Goal: Information Seeking & Learning: Find specific fact

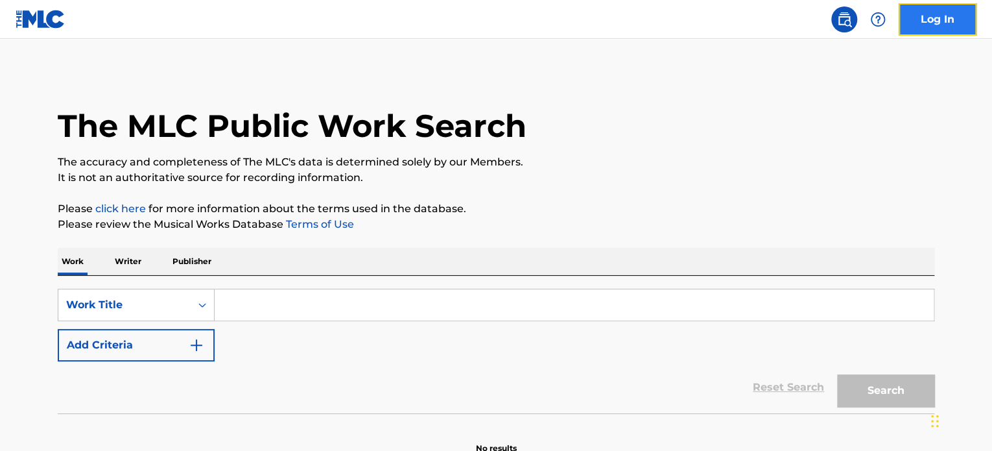
click at [920, 28] on link "Log In" at bounding box center [938, 19] width 78 height 32
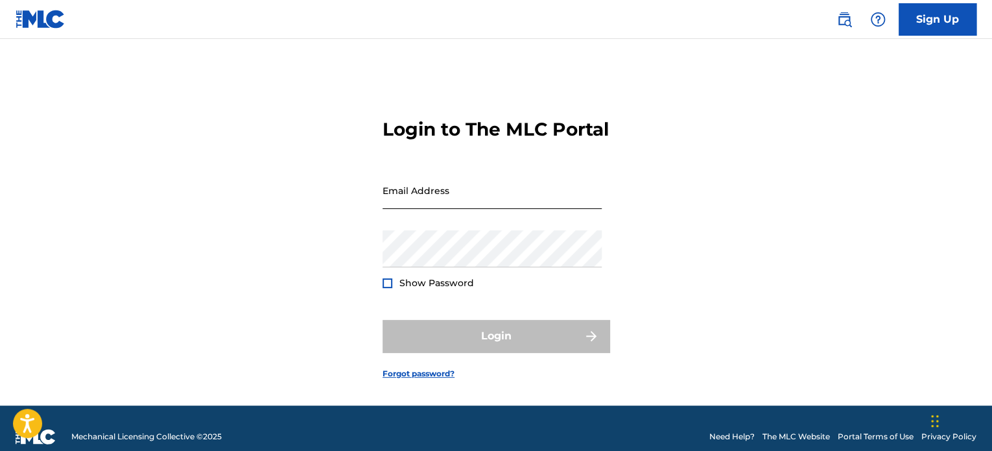
click at [451, 209] on input "Email Address" at bounding box center [492, 190] width 219 height 37
paste input "[EMAIL_ADDRESS][DOMAIN_NAME]"
type input "[EMAIL_ADDRESS][DOMAIN_NAME]"
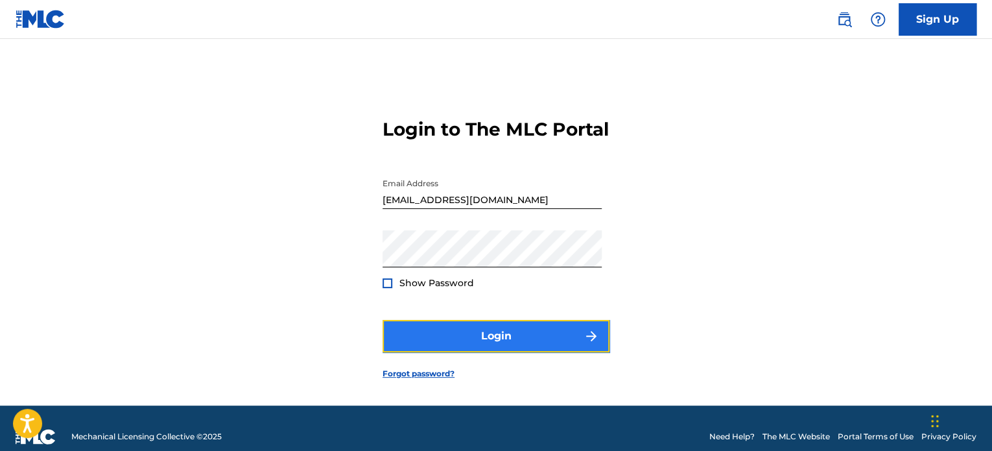
click at [416, 352] on button "Login" at bounding box center [496, 336] width 227 height 32
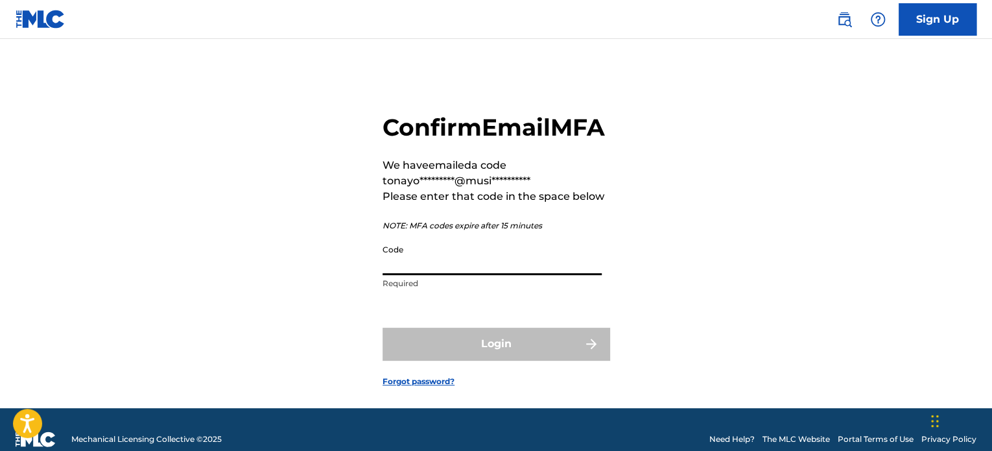
click at [440, 275] on input "Code" at bounding box center [492, 256] width 219 height 37
paste input "756621"
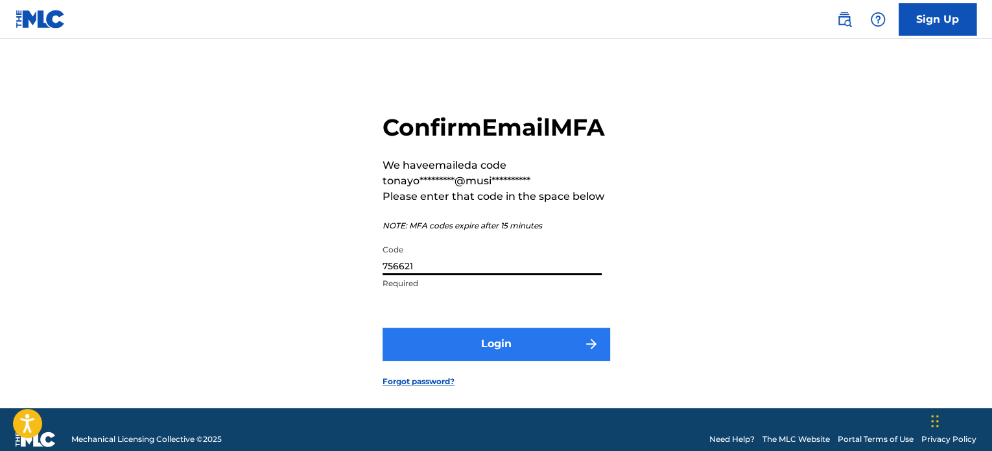
type input "756621"
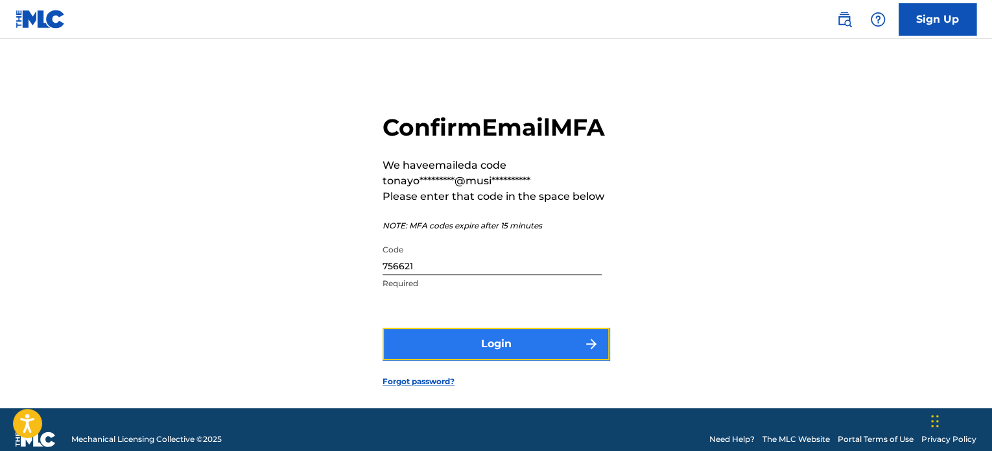
click at [428, 360] on button "Login" at bounding box center [496, 344] width 227 height 32
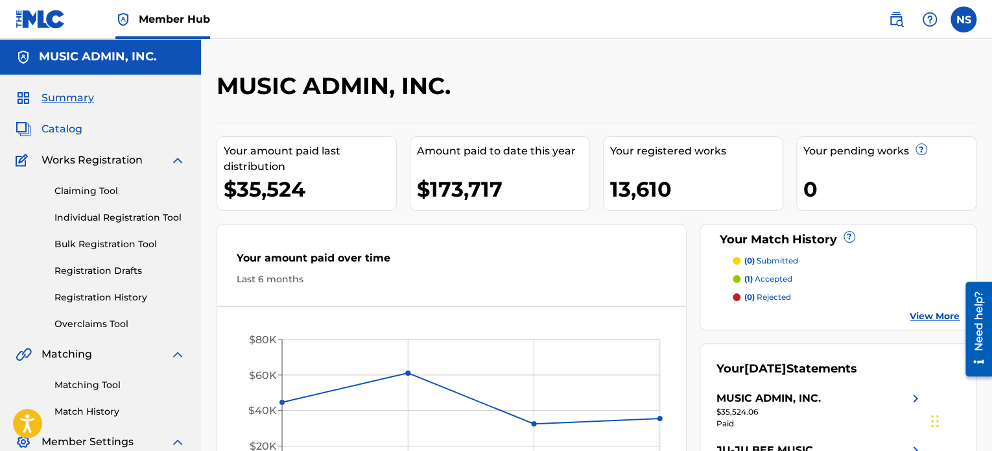
click at [53, 129] on span "Catalog" at bounding box center [62, 129] width 41 height 16
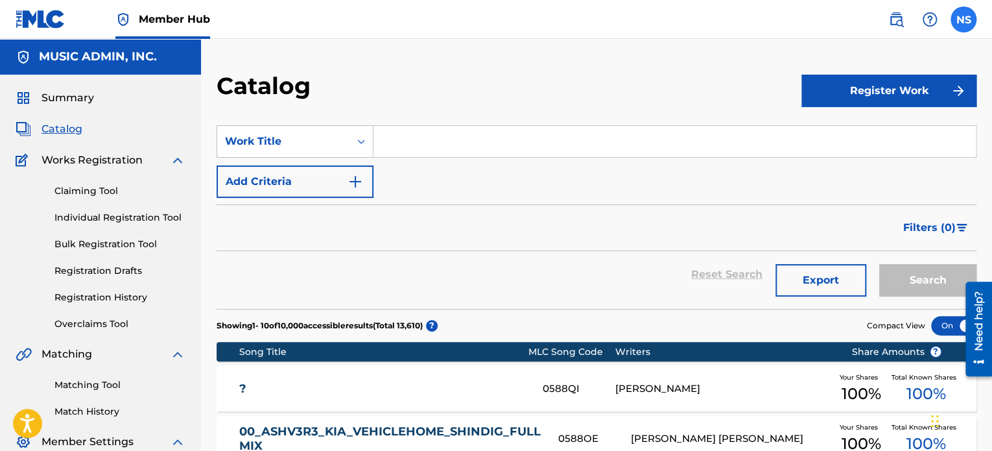
click at [957, 19] on label at bounding box center [964, 19] width 26 height 26
click at [964, 19] on input "NS [PERSON_NAME] [PERSON_NAME][EMAIL_ADDRESS][PERSON_NAME][DOMAIN_NAME] Notific…" at bounding box center [964, 19] width 0 height 0
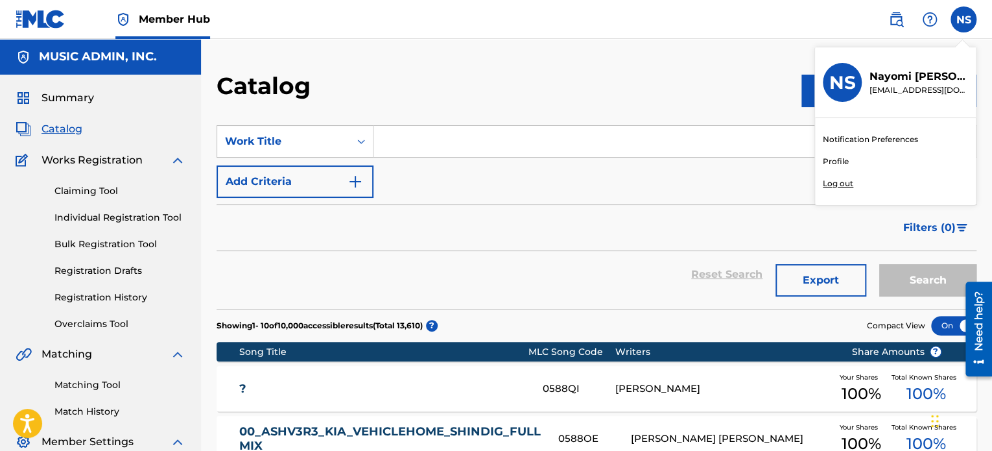
click at [402, 147] on input "Search Form" at bounding box center [675, 141] width 603 height 31
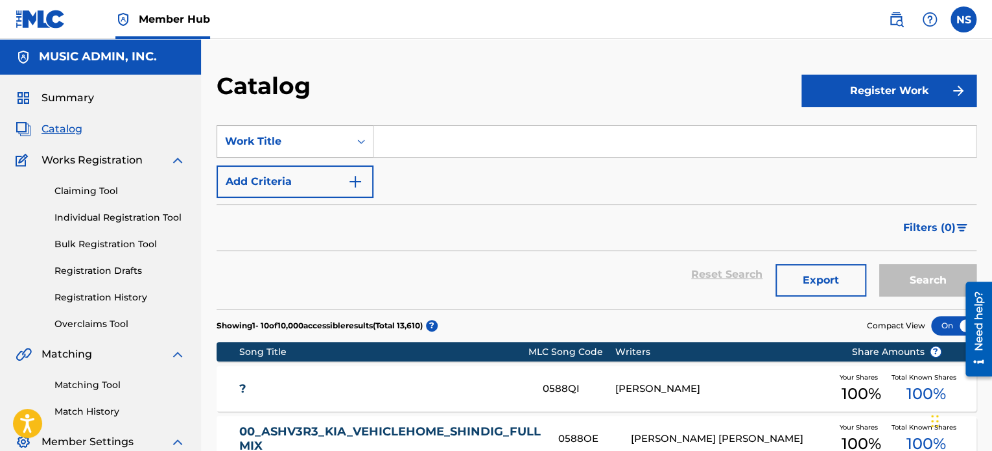
click at [293, 152] on div "Work Title" at bounding box center [283, 141] width 132 height 25
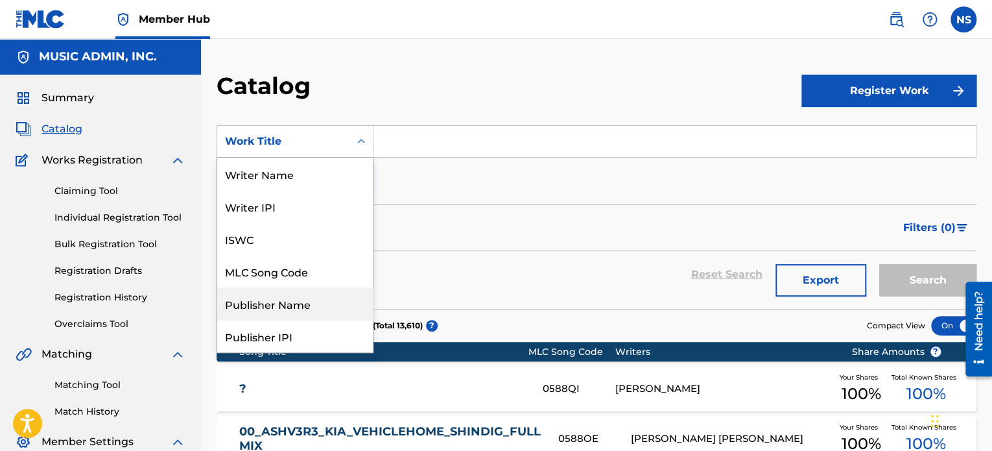
click at [261, 303] on div "Publisher Name" at bounding box center [295, 303] width 156 height 32
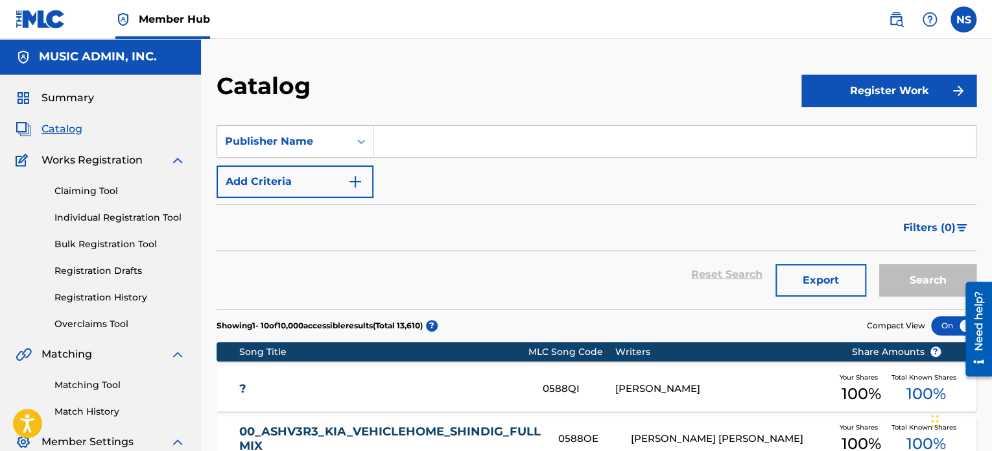
click at [414, 146] on input "Search Form" at bounding box center [675, 141] width 603 height 31
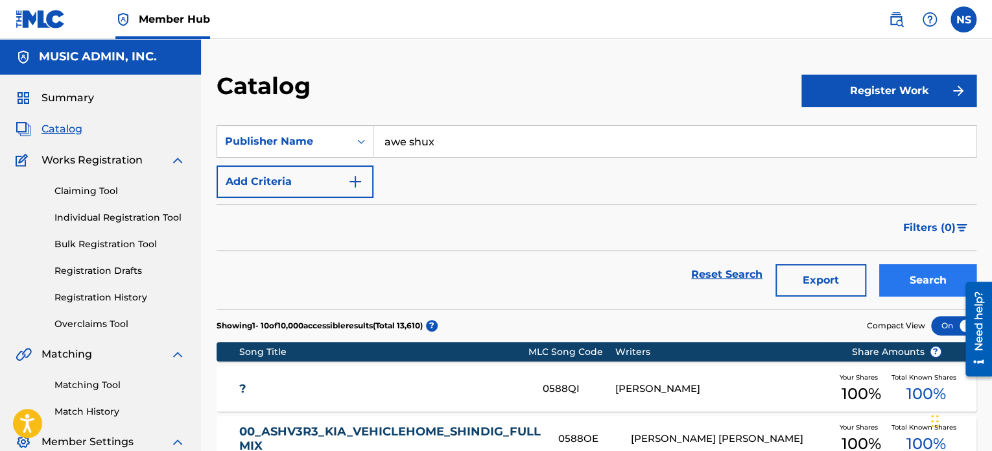
type input "awe shux"
click at [922, 285] on button "Search" at bounding box center [927, 280] width 97 height 32
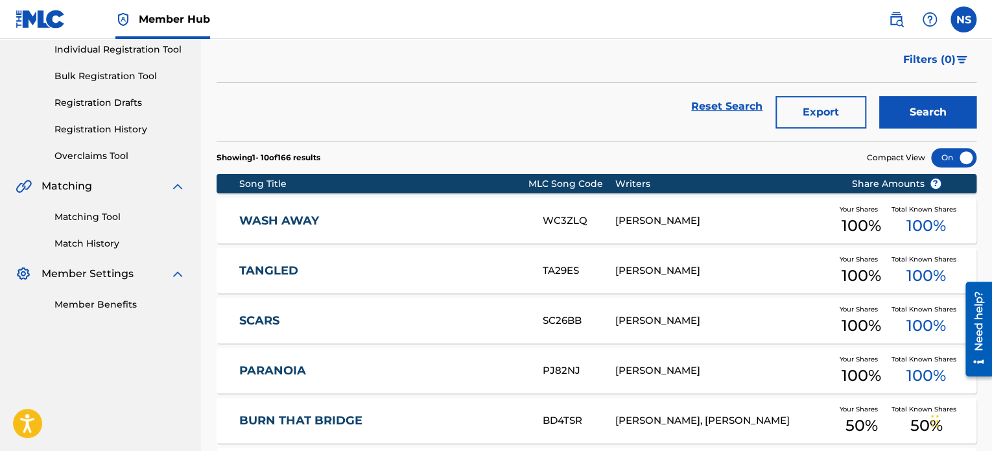
scroll to position [149, 0]
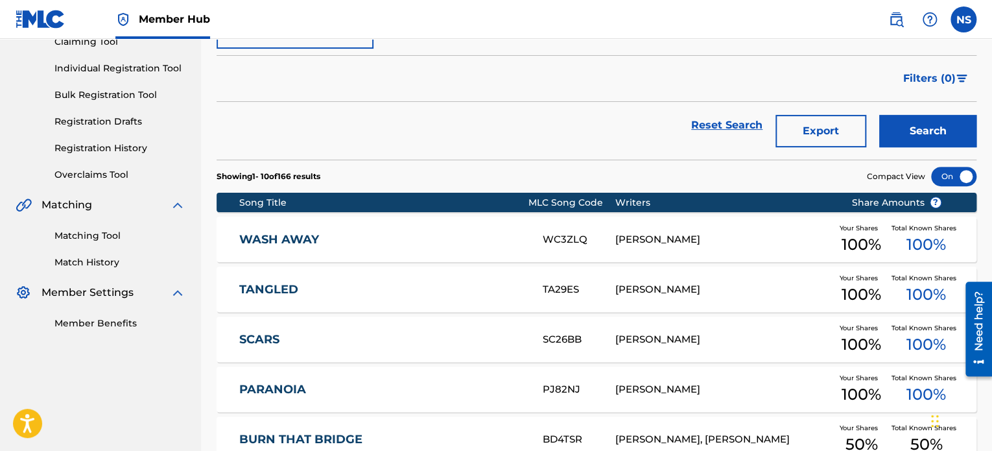
click at [287, 237] on link "WASH AWAY" at bounding box center [382, 239] width 286 height 15
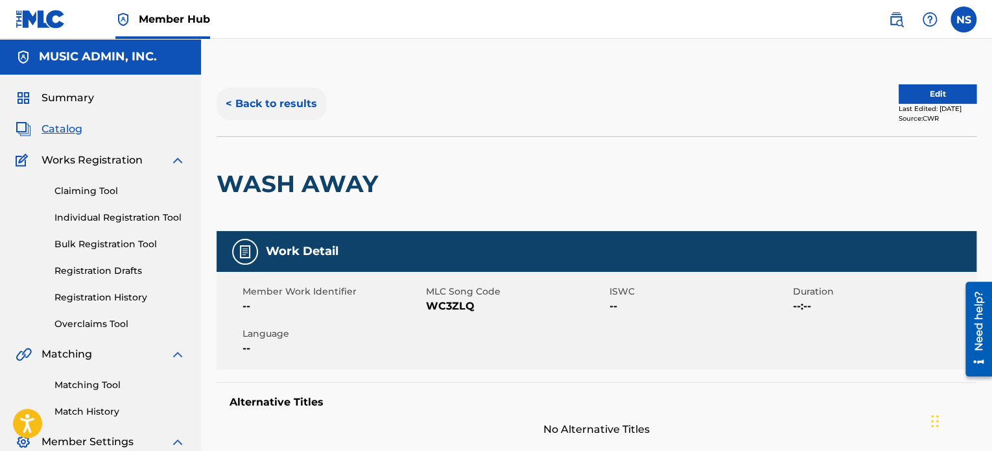
click at [254, 106] on button "< Back to results" at bounding box center [272, 104] width 110 height 32
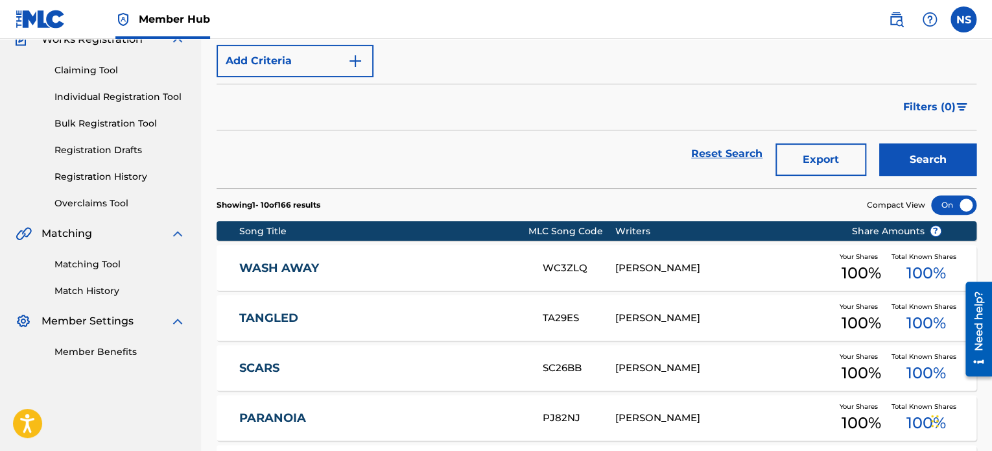
scroll to position [65, 0]
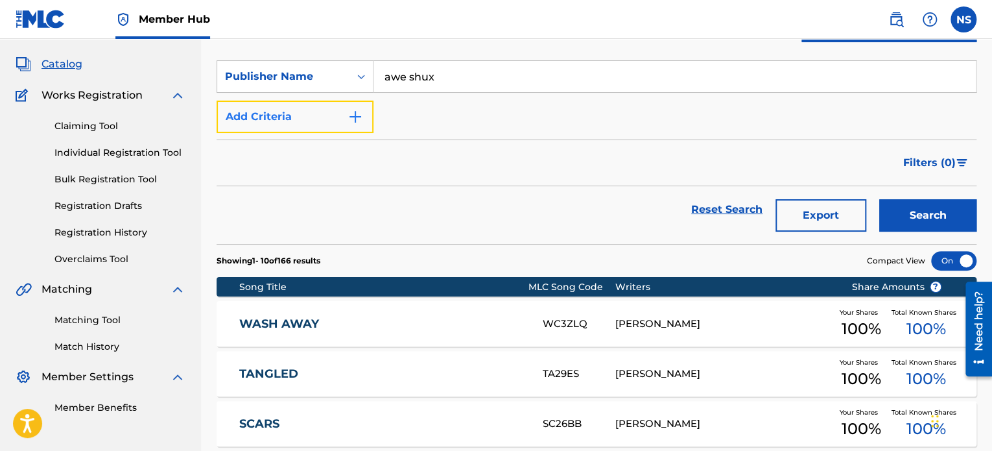
click at [287, 119] on button "Add Criteria" at bounding box center [295, 117] width 157 height 32
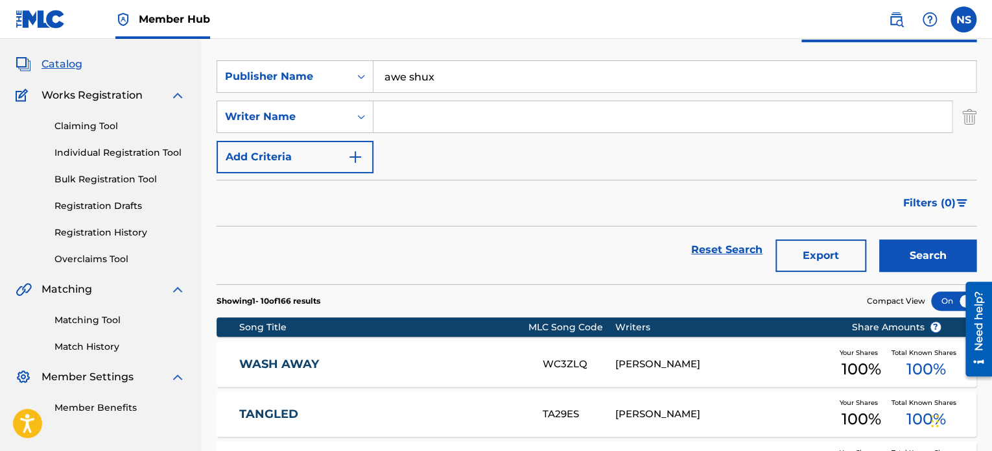
click at [413, 117] on input "Search Form" at bounding box center [663, 116] width 579 height 31
click at [923, 248] on button "Search" at bounding box center [927, 255] width 97 height 32
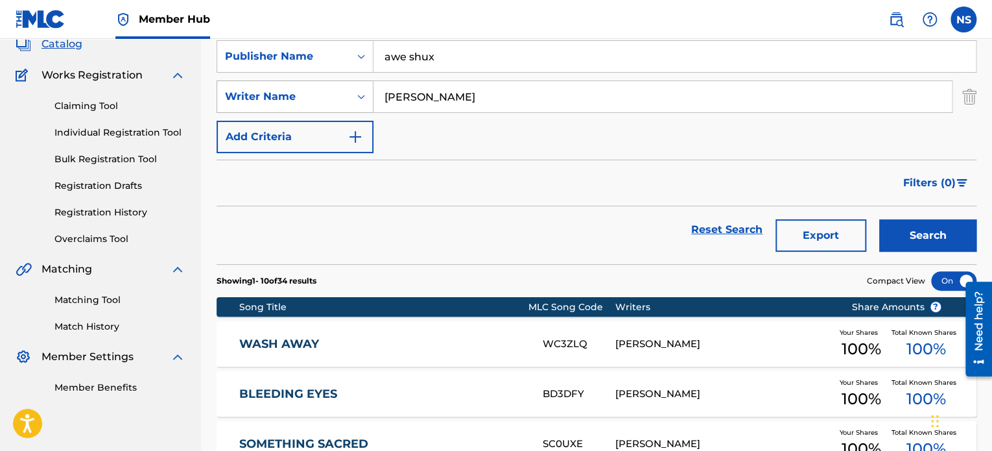
scroll to position [60, 0]
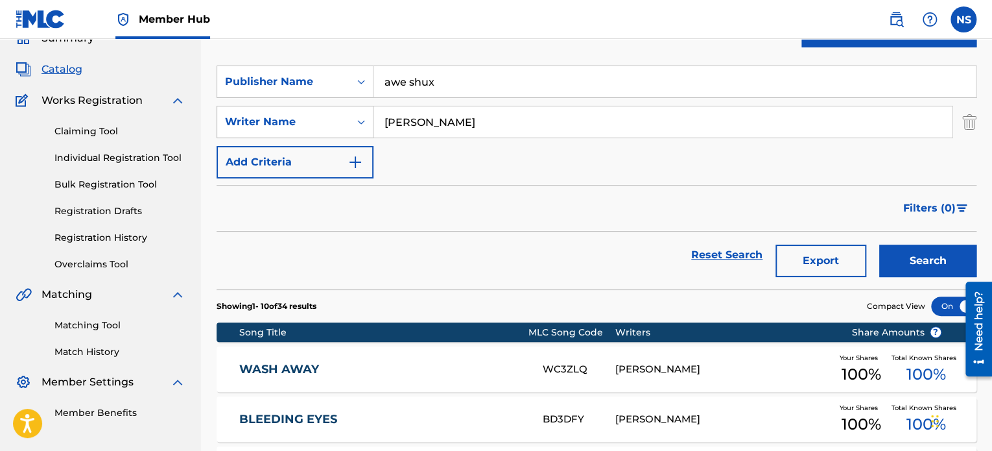
drag, startPoint x: 485, startPoint y: 125, endPoint x: 298, endPoint y: 112, distance: 186.6
click at [298, 112] on div "SearchWithCriteriad627f695-14ef-48bf-9349-bcf857a7aa60 Writer Name [PERSON_NAME]" at bounding box center [597, 122] width 760 height 32
paste input "[PERSON_NAME]"
click at [918, 266] on button "Search" at bounding box center [927, 261] width 97 height 32
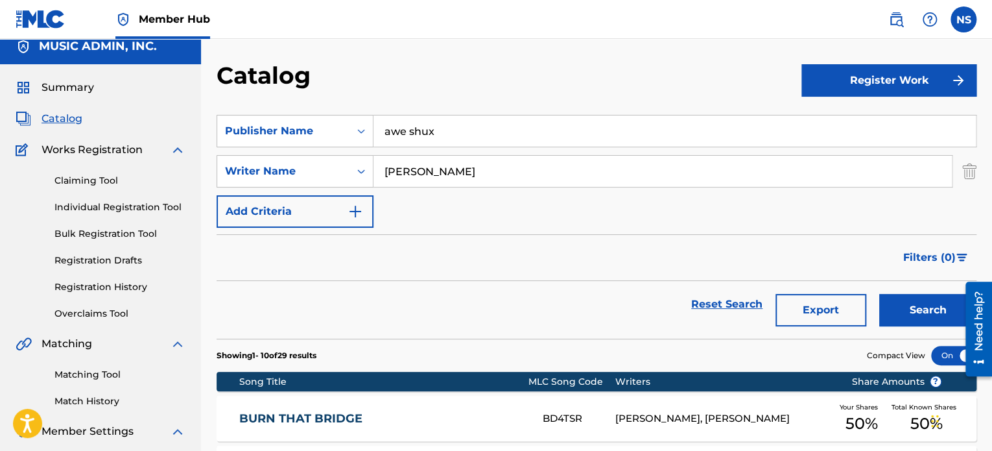
scroll to position [0, 0]
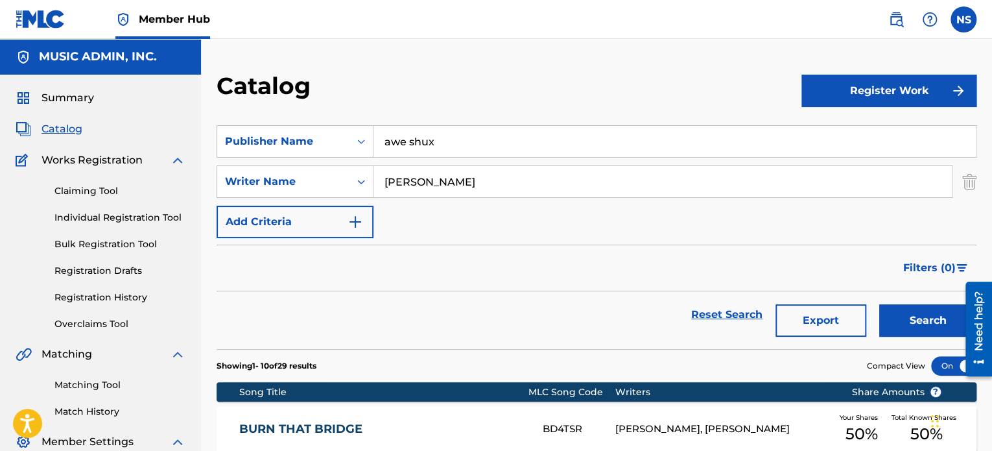
drag, startPoint x: 444, startPoint y: 173, endPoint x: 256, endPoint y: 159, distance: 188.6
click at [256, 159] on div "SearchWithCriteriafd9201f7-dac4-4507-aab2-2b03bc8419c9 Publisher Name awe shux …" at bounding box center [597, 181] width 760 height 113
paste input "[PERSON_NAME]"
type input "[PERSON_NAME]"
click at [913, 312] on button "Search" at bounding box center [927, 320] width 97 height 32
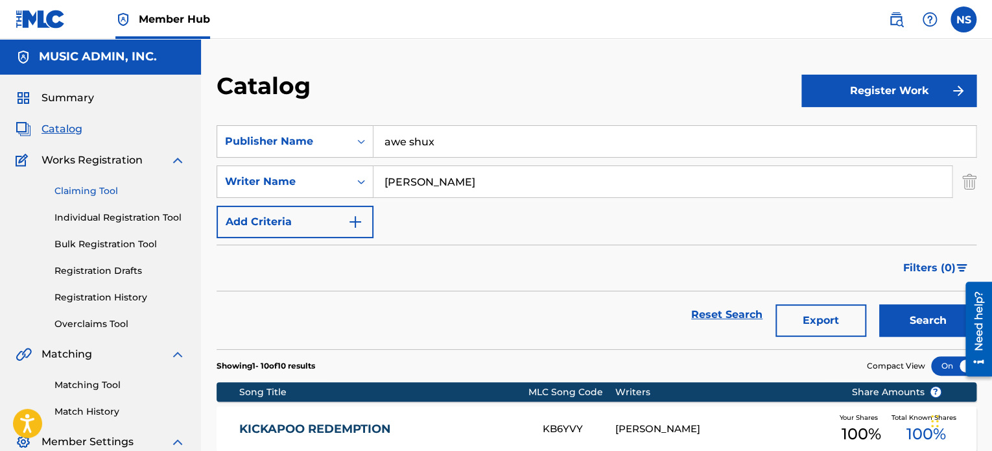
click at [80, 184] on link "Claiming Tool" at bounding box center [119, 191] width 131 height 14
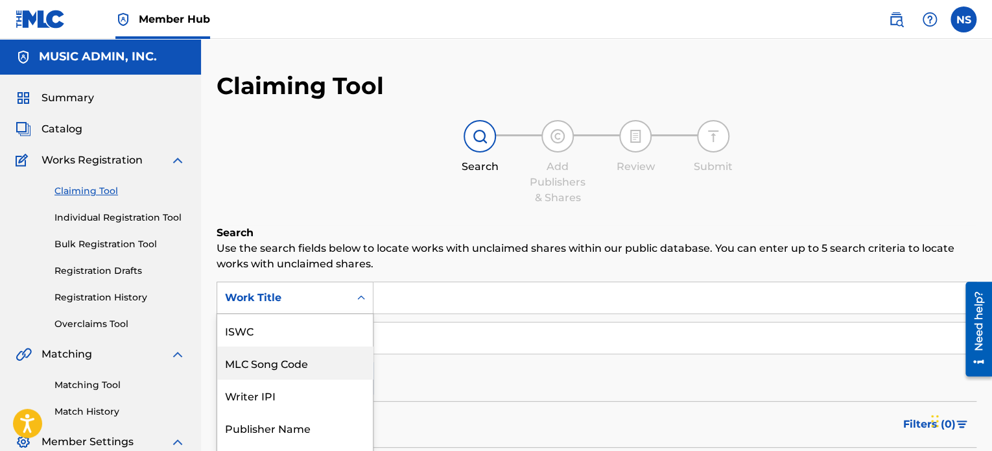
scroll to position [58, 0]
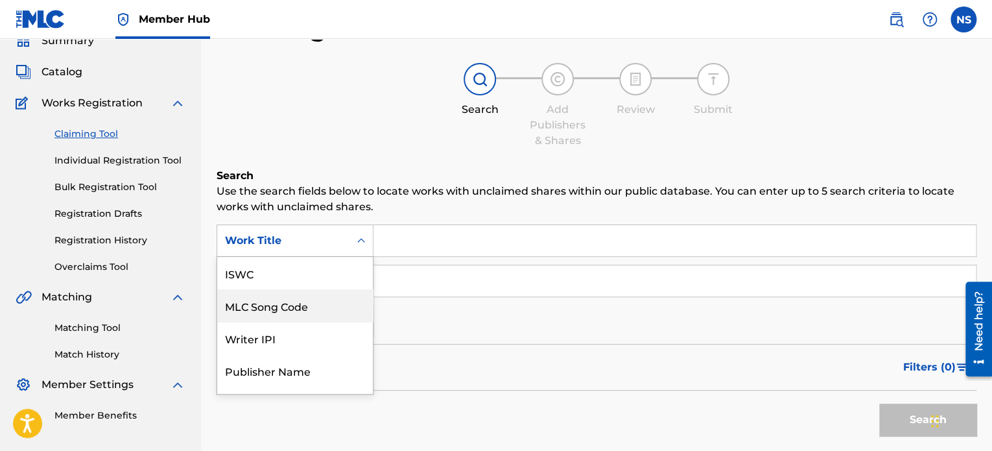
click at [327, 257] on div "7 results available. Use Up and Down to choose options, press Enter to select t…" at bounding box center [295, 240] width 157 height 32
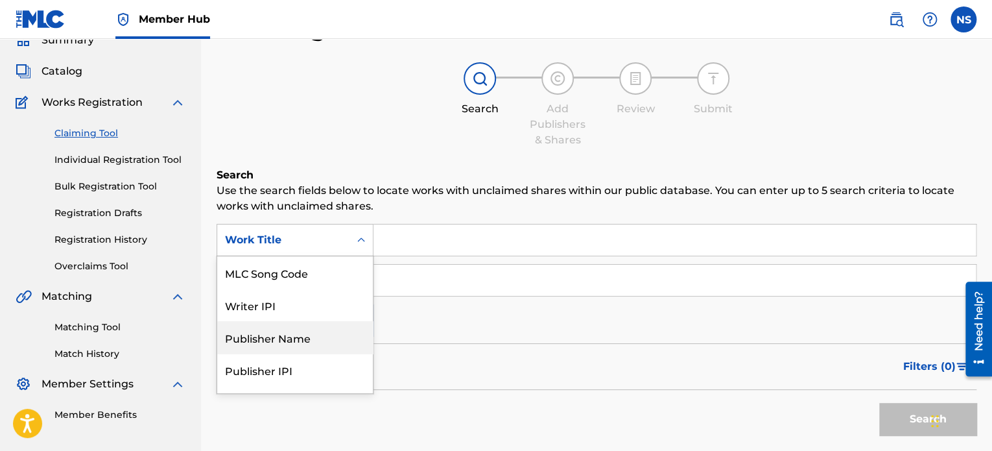
click at [311, 336] on div "Publisher Name" at bounding box center [295, 337] width 156 height 32
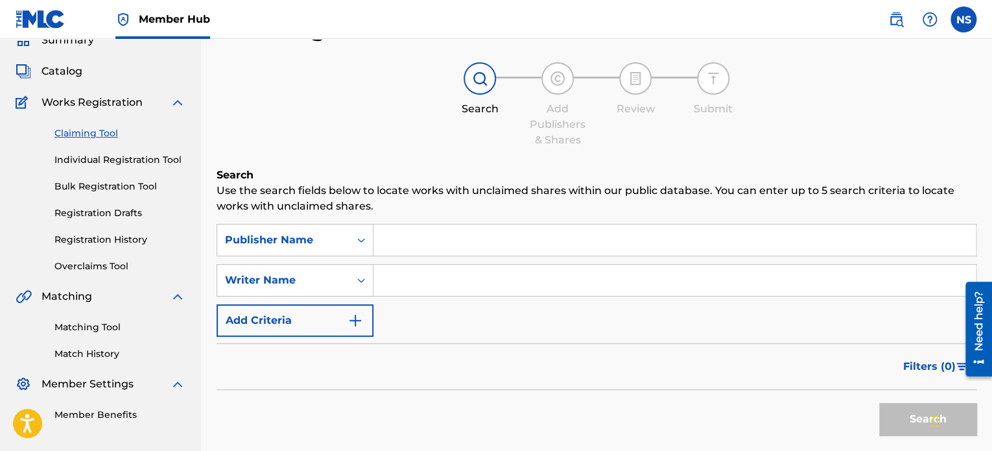
click at [433, 250] on input "Search Form" at bounding box center [675, 239] width 603 height 31
click at [900, 417] on button "Search" at bounding box center [927, 419] width 97 height 32
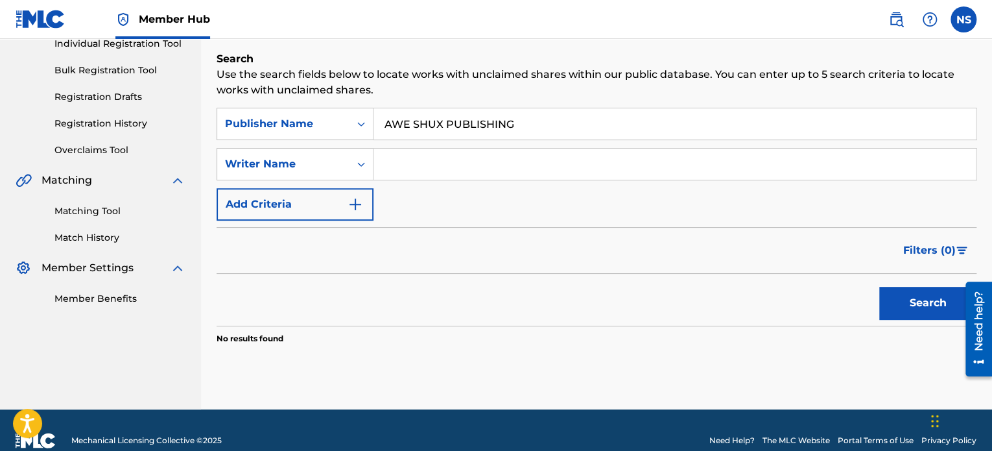
scroll to position [194, 0]
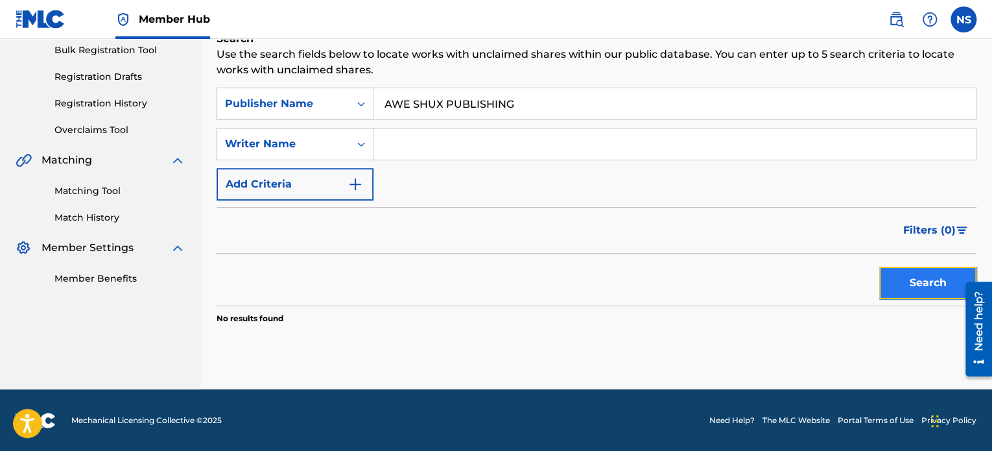
click at [918, 282] on button "Search" at bounding box center [927, 283] width 97 height 32
click at [477, 105] on input "AWE SHUX PUBLISHING" at bounding box center [675, 103] width 603 height 31
type input "AWE SHUX"
drag, startPoint x: 912, startPoint y: 283, endPoint x: 778, endPoint y: 237, distance: 141.3
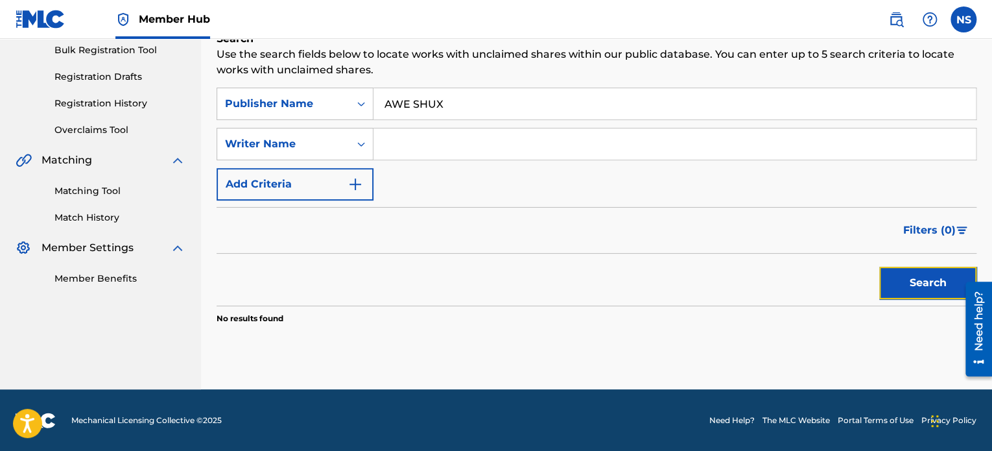
click at [912, 283] on button "Search" at bounding box center [927, 283] width 97 height 32
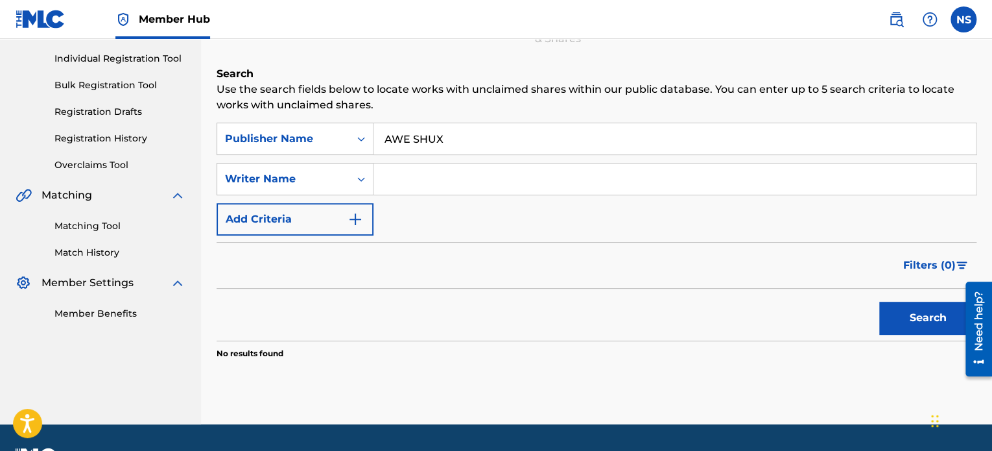
scroll to position [64, 0]
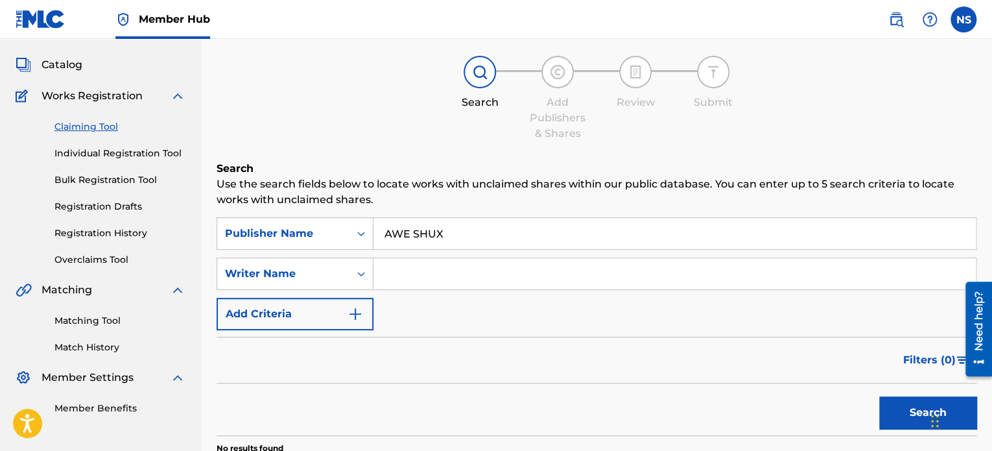
drag, startPoint x: 471, startPoint y: 237, endPoint x: 384, endPoint y: 228, distance: 87.3
click at [384, 228] on input "AWE SHUX" at bounding box center [675, 233] width 603 height 31
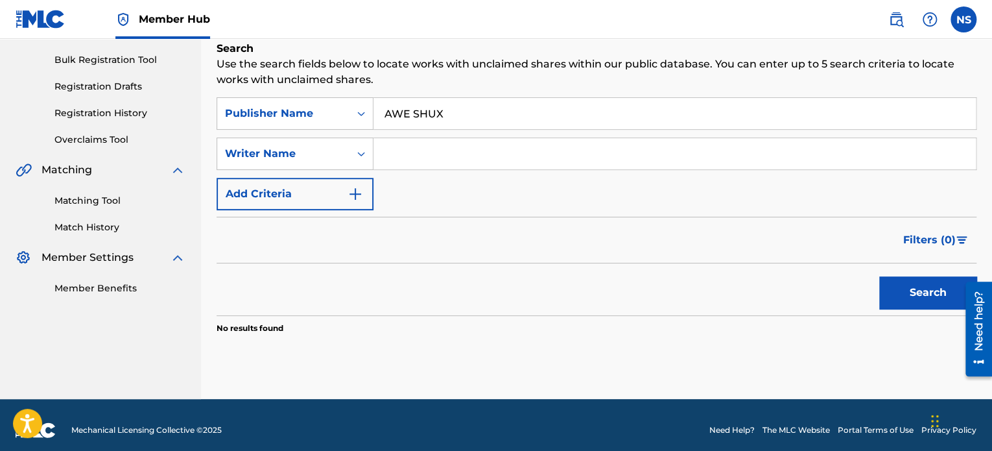
scroll to position [194, 0]
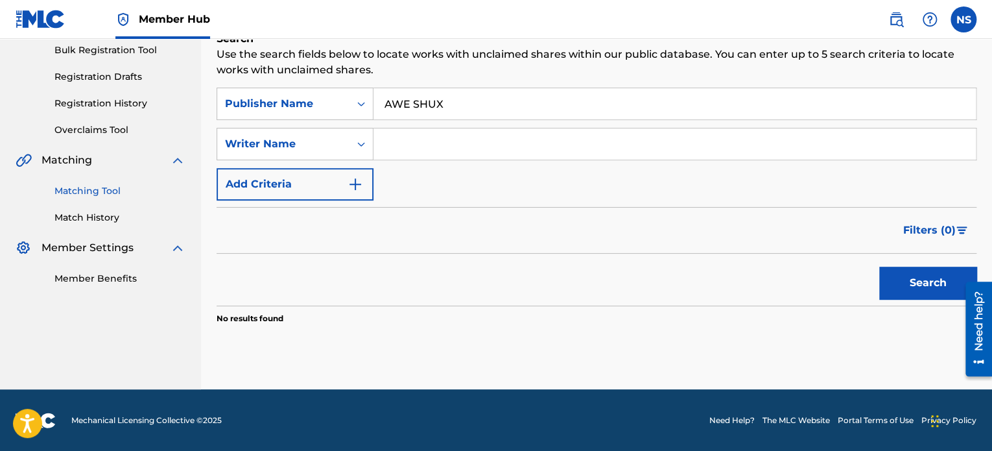
click at [86, 191] on link "Matching Tool" at bounding box center [119, 191] width 131 height 14
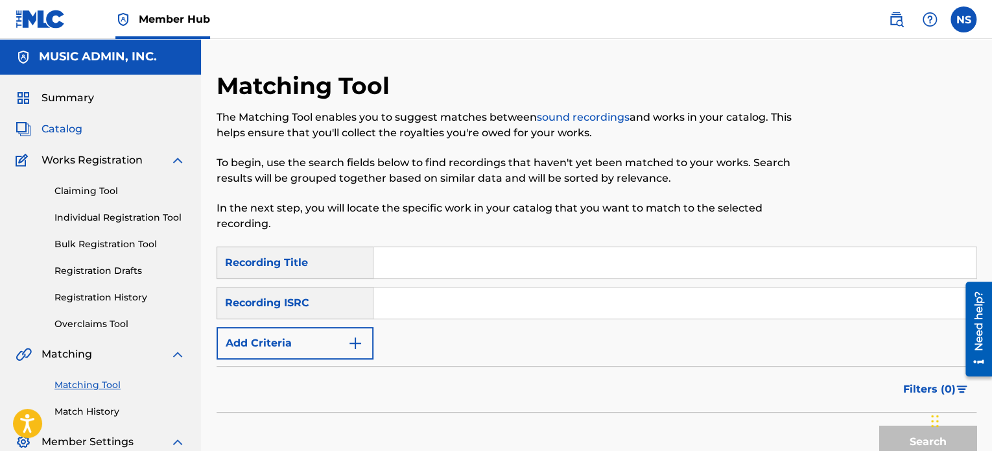
click at [65, 131] on span "Catalog" at bounding box center [62, 129] width 41 height 16
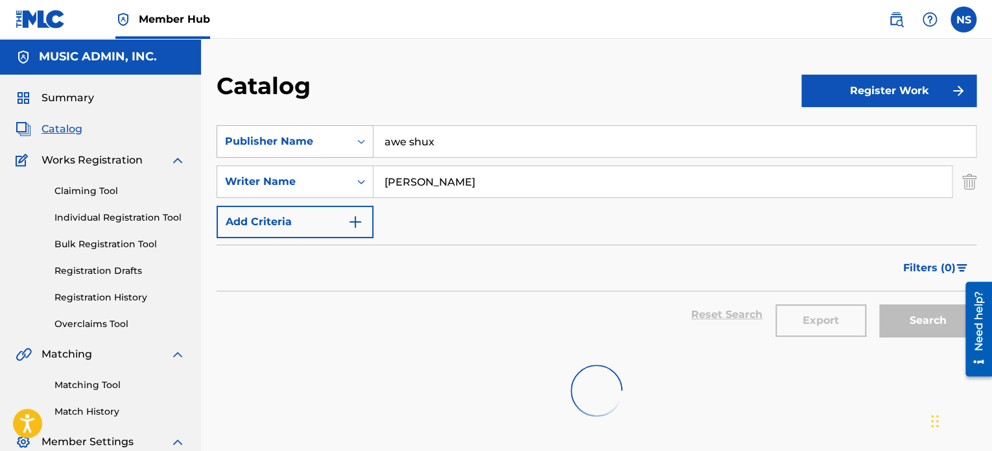
click at [327, 147] on div "Publisher Name" at bounding box center [283, 142] width 117 height 16
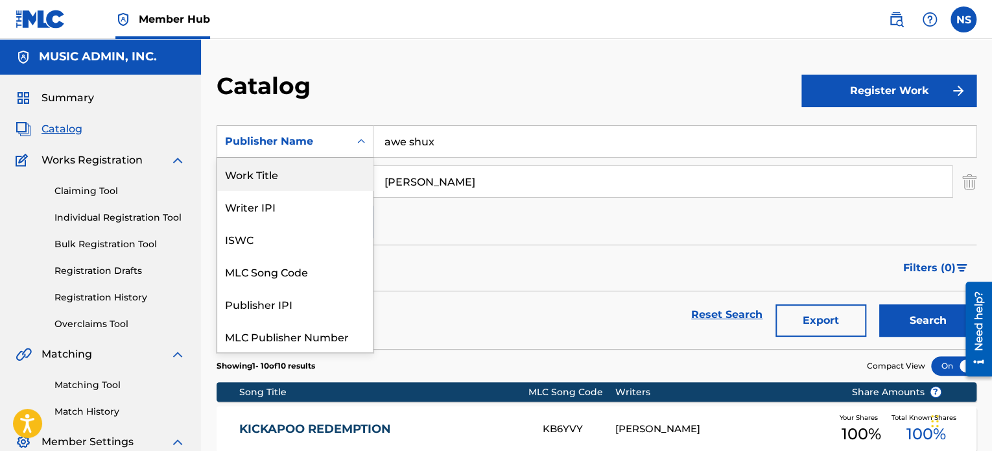
click at [283, 178] on div "Work Title" at bounding box center [295, 174] width 156 height 32
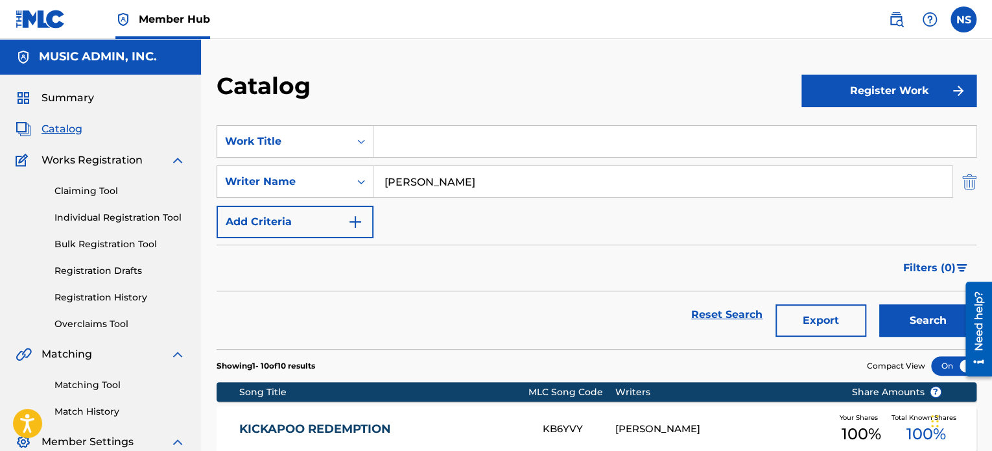
click at [965, 180] on img "Search Form" at bounding box center [970, 181] width 14 height 32
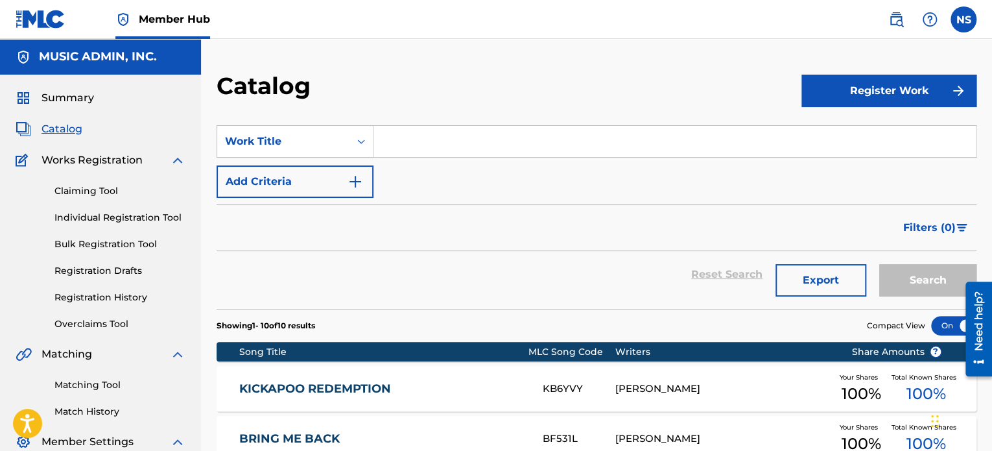
click at [399, 145] on input "Search Form" at bounding box center [675, 141] width 603 height 31
paste input "Always Been My Girl"
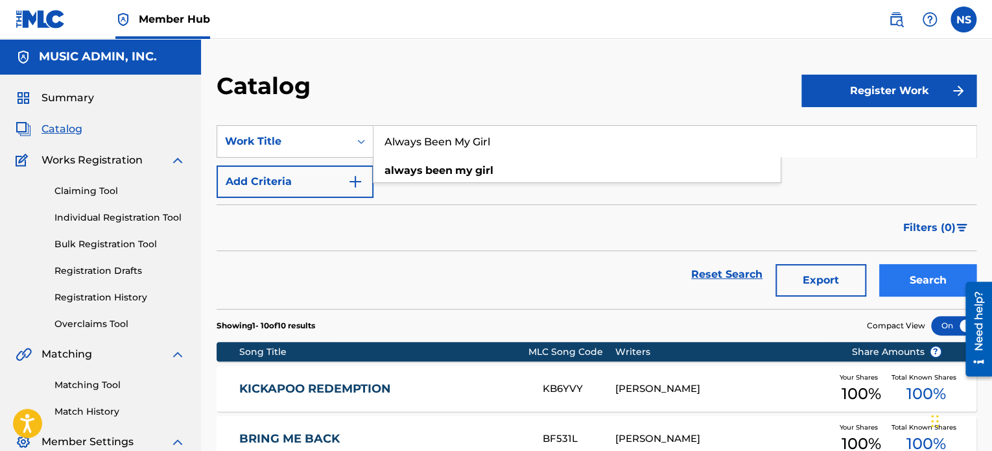
type input "Always Been My Girl"
click at [913, 276] on button "Search" at bounding box center [927, 280] width 97 height 32
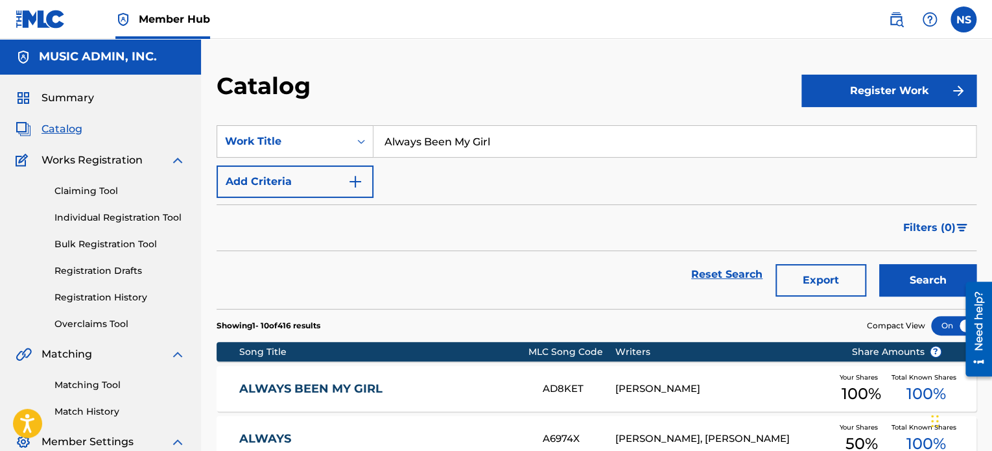
click at [310, 389] on link "ALWAYS BEEN MY GIRL" at bounding box center [382, 388] width 286 height 15
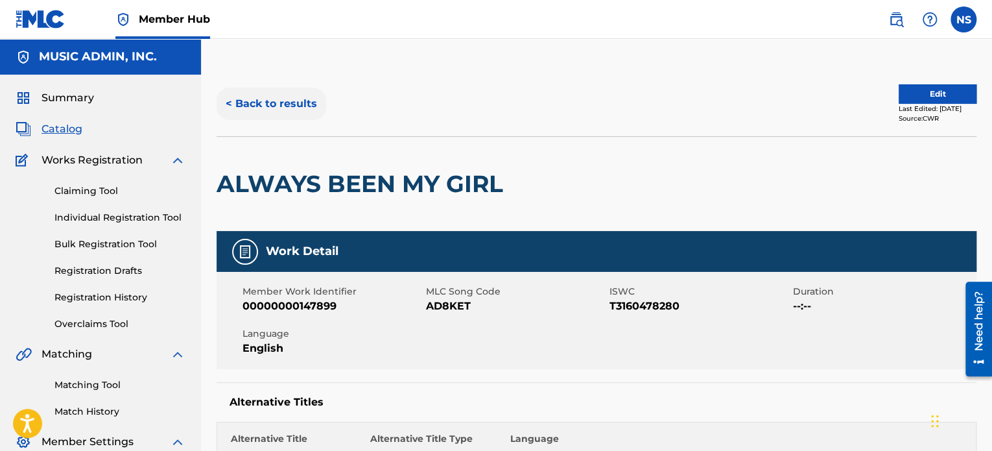
click at [294, 110] on button "< Back to results" at bounding box center [272, 104] width 110 height 32
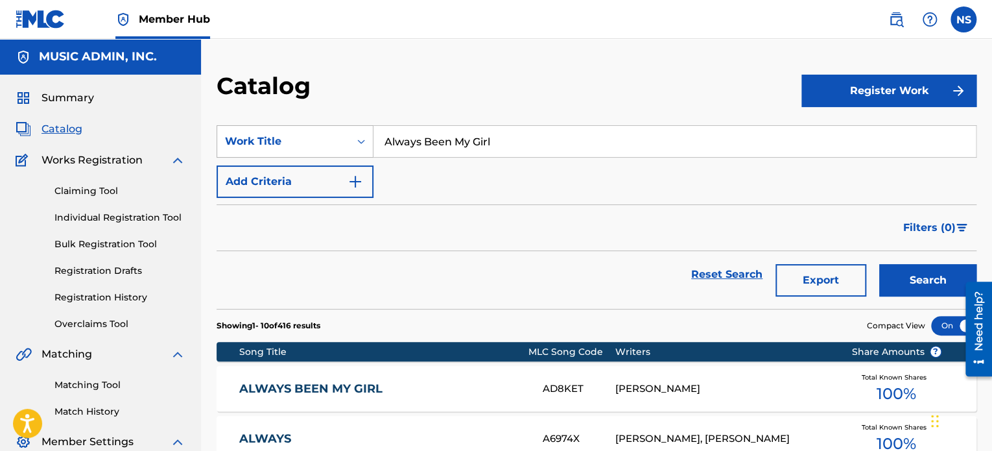
drag, startPoint x: 548, startPoint y: 149, endPoint x: 297, endPoint y: 142, distance: 251.1
click at [278, 144] on div "SearchWithCriteriadf7ff74a-10dc-40ad-aad1-7e48d7040dc2 Work Title Always Been M…" at bounding box center [597, 141] width 760 height 32
paste input "Board It Up"
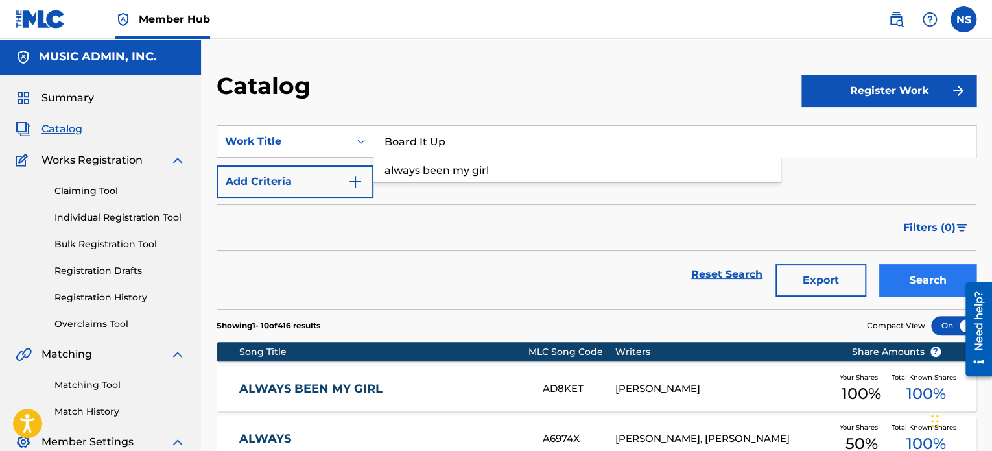
type input "Board It Up"
click at [895, 279] on button "Search" at bounding box center [927, 280] width 97 height 32
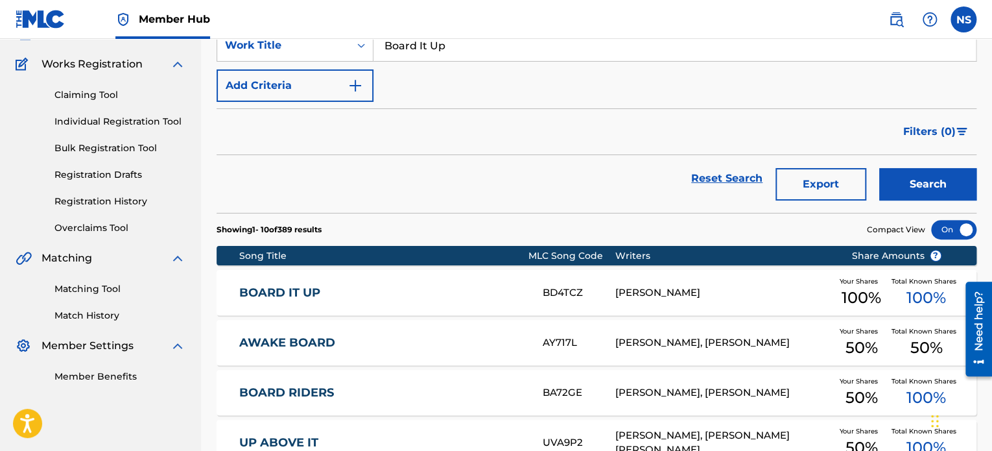
scroll to position [130, 0]
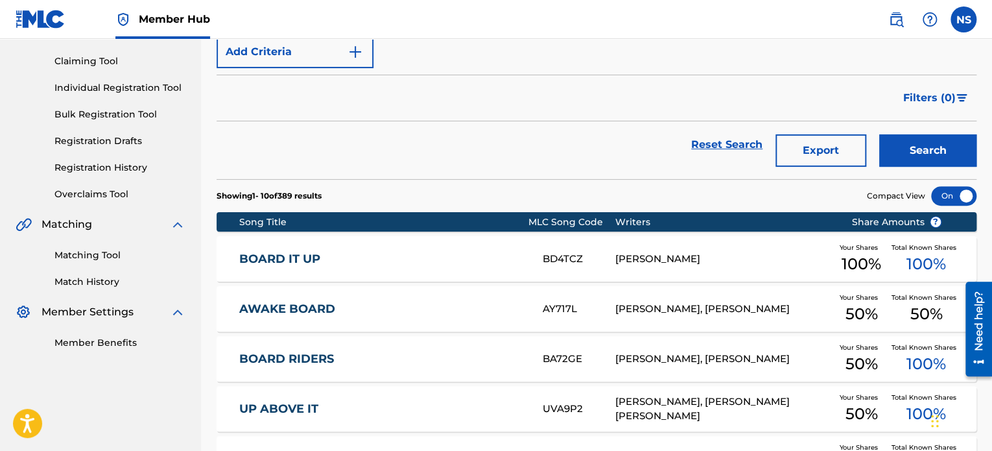
click at [287, 267] on div "BOARD IT UP BD4TCZ [PERSON_NAME] Your Shares 100 % Total Known Shares 100 %" at bounding box center [597, 258] width 760 height 45
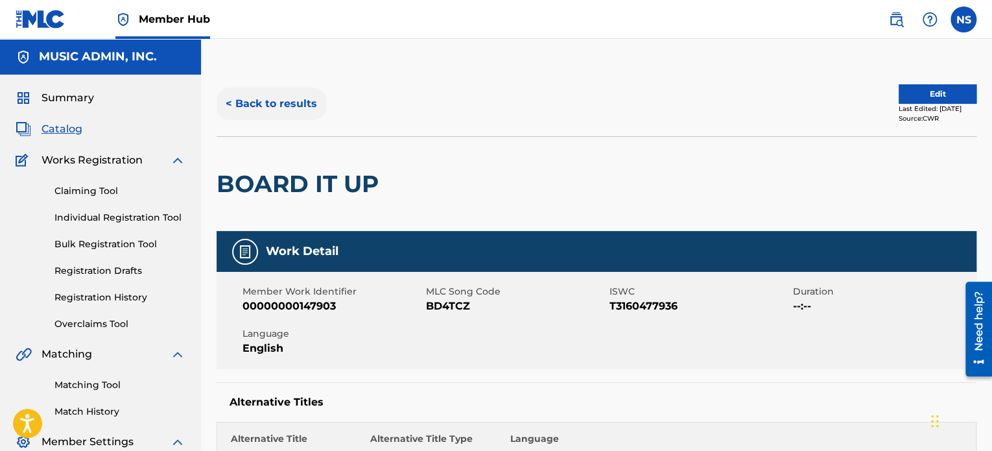
click at [263, 108] on button "< Back to results" at bounding box center [272, 104] width 110 height 32
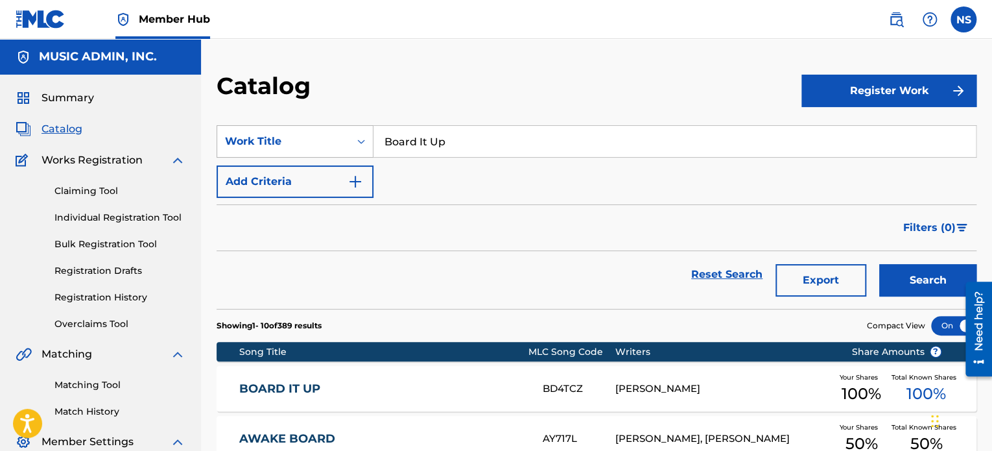
drag, startPoint x: 462, startPoint y: 138, endPoint x: 237, endPoint y: 131, distance: 225.8
click at [237, 131] on div "SearchWithCriteriadf7ff74a-10dc-40ad-aad1-7e48d7040dc2 Work Title Board It Up" at bounding box center [597, 141] width 760 height 32
paste input "Game Of Fools"
type input "Game Of Fools"
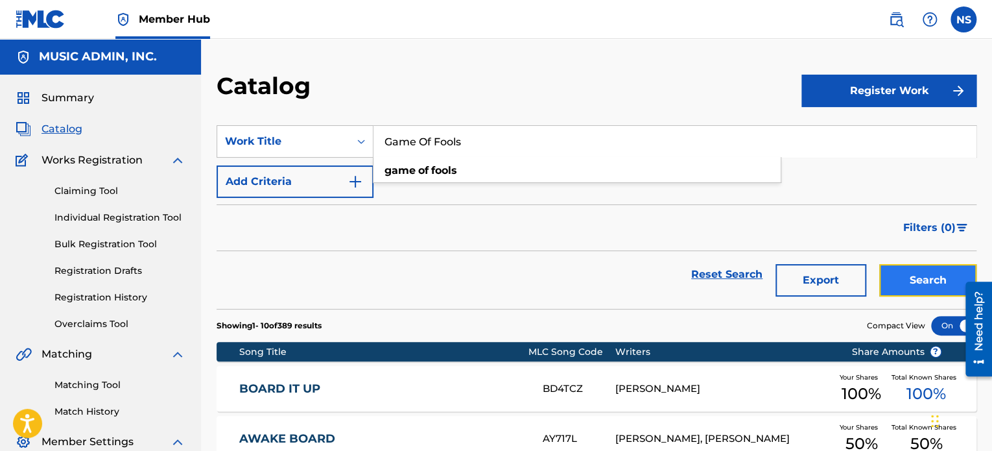
click at [942, 280] on button "Search" at bounding box center [927, 280] width 97 height 32
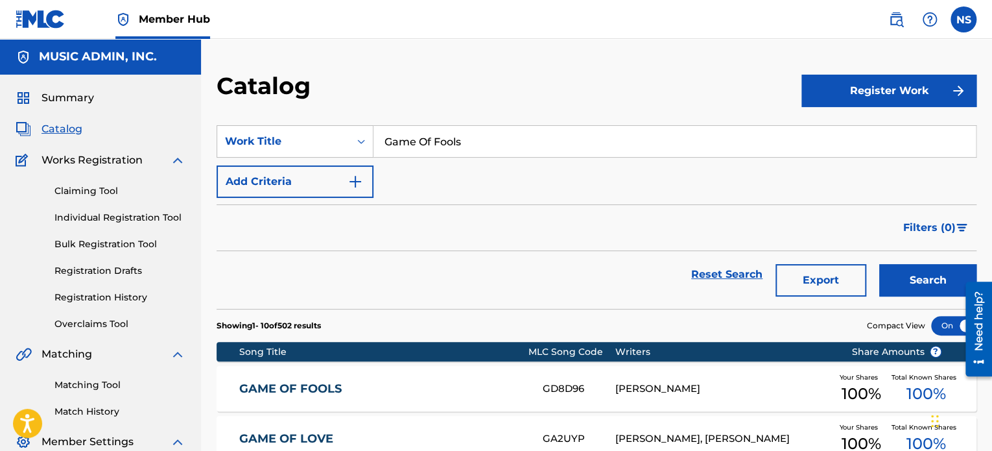
click at [301, 387] on link "GAME OF FOOLS" at bounding box center [382, 388] width 286 height 15
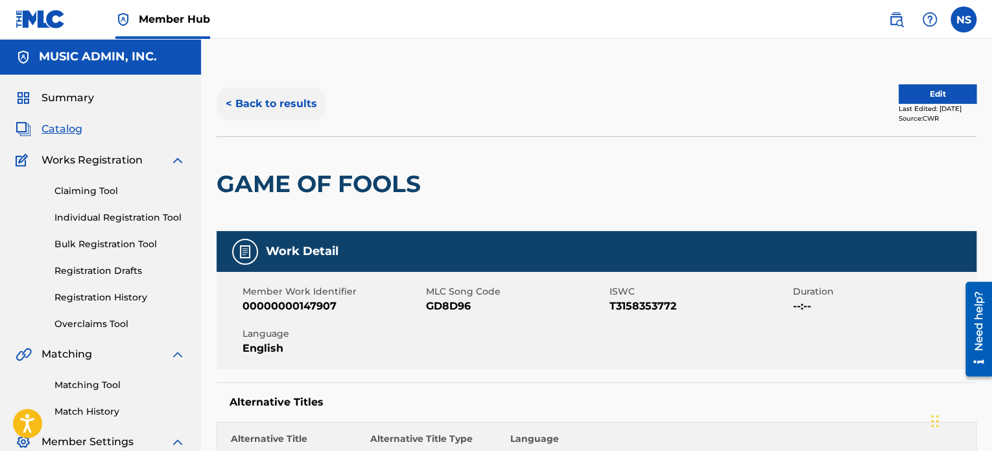
click at [258, 99] on button "< Back to results" at bounding box center [272, 104] width 110 height 32
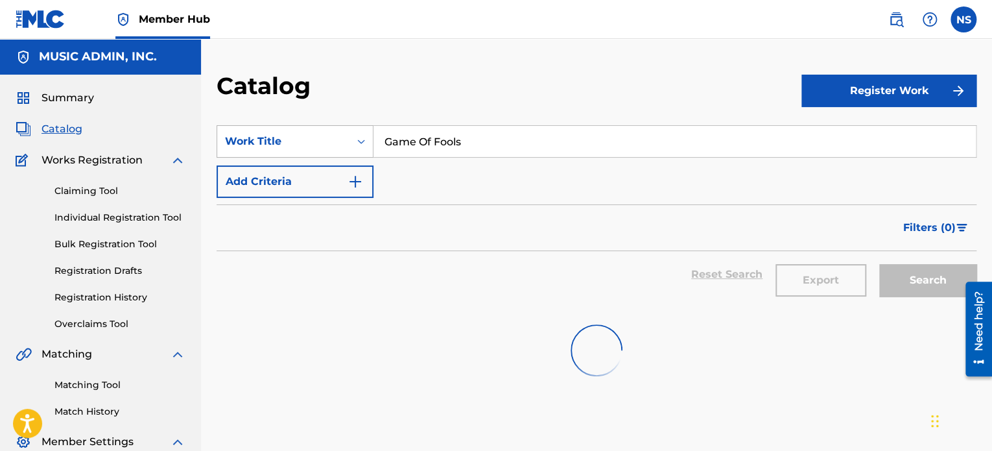
drag, startPoint x: 513, startPoint y: 147, endPoint x: 291, endPoint y: 130, distance: 222.5
click at [291, 130] on div "SearchWithCriteriadf7ff74a-10dc-40ad-aad1-7e48d7040dc2 Work Title Game Of Fools" at bounding box center [597, 141] width 760 height 32
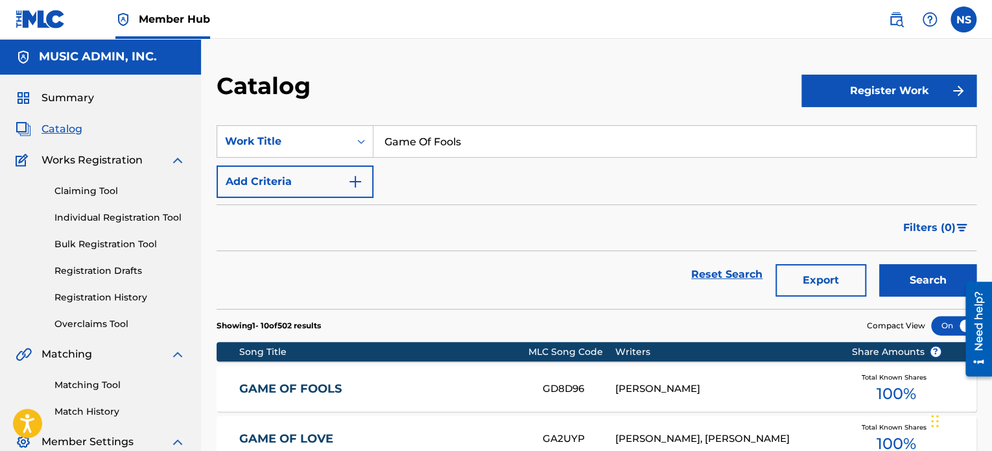
paste input "Halo"
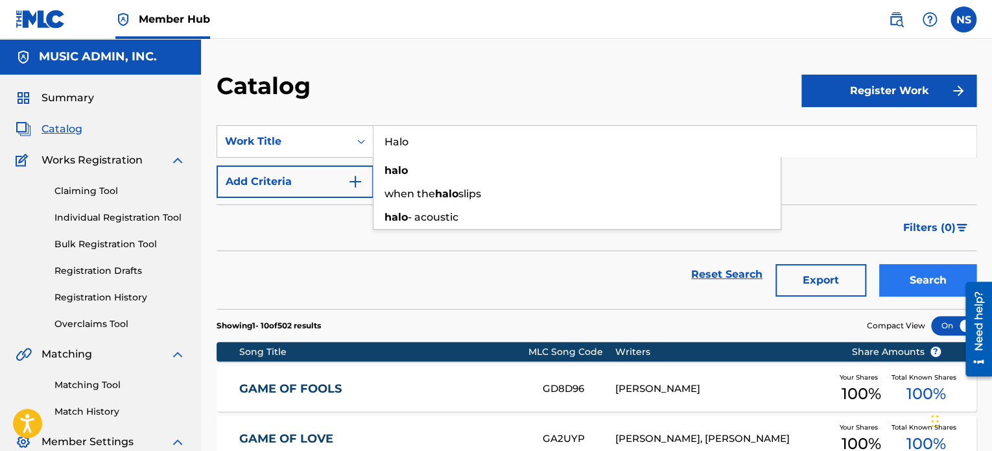
type input "Halo"
drag, startPoint x: 915, startPoint y: 287, endPoint x: 868, endPoint y: 274, distance: 48.3
click at [914, 285] on button "Search" at bounding box center [927, 280] width 97 height 32
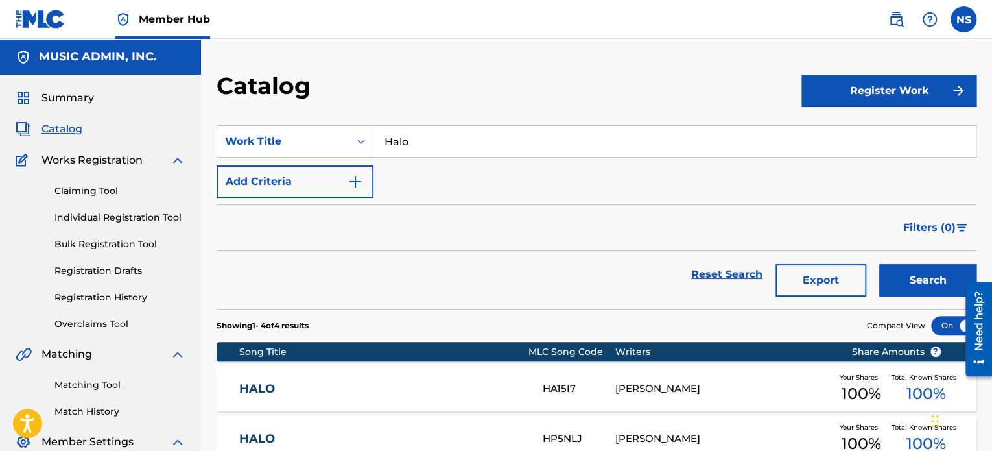
click at [256, 394] on link "HALO" at bounding box center [382, 388] width 286 height 15
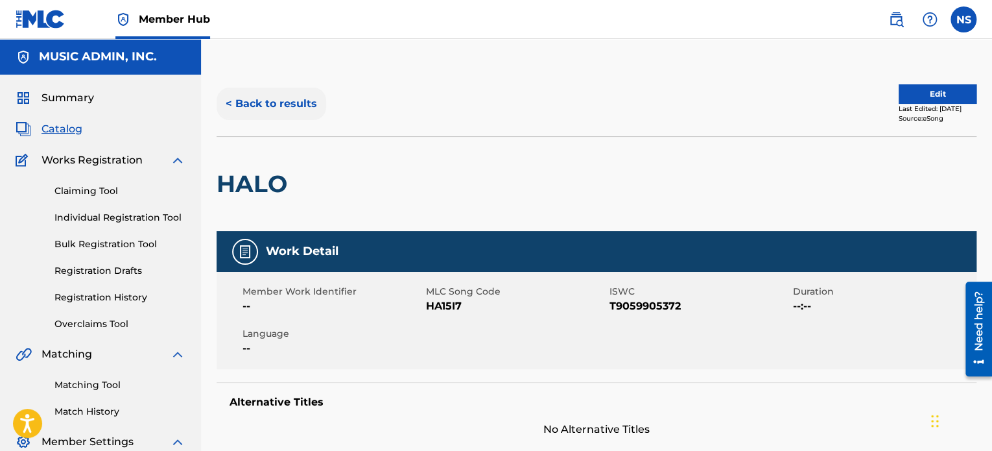
click at [296, 101] on button "< Back to results" at bounding box center [272, 104] width 110 height 32
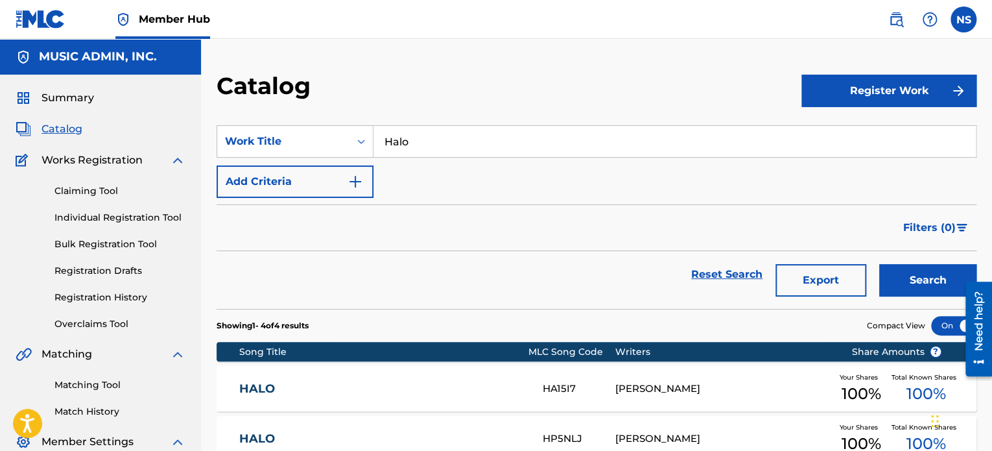
drag, startPoint x: 464, startPoint y: 148, endPoint x: 278, endPoint y: 94, distance: 194.4
click at [233, 90] on div "Catalog Register Work SearchWithCriteriadf7ff74a-10dc-40ad-aad1-7e48d7040dc2 Wo…" at bounding box center [596, 346] width 791 height 551
paste input "ngman's Noose"
type input "Hangman's Noose"
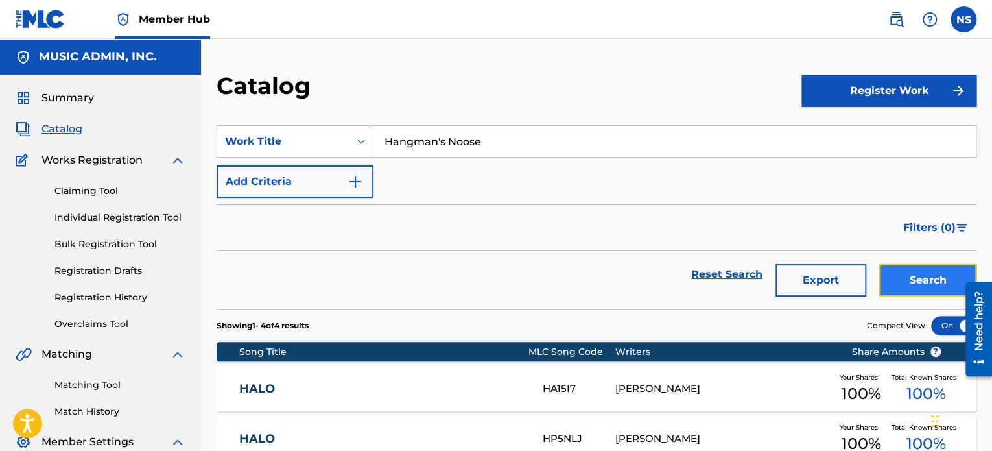
click at [907, 283] on button "Search" at bounding box center [927, 280] width 97 height 32
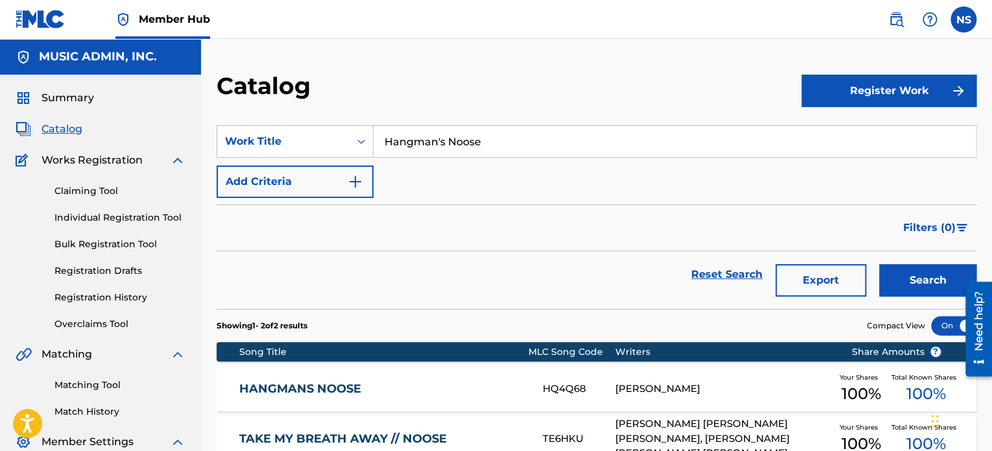
click at [348, 394] on link "HANGMANS NOOSE" at bounding box center [382, 388] width 286 height 15
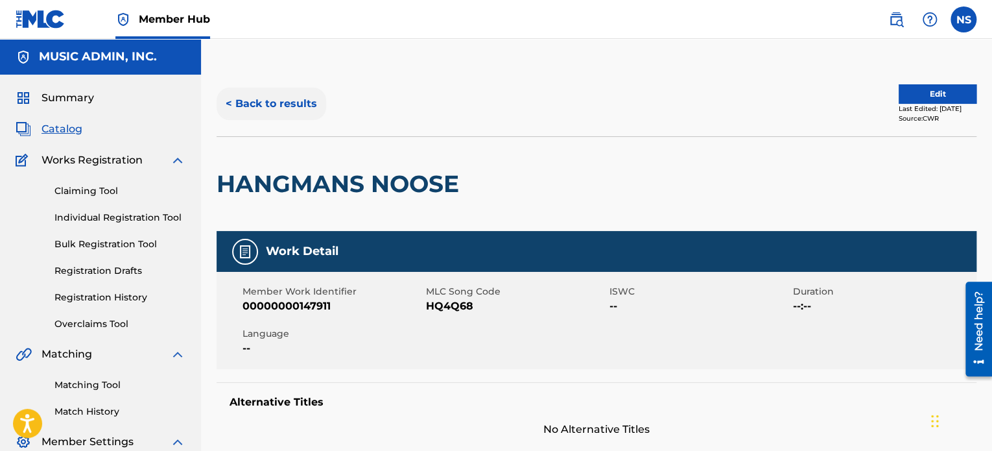
click at [298, 101] on button "< Back to results" at bounding box center [272, 104] width 110 height 32
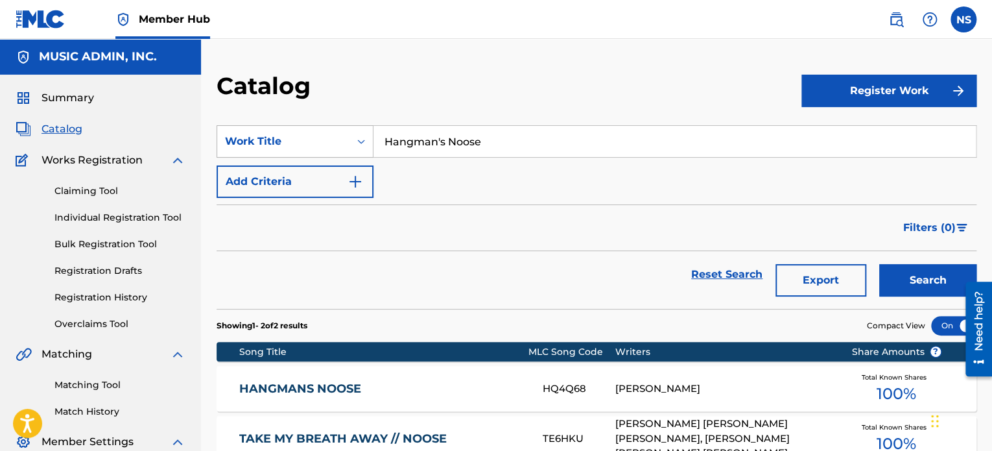
drag, startPoint x: 510, startPoint y: 140, endPoint x: 249, endPoint y: 129, distance: 261.0
click at [249, 129] on div "SearchWithCriteriadf7ff74a-10dc-40ad-aad1-7e48d7040dc2 Work Title Hangman's Noo…" at bounding box center [597, 141] width 760 height 32
paste input "eaven On Your Shoulders"
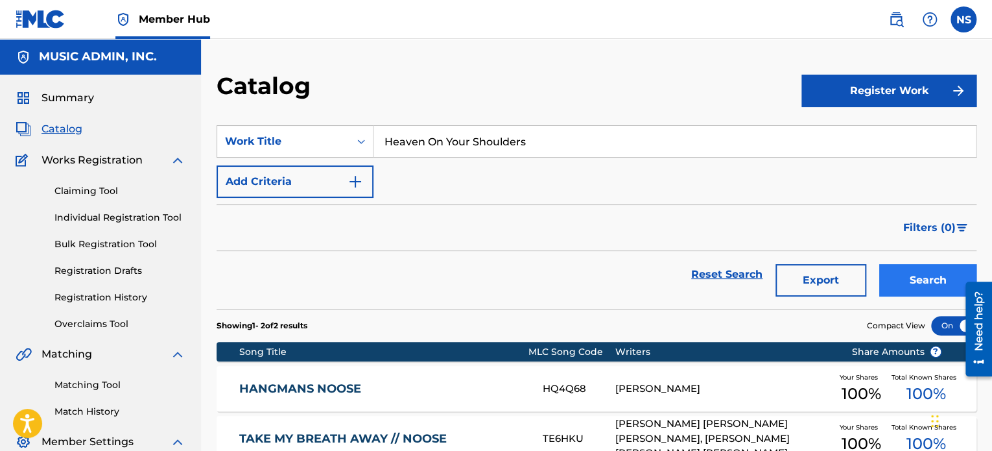
type input "Heaven On Your Shoulders"
click at [902, 286] on button "Search" at bounding box center [927, 280] width 97 height 32
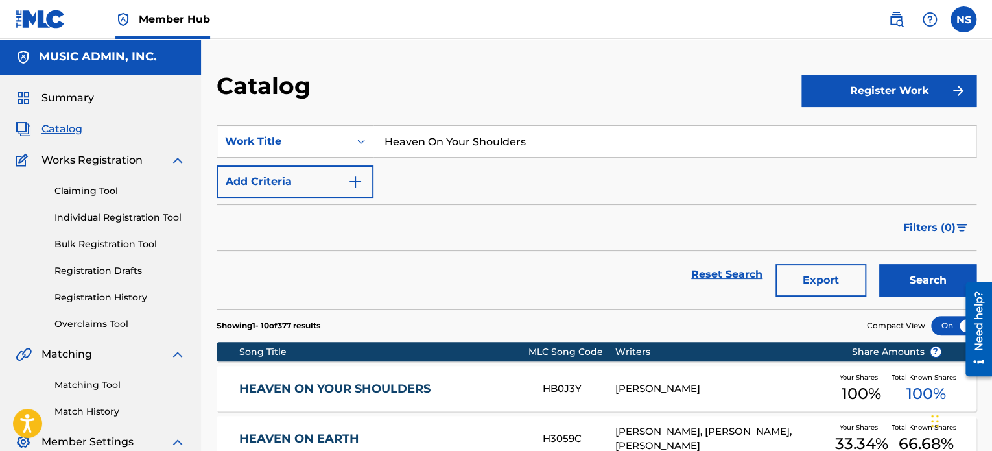
click at [365, 389] on link "HEAVEN ON YOUR SHOULDERS" at bounding box center [382, 388] width 286 height 15
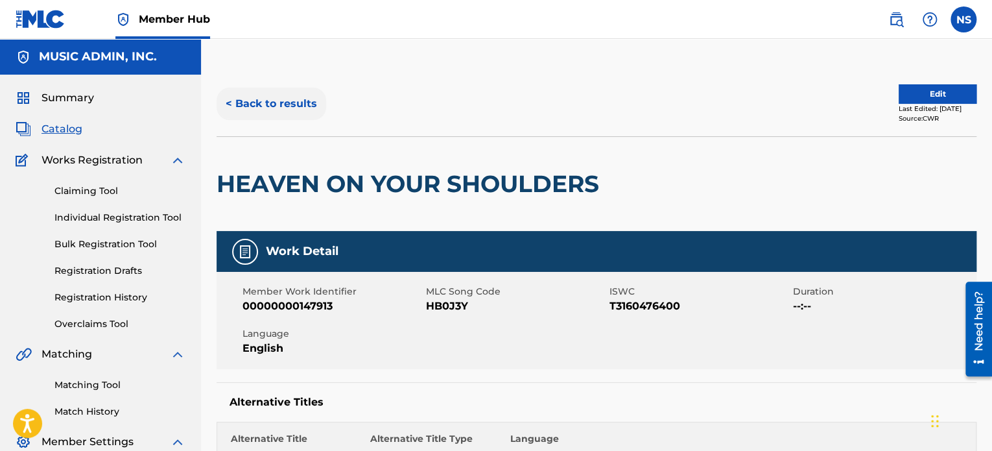
click at [270, 106] on button "< Back to results" at bounding box center [272, 104] width 110 height 32
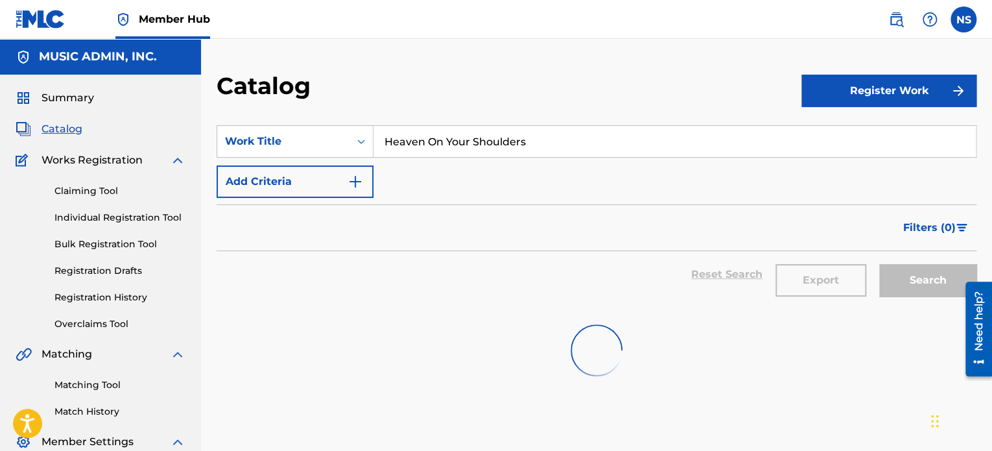
drag, startPoint x: 558, startPoint y: 143, endPoint x: 280, endPoint y: 123, distance: 279.0
click at [280, 123] on section "SearchWithCriteriadf7ff74a-10dc-40ad-aad1-7e48d7040dc2 Work Title Heaven On You…" at bounding box center [597, 209] width 760 height 199
paste input "ow To Curse"
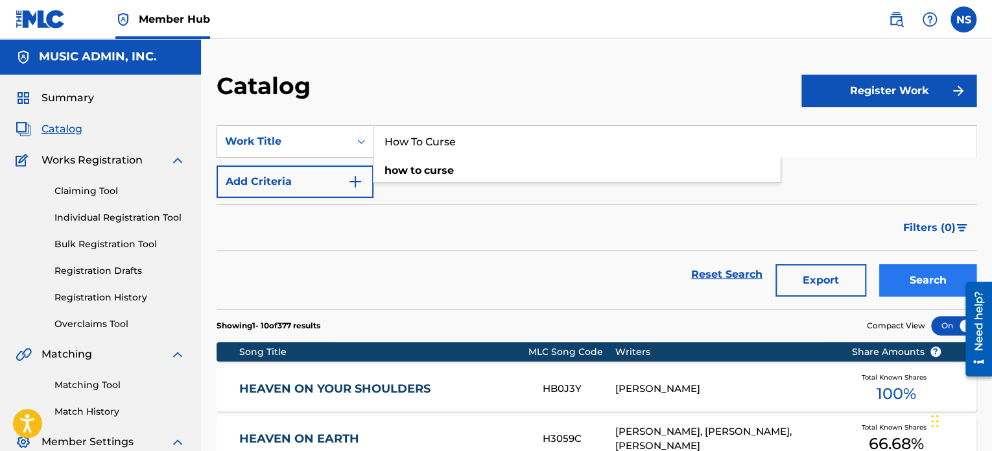
type input "How To Curse"
click at [908, 281] on button "Search" at bounding box center [927, 280] width 97 height 32
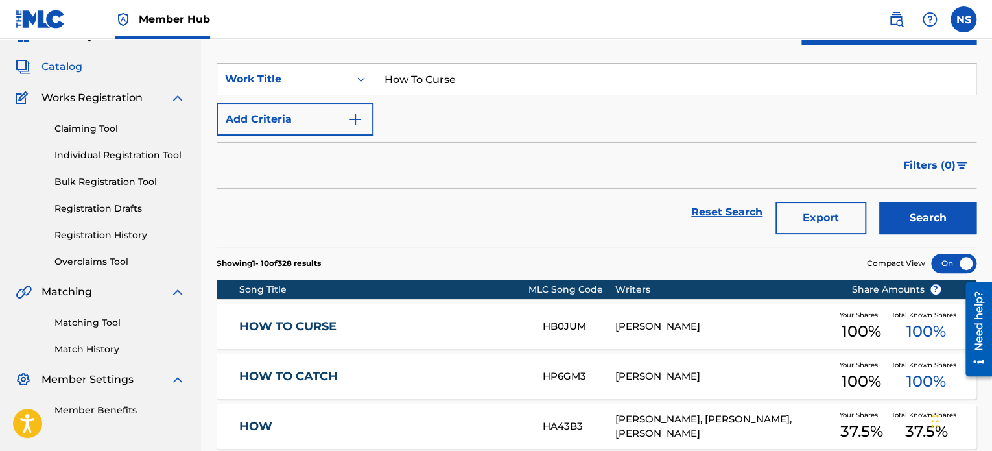
scroll to position [65, 0]
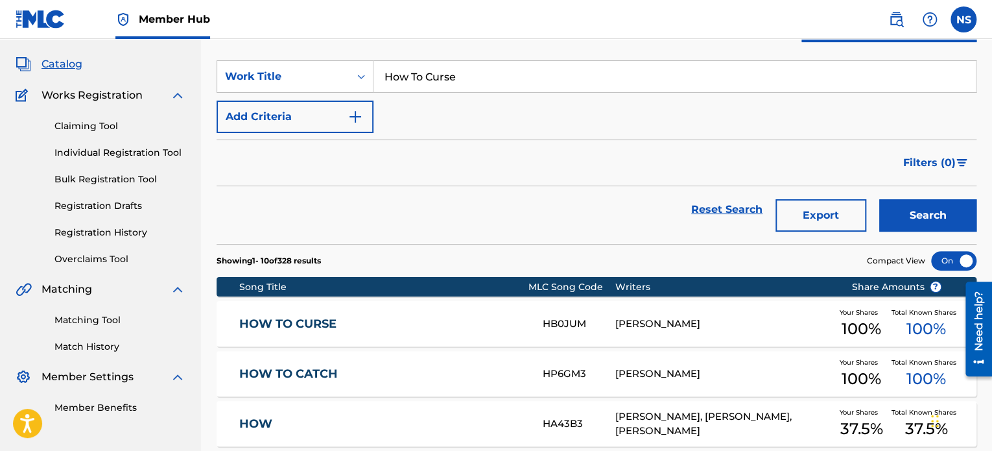
drag, startPoint x: 291, startPoint y: 322, endPoint x: 304, endPoint y: 322, distance: 13.0
click at [291, 322] on link "HOW TO CURSE" at bounding box center [382, 324] width 286 height 15
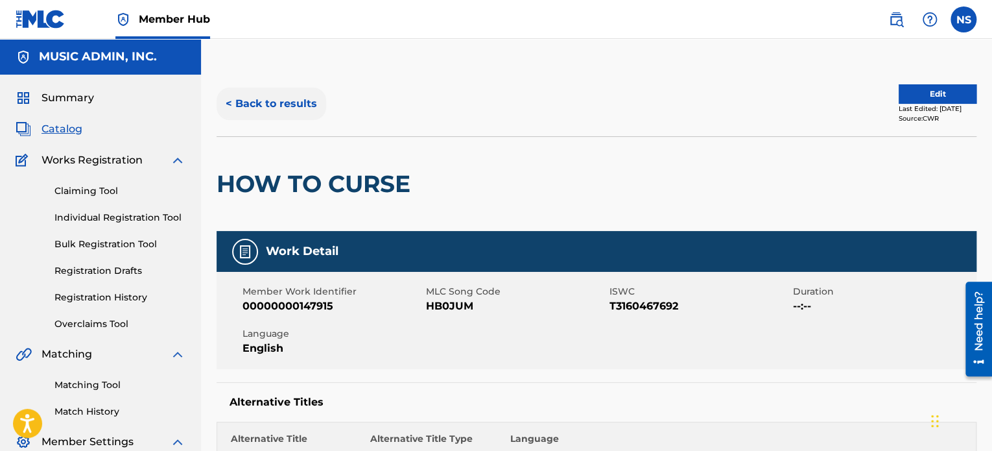
click at [291, 101] on button "< Back to results" at bounding box center [272, 104] width 110 height 32
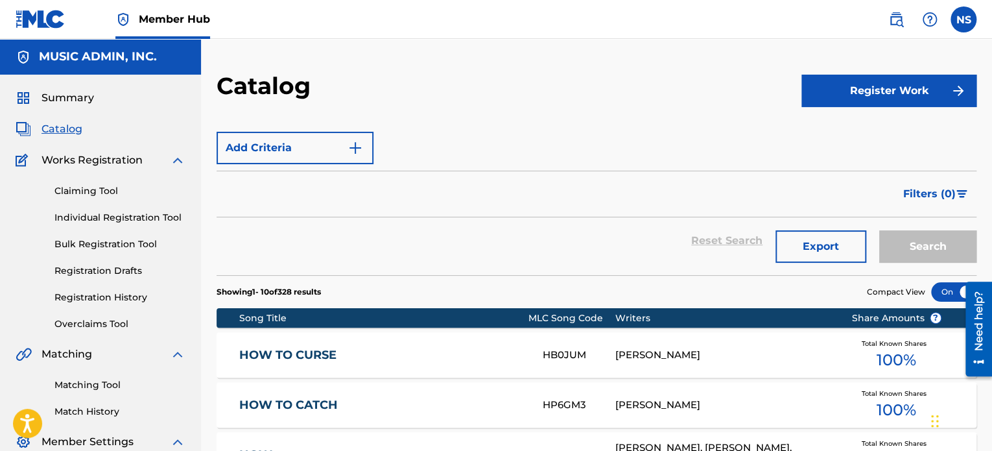
scroll to position [65, 0]
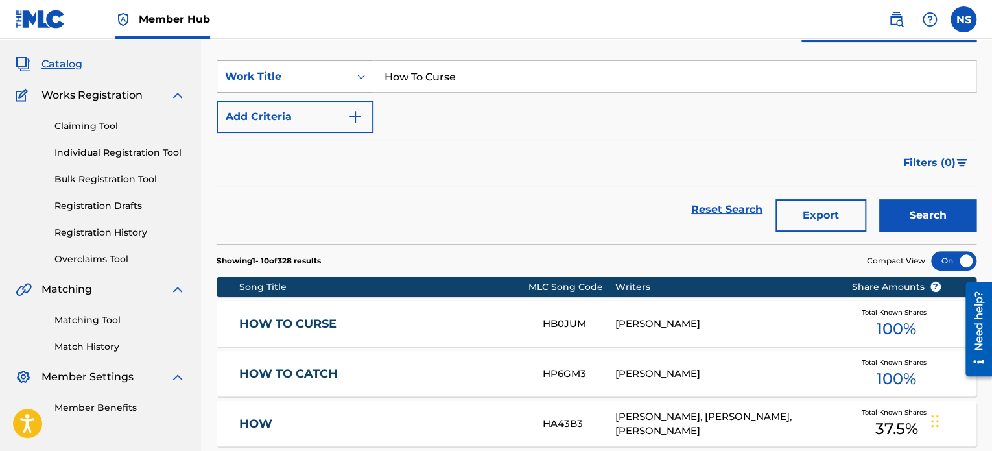
drag, startPoint x: 475, startPoint y: 90, endPoint x: 245, endPoint y: 68, distance: 231.3
click at [200, 66] on main "MUSIC ADMIN, INC. Summary Catalog Works Registration Claiming Tool Individual R…" at bounding box center [496, 418] width 992 height 889
paste input "If You're Coming Back"
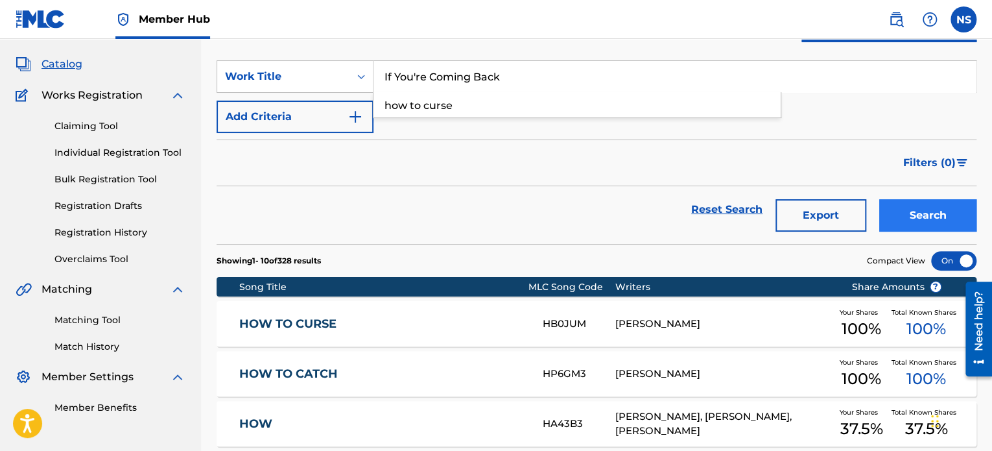
type input "If You're Coming Back"
click at [918, 210] on button "Search" at bounding box center [927, 215] width 97 height 32
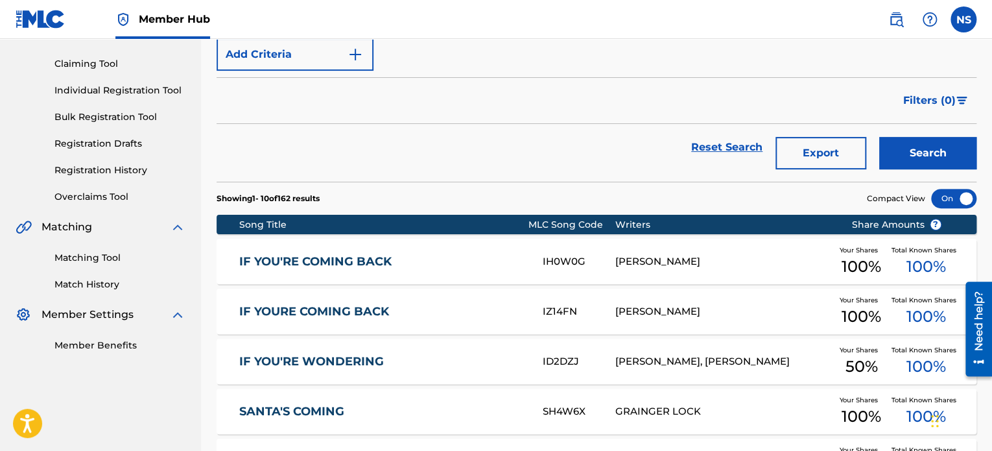
scroll to position [130, 0]
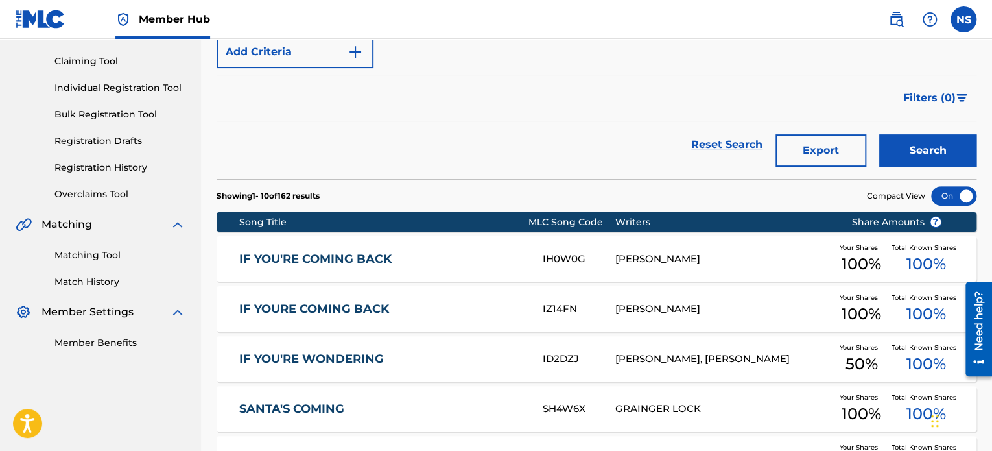
click at [361, 305] on link "IF YOURE COMING BACK" at bounding box center [382, 309] width 286 height 15
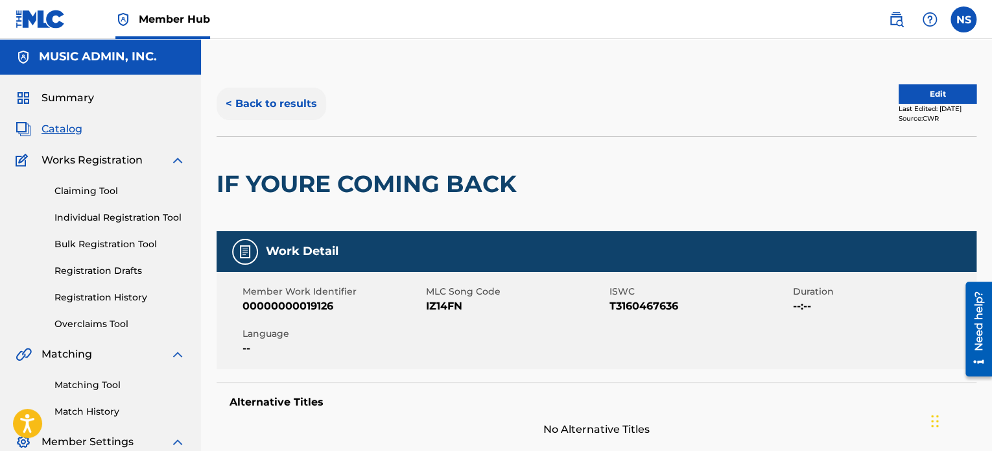
click at [270, 108] on button "< Back to results" at bounding box center [272, 104] width 110 height 32
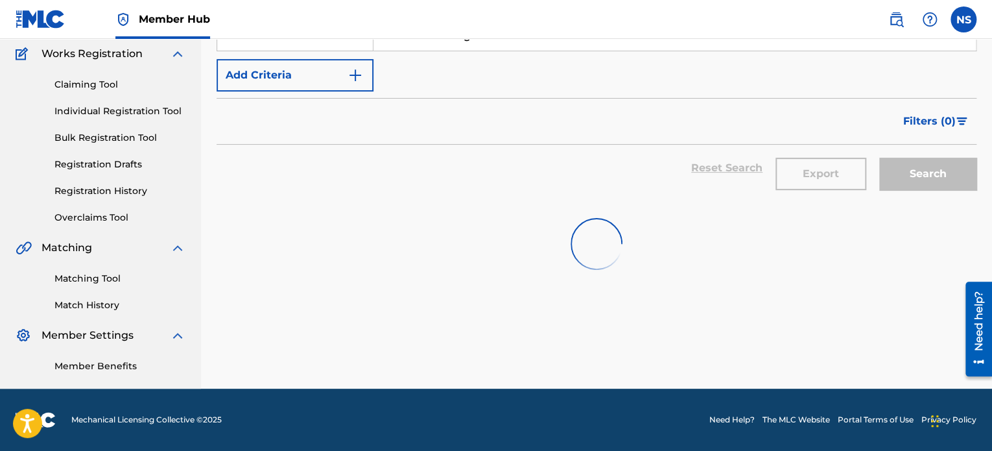
scroll to position [130, 0]
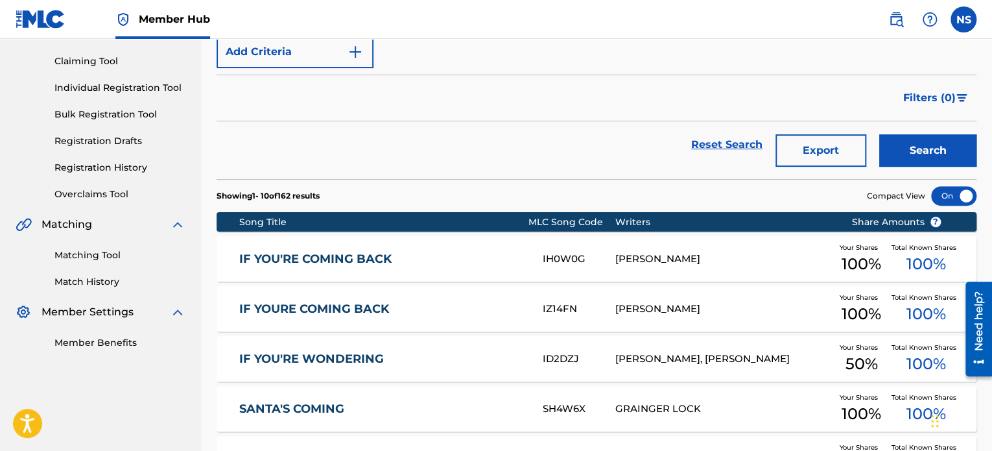
click at [333, 264] on link "IF YOU'RE COMING BACK" at bounding box center [382, 259] width 286 height 15
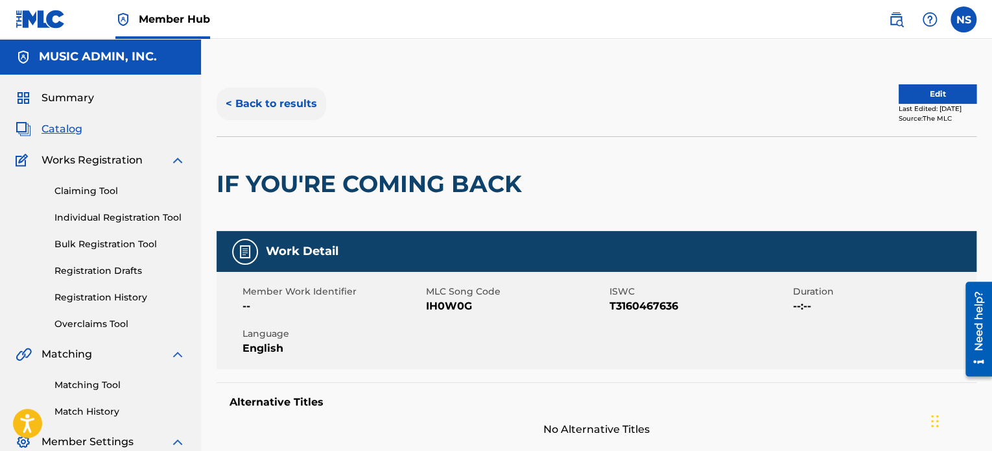
click at [307, 99] on button "< Back to results" at bounding box center [272, 104] width 110 height 32
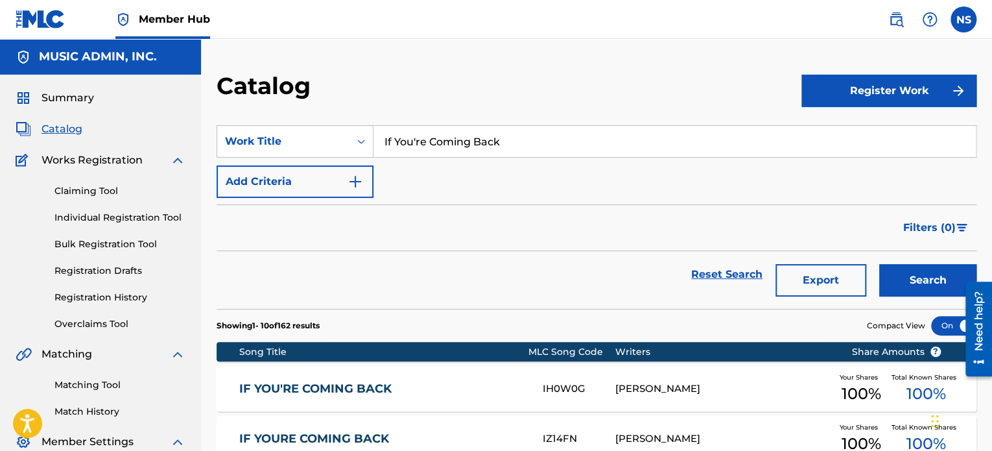
drag, startPoint x: 523, startPoint y: 143, endPoint x: 199, endPoint y: 116, distance: 324.7
paste input "Locks"
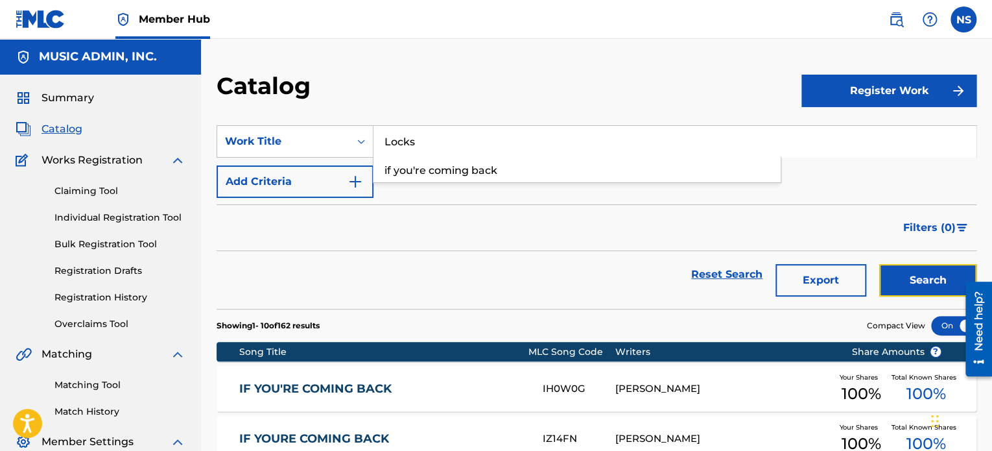
drag, startPoint x: 917, startPoint y: 280, endPoint x: 911, endPoint y: 278, distance: 7.0
click at [916, 280] on button "Search" at bounding box center [927, 280] width 97 height 32
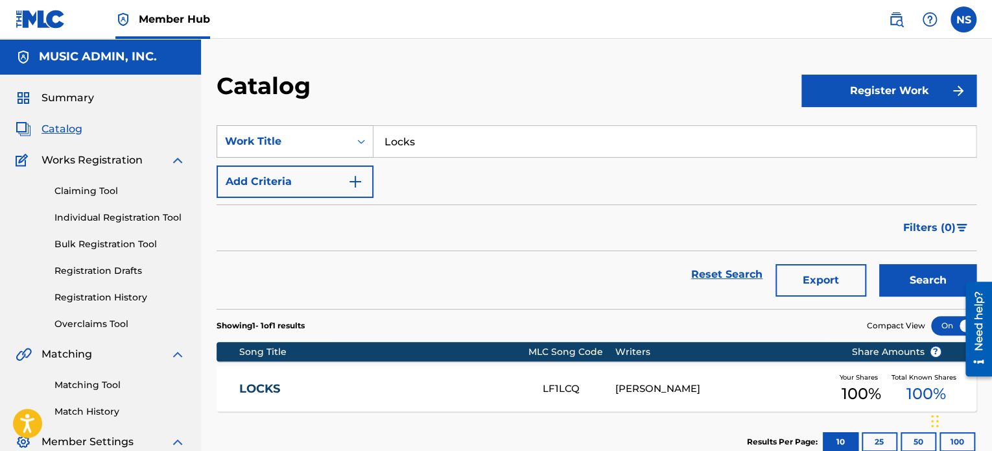
drag, startPoint x: 443, startPoint y: 141, endPoint x: 222, endPoint y: 133, distance: 220.7
click at [222, 133] on div "SearchWithCriteriadf7ff74a-10dc-40ad-aad1-7e48d7040dc2 Work Title Locks" at bounding box center [597, 141] width 760 height 32
paste input "st Your Place"
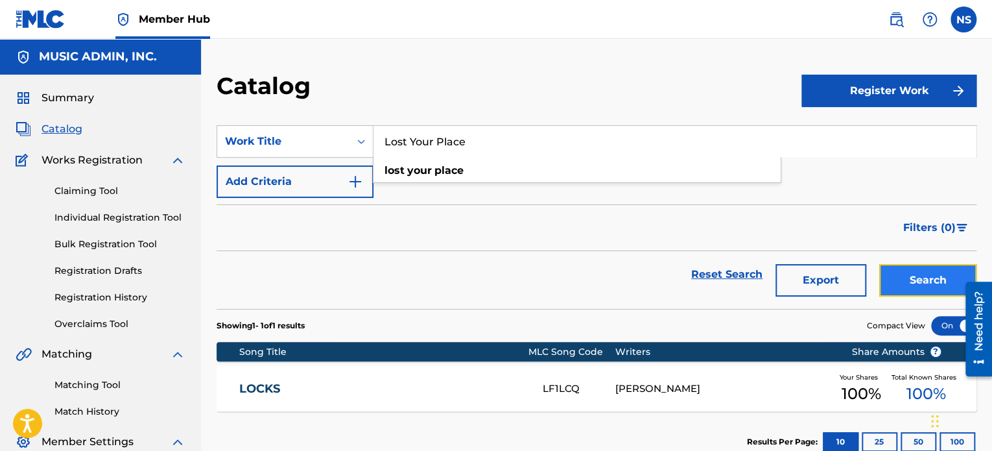
click at [894, 280] on button "Search" at bounding box center [927, 280] width 97 height 32
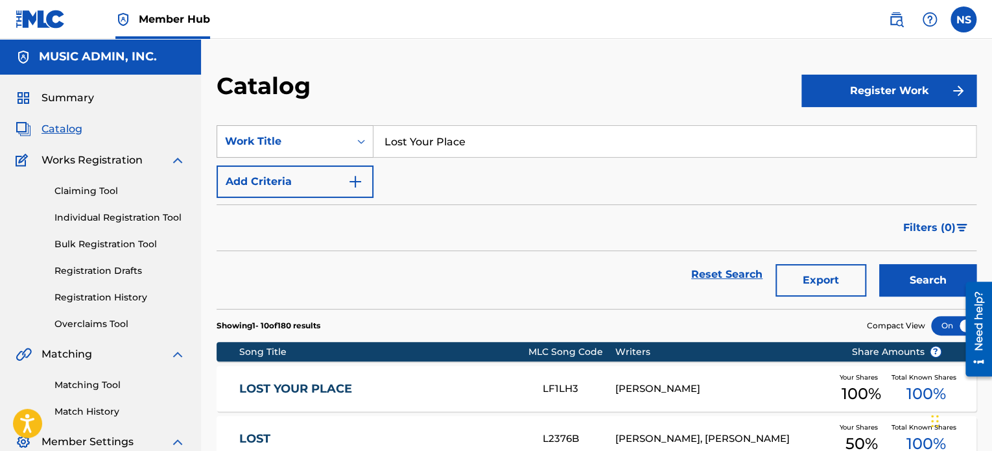
drag, startPoint x: 496, startPoint y: 137, endPoint x: 224, endPoint y: 126, distance: 271.3
click at [218, 126] on div "SearchWithCriteriadf7ff74a-10dc-40ad-aad1-7e48d7040dc2 Work Title Lost Your Pla…" at bounding box center [597, 141] width 760 height 32
paste input "vers & Thieves"
click at [911, 277] on button "Search" at bounding box center [927, 280] width 97 height 32
drag, startPoint x: 481, startPoint y: 143, endPoint x: 237, endPoint y: 126, distance: 244.5
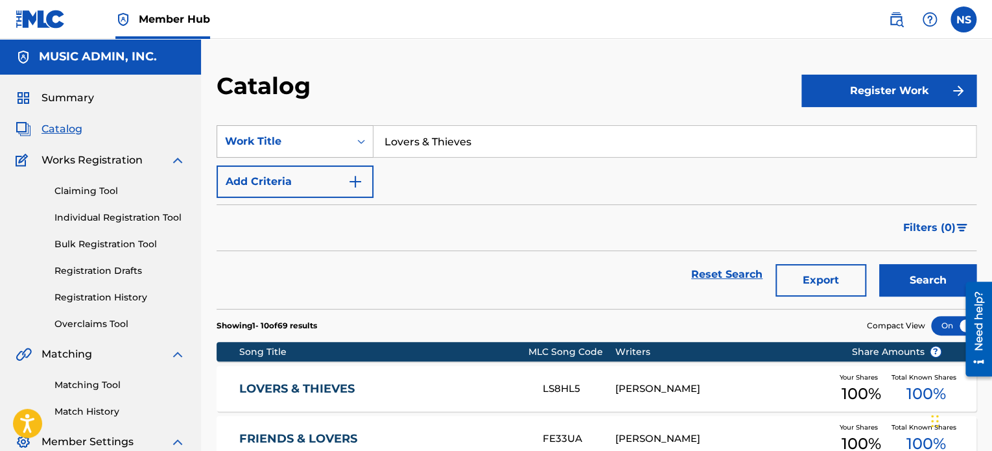
click at [237, 126] on div "SearchWithCriteriadf7ff74a-10dc-40ad-aad1-7e48d7040dc2 Work Title Lovers & Thie…" at bounding box center [597, 141] width 760 height 32
paste input "Medicine Mountain"
type input "Medicine Mountain"
drag, startPoint x: 926, startPoint y: 281, endPoint x: 896, endPoint y: 276, distance: 29.8
click at [925, 280] on button "Search" at bounding box center [927, 280] width 97 height 32
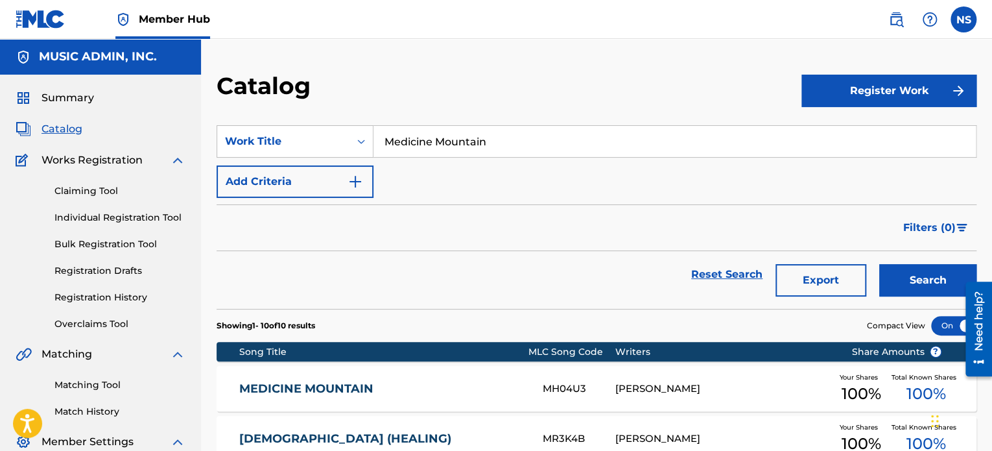
click at [328, 392] on link "MEDICINE MOUNTAIN" at bounding box center [382, 388] width 286 height 15
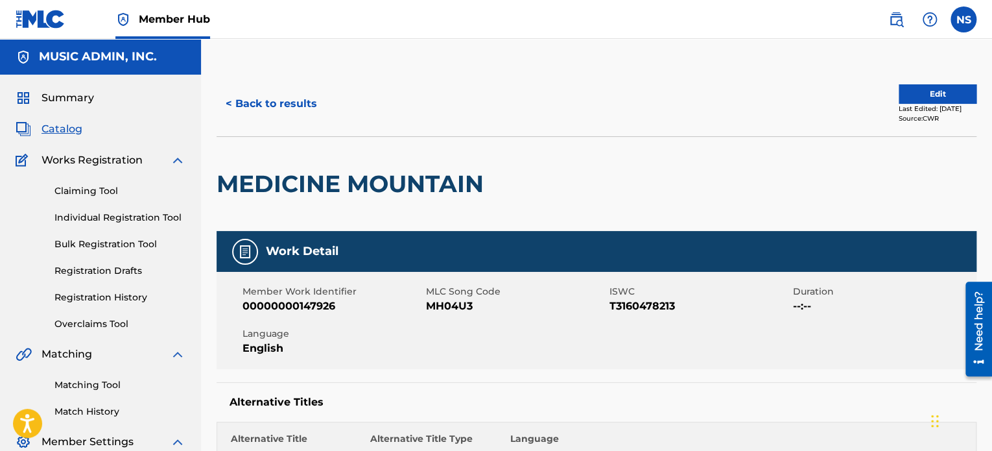
click at [296, 83] on div "< Back to results Edit Last Edited: [DATE] Source: CWR" at bounding box center [597, 103] width 760 height 65
click at [293, 101] on button "< Back to results" at bounding box center [272, 104] width 110 height 32
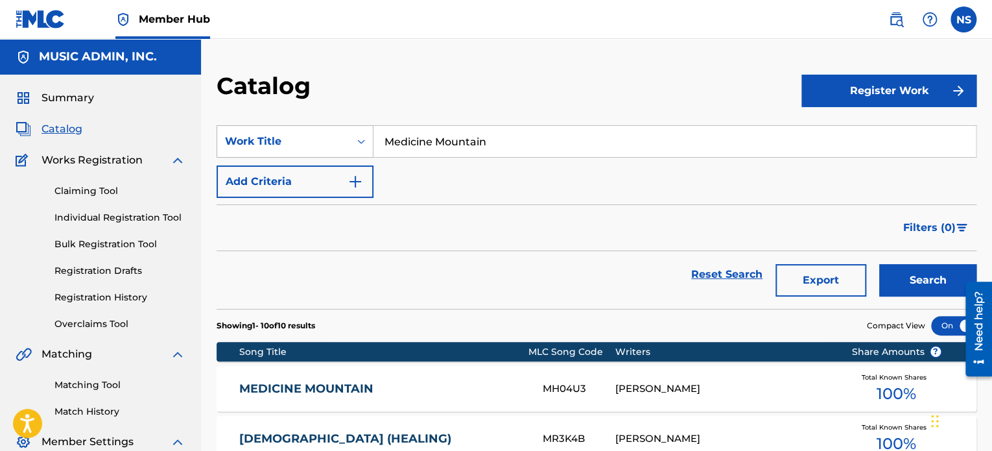
drag, startPoint x: 450, startPoint y: 138, endPoint x: 267, endPoint y: 126, distance: 183.3
click at [267, 126] on div "SearchWithCriteriadf7ff74a-10dc-40ad-aad1-7e48d7040dc2 Work Title Medicine Moun…" at bounding box center [597, 141] width 760 height 32
paste input "xican Wind"
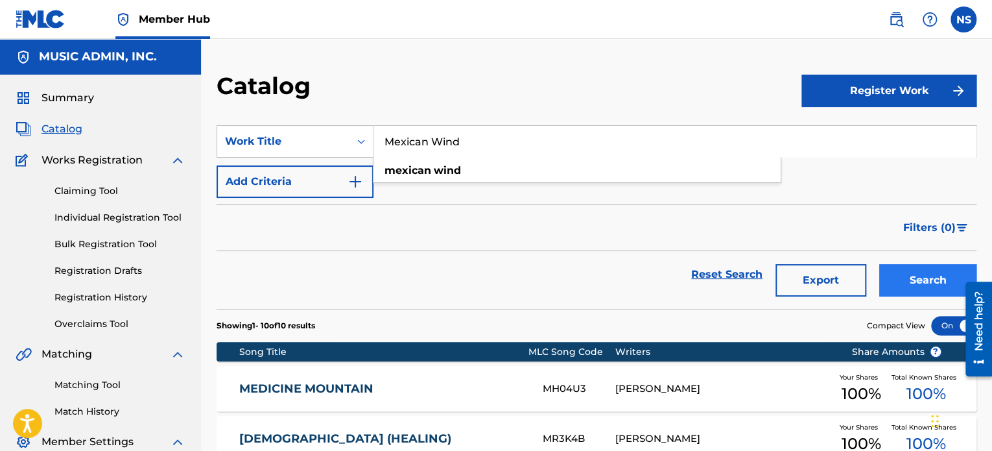
type input "Mexican Wind"
drag, startPoint x: 924, startPoint y: 274, endPoint x: 766, endPoint y: 248, distance: 160.4
click at [924, 274] on button "Search" at bounding box center [927, 280] width 97 height 32
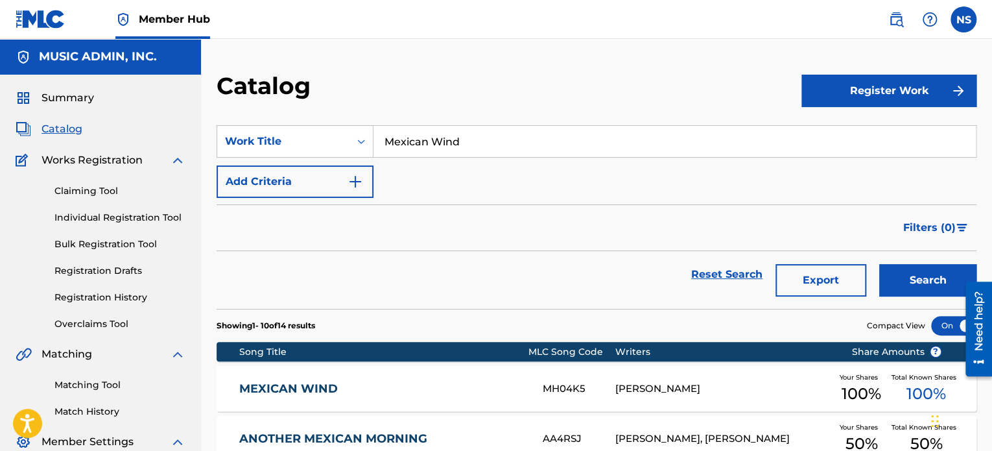
click at [300, 383] on link "MEXICAN WIND" at bounding box center [382, 388] width 286 height 15
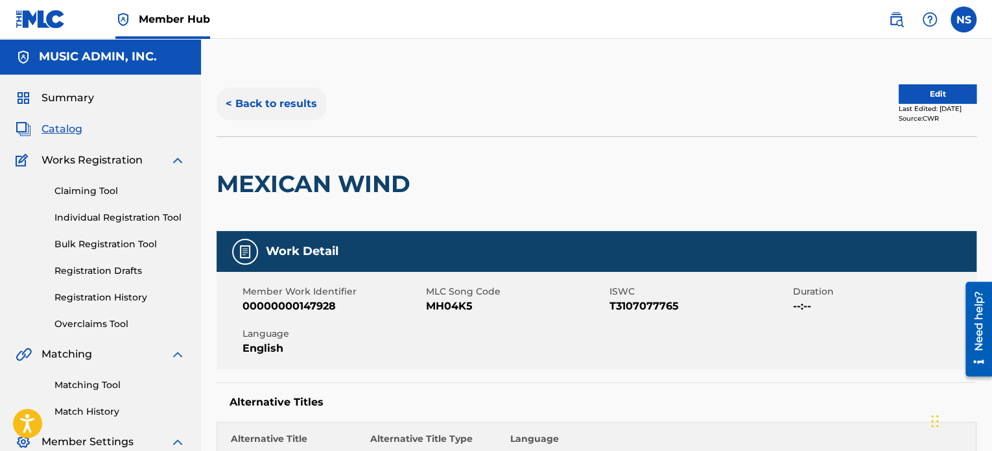
click at [282, 95] on button "< Back to results" at bounding box center [272, 104] width 110 height 32
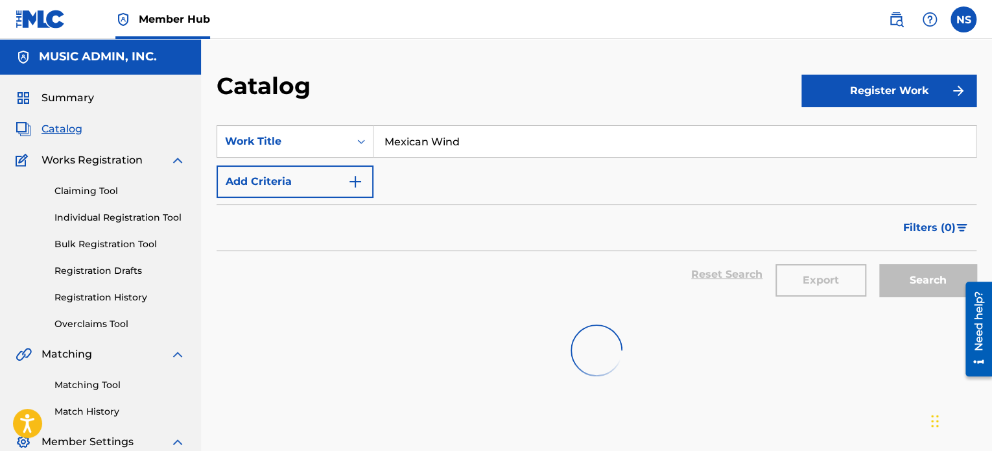
drag, startPoint x: 496, startPoint y: 141, endPoint x: 227, endPoint y: 123, distance: 269.1
click at [228, 123] on section "SearchWithCriteriadf7ff74a-10dc-40ad-aad1-7e48d7040dc2 Work Title Mexican Wind …" at bounding box center [597, 209] width 760 height 199
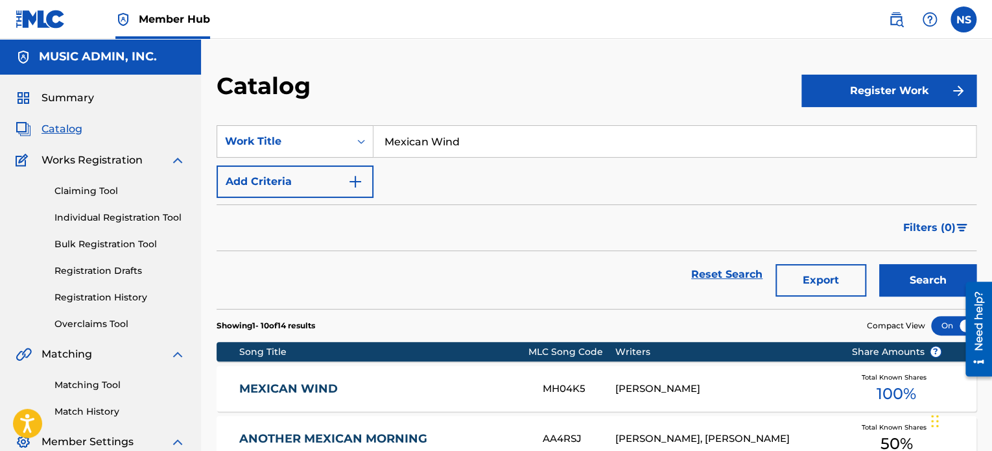
paste input "idnight Angel"
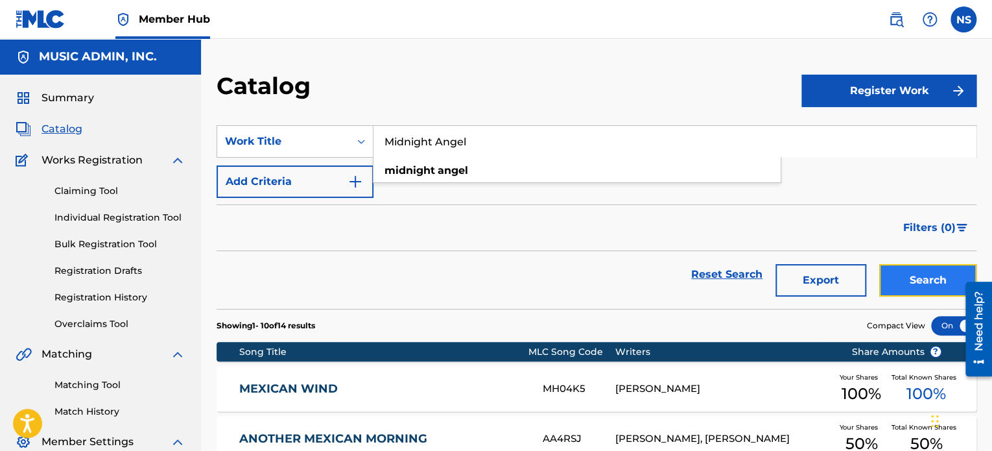
click at [897, 284] on button "Search" at bounding box center [927, 280] width 97 height 32
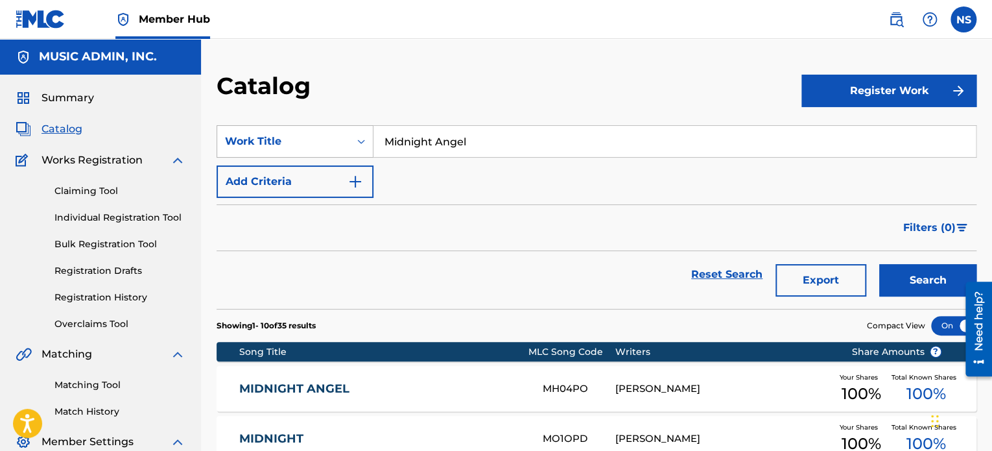
drag, startPoint x: 516, startPoint y: 150, endPoint x: 264, endPoint y: 137, distance: 252.7
click at [264, 137] on div "SearchWithCriteriadf7ff74a-10dc-40ad-aad1-7e48d7040dc2 Work Title Midnight Angel" at bounding box center [597, 141] width 760 height 32
paste input "[DATE] Morning Sin"
click at [926, 283] on button "Search" at bounding box center [927, 280] width 97 height 32
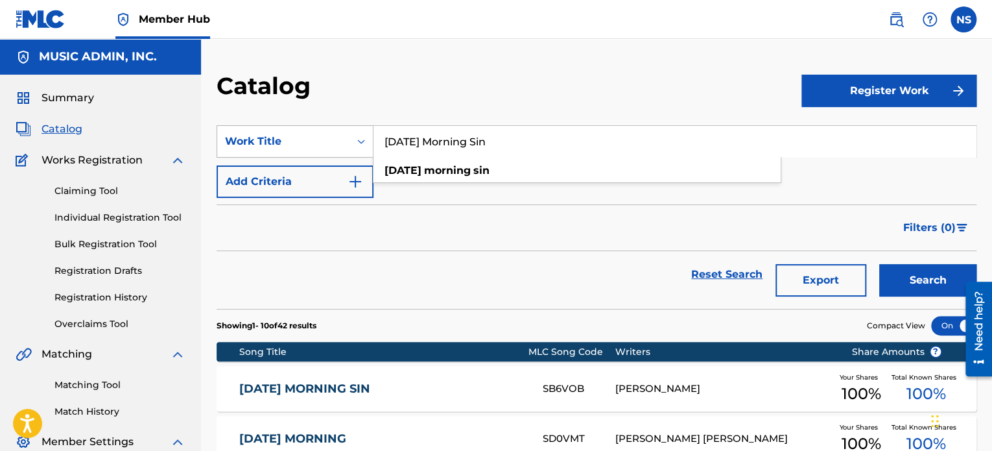
drag, startPoint x: 512, startPoint y: 139, endPoint x: 308, endPoint y: 129, distance: 203.9
click at [308, 129] on div "SearchWithCriteriadf7ff74a-10dc-40ad-aad1-7e48d7040dc2 Work Title [DATE] Mornin…" at bounding box center [597, 141] width 760 height 32
paste input "wimsuit"
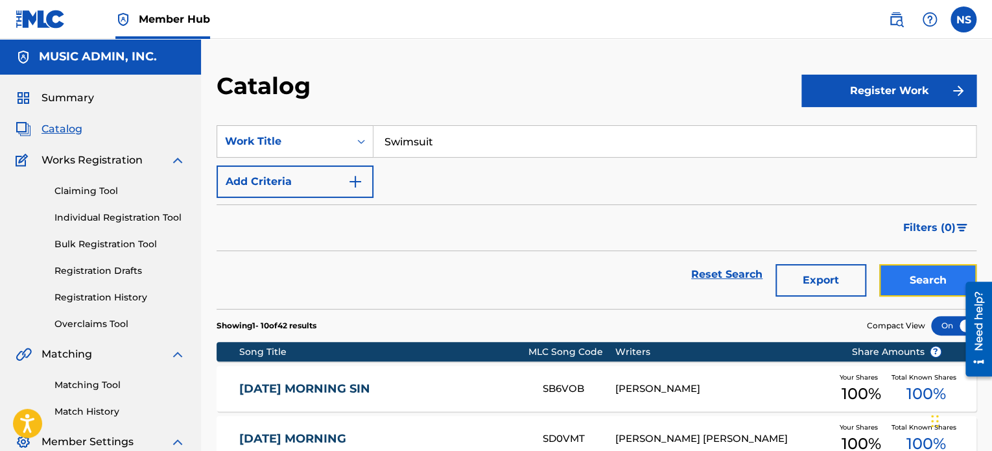
click at [915, 277] on button "Search" at bounding box center [927, 280] width 97 height 32
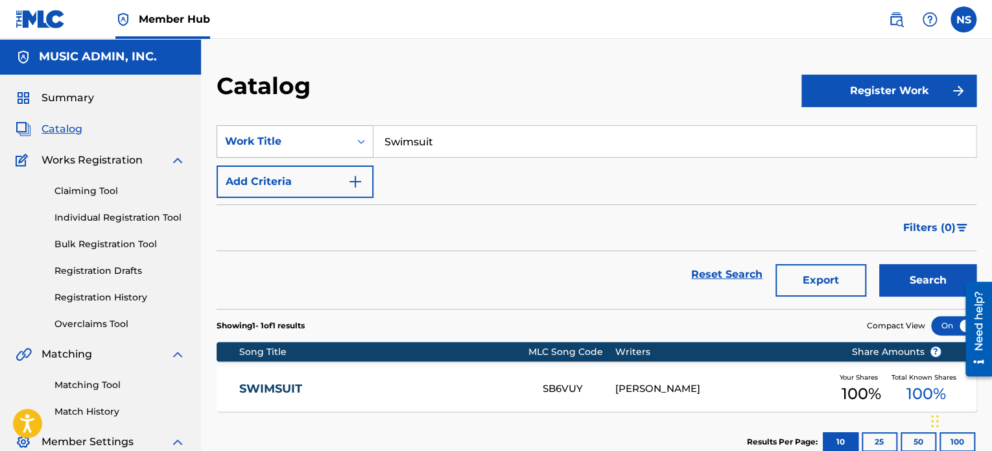
drag, startPoint x: 457, startPoint y: 145, endPoint x: 286, endPoint y: 134, distance: 170.9
click at [288, 134] on div "SearchWithCriteriadf7ff74a-10dc-40ad-aad1-7e48d7040dc2 Work Title Swimsuit" at bounding box center [597, 141] width 760 height 32
paste input "Always Been My Girl"
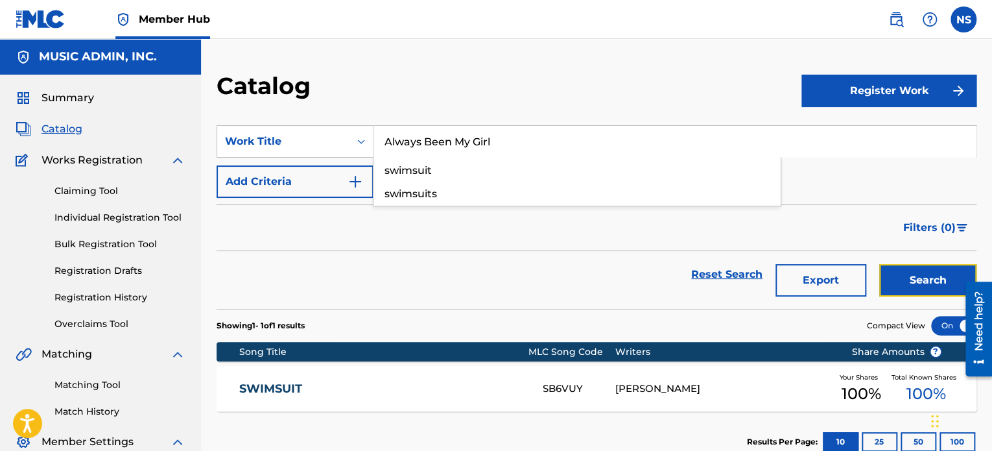
drag, startPoint x: 905, startPoint y: 284, endPoint x: 848, endPoint y: 285, distance: 57.1
click at [905, 283] on button "Search" at bounding box center [927, 280] width 97 height 32
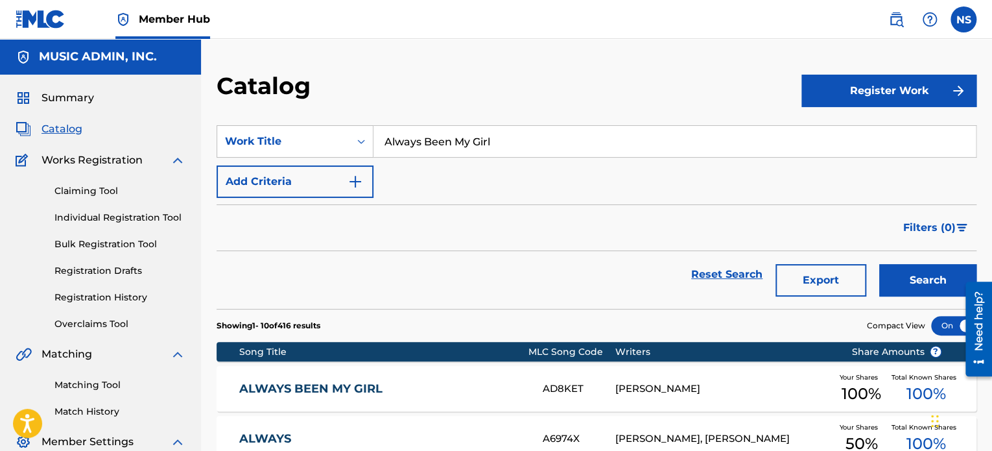
drag, startPoint x: 267, startPoint y: 128, endPoint x: 200, endPoint y: 121, distance: 67.2
paste input "Misdirection"
click at [918, 285] on button "Search" at bounding box center [927, 280] width 97 height 32
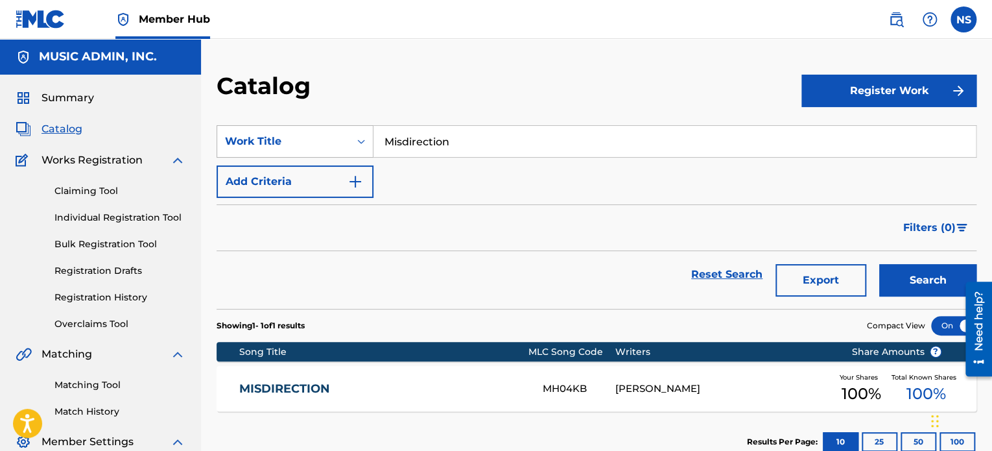
drag, startPoint x: 475, startPoint y: 139, endPoint x: 250, endPoint y: 140, distance: 225.7
click at [250, 140] on div "SearchWithCriteriadf7ff74a-10dc-40ad-aad1-7e48d7040dc2 Work Title Misdirection" at bounding box center [597, 141] width 760 height 32
paste input "dnight Angel"
drag, startPoint x: 920, startPoint y: 274, endPoint x: 892, endPoint y: 284, distance: 29.8
click at [920, 273] on button "Search" at bounding box center [927, 280] width 97 height 32
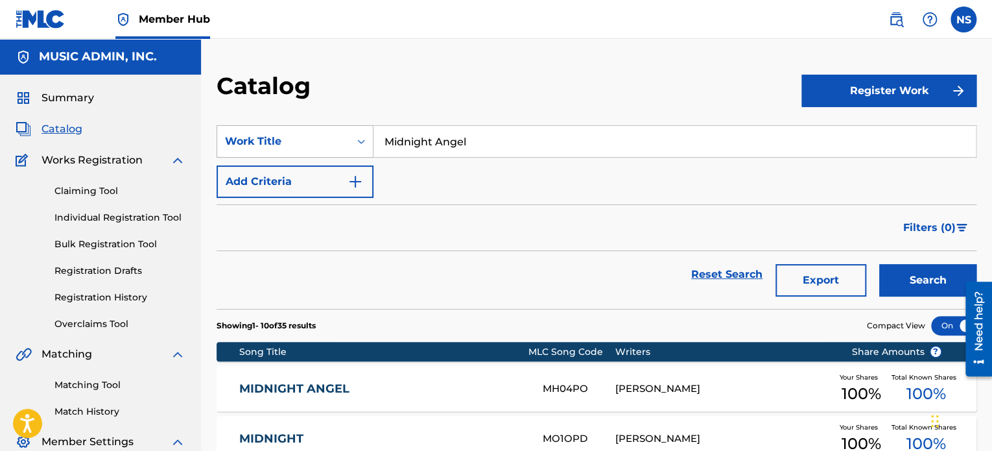
drag, startPoint x: 493, startPoint y: 139, endPoint x: 233, endPoint y: 132, distance: 259.6
click at [233, 132] on div "SearchWithCriteriadf7ff74a-10dc-40ad-aad1-7e48d7040dc2 Work Title Midnight Angel" at bounding box center [597, 141] width 760 height 32
paste input "Paranoia"
click at [915, 278] on button "Search" at bounding box center [927, 280] width 97 height 32
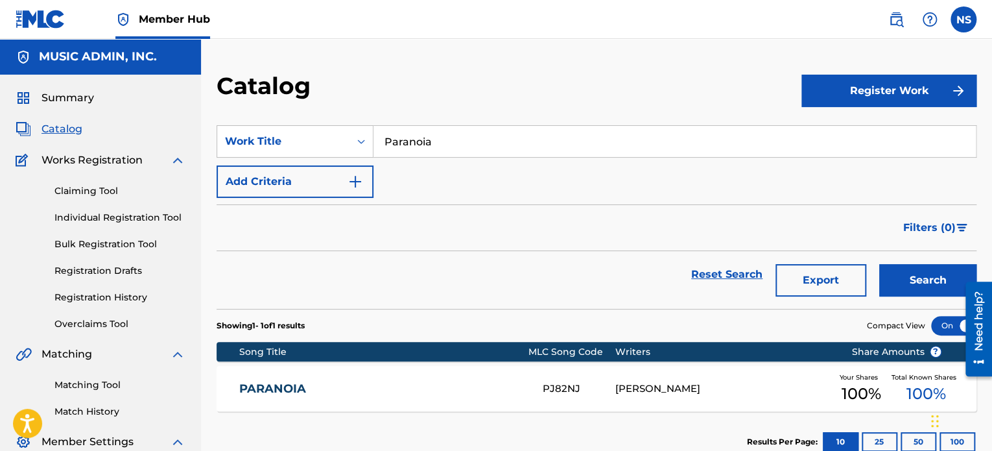
drag, startPoint x: 466, startPoint y: 149, endPoint x: 270, endPoint y: 114, distance: 199.0
click at [270, 114] on section "SearchWithCriteriadf7ff74a-10dc-40ad-aad1-7e48d7040dc2 Work Title [MEDICAL_DATA…" at bounding box center [597, 209] width 760 height 199
paste input "Scars"
click at [911, 276] on button "Search" at bounding box center [927, 280] width 97 height 32
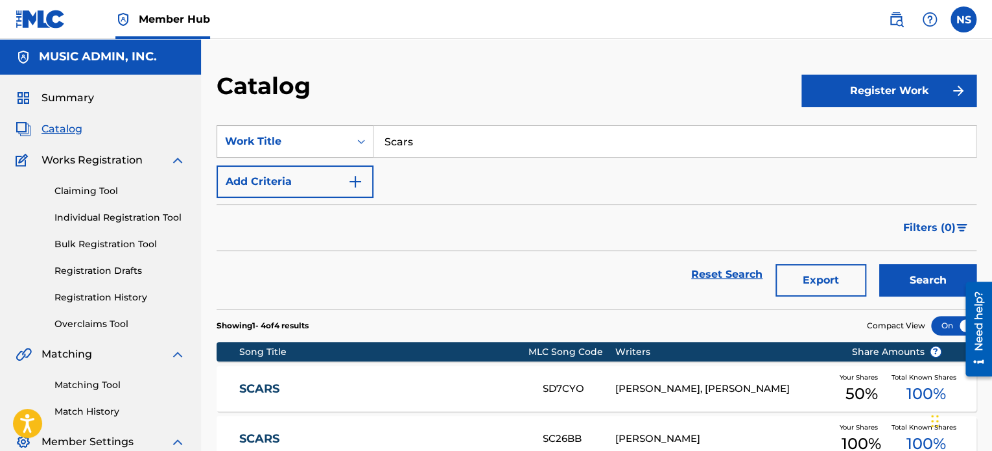
drag, startPoint x: 433, startPoint y: 139, endPoint x: 294, endPoint y: 131, distance: 139.1
click at [294, 131] on div "SearchWithCriteriadf7ff74a-10dc-40ad-aad1-7e48d7040dc2 Work Title Scars" at bounding box center [597, 141] width 760 height 32
paste input "lide On Over"
drag, startPoint x: 932, startPoint y: 283, endPoint x: 751, endPoint y: 296, distance: 181.4
click at [929, 280] on button "Search" at bounding box center [927, 280] width 97 height 32
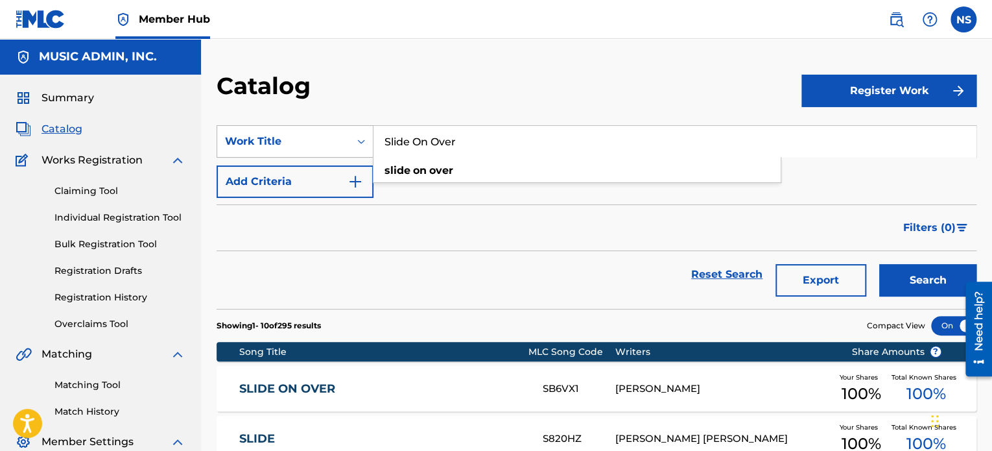
drag, startPoint x: 476, startPoint y: 141, endPoint x: 259, endPoint y: 127, distance: 217.1
click at [259, 127] on div "SearchWithCriteriadf7ff74a-10dc-40ad-aad1-7e48d7040dc2 Work Title Slide On Over…" at bounding box center [597, 141] width 760 height 32
paste input "Mexican Wind"
type input "Mexican Wind"
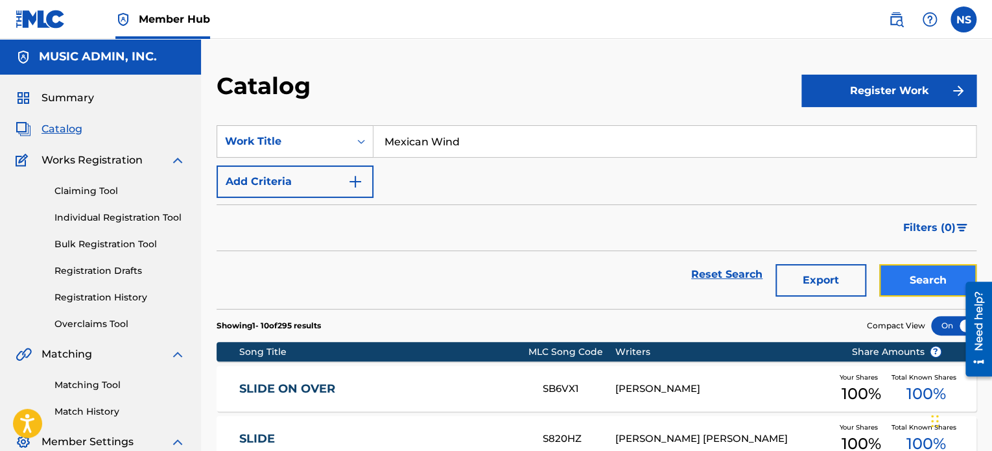
click at [913, 292] on button "Search" at bounding box center [927, 280] width 97 height 32
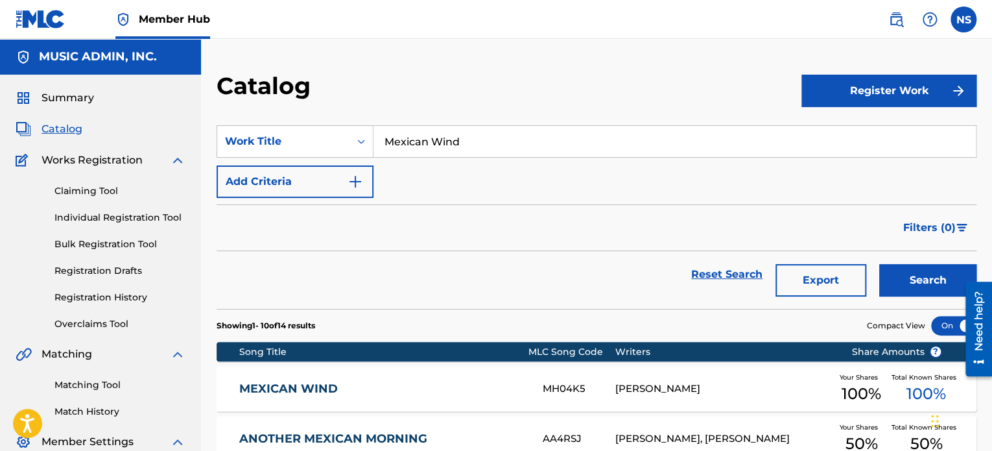
click at [276, 393] on link "MEXICAN WIND" at bounding box center [382, 388] width 286 height 15
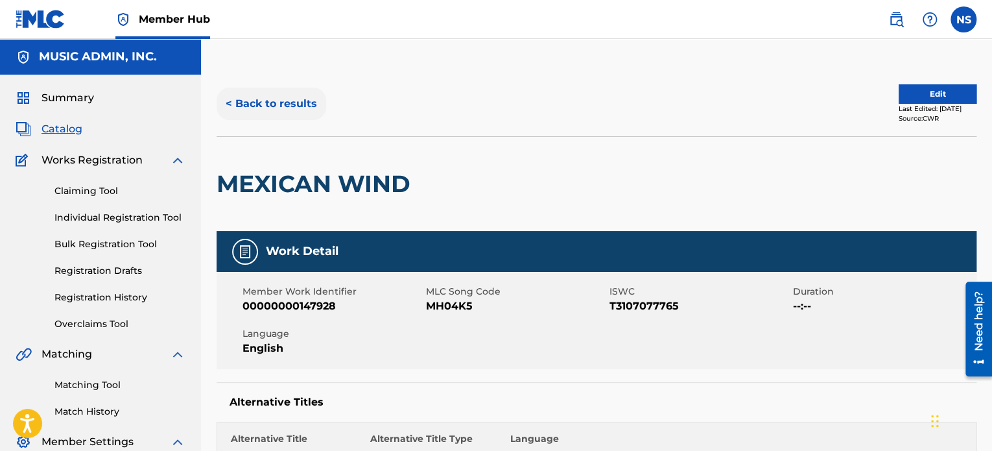
click at [280, 92] on button "< Back to results" at bounding box center [272, 104] width 110 height 32
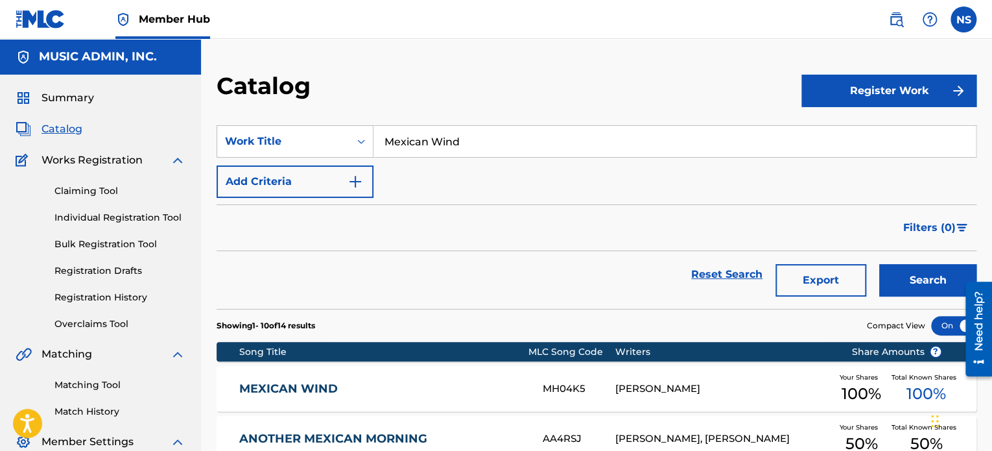
drag, startPoint x: 511, startPoint y: 142, endPoint x: 138, endPoint y: 78, distance: 378.4
paste input "As You Weep"
type input "As You Weep"
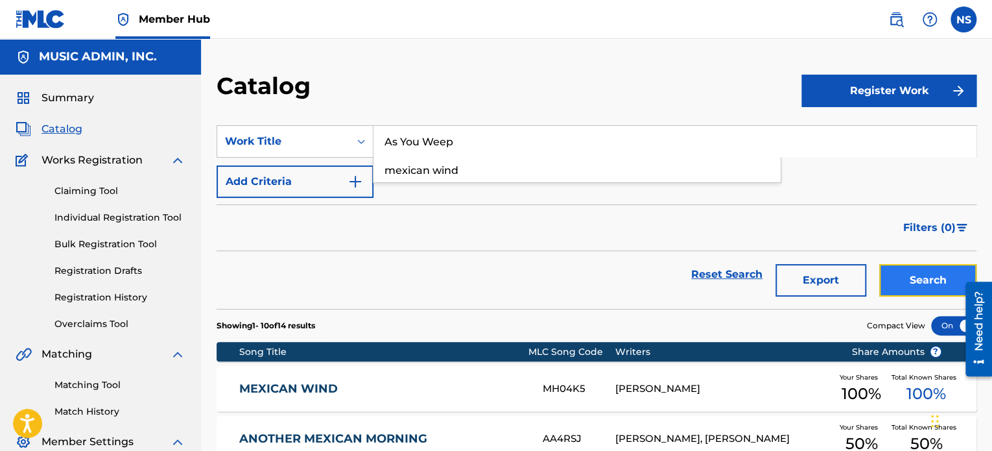
click at [911, 267] on button "Search" at bounding box center [927, 280] width 97 height 32
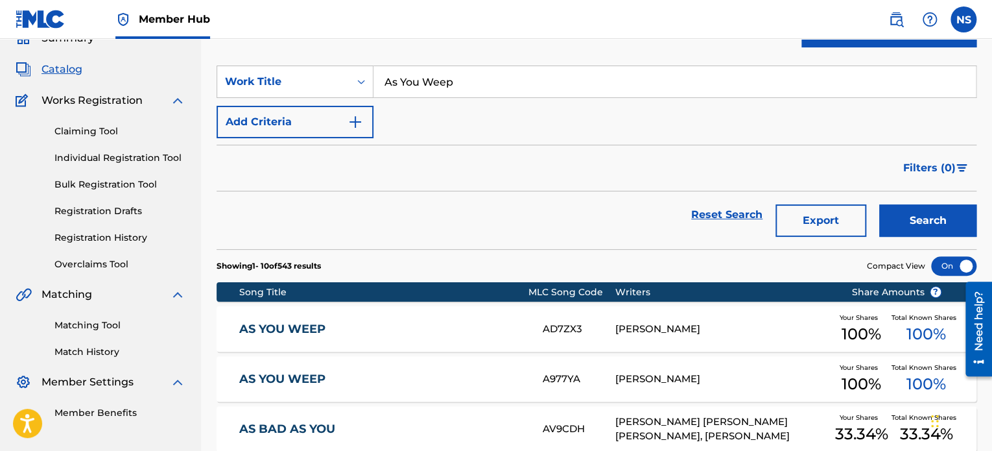
scroll to position [65, 0]
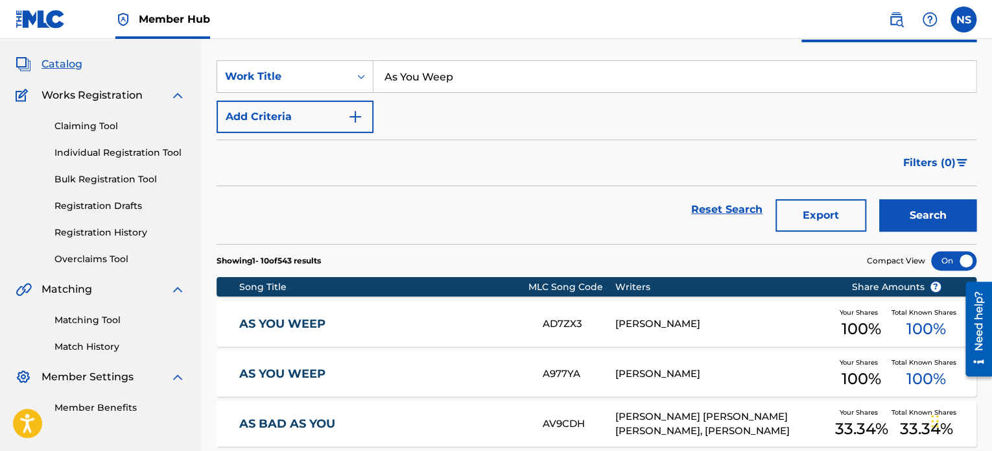
click at [295, 379] on link "AS YOU WEEP" at bounding box center [382, 373] width 286 height 15
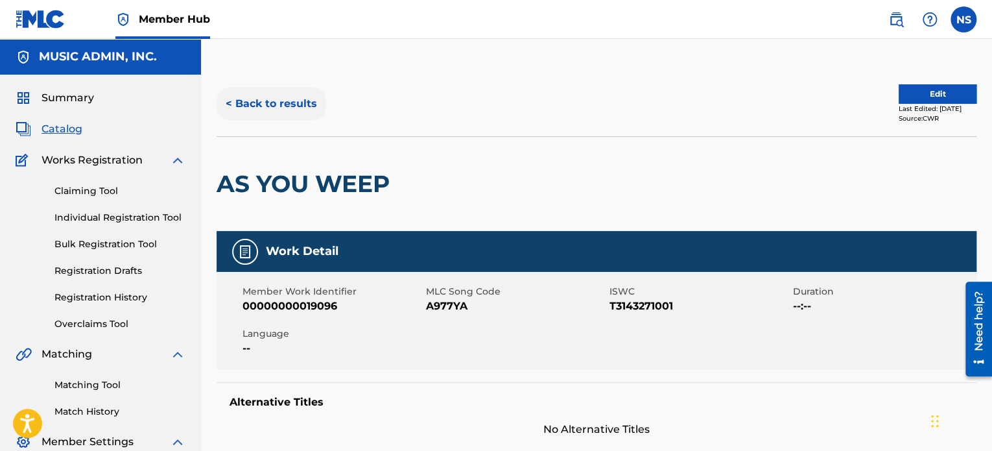
click at [272, 104] on button "< Back to results" at bounding box center [272, 104] width 110 height 32
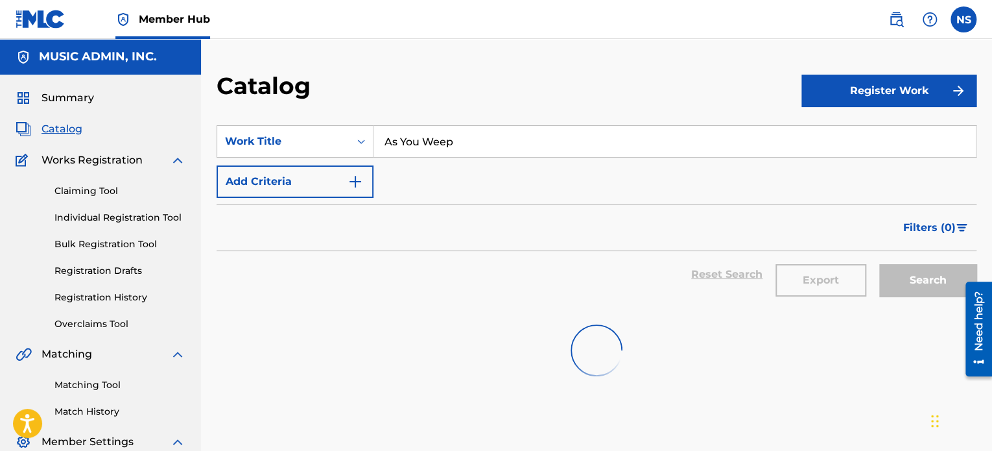
scroll to position [65, 0]
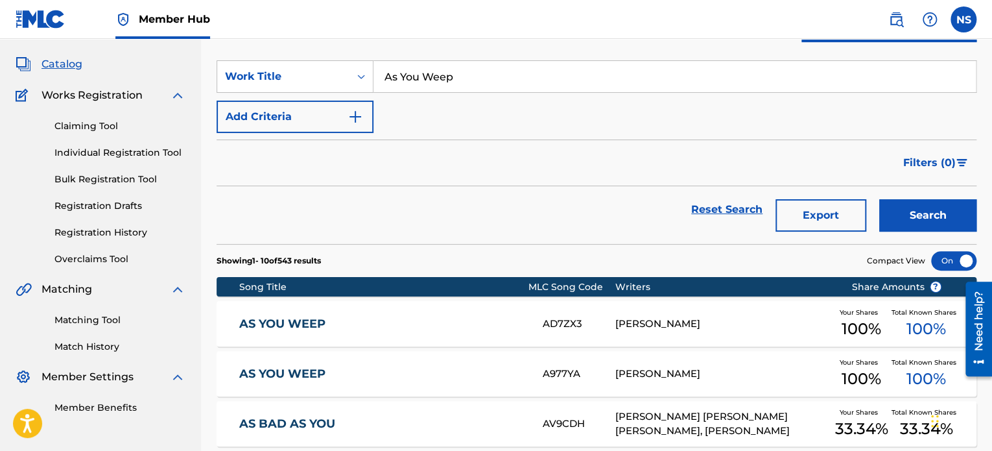
click at [296, 323] on link "AS YOU WEEP" at bounding box center [382, 324] width 286 height 15
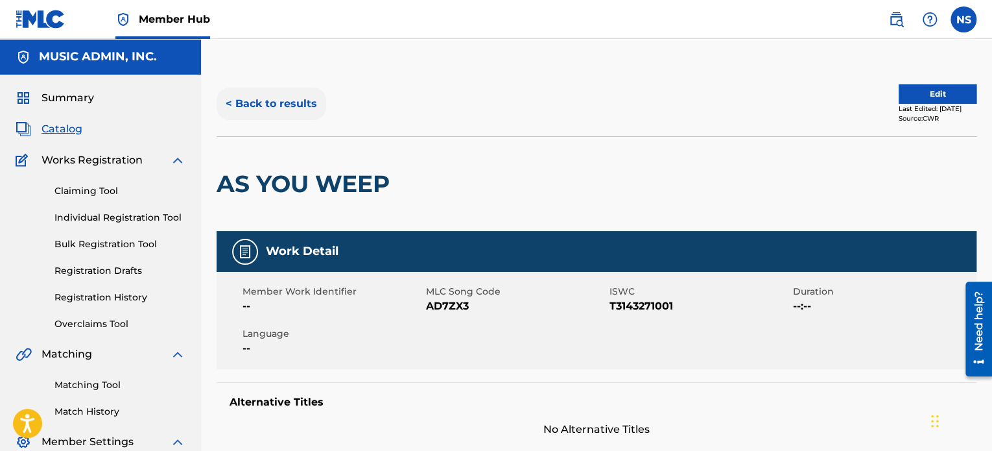
click at [257, 106] on button "< Back to results" at bounding box center [272, 104] width 110 height 32
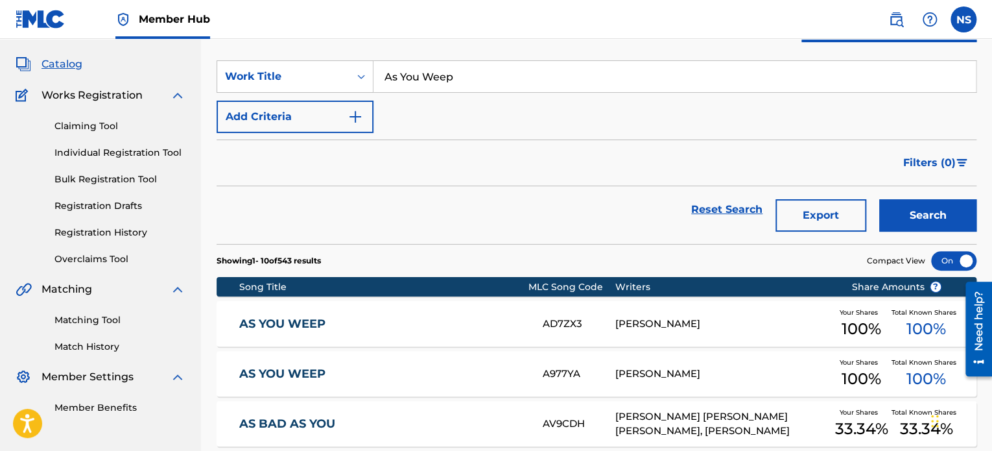
drag, startPoint x: 300, startPoint y: 326, endPoint x: 318, endPoint y: 326, distance: 18.2
click at [300, 326] on link "AS YOU WEEP" at bounding box center [382, 324] width 286 height 15
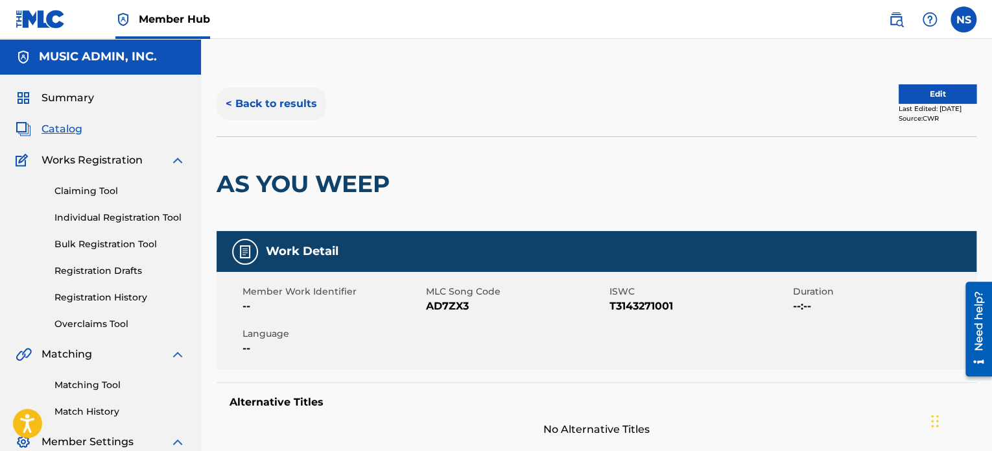
click at [290, 106] on button "< Back to results" at bounding box center [272, 104] width 110 height 32
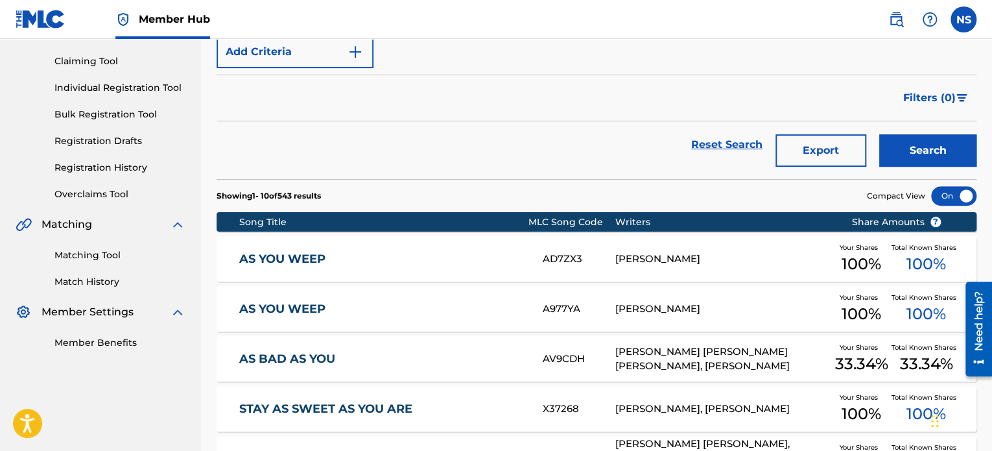
scroll to position [130, 0]
click at [571, 310] on div "A977YA" at bounding box center [579, 309] width 72 height 15
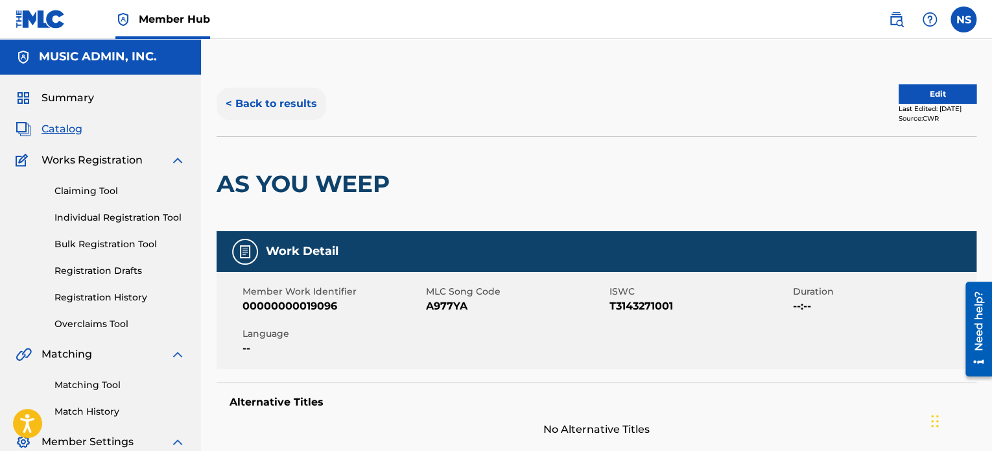
click at [259, 103] on button "< Back to results" at bounding box center [272, 104] width 110 height 32
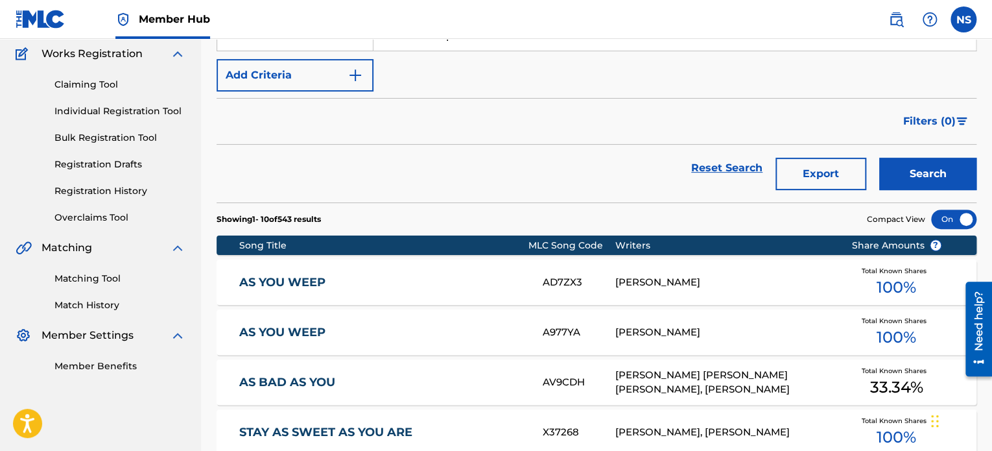
scroll to position [130, 0]
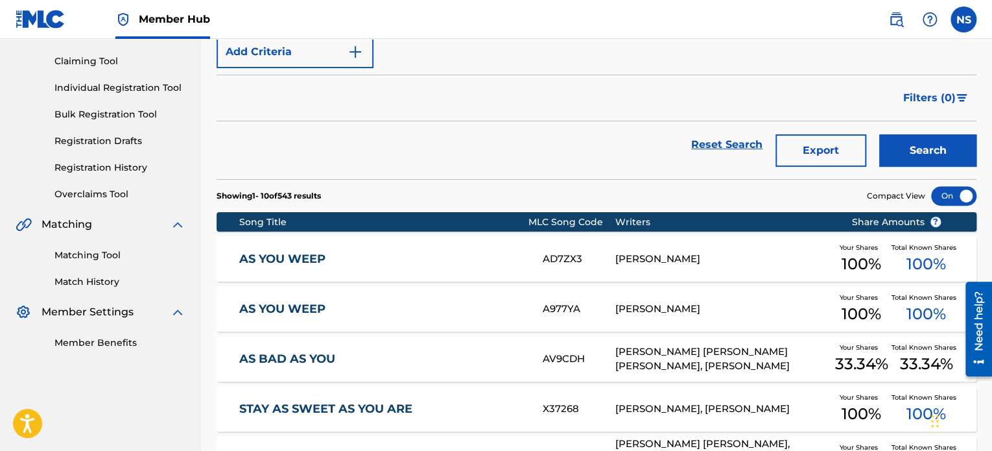
click at [277, 257] on link "AS YOU WEEP" at bounding box center [382, 259] width 286 height 15
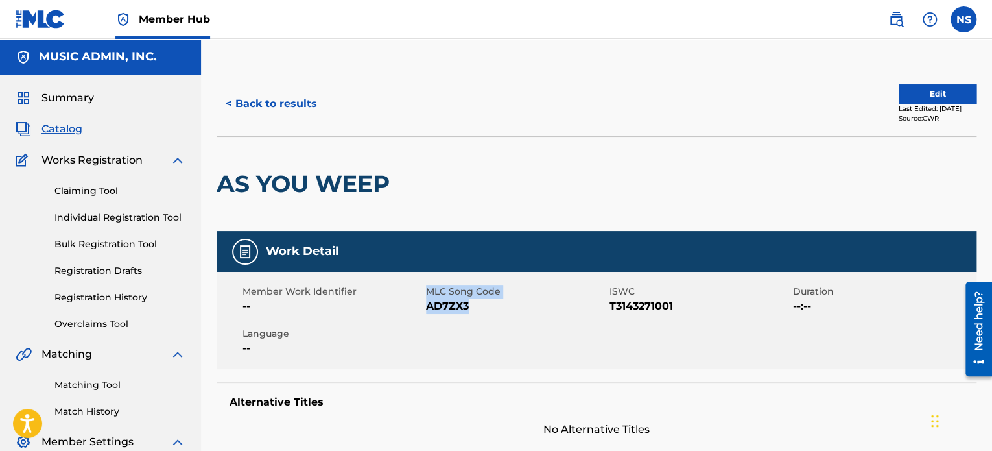
drag, startPoint x: 483, startPoint y: 313, endPoint x: 425, endPoint y: 312, distance: 57.7
click at [425, 312] on div "Member Work Identifier -- MLC Song Code AD7ZX3 ISWC T3143271001 Duration --:-- …" at bounding box center [597, 320] width 760 height 97
click at [438, 305] on span "AD7ZX3" at bounding box center [516, 306] width 180 height 16
click at [250, 103] on button "< Back to results" at bounding box center [272, 104] width 110 height 32
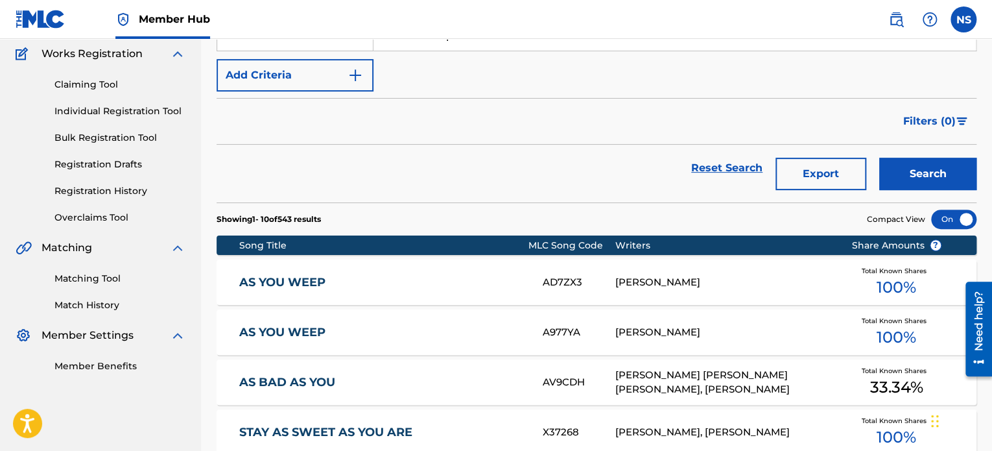
scroll to position [130, 0]
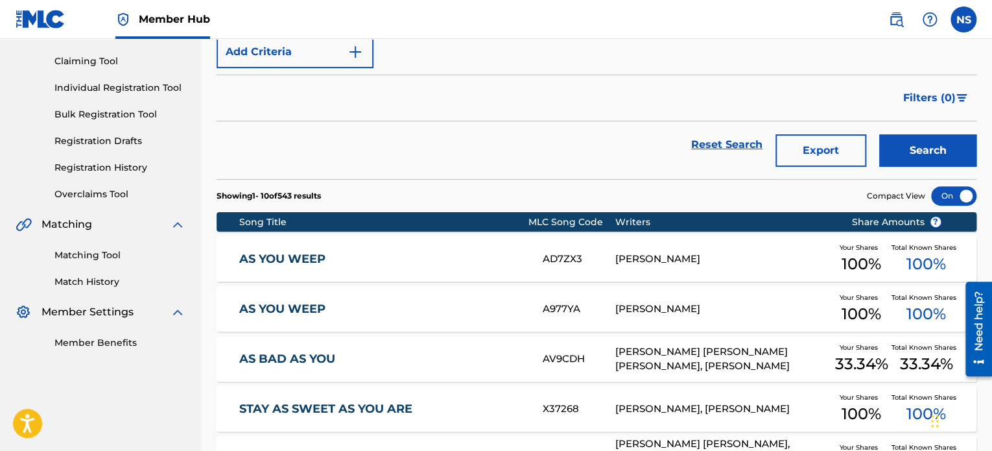
click at [560, 305] on div "A977YA" at bounding box center [579, 309] width 72 height 15
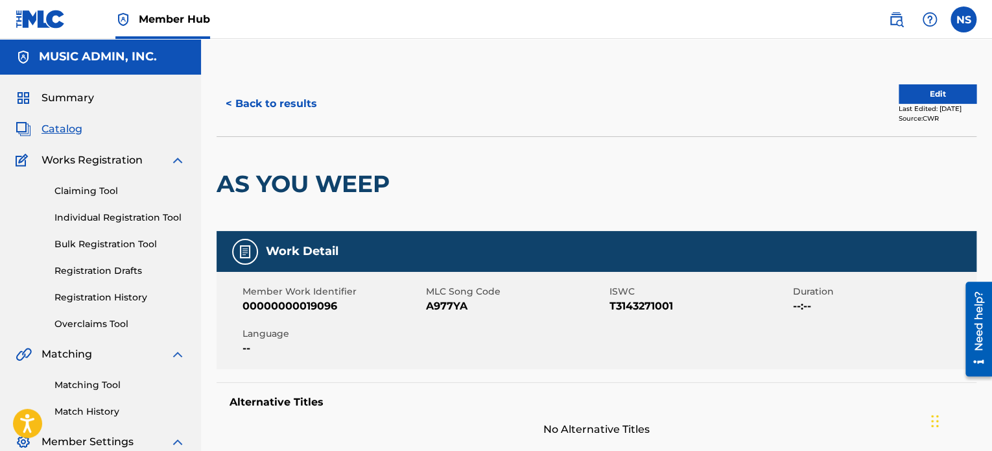
click at [438, 308] on span "A977YA" at bounding box center [516, 306] width 180 height 16
copy span "A977YA"
click at [279, 99] on button "< Back to results" at bounding box center [272, 104] width 110 height 32
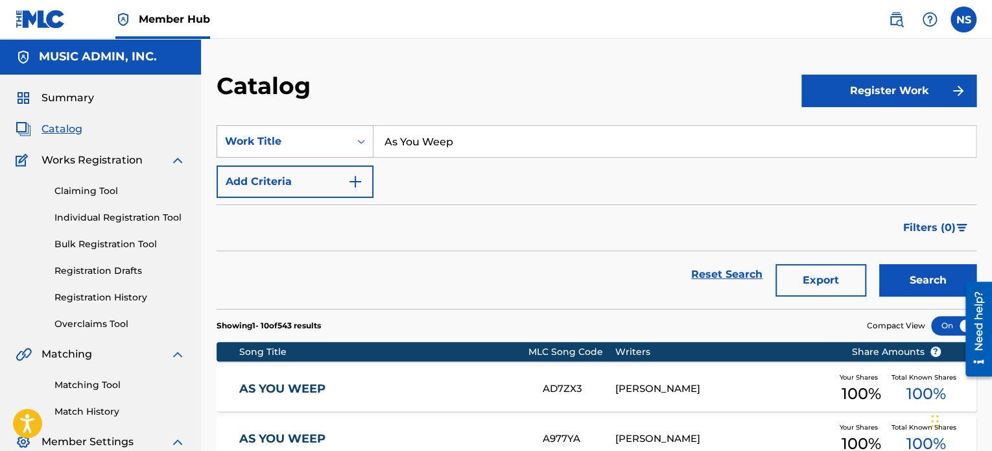
drag, startPoint x: 482, startPoint y: 145, endPoint x: 228, endPoint y: 134, distance: 253.9
paste input "Be Your Man"
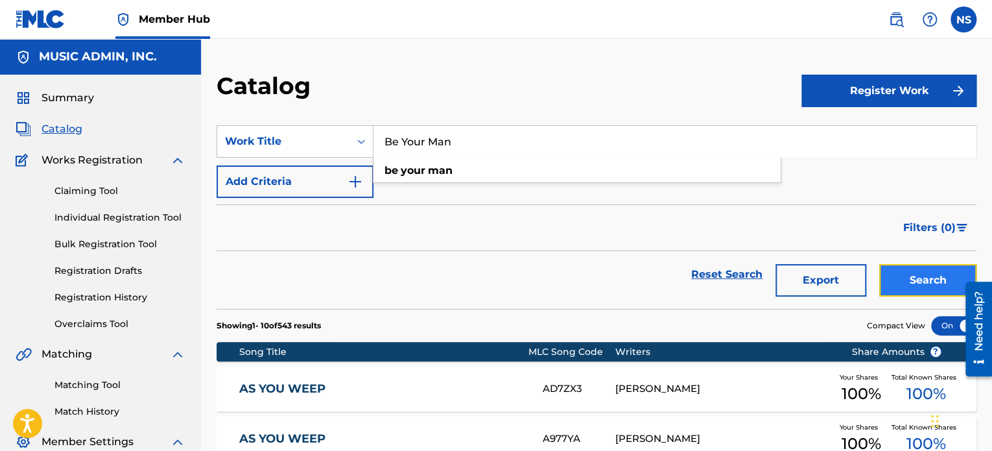
click at [918, 281] on button "Search" at bounding box center [927, 280] width 97 height 32
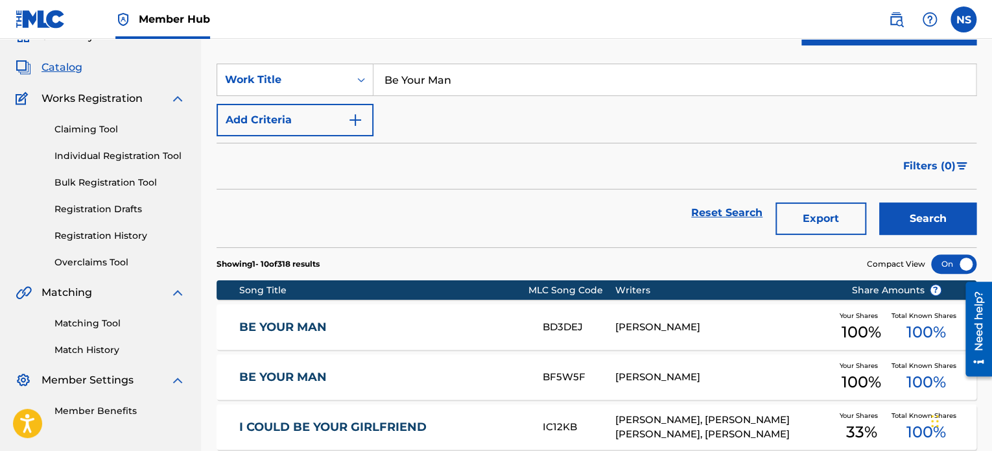
scroll to position [65, 0]
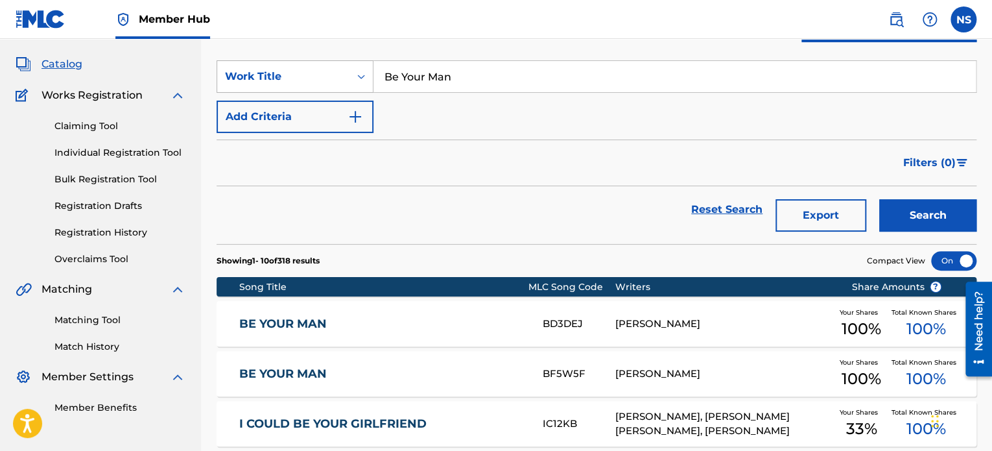
drag, startPoint x: 479, startPoint y: 71, endPoint x: 253, endPoint y: 65, distance: 226.4
click at [253, 65] on div "SearchWithCriteriadf7ff74a-10dc-40ad-aad1-7e48d7040dc2 Work Title Be Your Man" at bounding box center [597, 76] width 760 height 32
paste input "Semi-Open Wound"
click at [920, 217] on button "Search" at bounding box center [927, 215] width 97 height 32
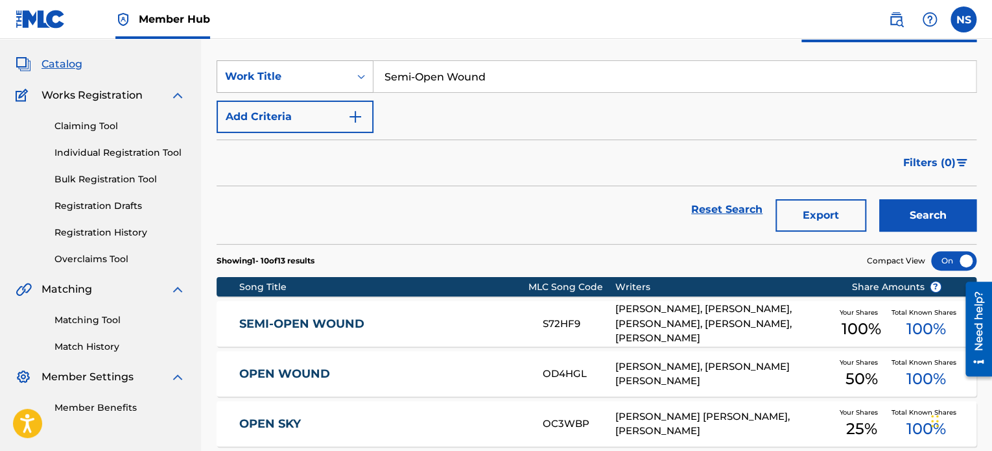
drag, startPoint x: 505, startPoint y: 75, endPoint x: 293, endPoint y: 67, distance: 211.6
click at [293, 67] on div "SearchWithCriteriadf7ff74a-10dc-40ad-aad1-7e48d7040dc2 Work Title Semi-Open Wou…" at bounding box center [597, 76] width 760 height 32
paste input "Golden"
type input "Golden"
click at [924, 215] on button "Search" at bounding box center [927, 215] width 97 height 32
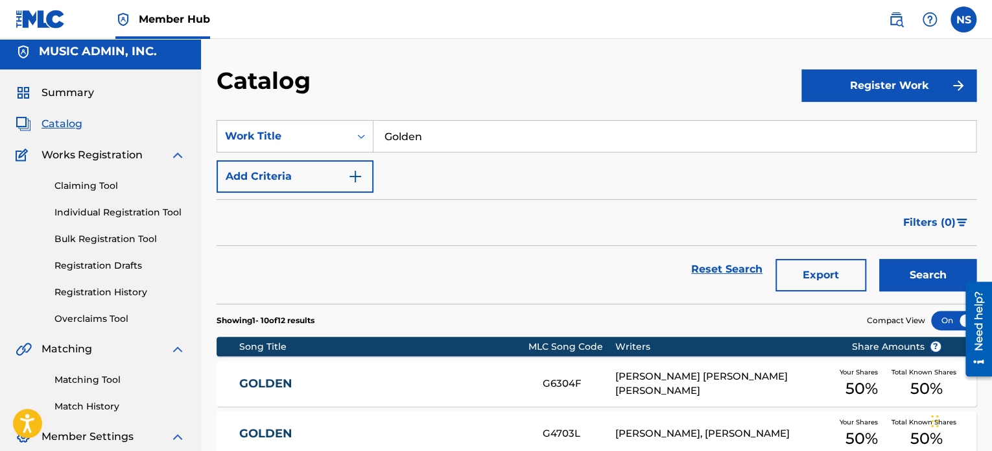
scroll to position [0, 0]
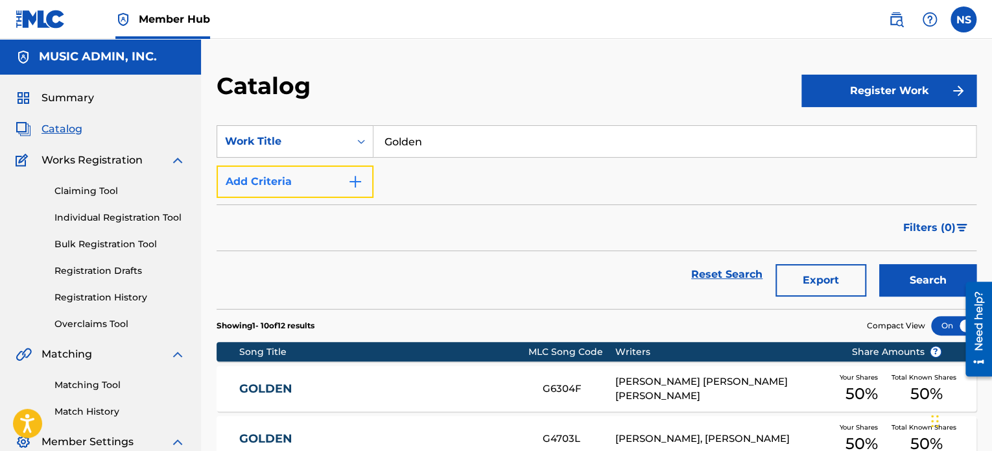
click at [329, 184] on button "Add Criteria" at bounding box center [295, 181] width 157 height 32
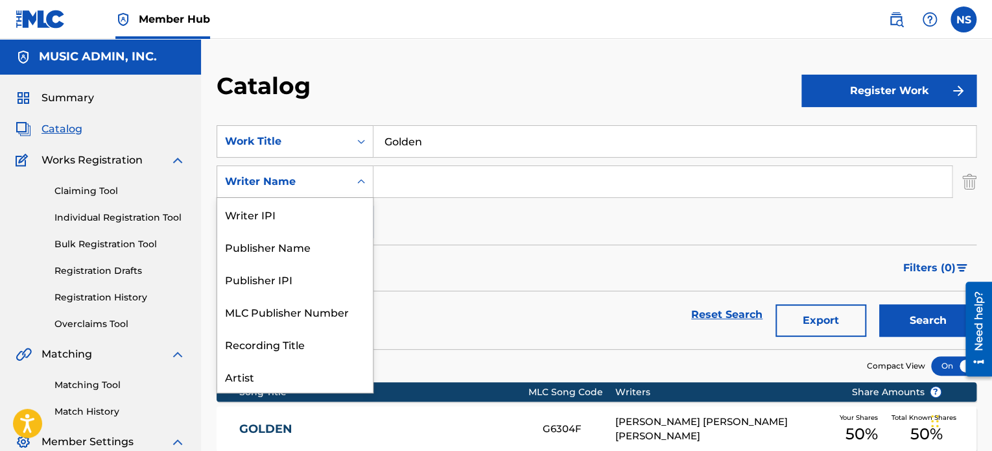
click at [307, 185] on div "Writer Name" at bounding box center [283, 182] width 117 height 16
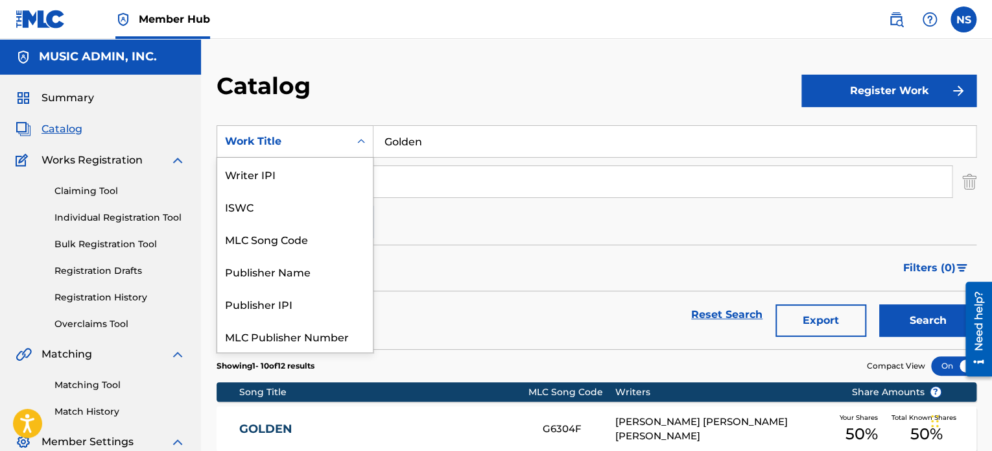
click at [314, 136] on div "Work Title" at bounding box center [283, 142] width 117 height 16
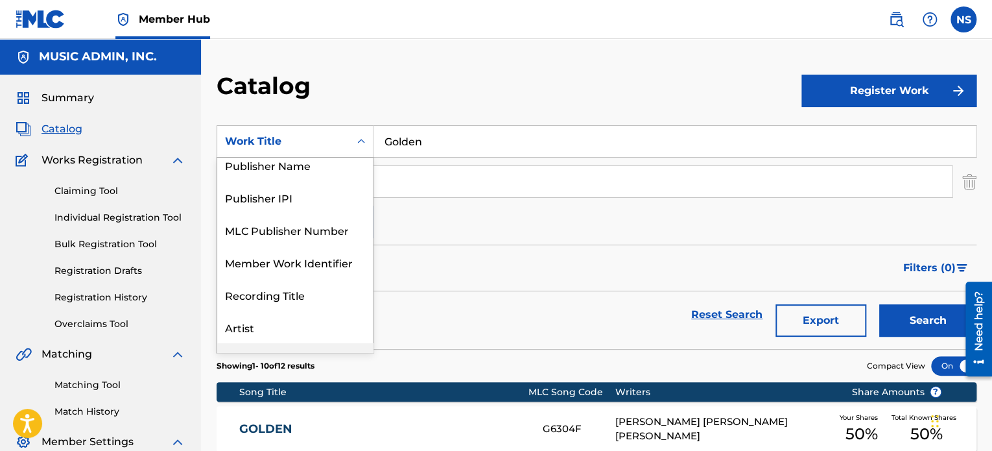
scroll to position [0, 0]
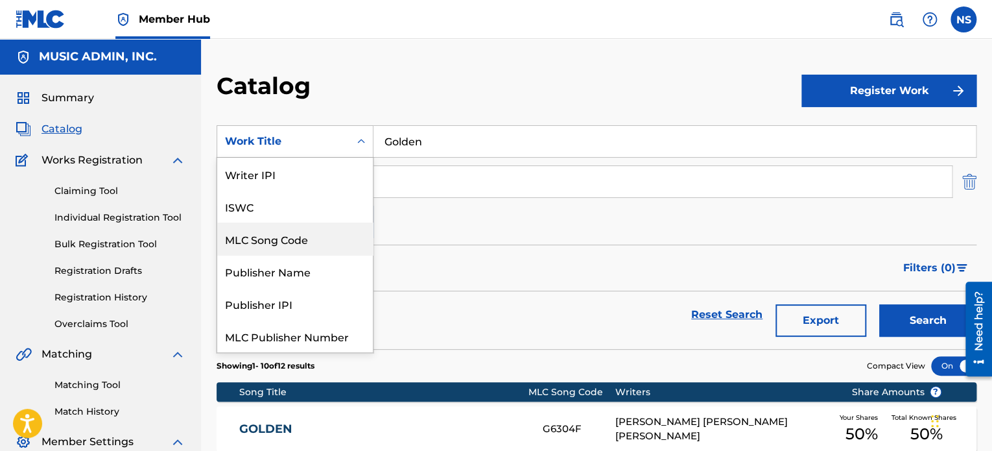
click at [971, 186] on img "Search Form" at bounding box center [970, 181] width 14 height 32
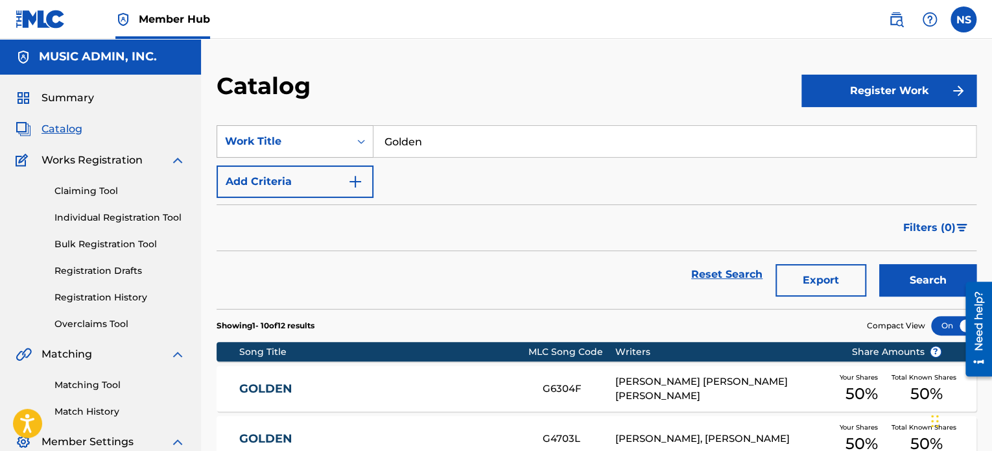
click at [291, 137] on div "Work Title" at bounding box center [283, 142] width 117 height 16
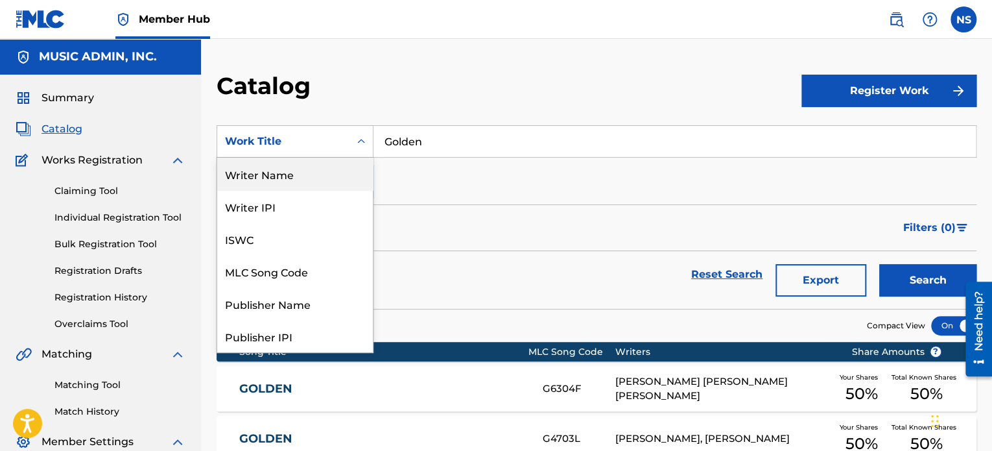
click at [283, 177] on div "Writer Name" at bounding box center [295, 174] width 156 height 32
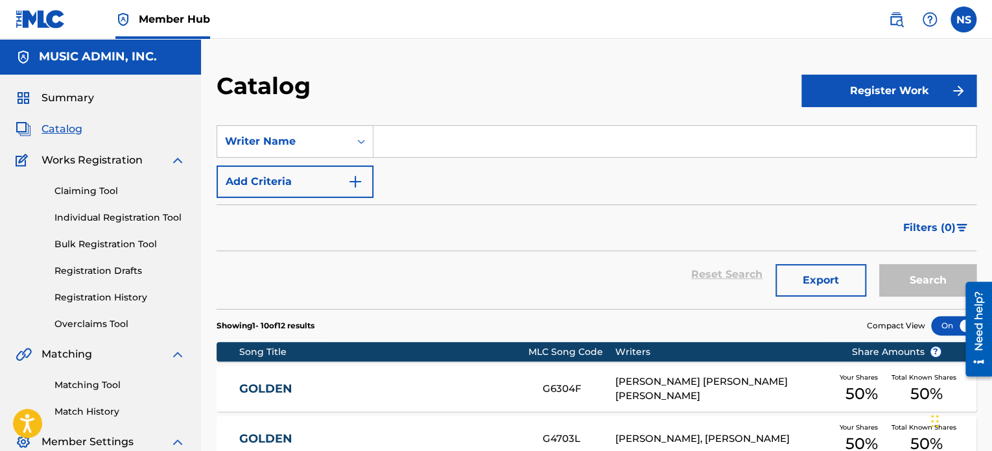
click at [432, 138] on input "Search Form" at bounding box center [675, 141] width 603 height 31
paste input "[PERSON_NAME]"
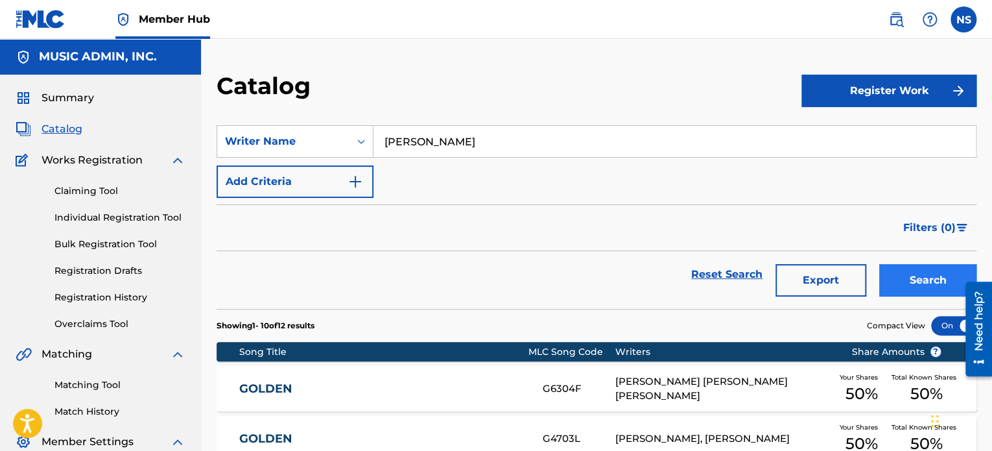
type input "[PERSON_NAME]"
click at [927, 270] on button "Search" at bounding box center [927, 280] width 97 height 32
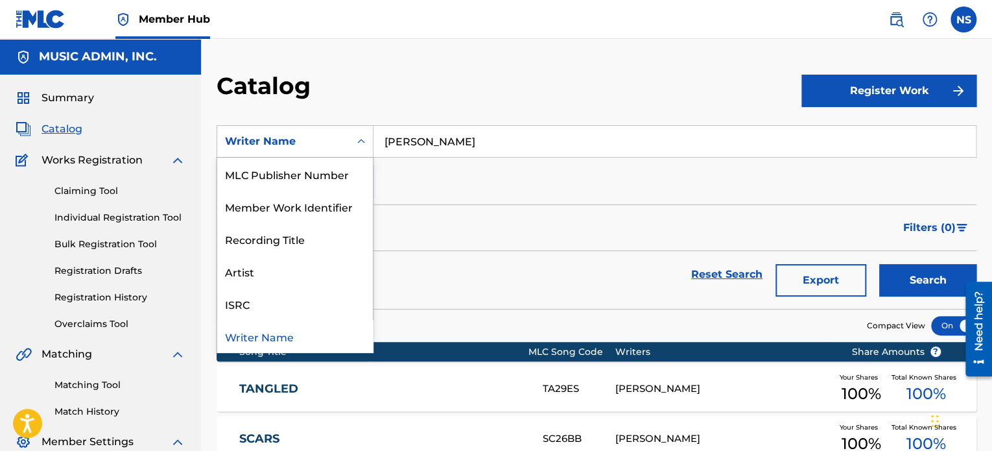
click at [296, 143] on div "Writer Name" at bounding box center [283, 142] width 117 height 16
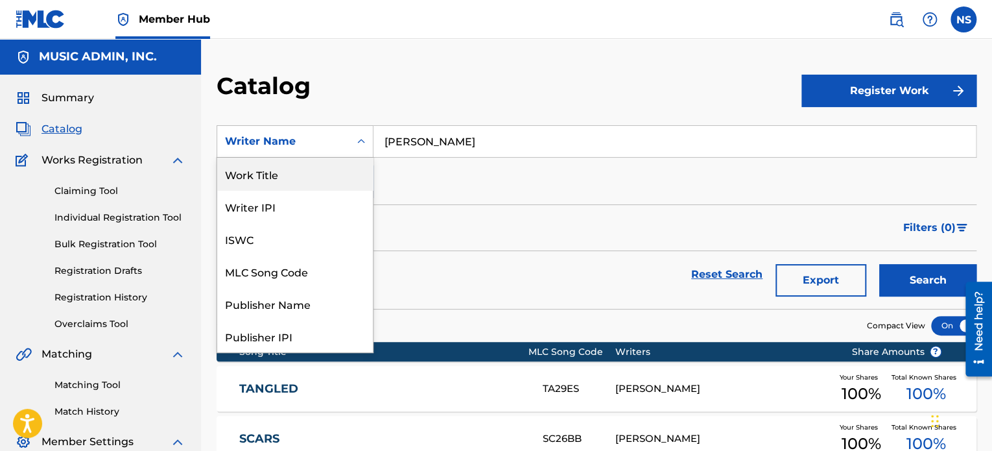
click at [276, 180] on div "Work Title" at bounding box center [295, 174] width 156 height 32
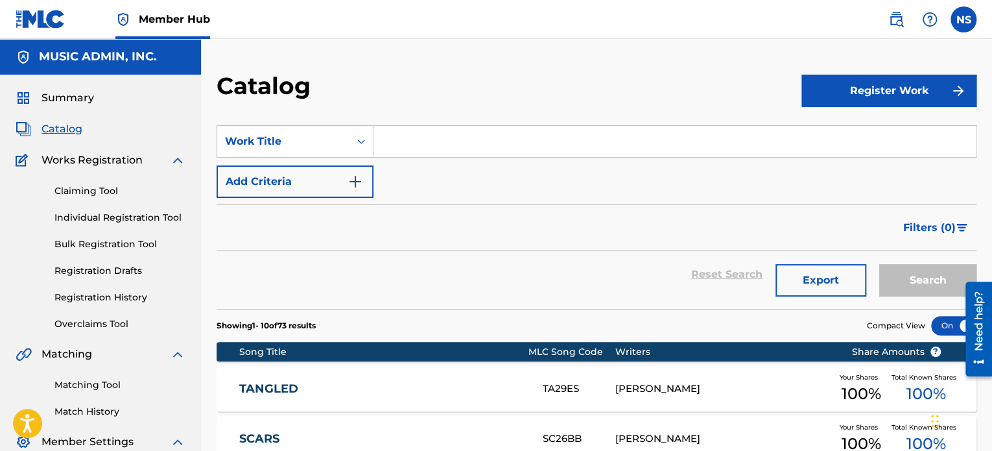
click at [437, 142] on input "Search Form" at bounding box center [675, 141] width 603 height 31
paste input "Bleeding Eyes"
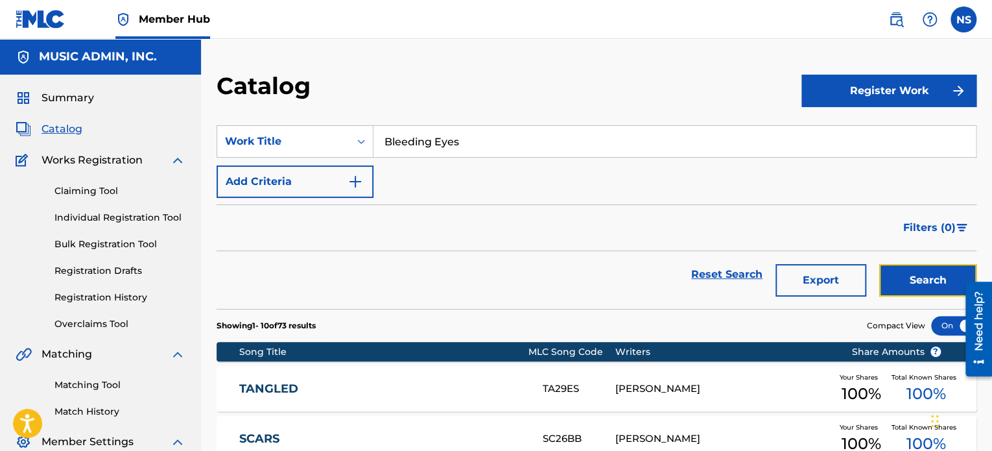
click at [911, 283] on button "Search" at bounding box center [927, 280] width 97 height 32
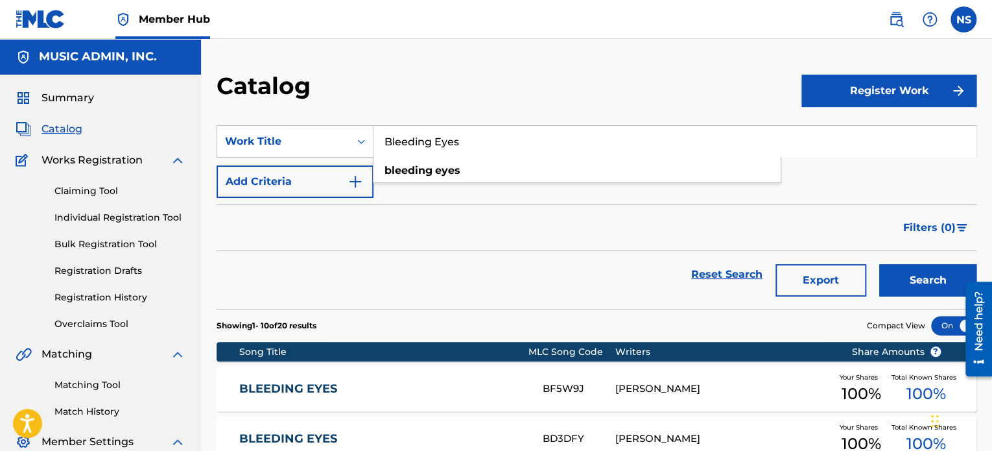
drag, startPoint x: 475, startPoint y: 151, endPoint x: 209, endPoint y: 132, distance: 266.0
paste input "ring Me Back"
click at [917, 278] on button "Search" at bounding box center [927, 280] width 97 height 32
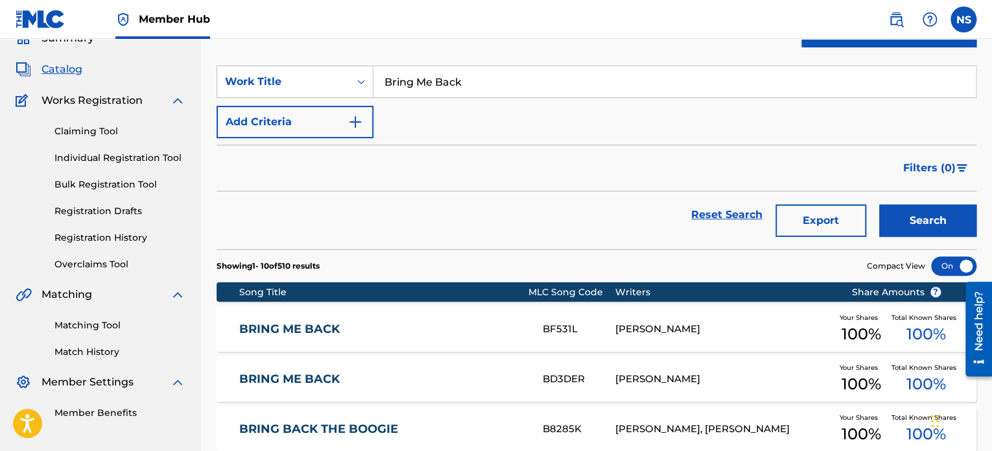
scroll to position [65, 0]
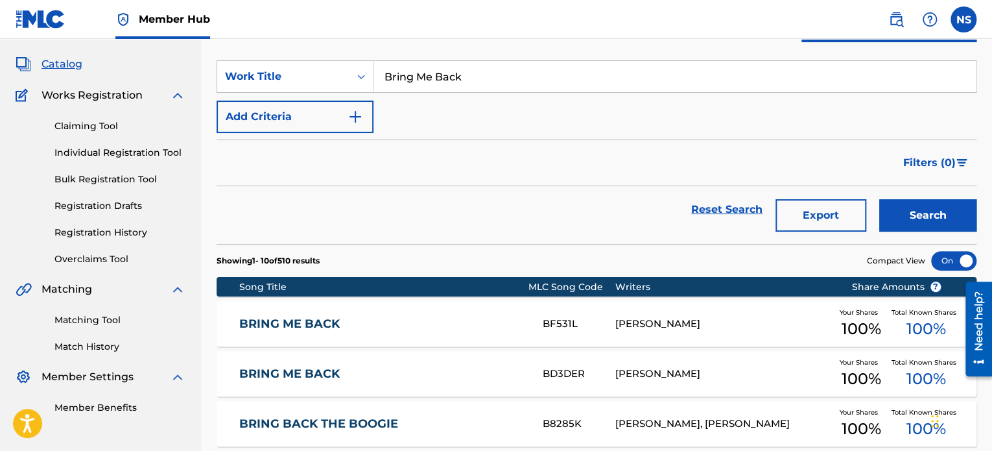
drag, startPoint x: 478, startPoint y: 77, endPoint x: 207, endPoint y: 59, distance: 271.7
click at [208, 59] on div "Catalog Register Work SearchWithCriteriaf860bc92-2195-43c6-b96f-e87adc7c8c3c Wo…" at bounding box center [596, 434] width 791 height 856
paste input "Easy 4 You"
click at [915, 222] on button "Search" at bounding box center [927, 215] width 97 height 32
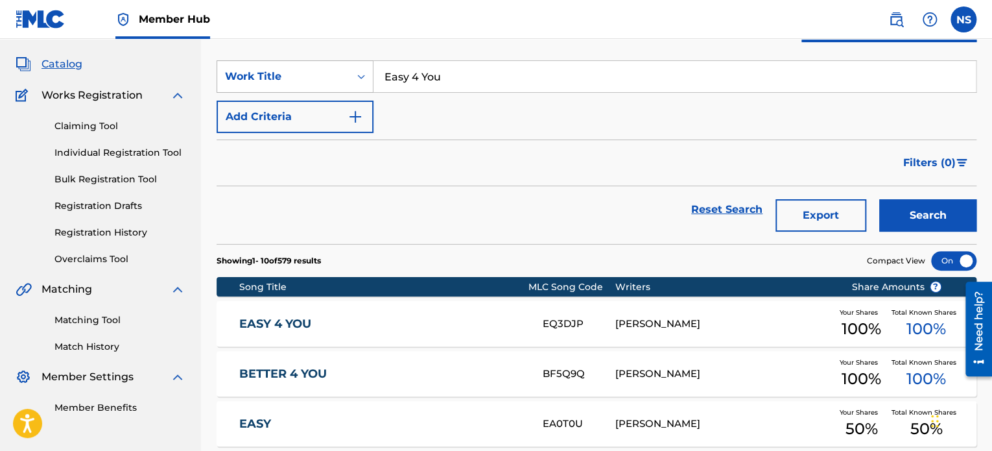
drag, startPoint x: 458, startPoint y: 88, endPoint x: 233, endPoint y: 62, distance: 225.8
click at [233, 62] on div "SearchWithCriteriaf860bc92-2195-43c6-b96f-e87adc7c8c3c Work Title Easy 4 You" at bounding box center [597, 76] width 760 height 32
paste input "Get Me There"
drag, startPoint x: 927, startPoint y: 212, endPoint x: 838, endPoint y: 233, distance: 91.4
click at [927, 212] on button "Search" at bounding box center [927, 215] width 97 height 32
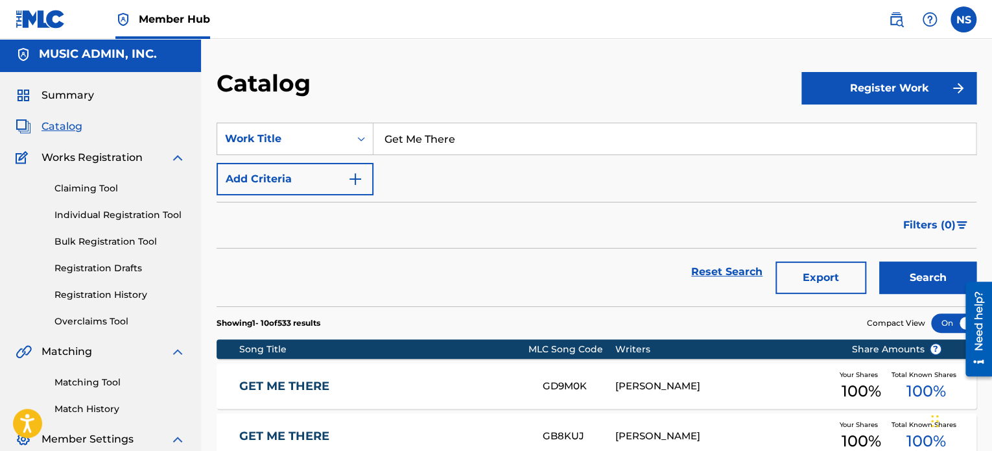
scroll to position [0, 0]
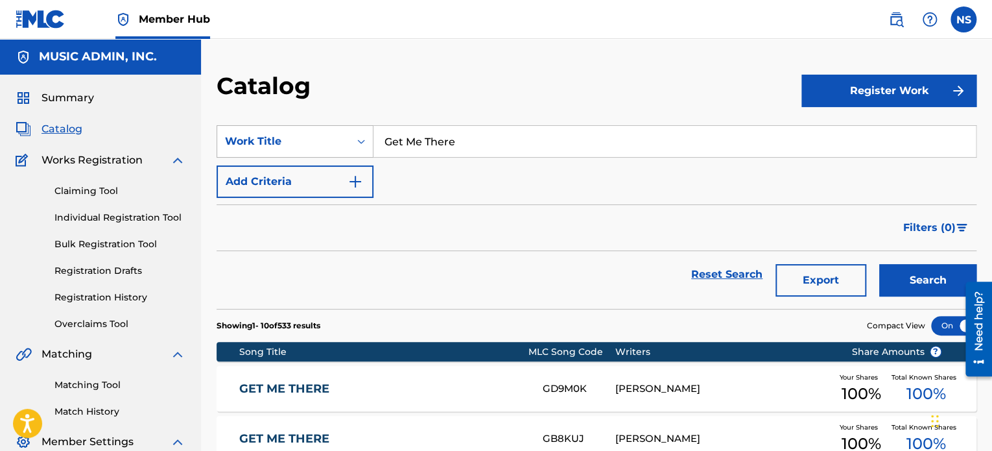
drag, startPoint x: 473, startPoint y: 138, endPoint x: 226, endPoint y: 137, distance: 247.1
click at [226, 137] on div "SearchWithCriteriaf860bc92-2195-43c6-b96f-e87adc7c8c3c Work Title Get Me There" at bounding box center [597, 141] width 760 height 32
paste input "Jezebel"
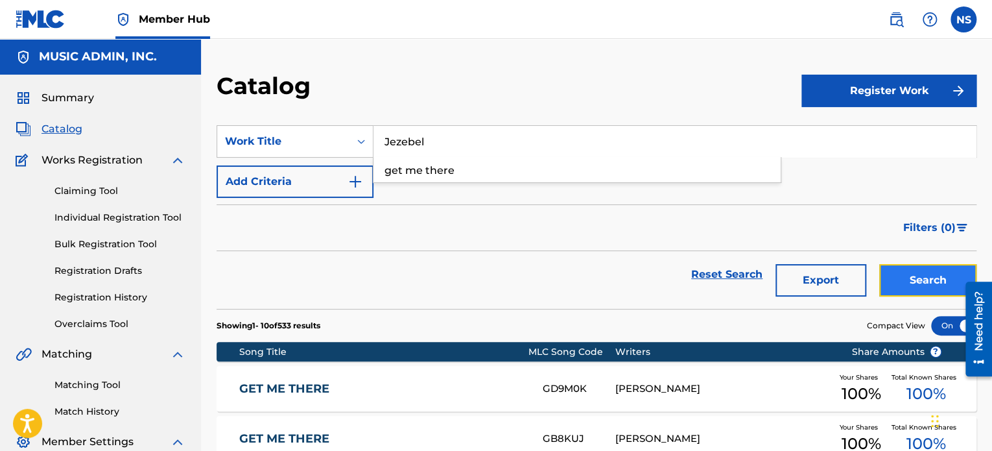
click at [912, 271] on button "Search" at bounding box center [927, 280] width 97 height 32
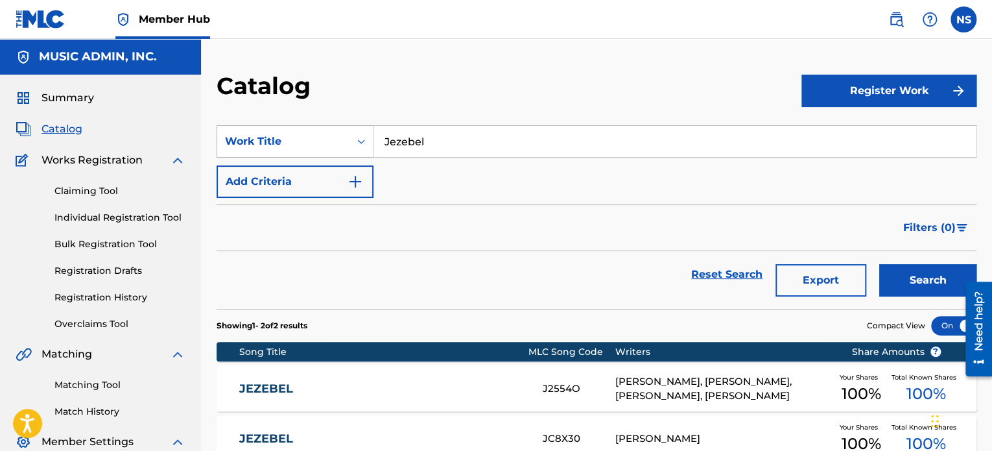
drag, startPoint x: 468, startPoint y: 150, endPoint x: 256, endPoint y: 139, distance: 212.4
click at [256, 139] on div "SearchWithCriteriaf860bc92-2195-43c6-b96f-e87adc7c8c3c Work Title Jezebel" at bounding box center [597, 141] width 760 height 32
paste input "[DATE]"
click at [920, 285] on button "Search" at bounding box center [927, 280] width 97 height 32
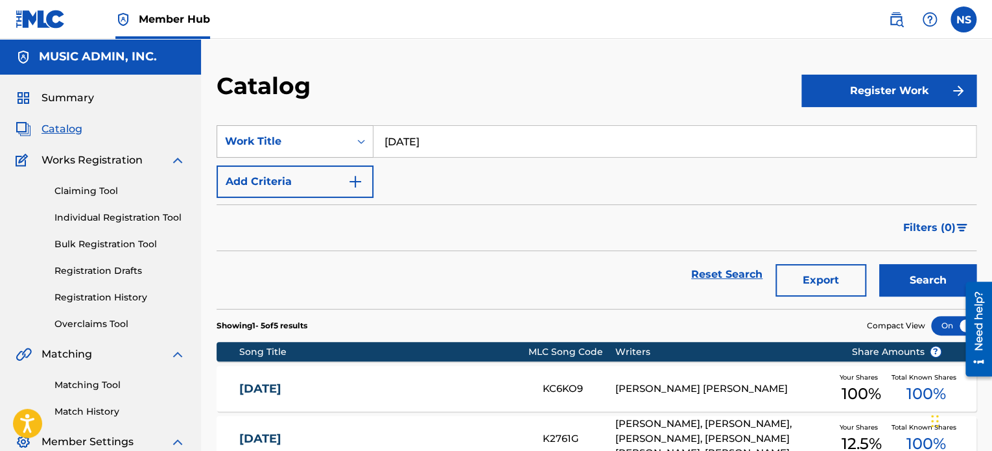
drag, startPoint x: 454, startPoint y: 150, endPoint x: 361, endPoint y: 147, distance: 93.5
click at [278, 137] on div "SearchWithCriteriaf860bc92-2195-43c6-b96f-e87adc7c8c3c Work Title [DATE]" at bounding box center [597, 141] width 760 height 32
paste input "ickapoo Redemption"
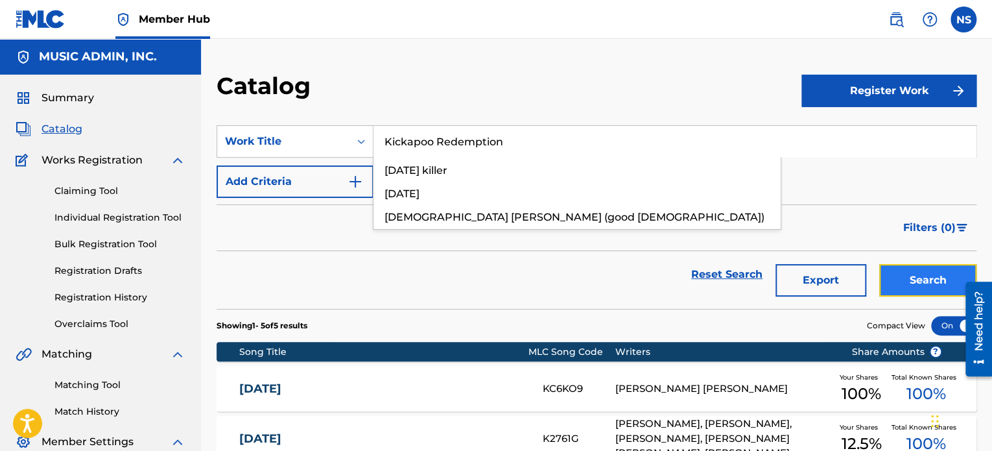
click at [933, 281] on button "Search" at bounding box center [927, 280] width 97 height 32
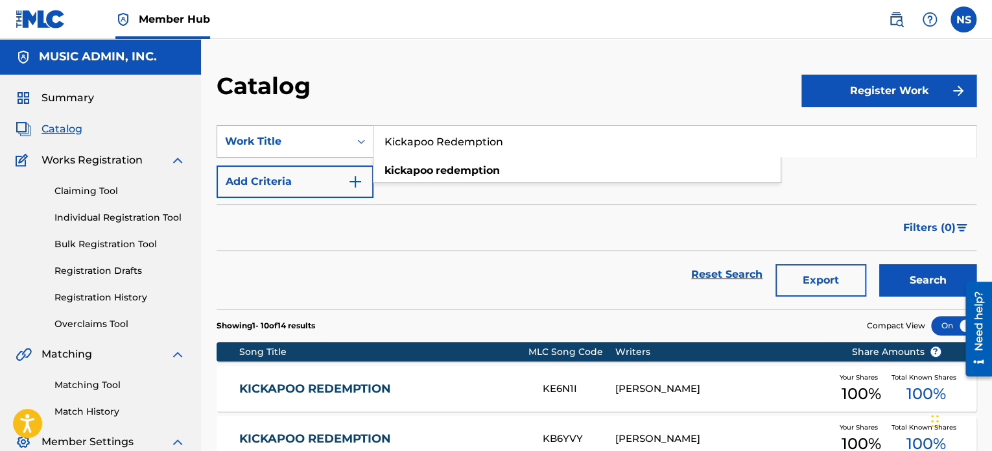
drag, startPoint x: 563, startPoint y: 138, endPoint x: 351, endPoint y: 132, distance: 212.2
click at [351, 132] on div "SearchWithCriteriaf860bc92-2195-43c6-b96f-e87adc7c8c3c Work Title Kickapoo Rede…" at bounding box center [597, 141] width 760 height 32
paste input "My Oh My"
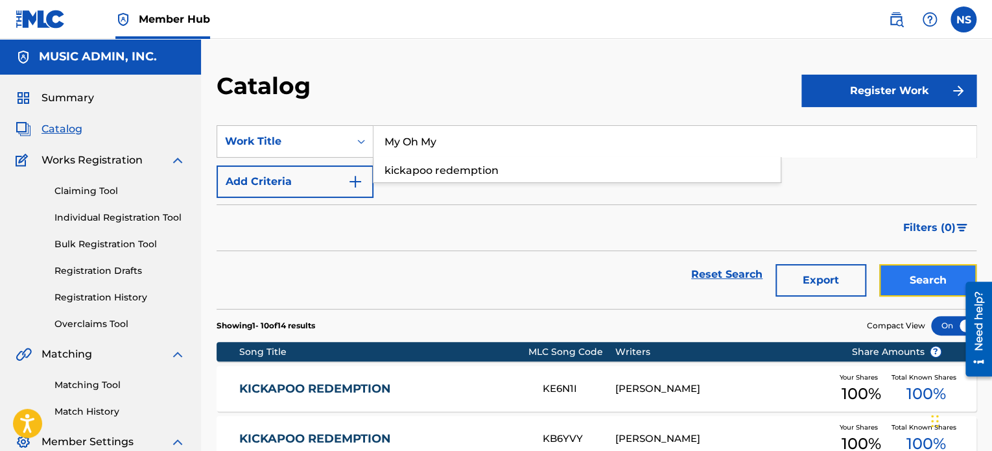
click at [905, 271] on button "Search" at bounding box center [927, 280] width 97 height 32
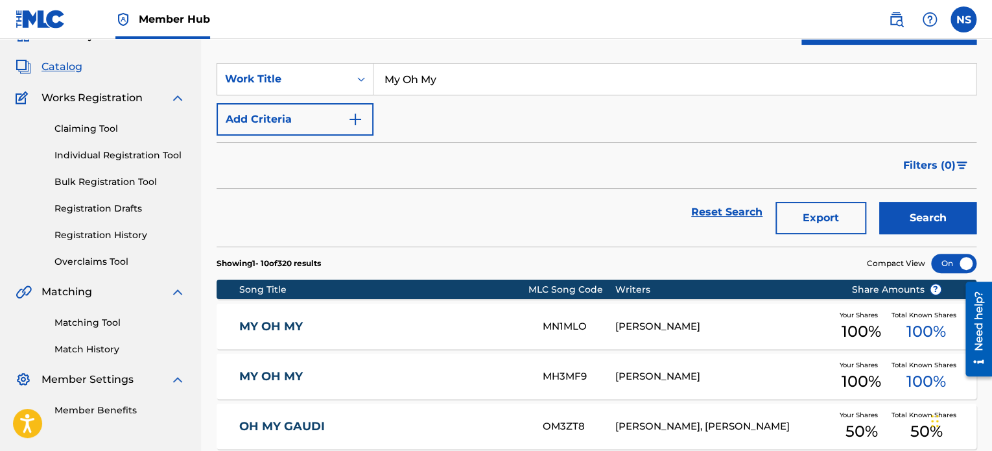
scroll to position [65, 0]
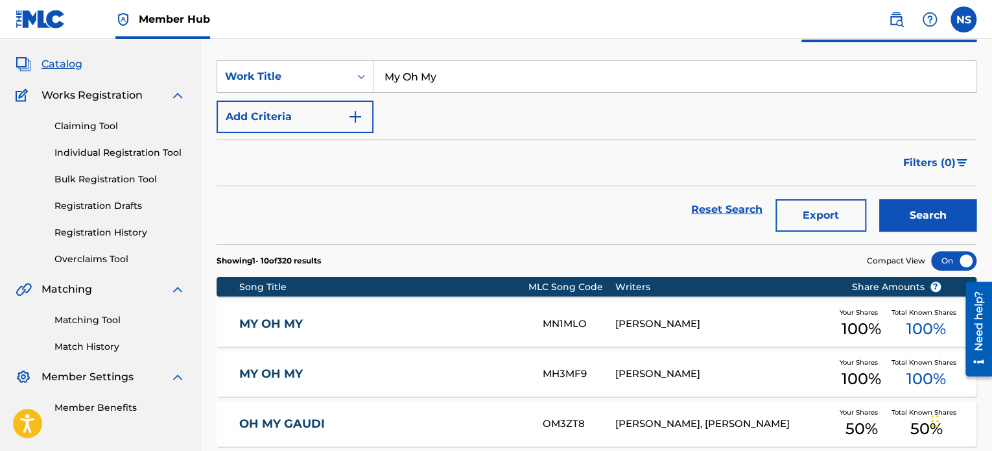
drag, startPoint x: 455, startPoint y: 79, endPoint x: 208, endPoint y: 72, distance: 246.6
click at [208, 72] on div "Catalog Register Work SearchWithCriteriaf860bc92-2195-43c6-b96f-e87adc7c8c3c Wo…" at bounding box center [596, 434] width 791 height 856
paste input "No Fairytale"
click at [946, 212] on button "Search" at bounding box center [927, 215] width 97 height 32
drag, startPoint x: 467, startPoint y: 82, endPoint x: 267, endPoint y: 73, distance: 200.0
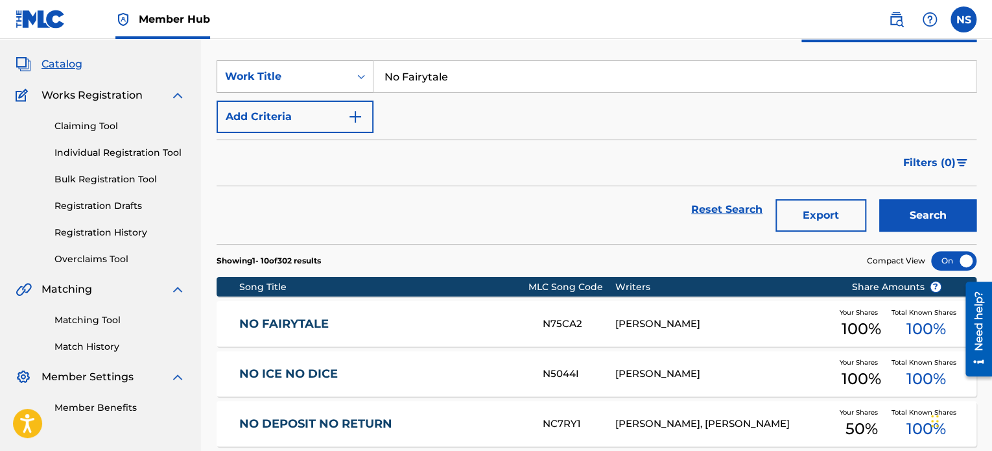
click at [267, 73] on div "SearchWithCriteriaf860bc92-2195-43c6-b96f-e87adc7c8c3c Work Title No Fairytale" at bounding box center [597, 76] width 760 height 32
paste input "Something Sacred"
click at [906, 215] on button "Search" at bounding box center [927, 215] width 97 height 32
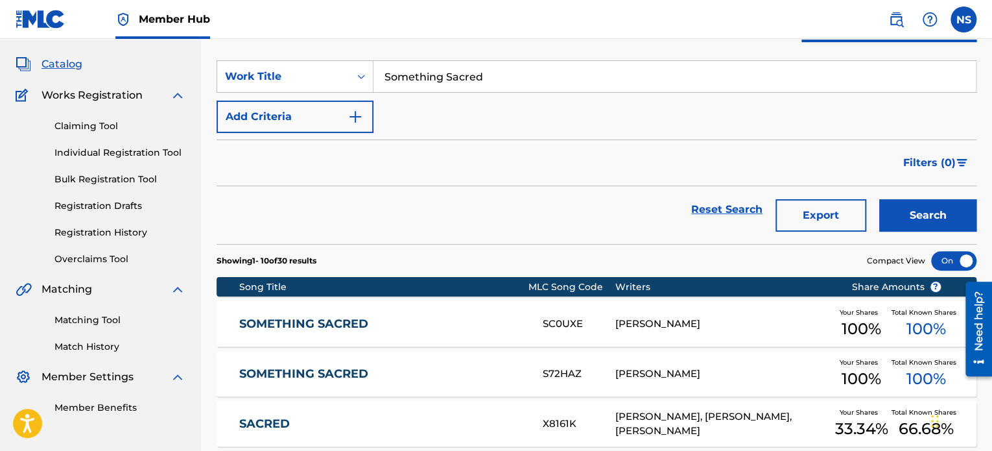
drag, startPoint x: 515, startPoint y: 79, endPoint x: 183, endPoint y: 75, distance: 332.1
click at [183, 75] on main "MUSIC ADMIN, INC. Summary Catalog Works Registration Claiming Tool Individual R…" at bounding box center [496, 418] width 992 height 889
paste input "My Oh My"
click at [908, 224] on button "Search" at bounding box center [927, 215] width 97 height 32
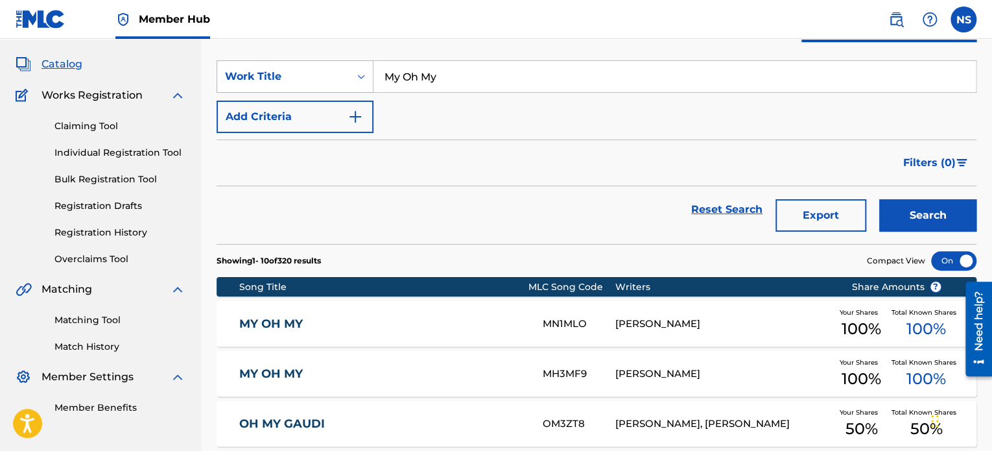
drag, startPoint x: 463, startPoint y: 86, endPoint x: 280, endPoint y: 75, distance: 183.2
click at [280, 75] on div "SearchWithCriteriaf860bc92-2195-43c6-b96f-e87adc7c8c3c Work Title My Oh My" at bounding box center [597, 76] width 760 height 32
paste input "The Other Side"
click at [942, 214] on button "Search" at bounding box center [927, 215] width 97 height 32
drag, startPoint x: 486, startPoint y: 79, endPoint x: 215, endPoint y: 73, distance: 270.5
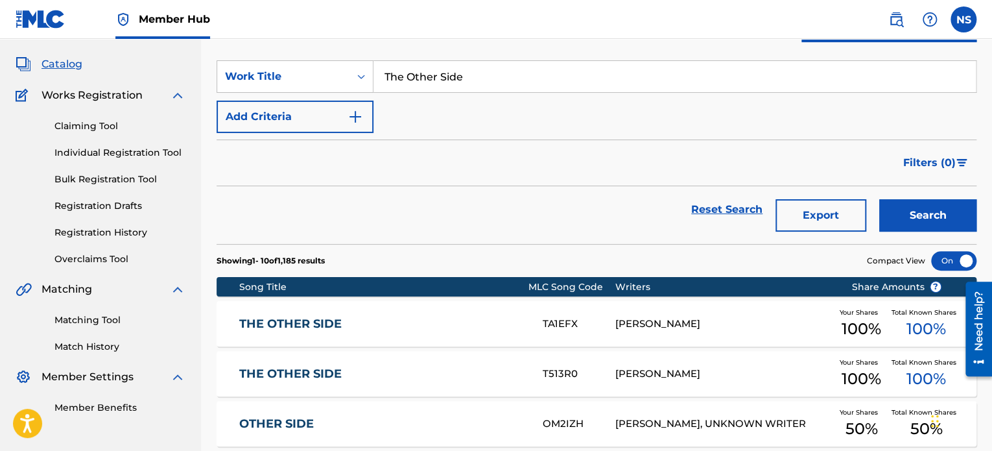
click at [215, 73] on div "Catalog Register Work SearchWithCriteriaf860bc92-2195-43c6-b96f-e87adc7c8c3c Wo…" at bounding box center [596, 434] width 791 height 856
paste input "ake What You Need"
click at [891, 219] on button "Search" at bounding box center [927, 215] width 97 height 32
drag, startPoint x: 317, startPoint y: 82, endPoint x: 281, endPoint y: 80, distance: 36.4
click at [267, 78] on div "SearchWithCriteriaf860bc92-2195-43c6-b96f-e87adc7c8c3c Work Title Take What You…" at bounding box center [597, 76] width 760 height 32
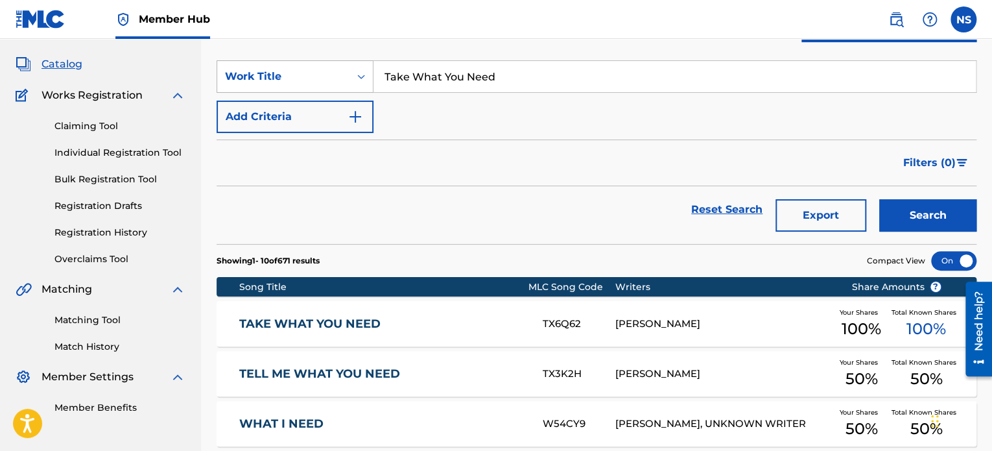
paste input "Wash Away"
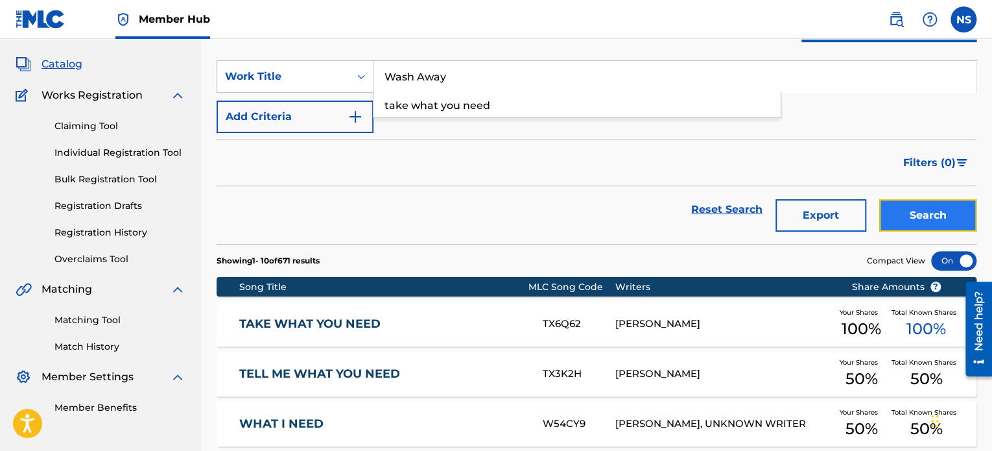
click at [928, 214] on button "Search" at bounding box center [927, 215] width 97 height 32
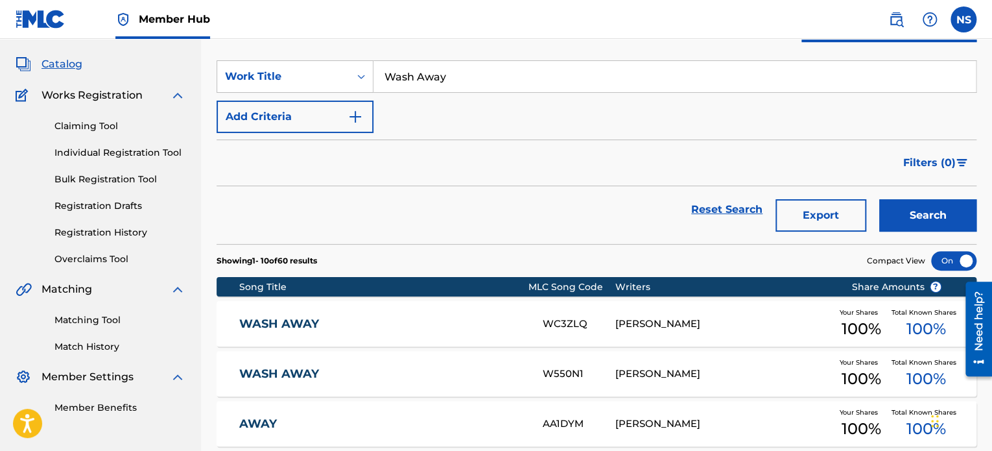
drag, startPoint x: 470, startPoint y: 71, endPoint x: 224, endPoint y: 26, distance: 249.9
click at [224, 25] on div "Member Hub NS NS [PERSON_NAME] [PERSON_NAME][EMAIL_ADDRESS][PERSON_NAME][DOMAIN…" at bounding box center [496, 430] width 992 height 990
paste input "Steam"
click at [924, 217] on button "Search" at bounding box center [927, 215] width 97 height 32
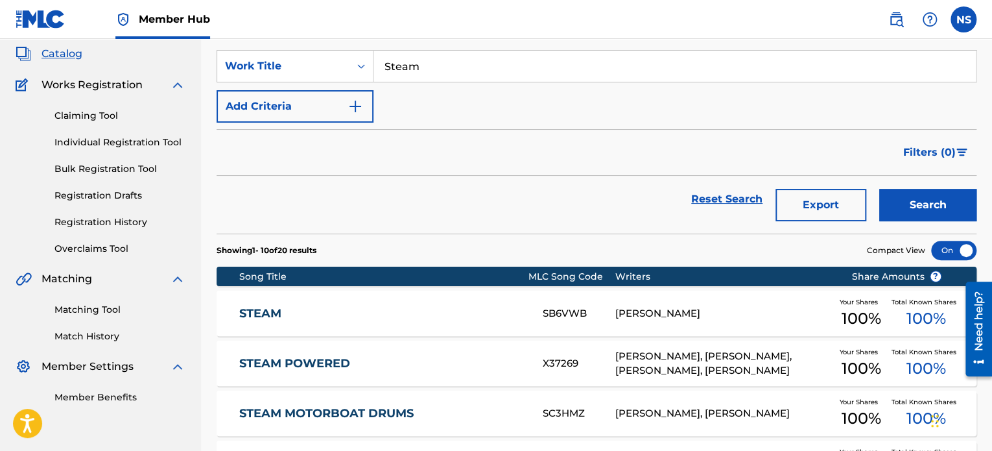
scroll to position [0, 0]
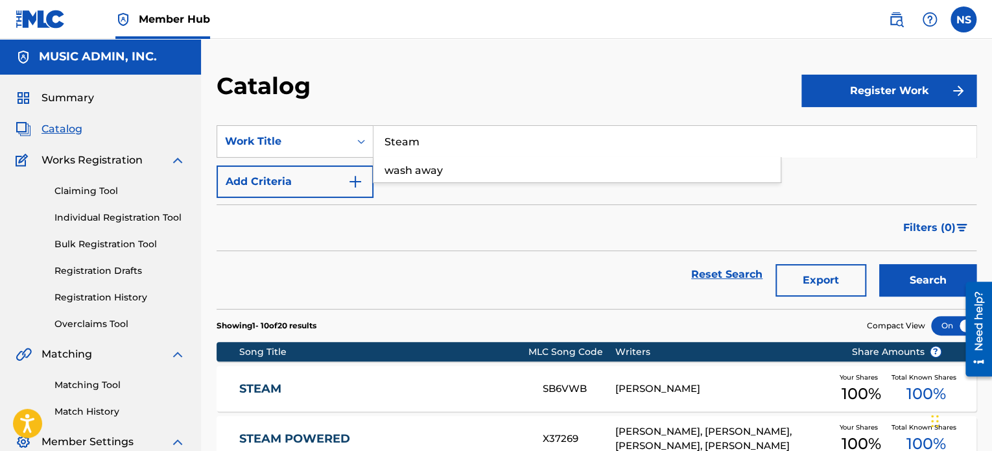
drag, startPoint x: 473, startPoint y: 138, endPoint x: 252, endPoint y: 121, distance: 221.8
click at [254, 121] on section "SearchWithCriteriaf860bc92-2195-43c6-b96f-e87adc7c8c3c Work Title Steam wash aw…" at bounding box center [597, 209] width 760 height 199
paste input "The Table (Live Acoustic)"
type input "The Table (Live Acoustic)"
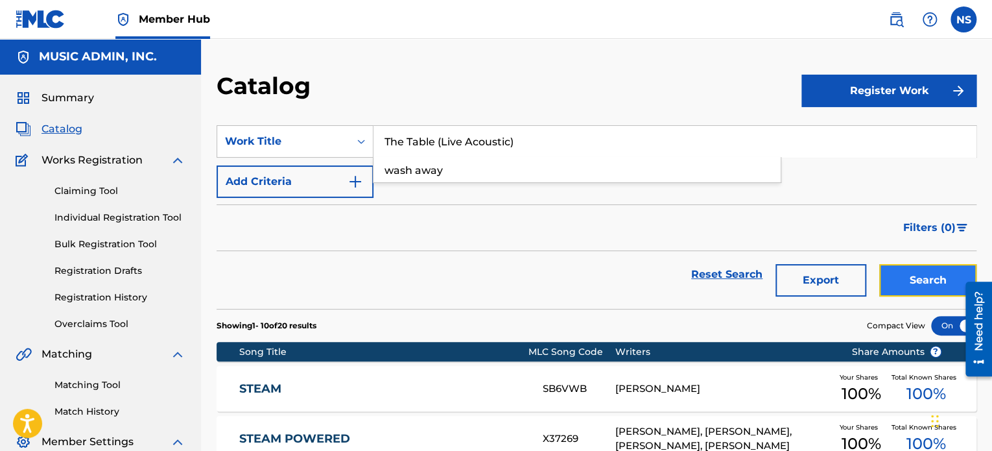
click at [942, 283] on button "Search" at bounding box center [927, 280] width 97 height 32
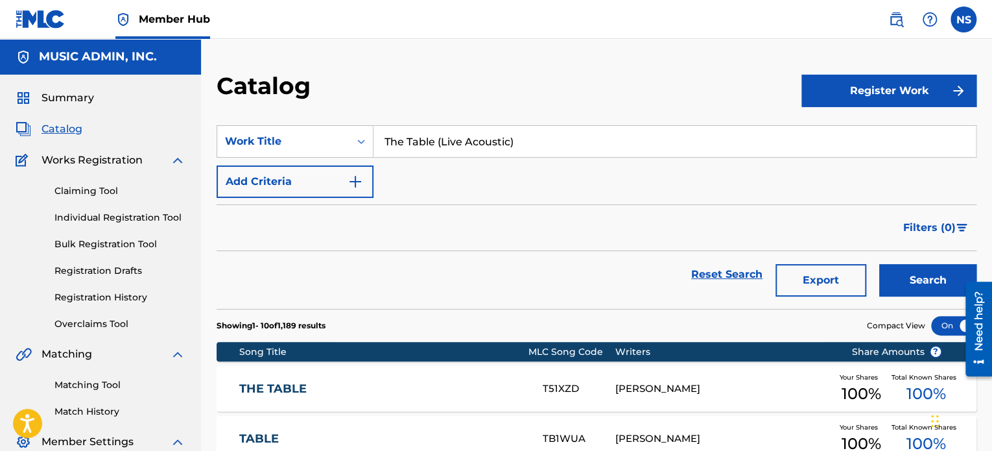
click at [252, 376] on div "THE TABLE T51XZD [PERSON_NAME] Your Shares 100 % Total Known Shares 100 %" at bounding box center [597, 388] width 760 height 45
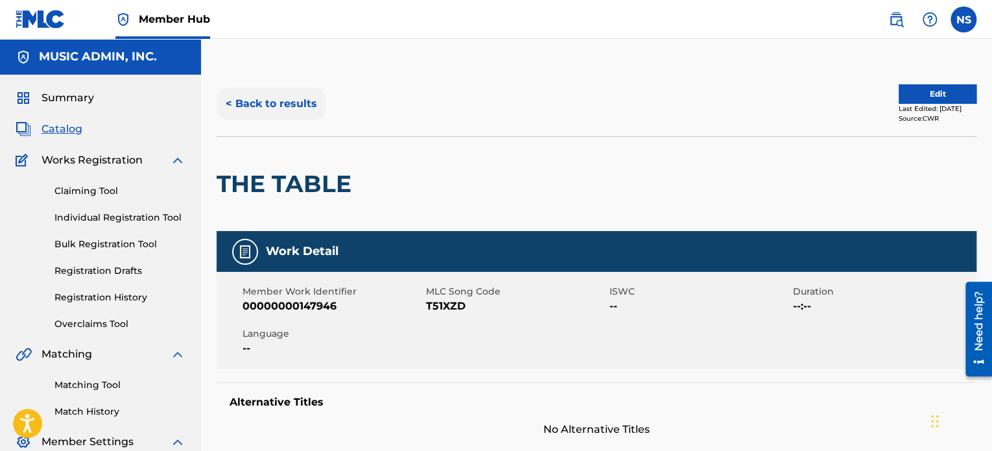
click at [268, 111] on button "< Back to results" at bounding box center [272, 104] width 110 height 32
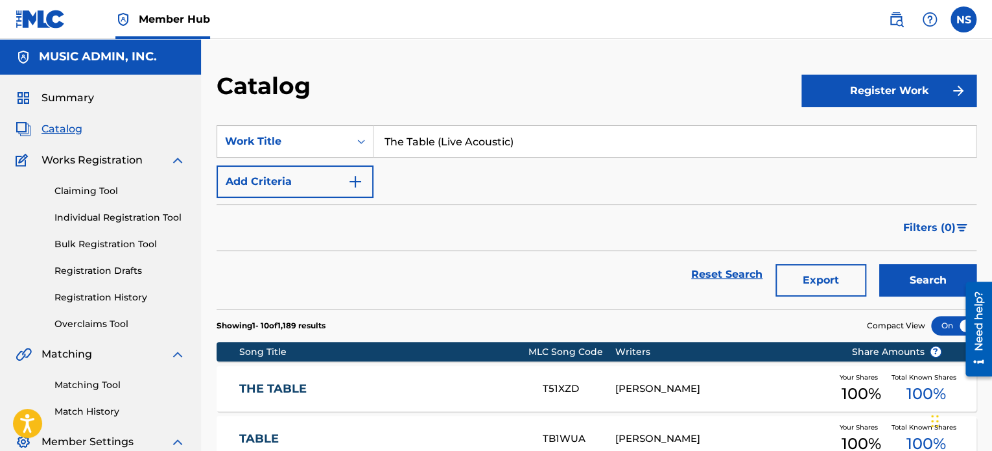
drag, startPoint x: 540, startPoint y: 141, endPoint x: 422, endPoint y: 114, distance: 121.0
paste input "Halo - Acoustic"
type input "Halo - Acoustic"
click at [894, 277] on button "Search" at bounding box center [927, 280] width 97 height 32
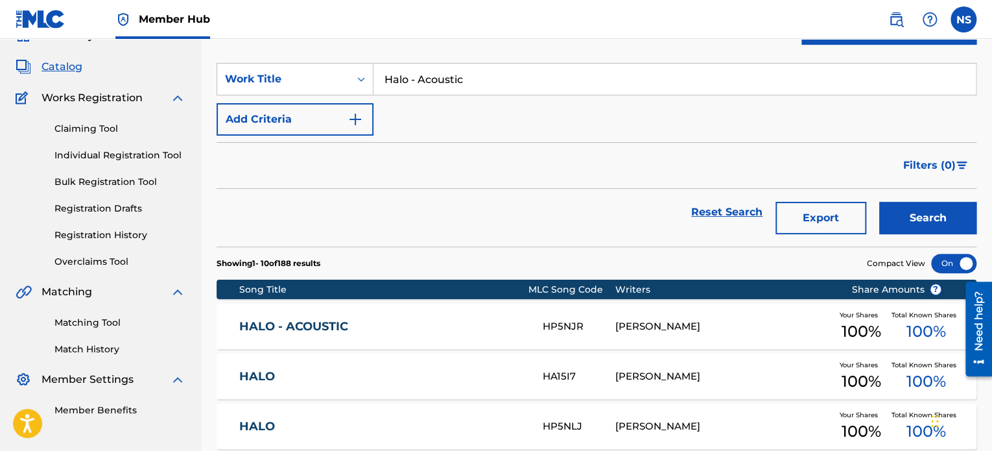
scroll to position [65, 0]
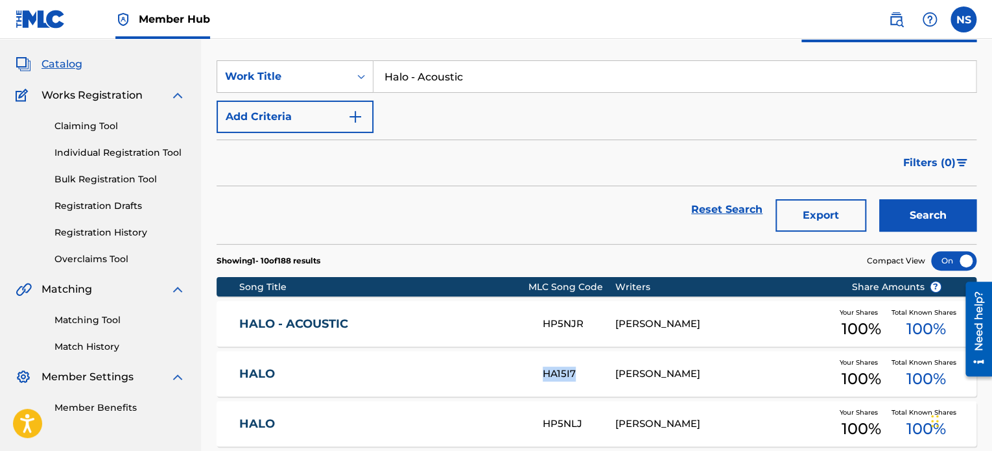
drag, startPoint x: 593, startPoint y: 372, endPoint x: 540, endPoint y: 371, distance: 52.5
click at [540, 371] on div "HALO HA15I7 [PERSON_NAME] Your Shares 100 % Total Known Shares 100 %" at bounding box center [597, 373] width 760 height 45
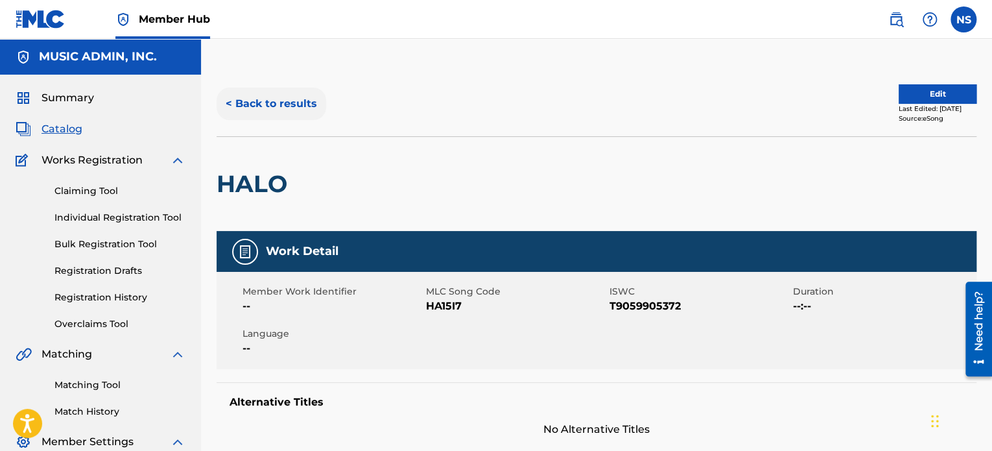
click at [265, 110] on button "< Back to results" at bounding box center [272, 104] width 110 height 32
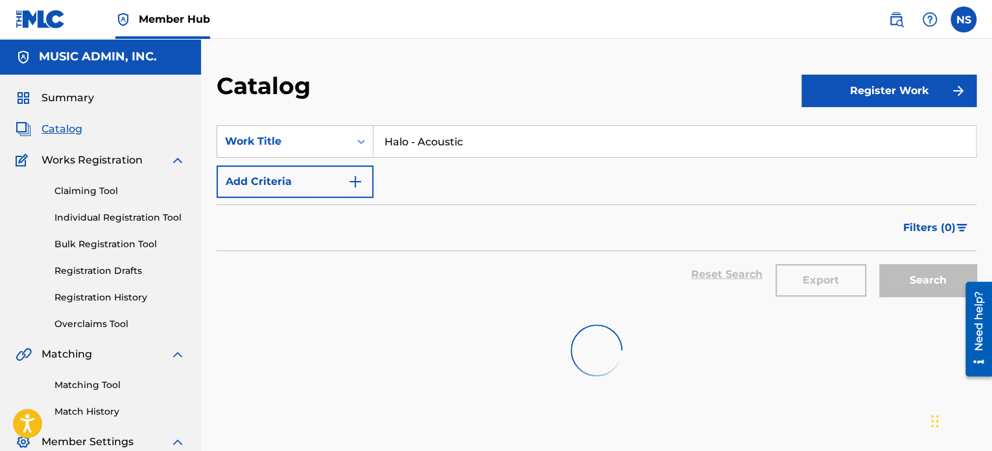
scroll to position [65, 0]
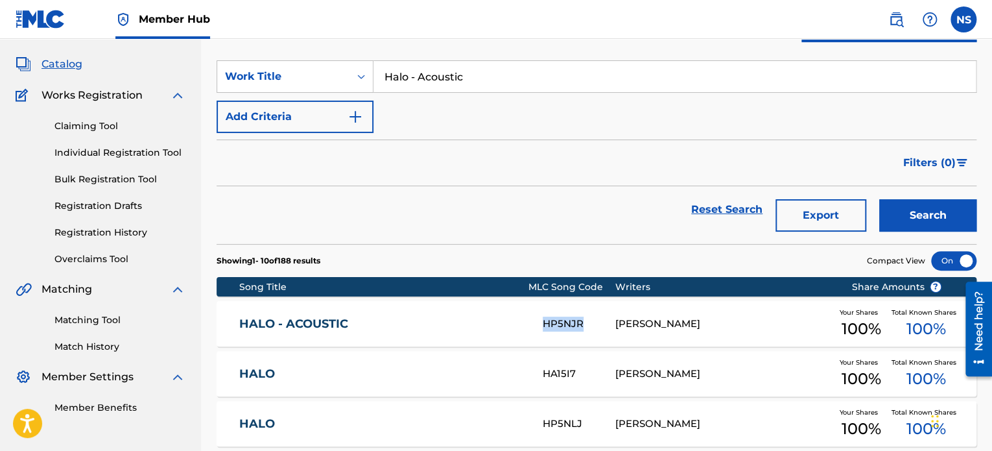
drag, startPoint x: 599, startPoint y: 324, endPoint x: 545, endPoint y: 318, distance: 54.1
click at [545, 318] on div "HP5NJR" at bounding box center [579, 324] width 72 height 15
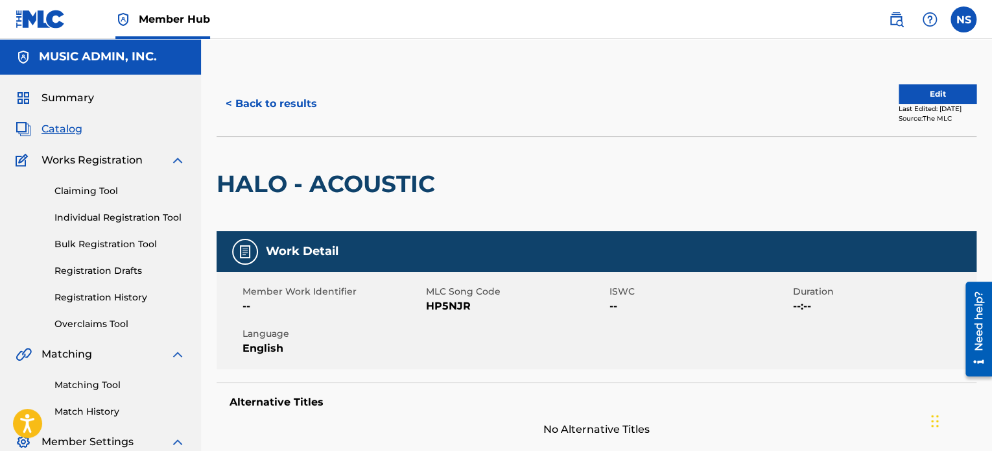
click at [439, 307] on span "HP5NJR" at bounding box center [516, 306] width 180 height 16
copy span "HP5NJR"
click at [294, 102] on button "< Back to results" at bounding box center [272, 104] width 110 height 32
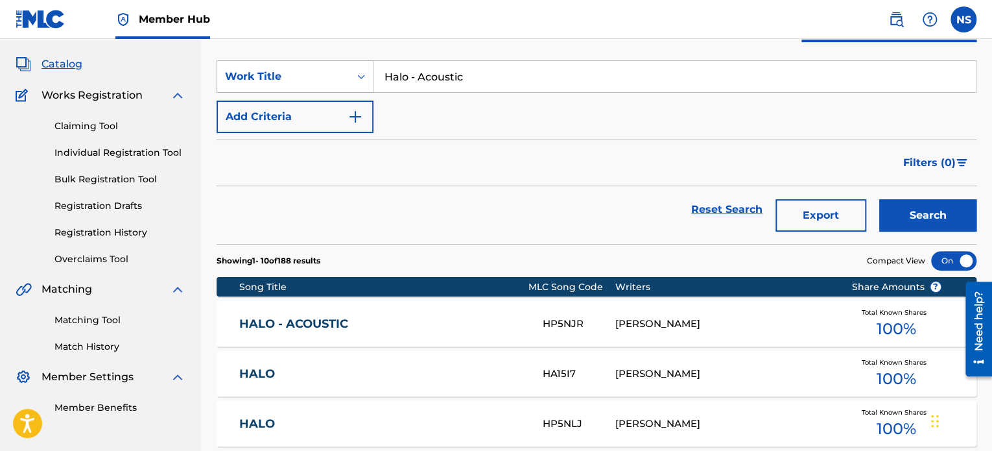
drag, startPoint x: 489, startPoint y: 80, endPoint x: 298, endPoint y: 67, distance: 191.7
click at [298, 67] on div "SearchWithCriteriaf860bc92-2195-43c6-b96f-e87adc7c8c3c Work Title Halo - Acoust…" at bounding box center [597, 76] width 760 height 32
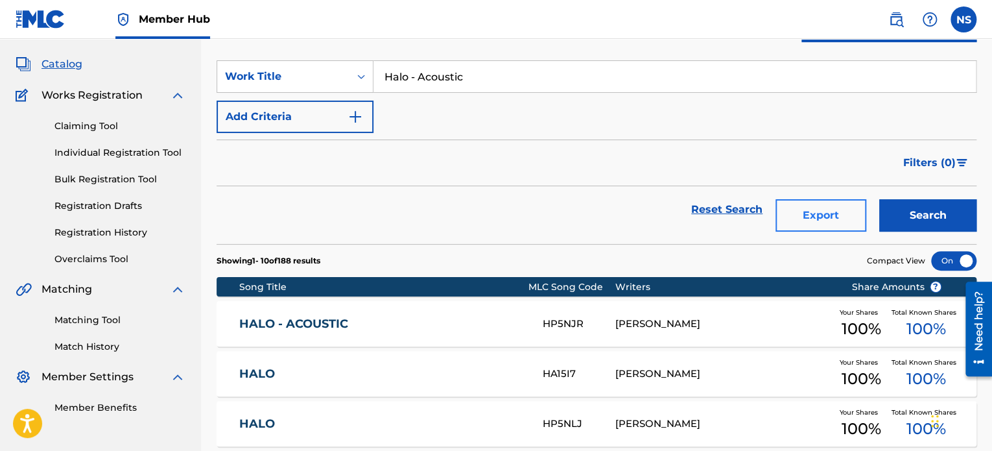
paste input "You Feel Like Home"
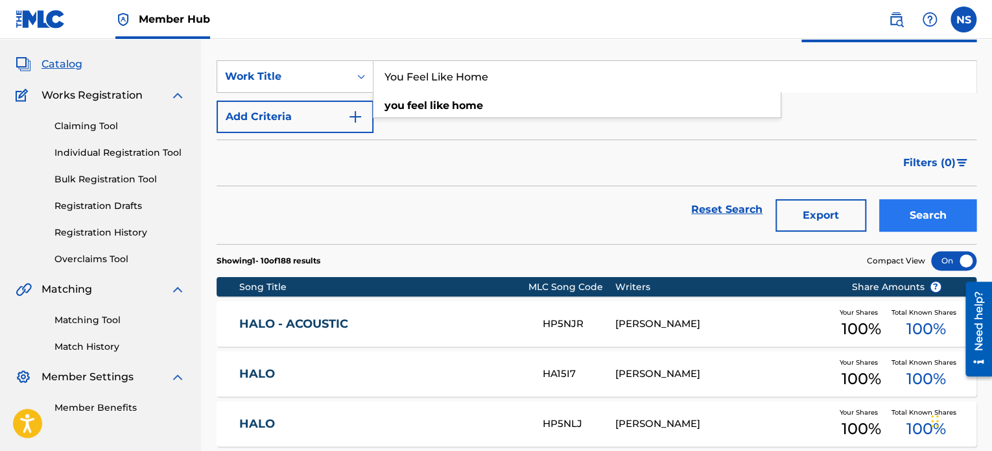
type input "You Feel Like Home"
click at [900, 219] on button "Search" at bounding box center [927, 215] width 97 height 32
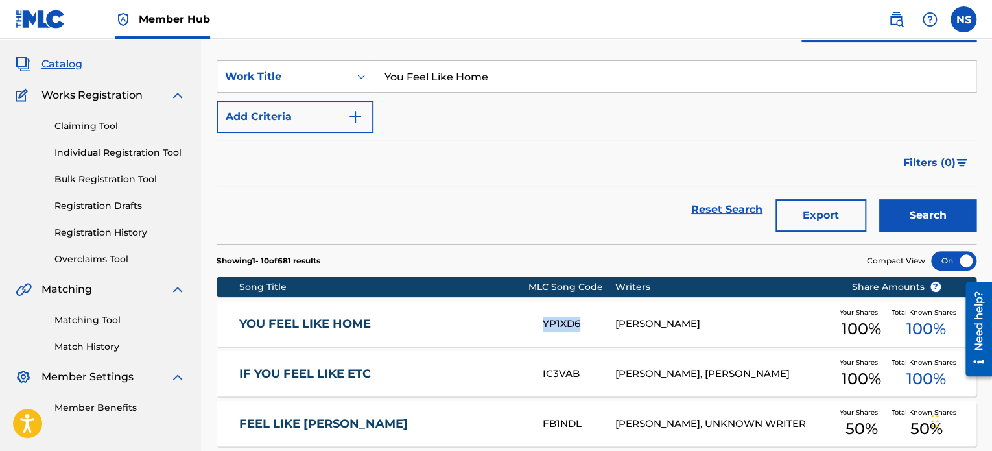
drag, startPoint x: 599, startPoint y: 326, endPoint x: 542, endPoint y: 324, distance: 57.1
click at [543, 324] on div "YP1XD6" at bounding box center [579, 324] width 72 height 15
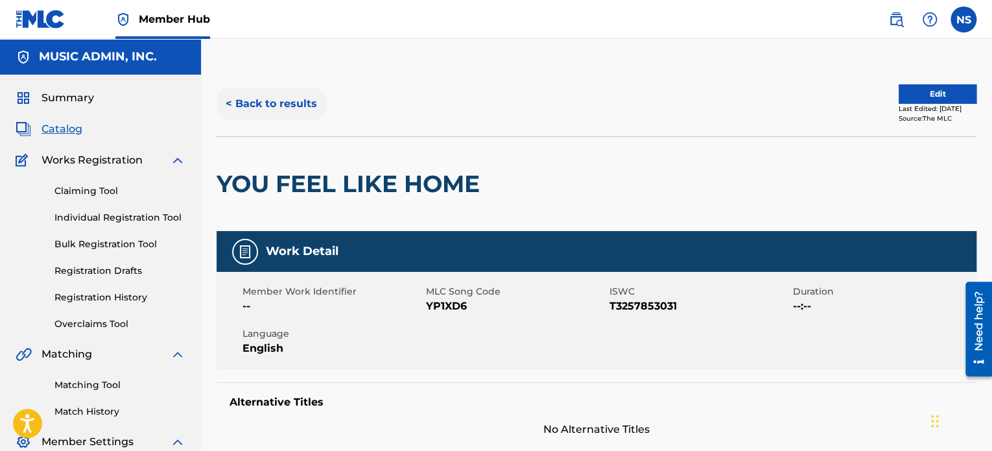
click at [294, 105] on button "< Back to results" at bounding box center [272, 104] width 110 height 32
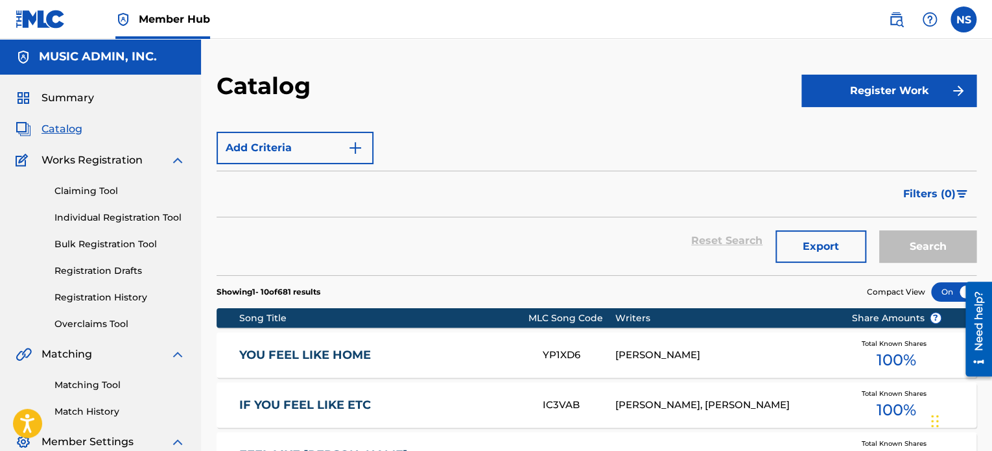
scroll to position [65, 0]
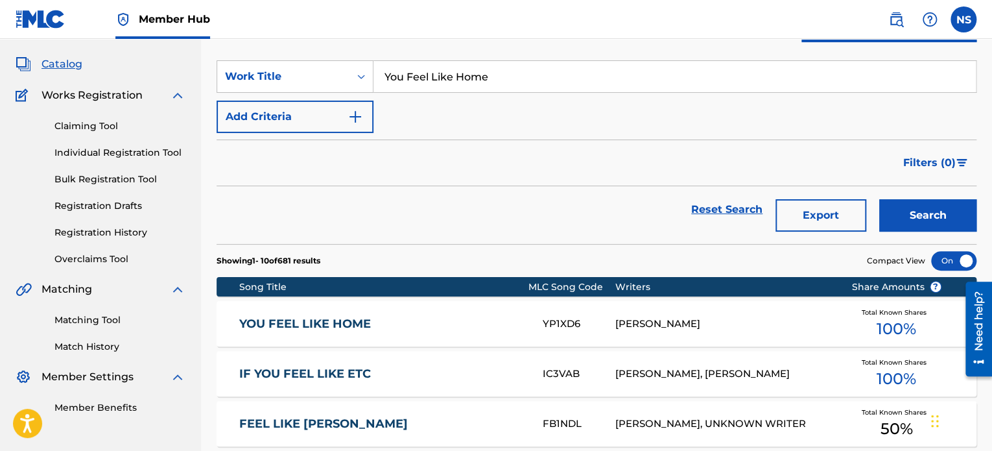
drag, startPoint x: 498, startPoint y: 80, endPoint x: 201, endPoint y: 58, distance: 297.9
click at [201, 58] on div "Catalog Register Work SearchWithCriteriaf860bc92-2195-43c6-b96f-e87adc7c8c3c Wo…" at bounding box center [596, 434] width 791 height 856
paste input "[MEDICAL_DATA] Dreams"
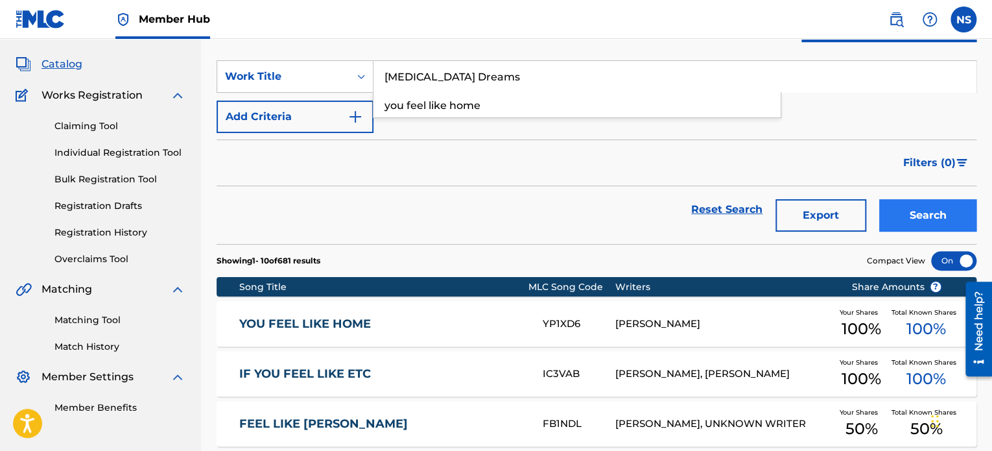
type input "[MEDICAL_DATA] Dreams"
click at [913, 215] on button "Search" at bounding box center [927, 215] width 97 height 32
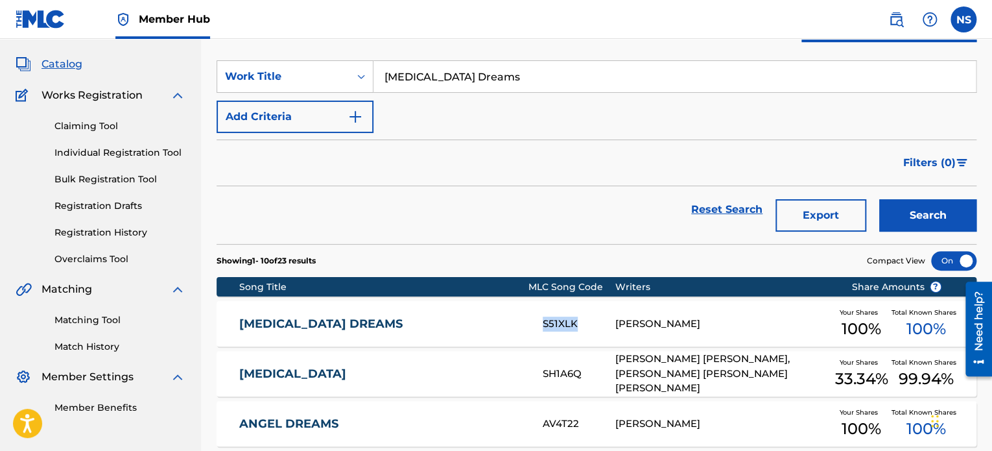
drag, startPoint x: 600, startPoint y: 329, endPoint x: 542, endPoint y: 324, distance: 57.9
click at [542, 324] on div "[MEDICAL_DATA] DREAMS S51XLK [PERSON_NAME] Your Shares 100 % Total Known Shares…" at bounding box center [597, 323] width 760 height 45
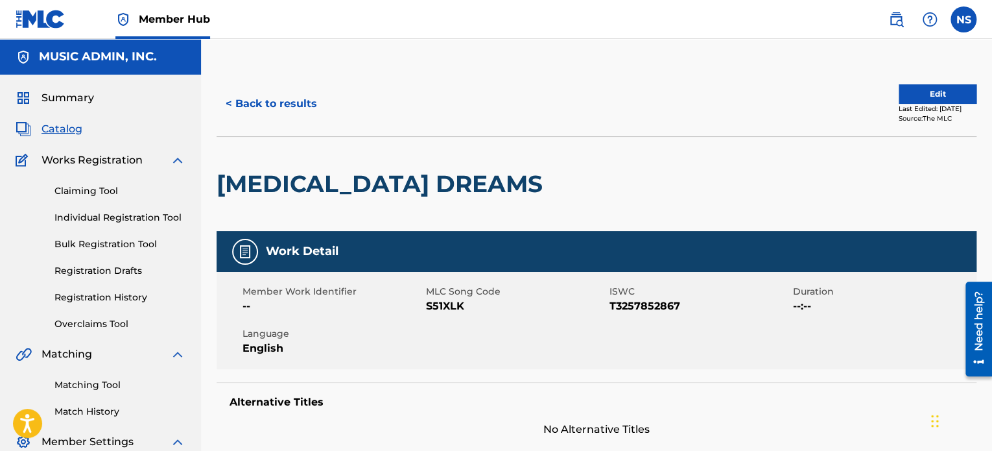
click at [434, 305] on span "S51XLK" at bounding box center [516, 306] width 180 height 16
copy span "S51XLK"
click at [288, 113] on button "< Back to results" at bounding box center [272, 104] width 110 height 32
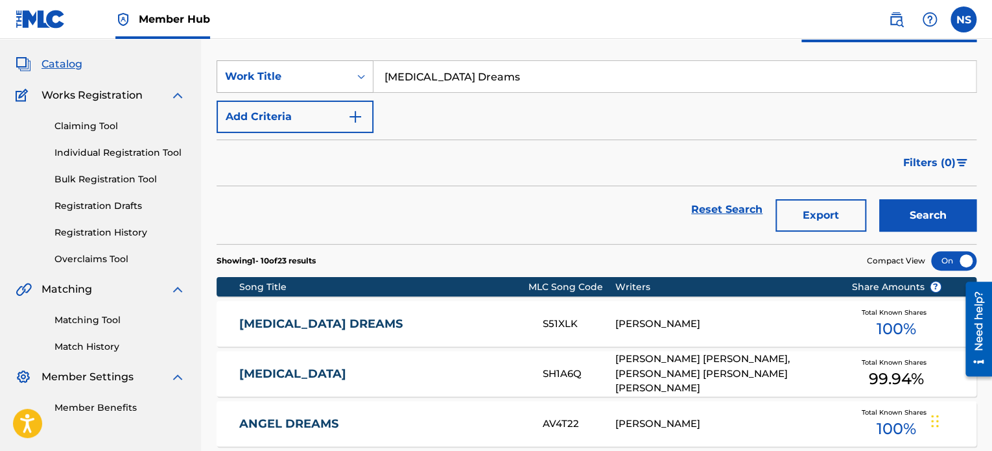
drag, startPoint x: 524, startPoint y: 78, endPoint x: 236, endPoint y: 66, distance: 288.3
click at [236, 66] on div "SearchWithCriteriaf860bc92-2195-43c6-b96f-e87adc7c8c3c Work Title [MEDICAL_DATA…" at bounding box center [597, 76] width 760 height 32
paste input "Love Me For Now"
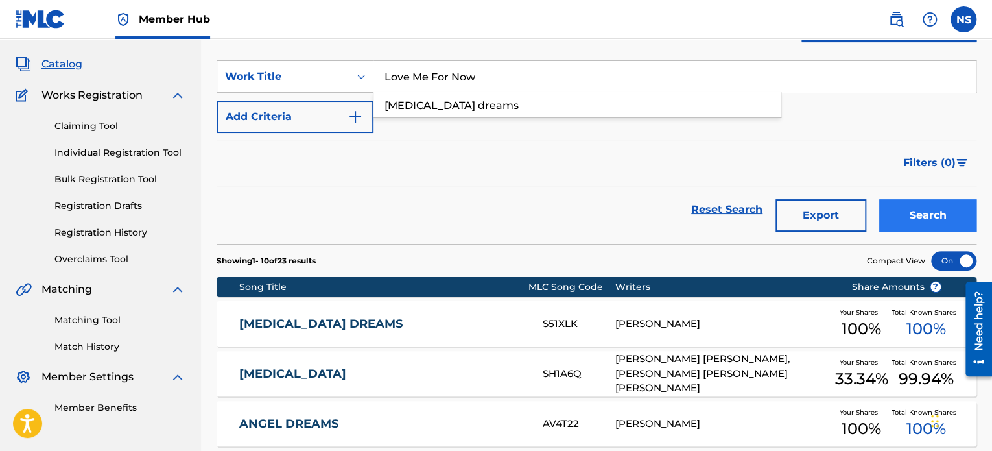
type input "Love Me For Now"
click at [879, 206] on button "Search" at bounding box center [927, 215] width 97 height 32
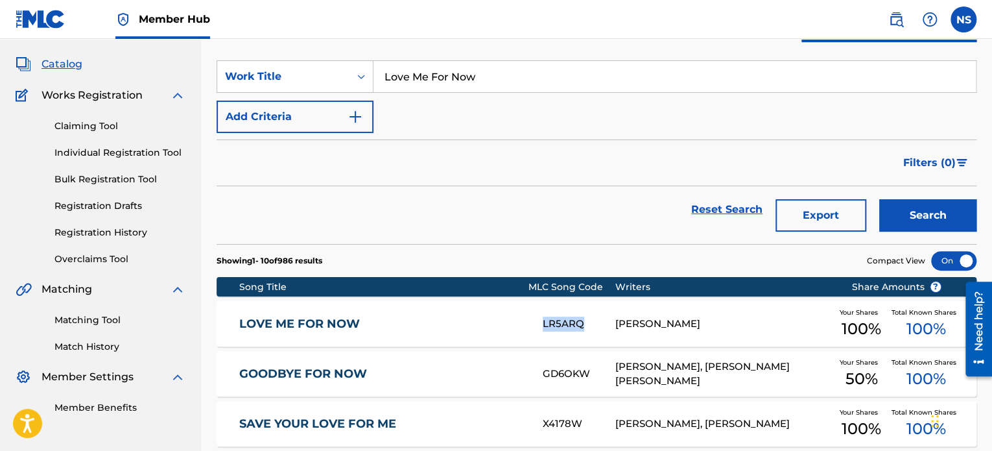
drag, startPoint x: 595, startPoint y: 328, endPoint x: 540, endPoint y: 320, distance: 56.3
click at [540, 320] on div "LOVE ME FOR NOW LR5ARQ [PERSON_NAME] Your Shares 100 % Total Known Shares 100 %" at bounding box center [597, 323] width 760 height 45
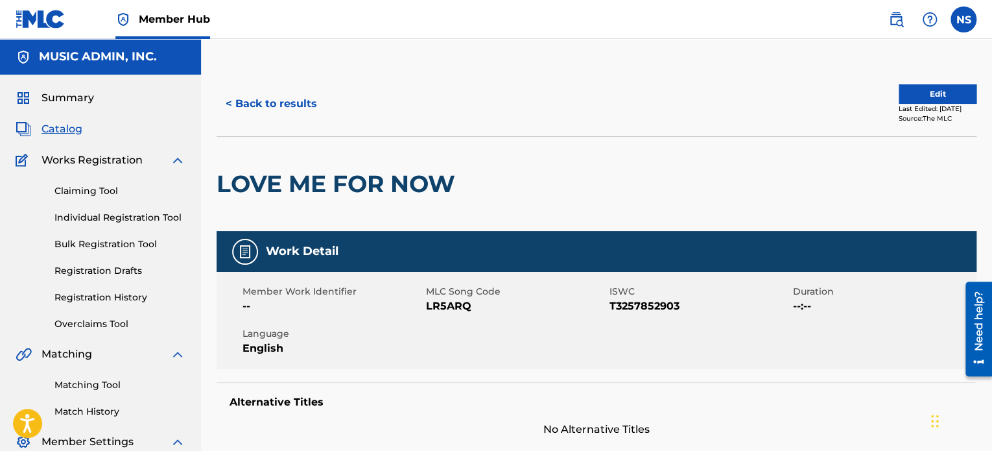
click at [448, 300] on span "LR5ARQ" at bounding box center [516, 306] width 180 height 16
click at [444, 309] on span "LR5ARQ" at bounding box center [516, 306] width 180 height 16
copy span "LR5ARQ"
click at [265, 102] on button "< Back to results" at bounding box center [272, 104] width 110 height 32
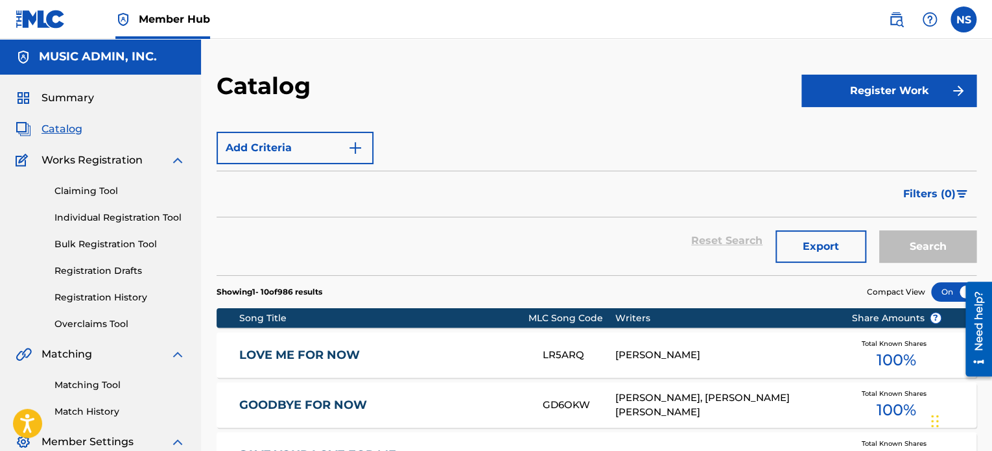
scroll to position [65, 0]
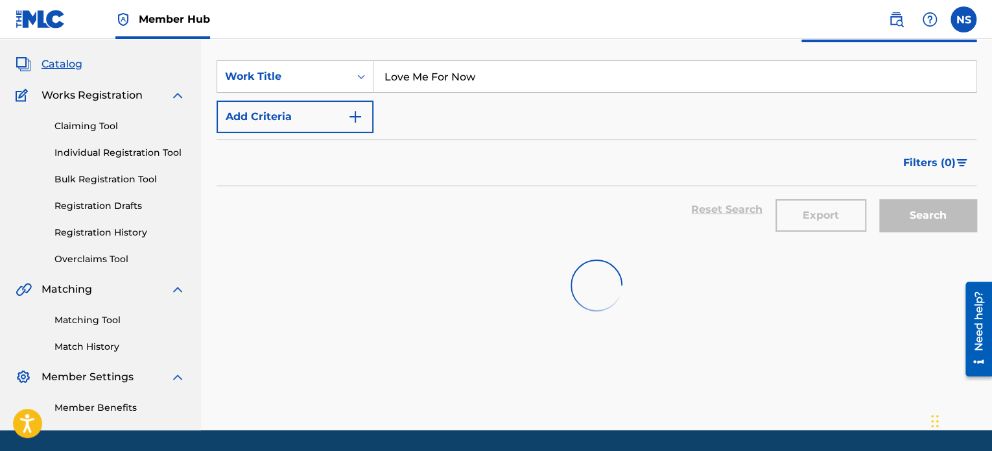
drag, startPoint x: 505, startPoint y: 139, endPoint x: 477, endPoint y: 132, distance: 28.3
click at [484, 138] on form "SearchWithCriteriaf860bc92-2195-43c6-b96f-e87adc7c8c3c Work Title Love Me For N…" at bounding box center [597, 152] width 760 height 184
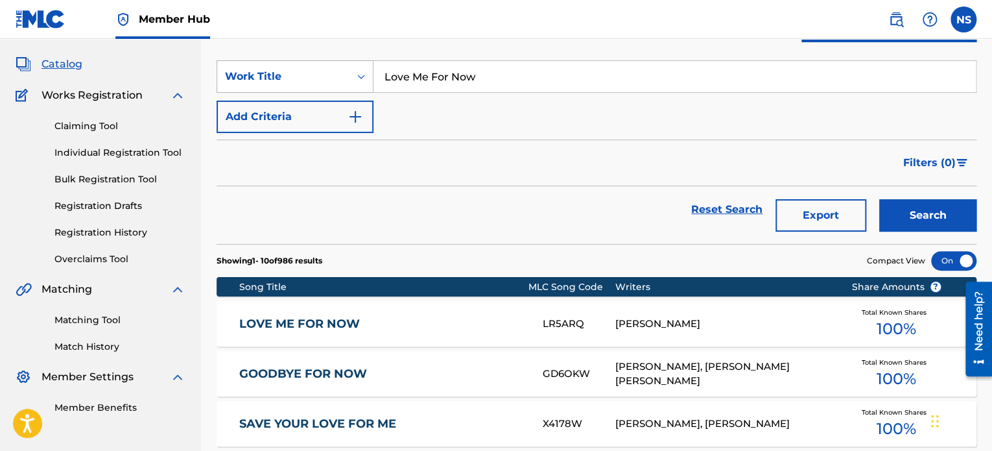
drag, startPoint x: 493, startPoint y: 77, endPoint x: 220, endPoint y: 66, distance: 273.3
click at [220, 66] on div "SearchWithCriteriaf860bc92-2195-43c6-b96f-e87adc7c8c3c Work Title Love Me For N…" at bounding box center [597, 76] width 760 height 32
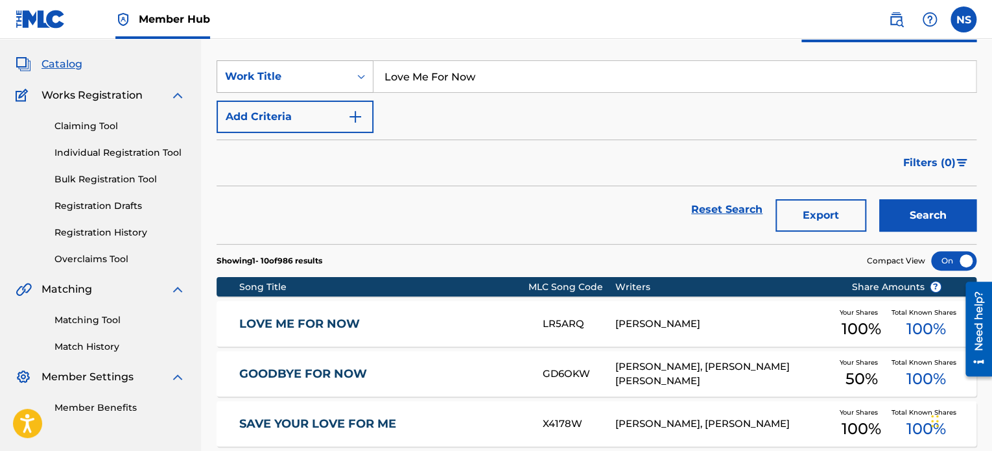
paste input "It's Only Midnight"
type input "It's Only Midnight"
click at [907, 209] on button "Search" at bounding box center [927, 215] width 97 height 32
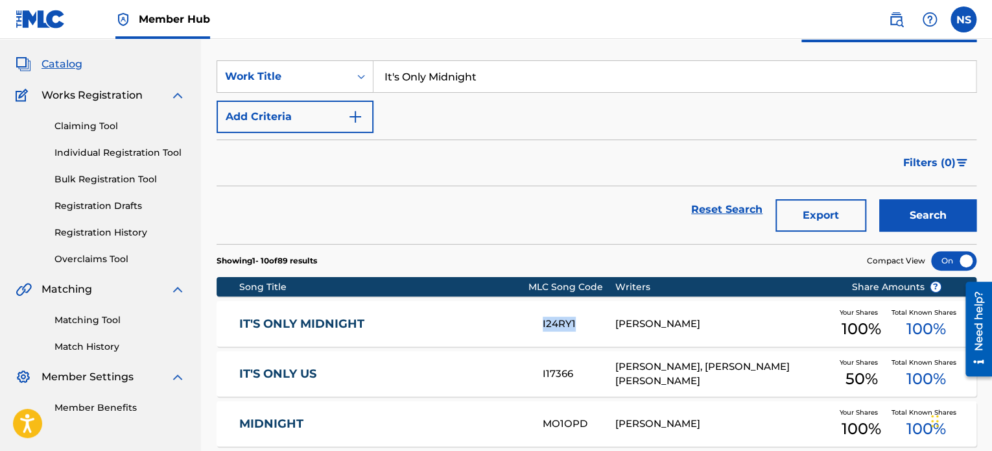
drag, startPoint x: 597, startPoint y: 324, endPoint x: 543, endPoint y: 324, distance: 54.5
click at [543, 324] on div "I24RY1" at bounding box center [579, 324] width 72 height 15
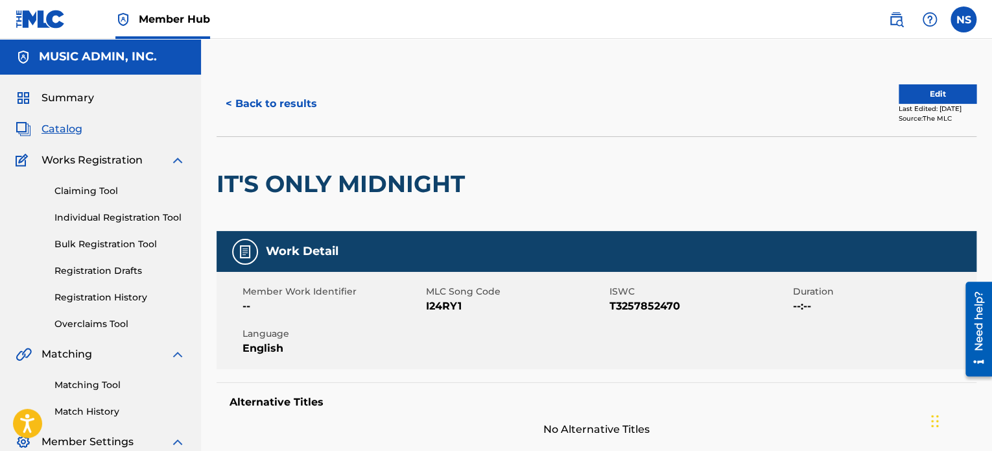
click at [440, 305] on span "I24RY1" at bounding box center [516, 306] width 180 height 16
copy span "I24RY1"
click at [298, 111] on button "< Back to results" at bounding box center [272, 104] width 110 height 32
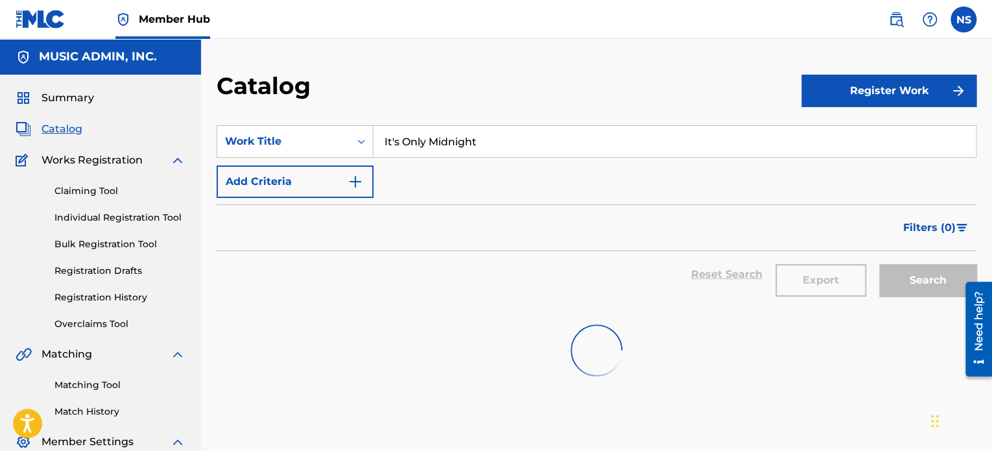
scroll to position [65, 0]
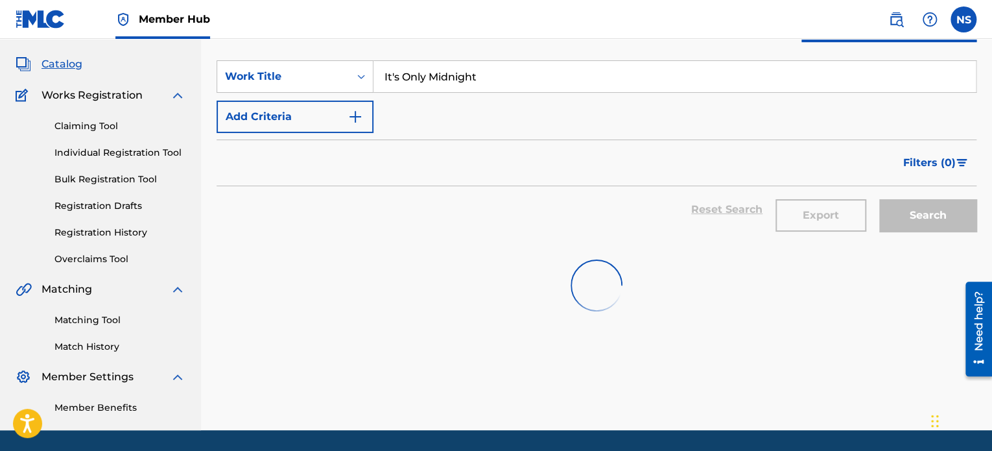
drag, startPoint x: 514, startPoint y: 82, endPoint x: 235, endPoint y: 49, distance: 280.9
click at [237, 50] on section "SearchWithCriteriaf860bc92-2195-43c6-b96f-e87adc7c8c3c Work Title It's Only Mid…" at bounding box center [597, 144] width 760 height 199
paste input "Didn't Want It Like This"
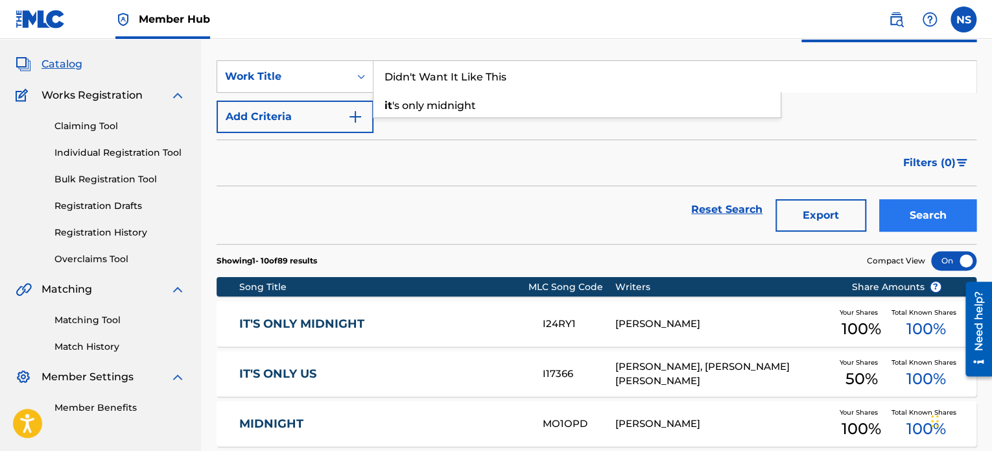
type input "Didn't Want It Like This"
click at [881, 214] on button "Search" at bounding box center [927, 215] width 97 height 32
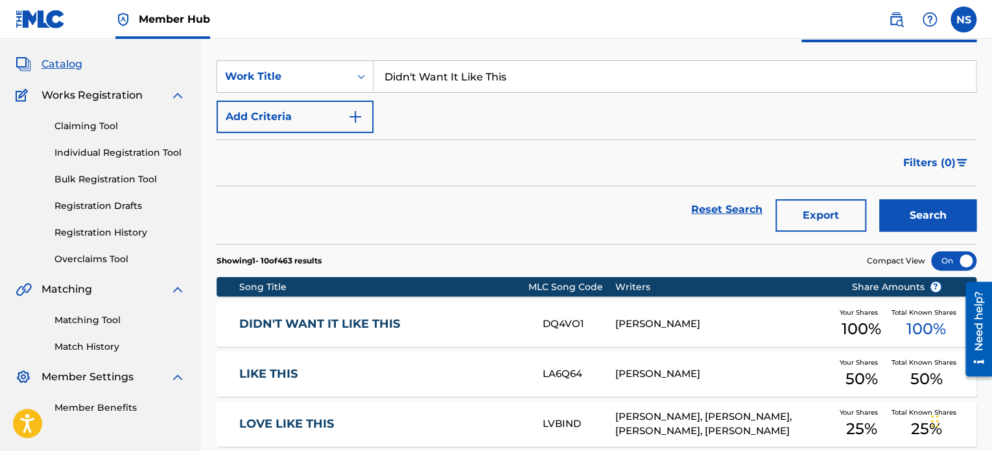
drag, startPoint x: 339, startPoint y: 328, endPoint x: 411, endPoint y: 333, distance: 72.2
click at [339, 328] on link "DIDN'T WANT IT LIKE THIS" at bounding box center [382, 324] width 286 height 15
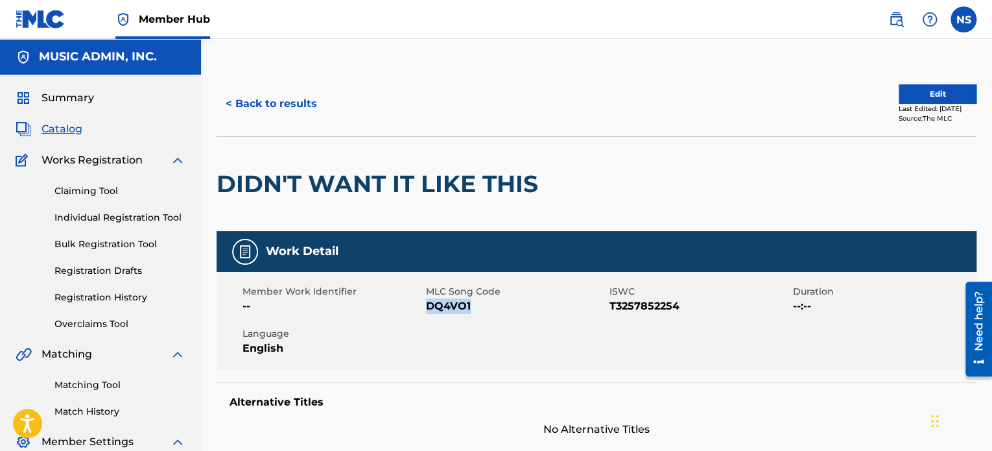
drag, startPoint x: 481, startPoint y: 304, endPoint x: 427, endPoint y: 307, distance: 53.9
click at [427, 307] on div "Member Work Identifier -- MLC Song Code DQ4VO1 ISWC T3257852254 Duration --:-- …" at bounding box center [597, 320] width 760 height 97
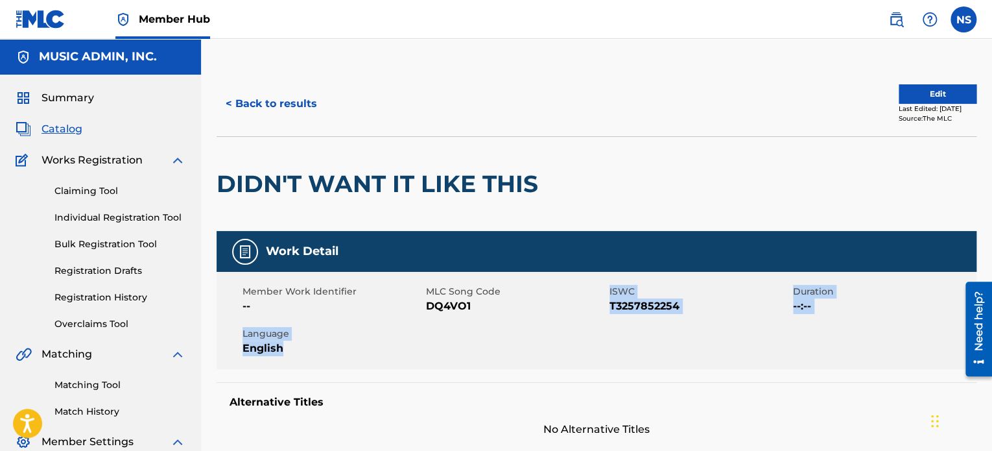
scroll to position [83, 0]
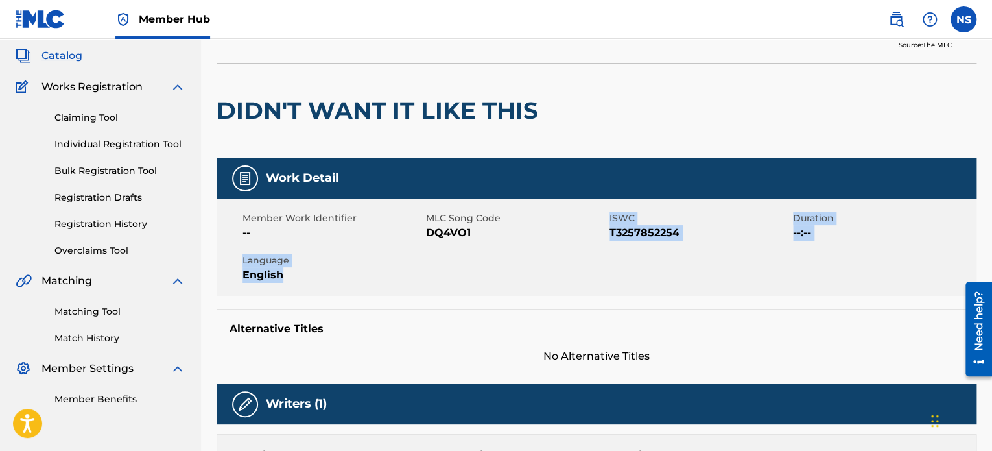
copy div "ISWC T3257852254 Duration --:-- Language English"
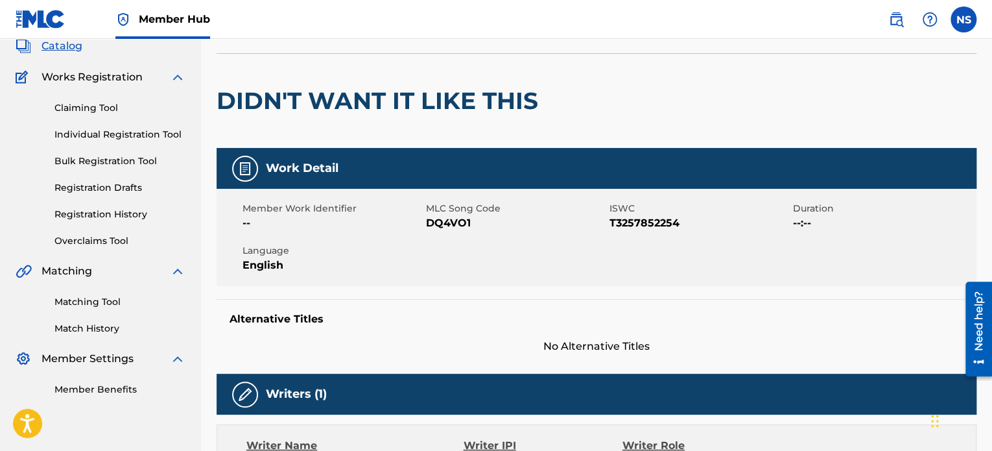
click at [446, 222] on span "DQ4VO1" at bounding box center [516, 223] width 180 height 16
copy span "DQ4VO1"
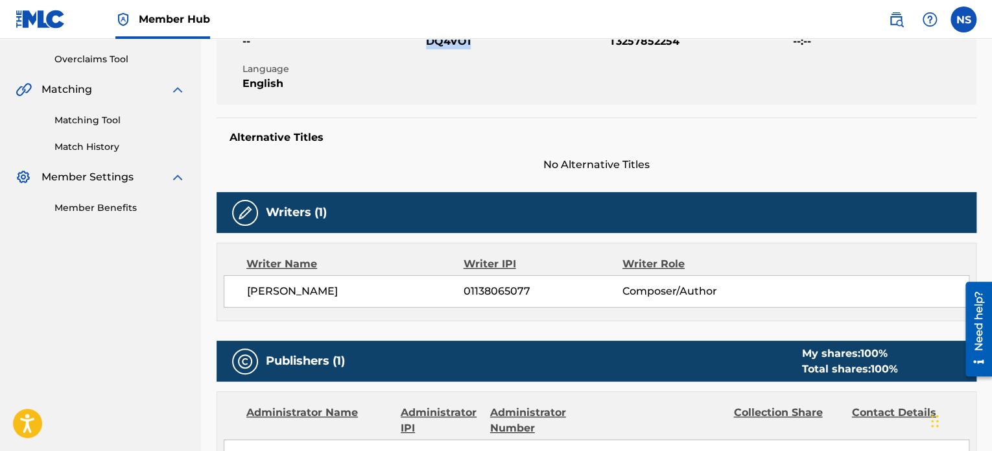
scroll to position [278, 0]
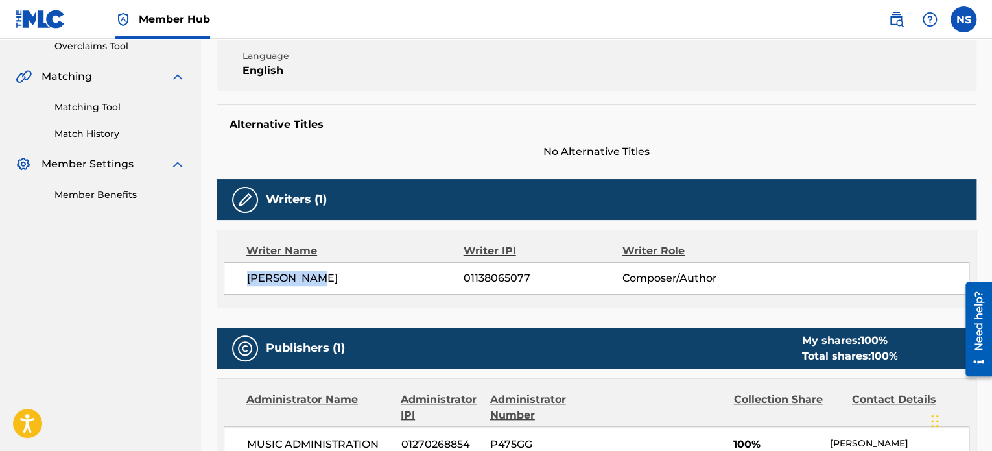
drag, startPoint x: 332, startPoint y: 285, endPoint x: 246, endPoint y: 280, distance: 85.8
click at [247, 280] on span "[PERSON_NAME]" at bounding box center [355, 278] width 217 height 16
copy span "[PERSON_NAME]"
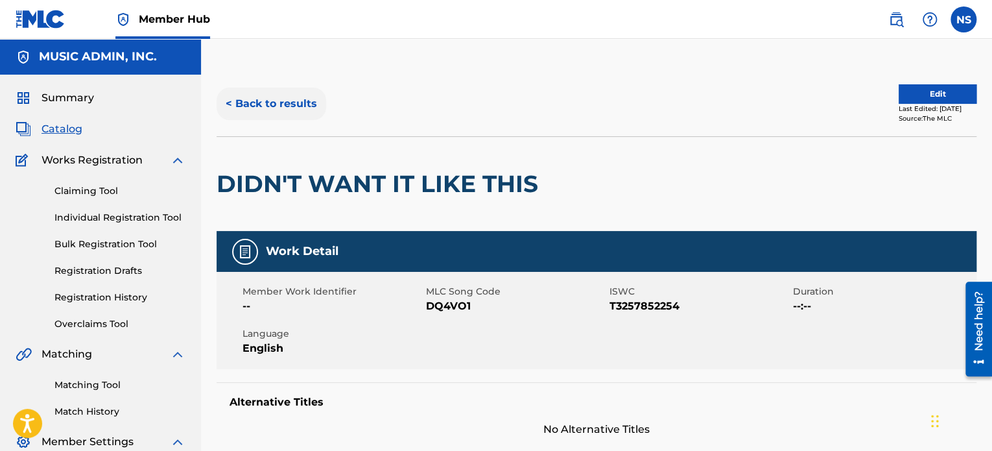
click at [263, 106] on button "< Back to results" at bounding box center [272, 104] width 110 height 32
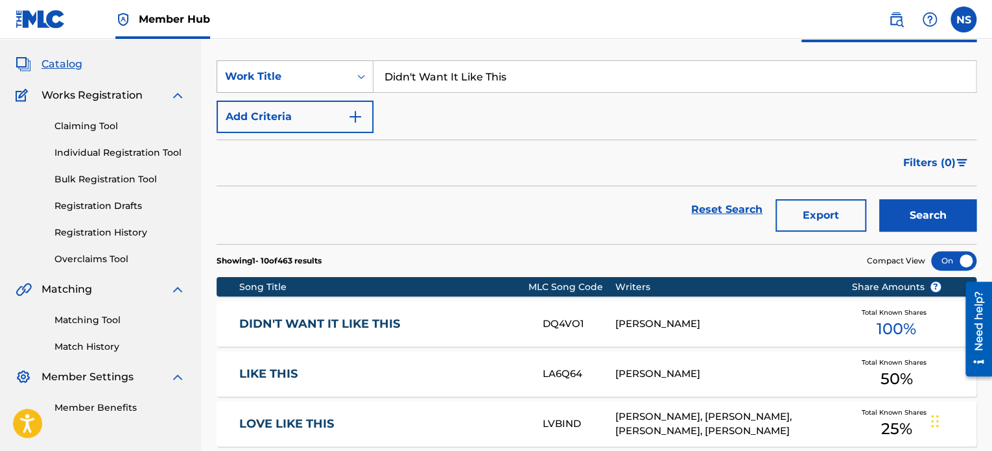
click at [276, 86] on div "Work Title" at bounding box center [283, 76] width 132 height 25
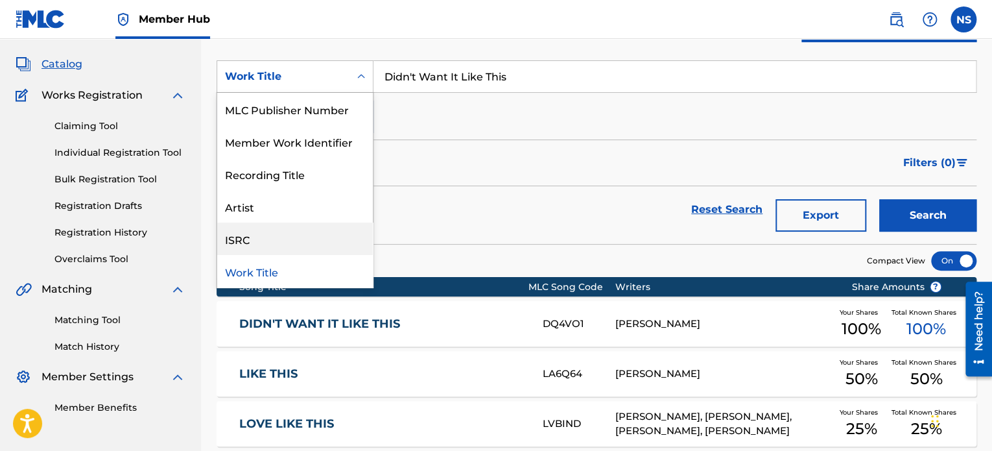
scroll to position [0, 0]
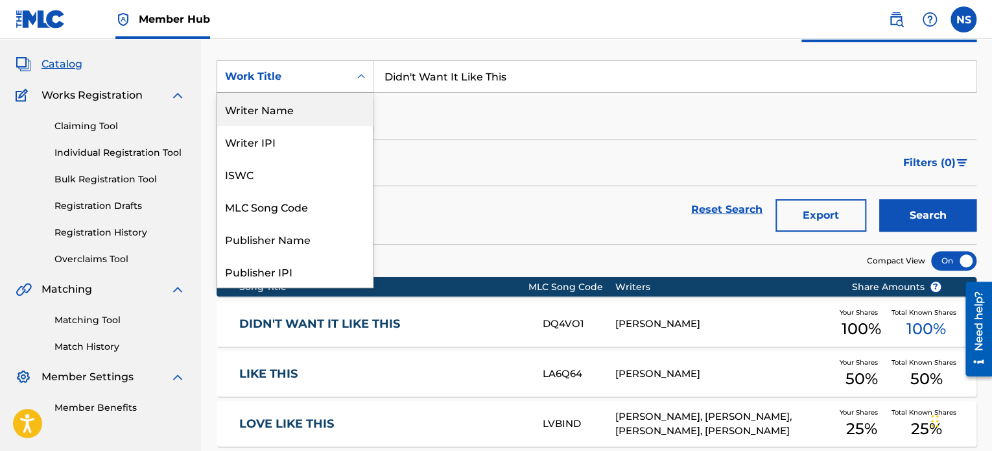
click at [268, 111] on div "Writer Name" at bounding box center [295, 109] width 156 height 32
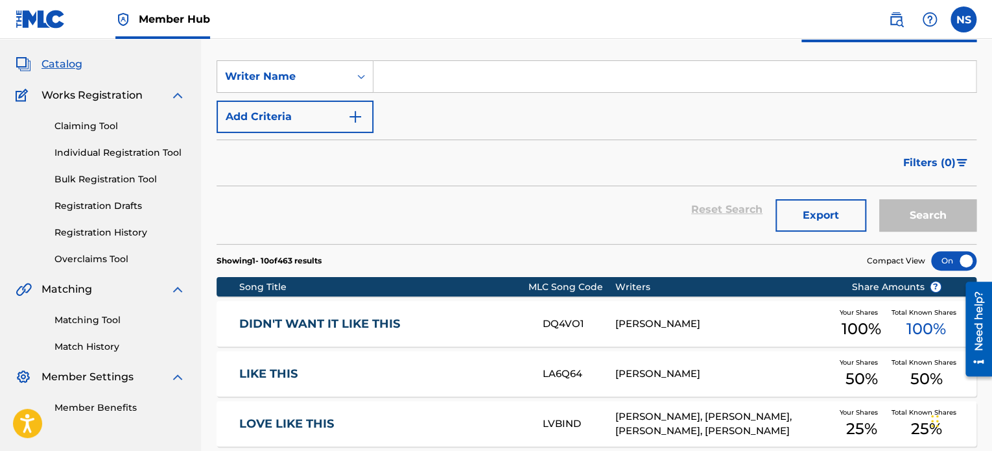
click at [477, 77] on input "Search Form" at bounding box center [675, 76] width 603 height 31
paste input "[PERSON_NAME]"
click at [908, 211] on button "Search" at bounding box center [927, 215] width 97 height 32
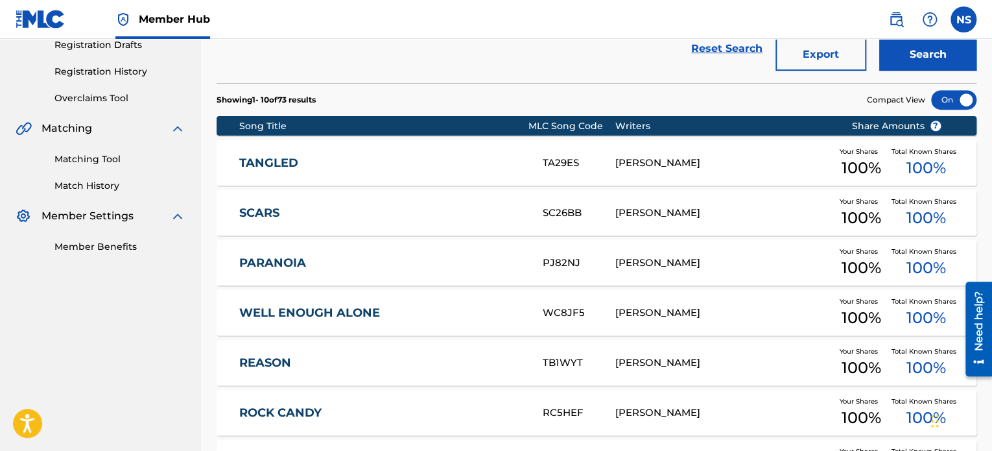
scroll to position [19, 0]
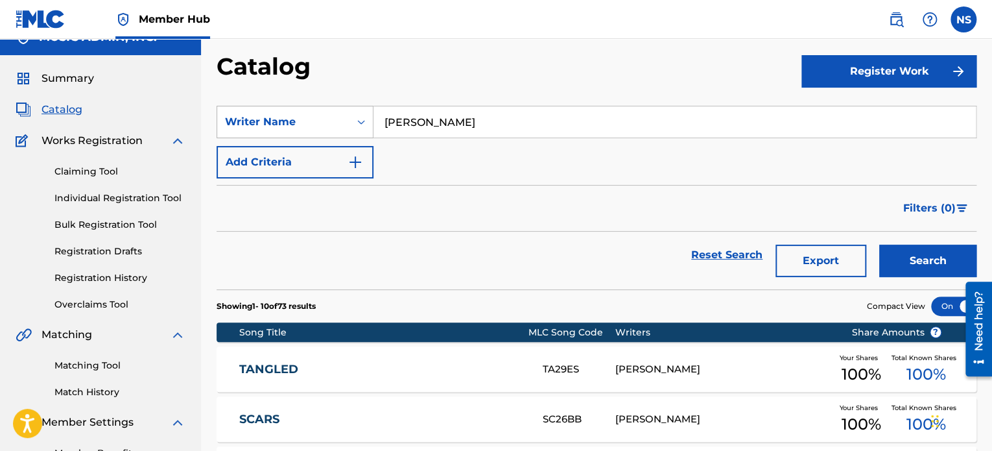
drag, startPoint x: 455, startPoint y: 120, endPoint x: 322, endPoint y: 111, distance: 133.9
click at [322, 111] on div "SearchWithCriteria4d26997d-6ed8-4013-8e64-21b483fca1ff Writer Name [PERSON_NAME]" at bounding box center [597, 122] width 760 height 32
paste input "Nobody"
type input "Nobody"
click at [909, 257] on button "Search" at bounding box center [927, 261] width 97 height 32
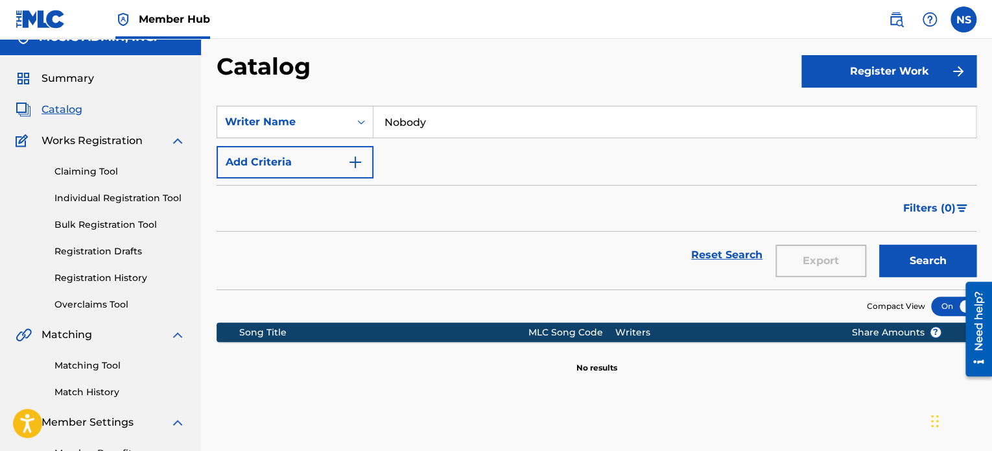
click at [457, 119] on input "Nobody" at bounding box center [675, 121] width 603 height 31
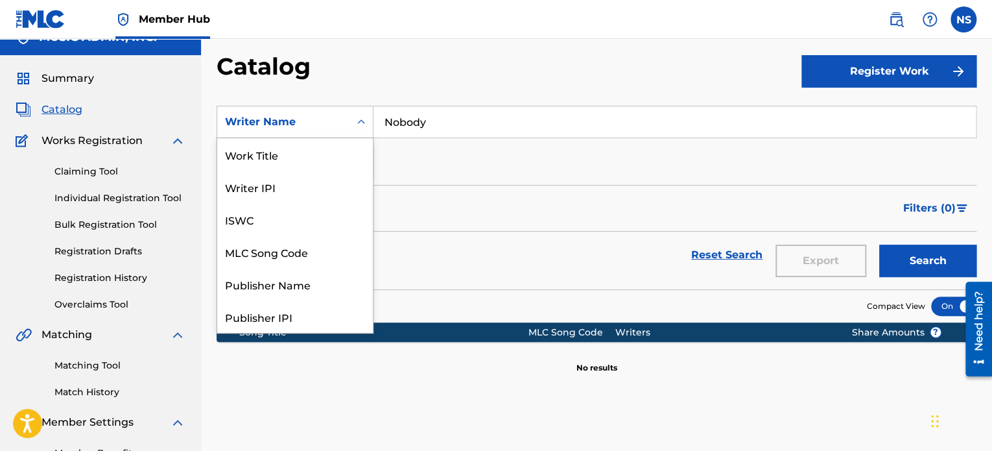
click at [335, 128] on div "Writer Name" at bounding box center [283, 122] width 117 height 16
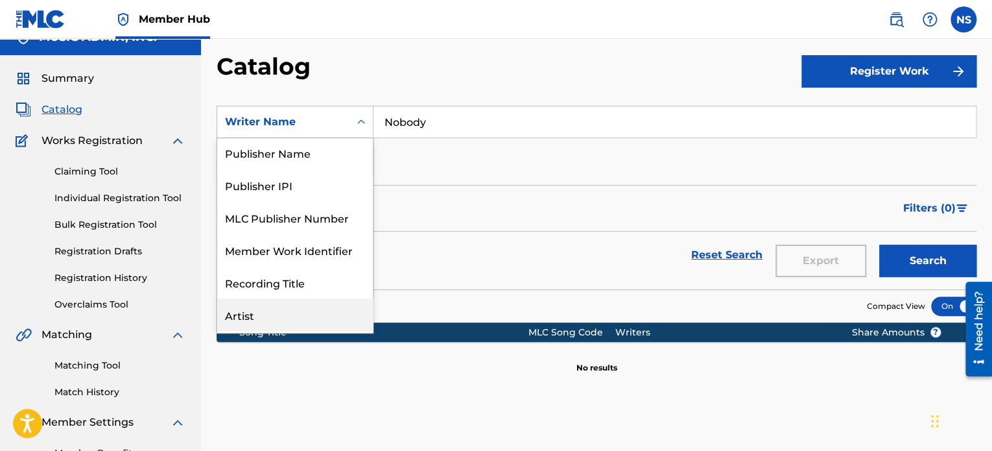
scroll to position [0, 0]
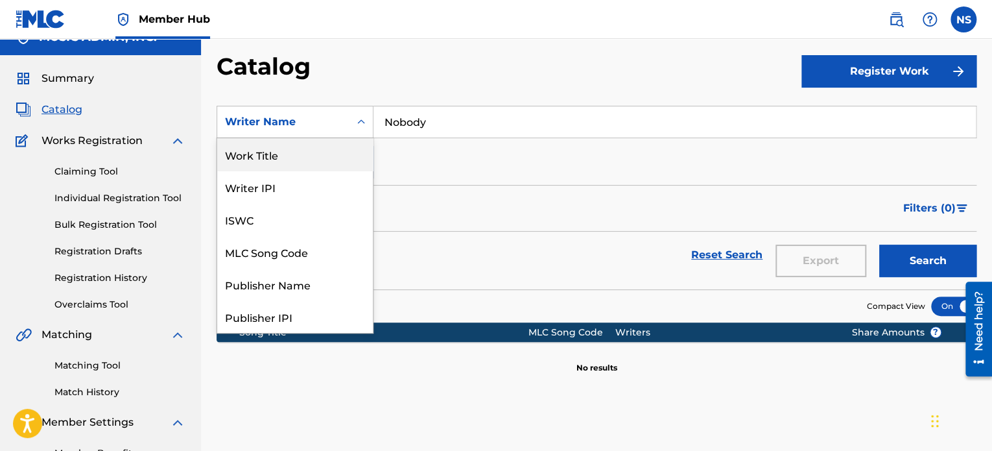
click at [301, 156] on div "Work Title" at bounding box center [295, 154] width 156 height 32
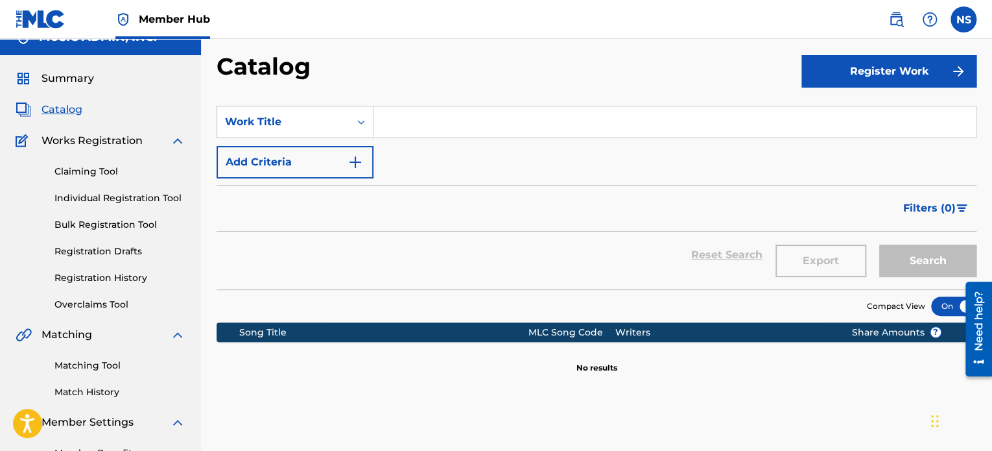
click at [541, 123] on input "Search Form" at bounding box center [675, 121] width 603 height 31
paste input "Nobody"
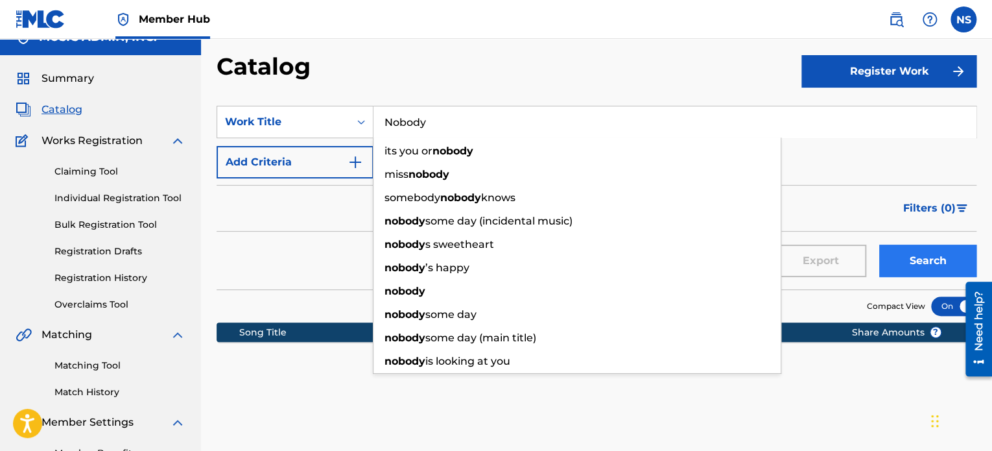
type input "Nobody"
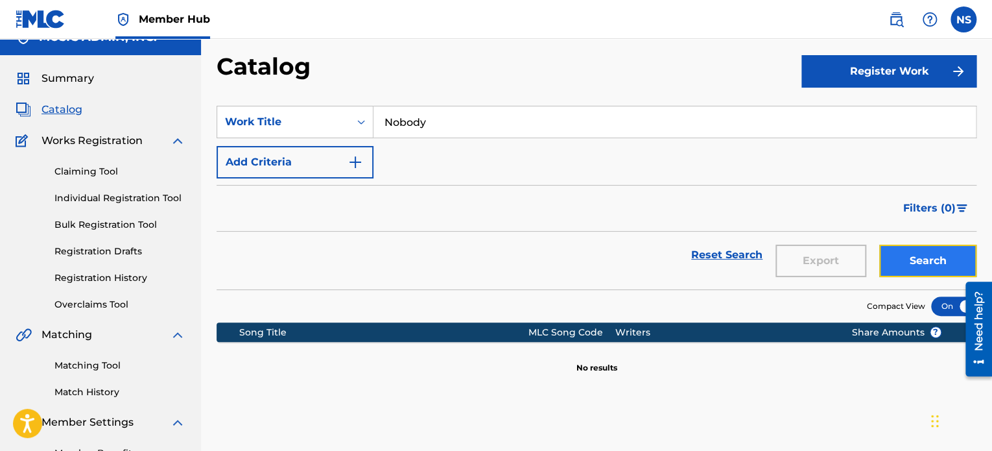
click at [925, 264] on button "Search" at bounding box center [927, 261] width 97 height 32
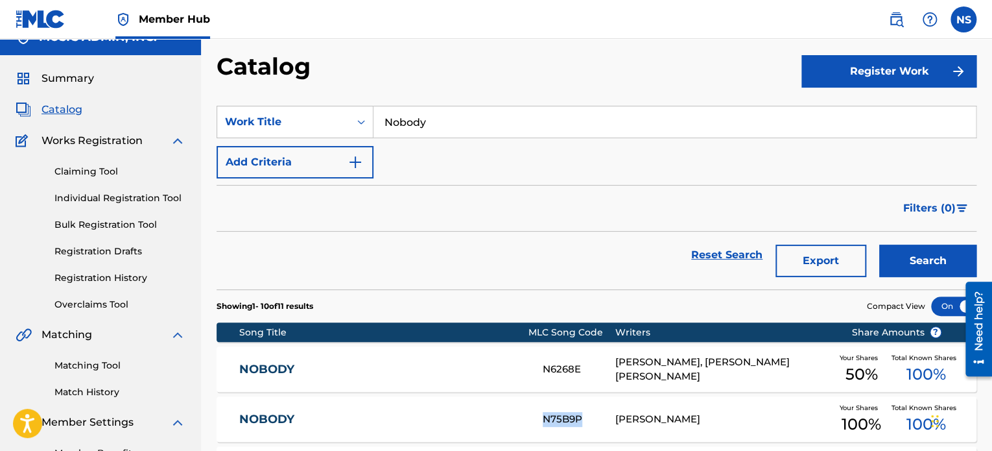
drag, startPoint x: 577, startPoint y: 422, endPoint x: 544, endPoint y: 420, distance: 33.8
click at [544, 420] on div "N75B9P" at bounding box center [579, 419] width 72 height 15
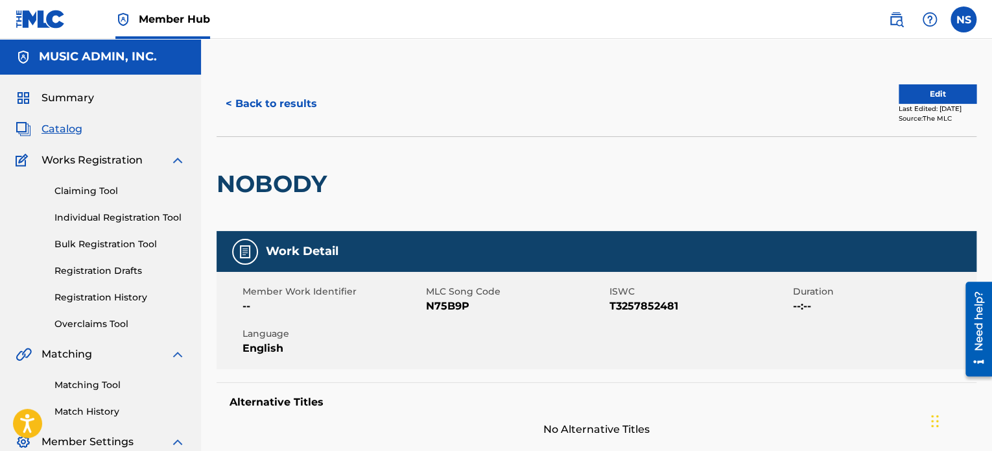
click at [445, 307] on span "N75B9P" at bounding box center [516, 306] width 180 height 16
drag, startPoint x: 445, startPoint y: 307, endPoint x: 445, endPoint y: 248, distance: 58.4
click at [445, 311] on span "N75B9P" at bounding box center [516, 306] width 180 height 16
copy span "N75B9P"
click at [274, 101] on button "< Back to results" at bounding box center [272, 104] width 110 height 32
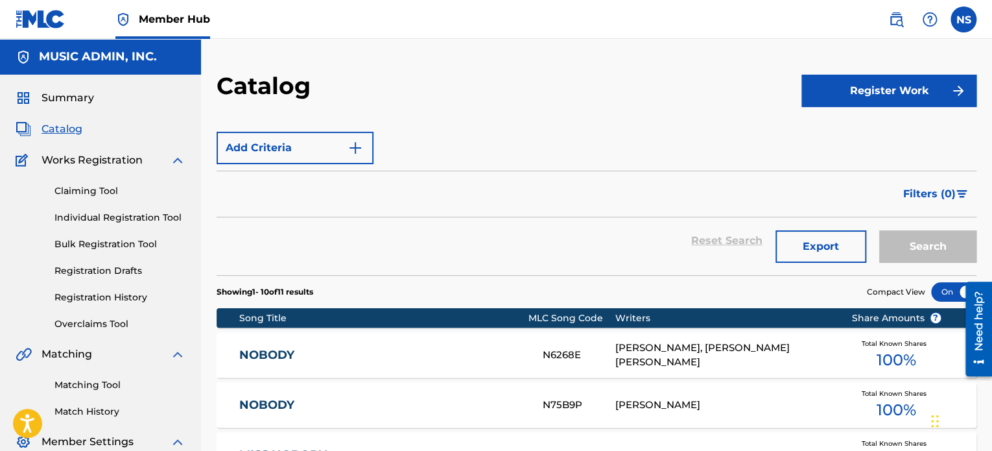
scroll to position [19, 0]
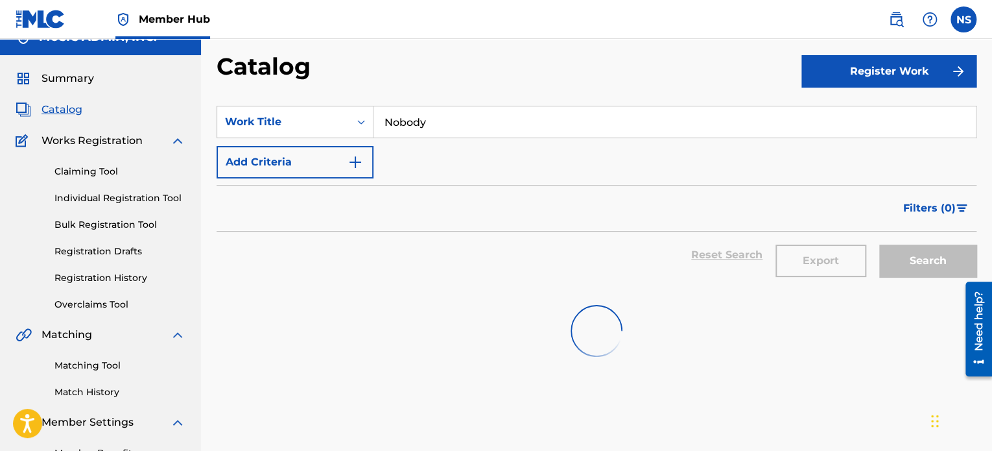
drag, startPoint x: 449, startPoint y: 117, endPoint x: 223, endPoint y: 99, distance: 226.4
click at [224, 99] on section "SearchWithCriteria208f2db5-655e-44a8-a4d0-c7f06fd8c3c5 Work Title Nobody Add Cr…" at bounding box center [597, 189] width 760 height 199
paste input "Ready To Fall"
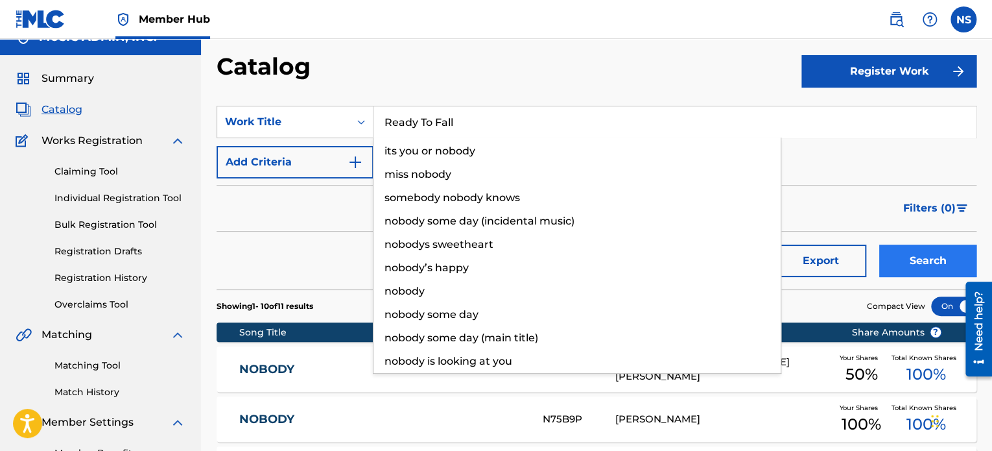
type input "Ready To Fall"
click at [925, 258] on button "Search" at bounding box center [927, 261] width 97 height 32
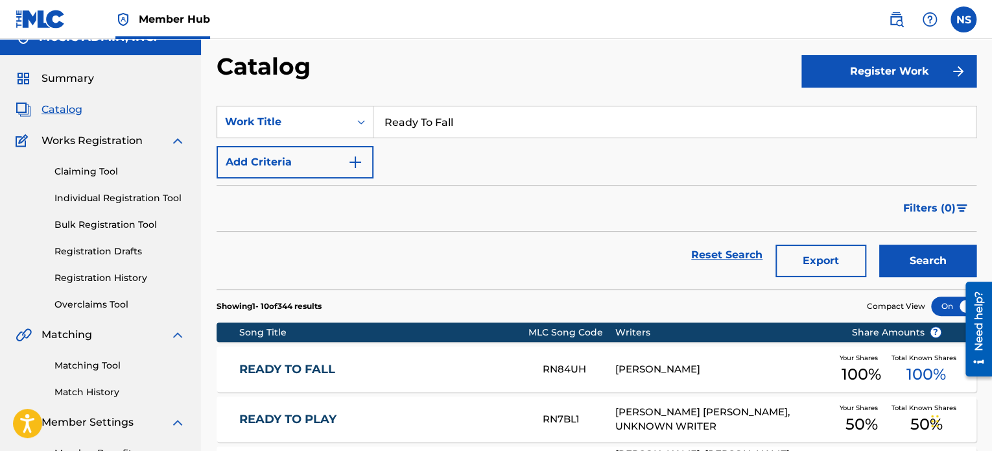
click at [283, 370] on link "READY TO FALL" at bounding box center [382, 369] width 286 height 15
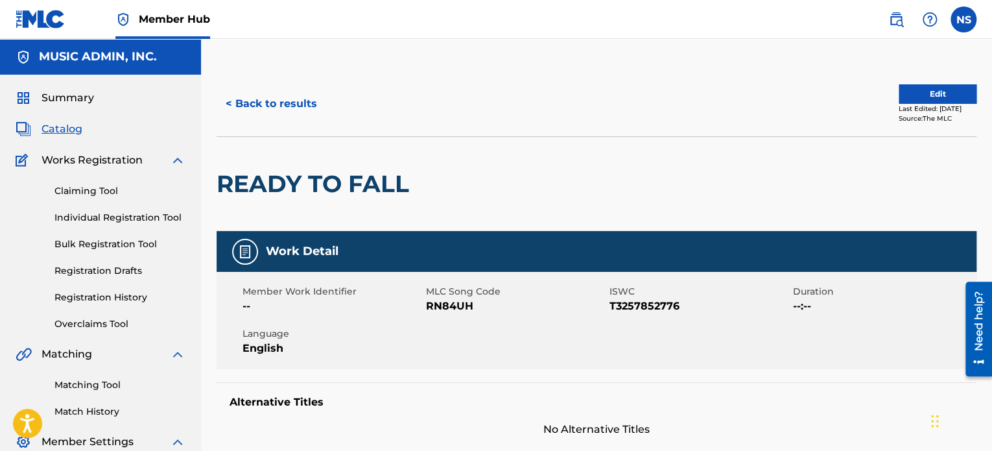
click at [442, 304] on span "RN84UH" at bounding box center [516, 306] width 180 height 16
copy span "RN84UH"
click at [298, 113] on button "< Back to results" at bounding box center [272, 104] width 110 height 32
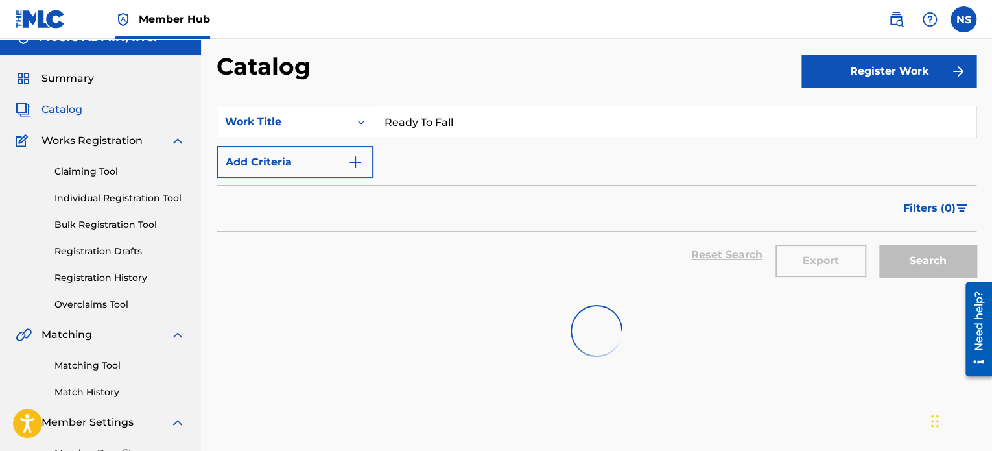
drag, startPoint x: 493, startPoint y: 124, endPoint x: 252, endPoint y: 106, distance: 241.9
click at [252, 106] on div "SearchWithCriteria208f2db5-655e-44a8-a4d0-c7f06fd8c3c5 Work Title Ready To Fall" at bounding box center [597, 122] width 760 height 32
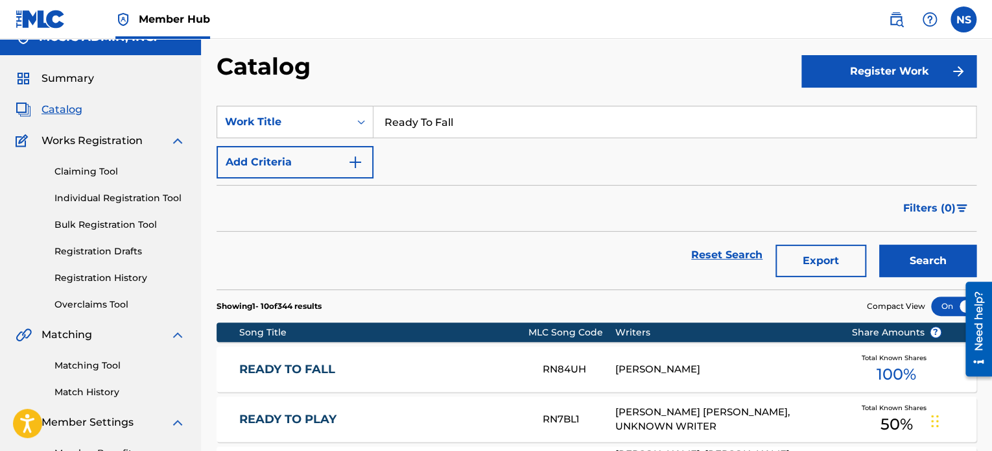
paste input "Halo"
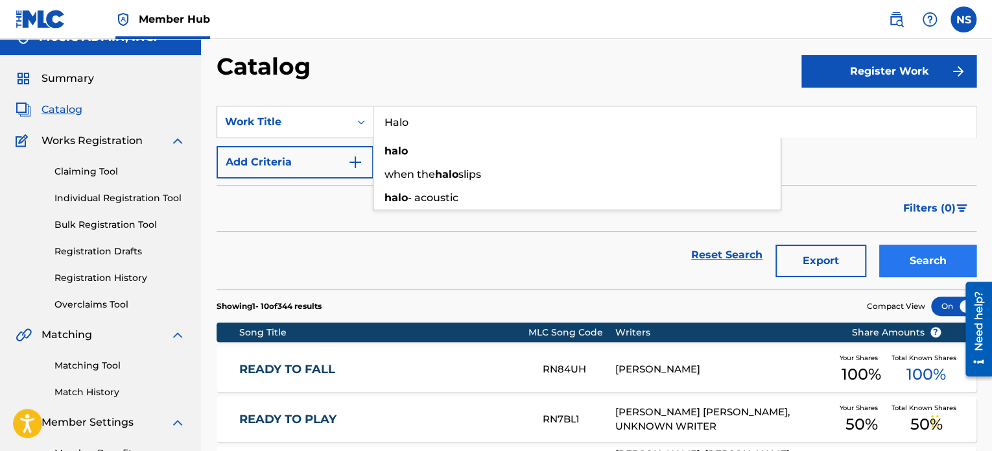
type input "Halo"
click at [913, 264] on button "Search" at bounding box center [927, 261] width 97 height 32
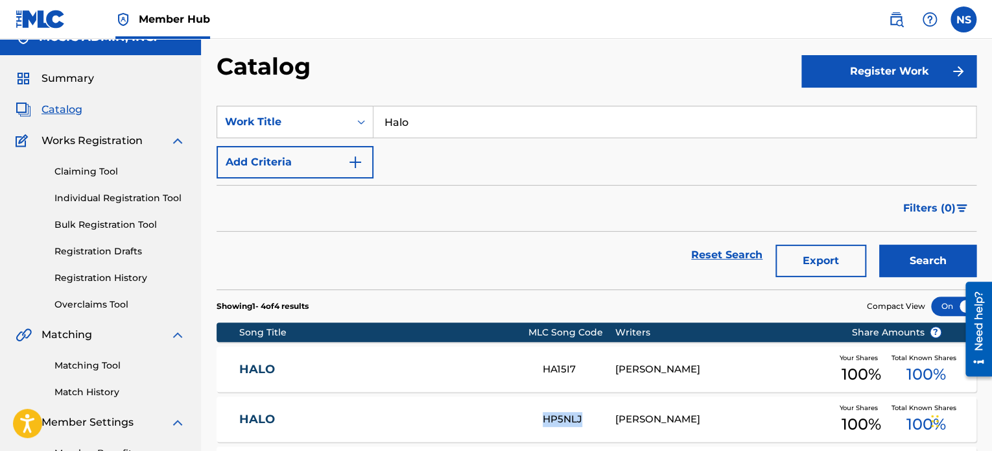
drag, startPoint x: 586, startPoint y: 420, endPoint x: 544, endPoint y: 420, distance: 42.2
click at [544, 420] on div "HP5NLJ" at bounding box center [579, 419] width 72 height 15
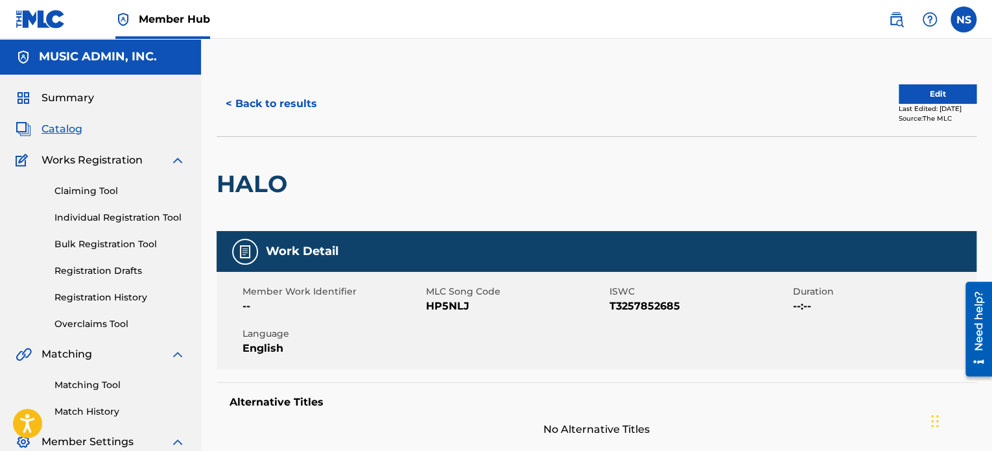
click at [433, 305] on span "HP5NLJ" at bounding box center [516, 306] width 180 height 16
click at [268, 103] on button "< Back to results" at bounding box center [272, 104] width 110 height 32
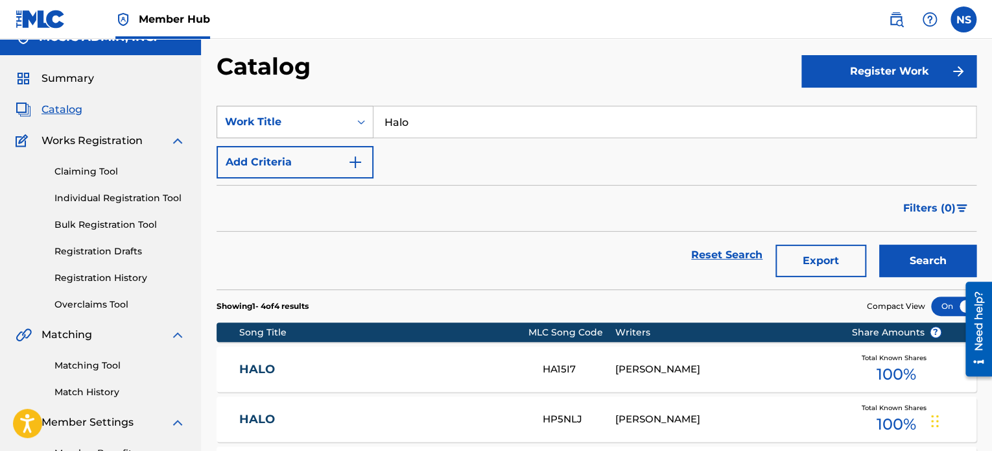
drag, startPoint x: 377, startPoint y: 116, endPoint x: 312, endPoint y: 116, distance: 64.9
click at [312, 116] on div "SearchWithCriteria208f2db5-655e-44a8-a4d0-c7f06fd8c3c5 Work Title Halo" at bounding box center [597, 122] width 760 height 32
paste input "[MEDICAL_DATA] Dreams"
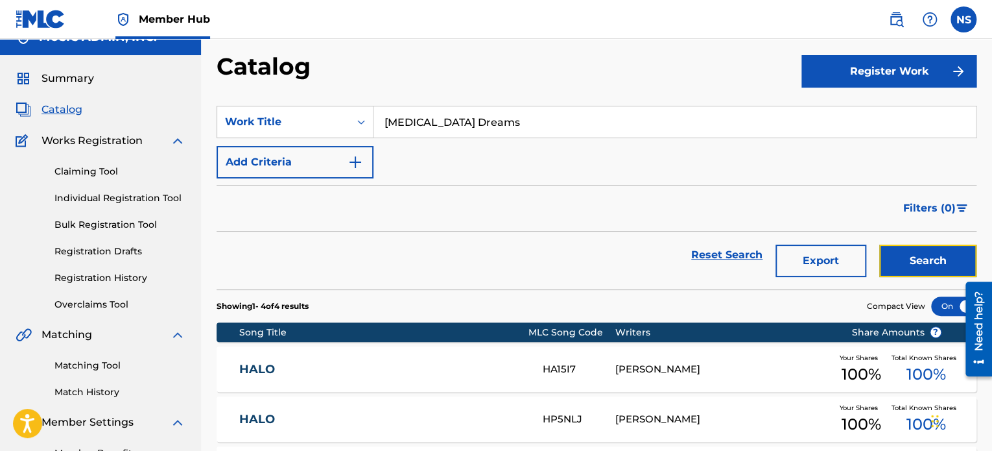
drag, startPoint x: 927, startPoint y: 261, endPoint x: 730, endPoint y: 96, distance: 257.4
click at [927, 261] on button "Search" at bounding box center [927, 261] width 97 height 32
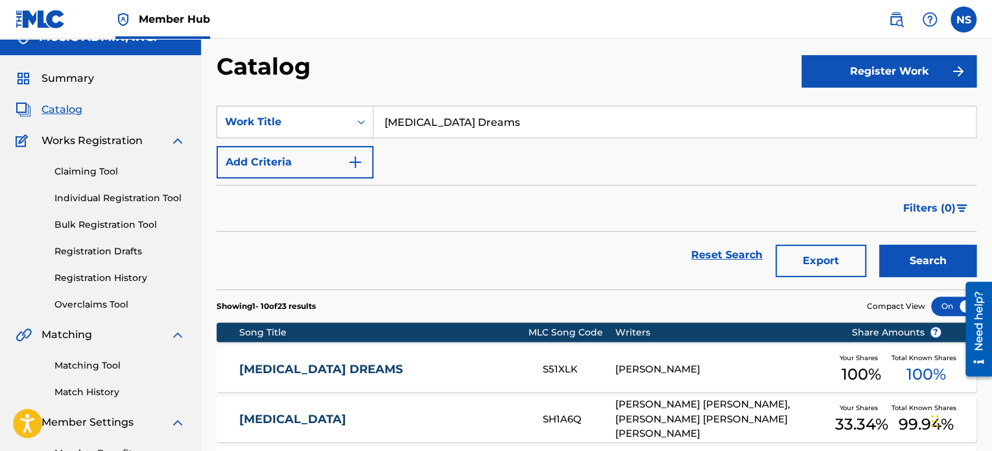
drag, startPoint x: 543, startPoint y: 128, endPoint x: 302, endPoint y: 100, distance: 242.3
paste input "Lovers & Thieves (Live Acoustic)"
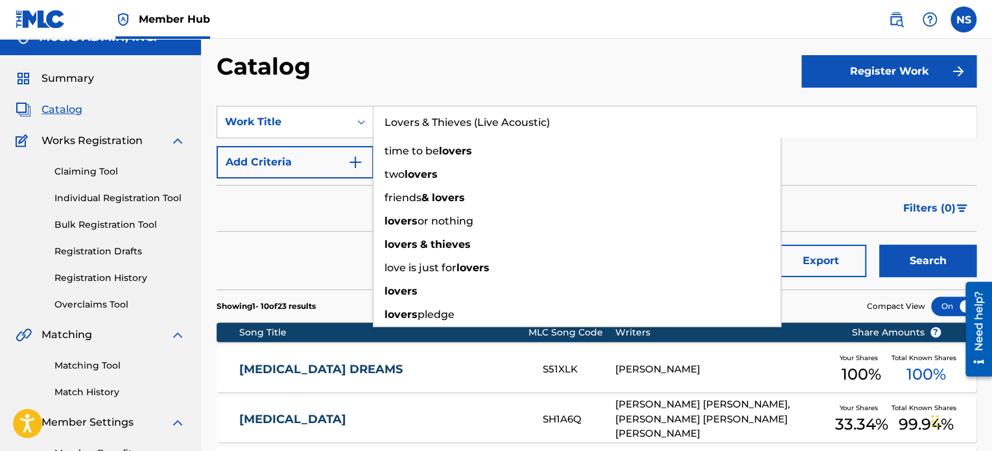
type input "Lovers & Thieves (Live Acoustic)"
click at [913, 269] on button "Search" at bounding box center [927, 261] width 97 height 32
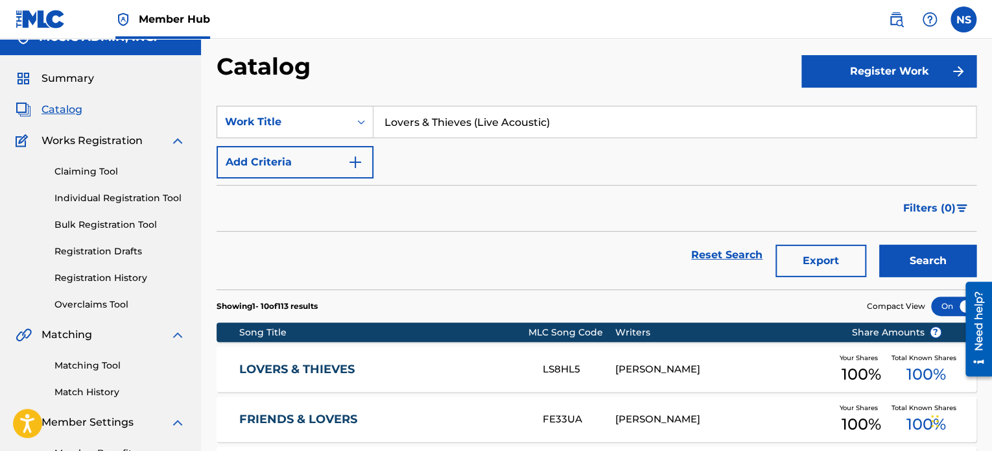
click at [288, 371] on link "LOVERS & THIEVES" at bounding box center [382, 369] width 286 height 15
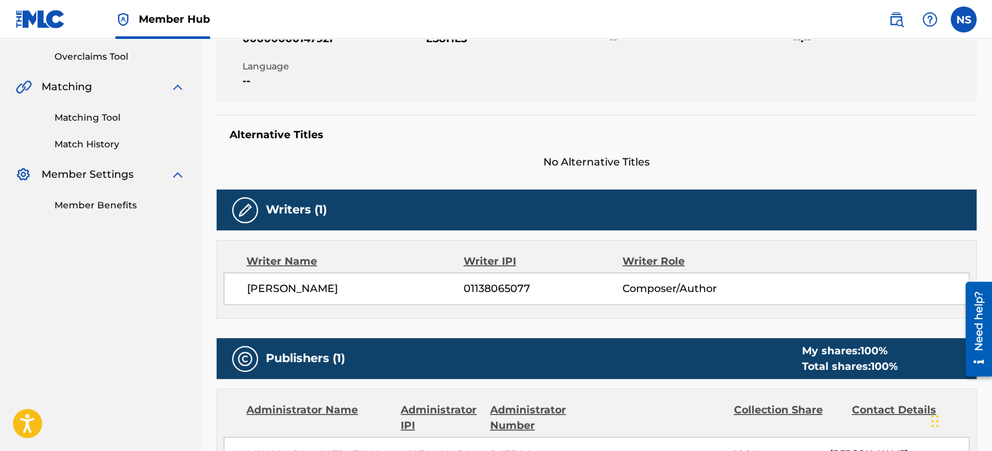
scroll to position [8, 0]
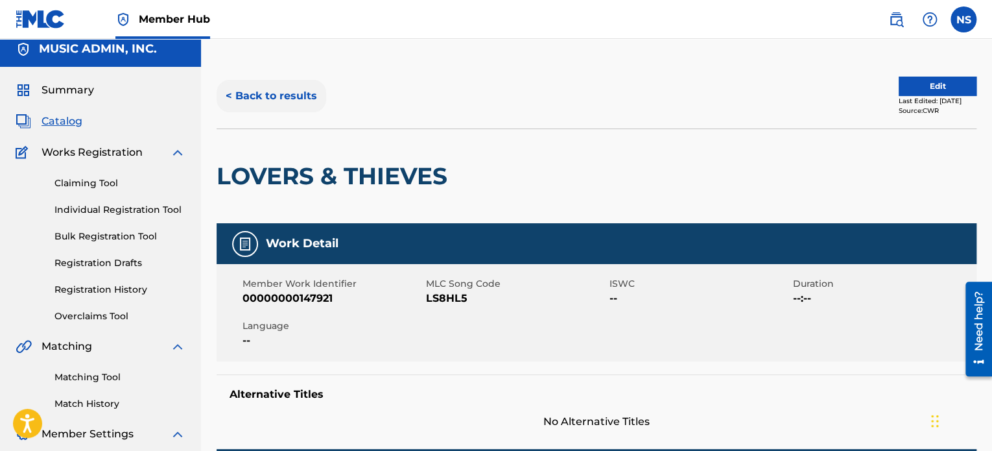
click at [262, 99] on button "< Back to results" at bounding box center [272, 96] width 110 height 32
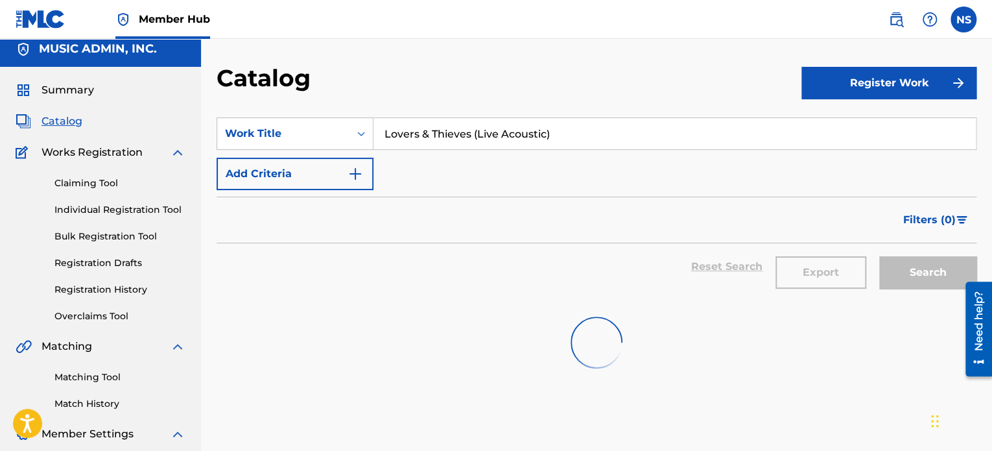
scroll to position [19, 0]
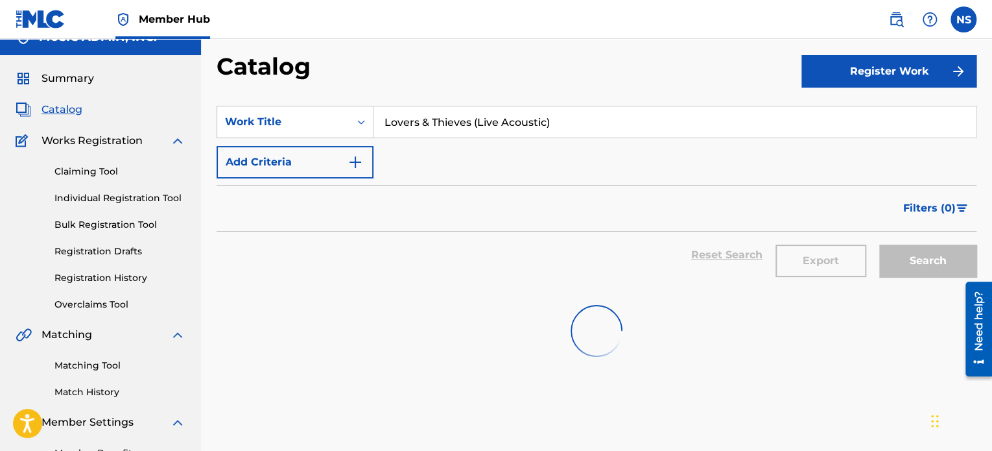
drag, startPoint x: 568, startPoint y: 118, endPoint x: 228, endPoint y: 82, distance: 342.4
click at [228, 82] on div "Catalog Register Work SearchWithCriteria208f2db5-655e-44a8-a4d0-c7f06fd8c3c5 Wo…" at bounding box center [596, 264] width 791 height 424
paste input "Cheap Brown Liquor"
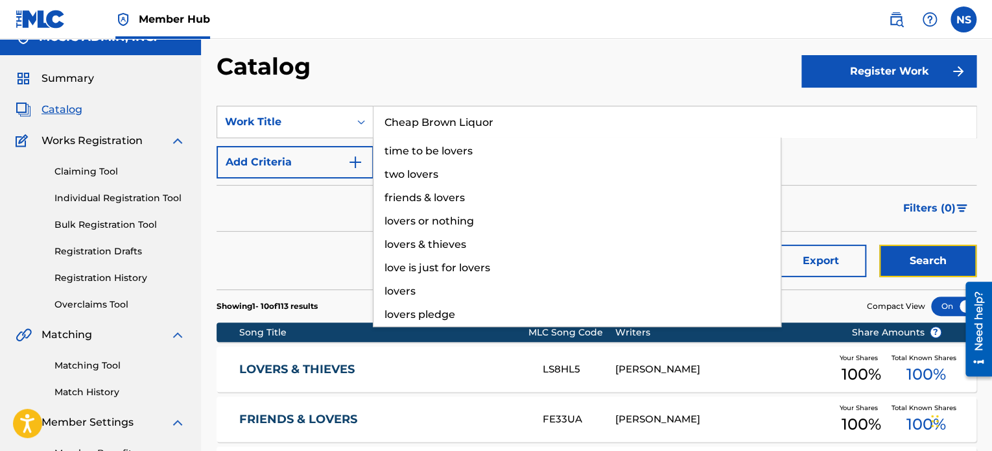
click at [916, 267] on button "Search" at bounding box center [927, 261] width 97 height 32
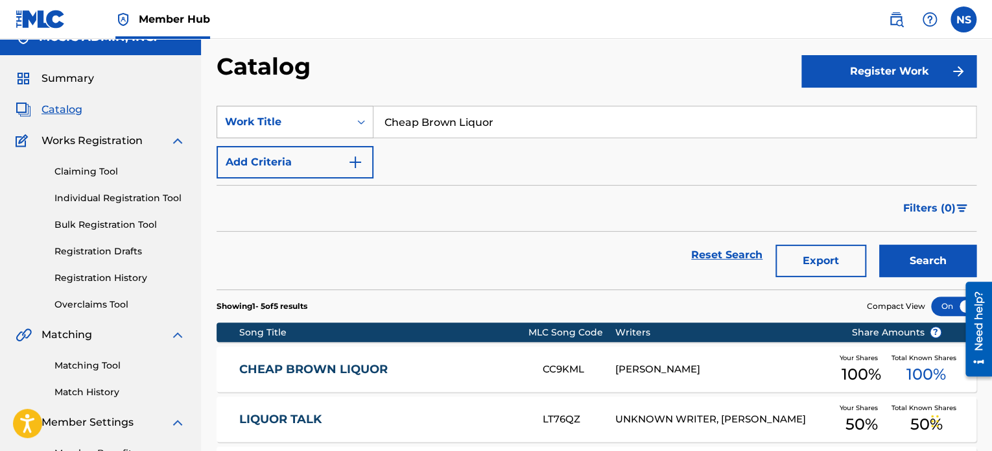
drag, startPoint x: 510, startPoint y: 121, endPoint x: 274, endPoint y: 121, distance: 236.1
click at [274, 121] on div "SearchWithCriteria208f2db5-655e-44a8-a4d0-c7f06fd8c3c5 Work Title Cheap Brown L…" at bounding box center [597, 122] width 760 height 32
paste input "[MEDICAL_DATA] Dreams"
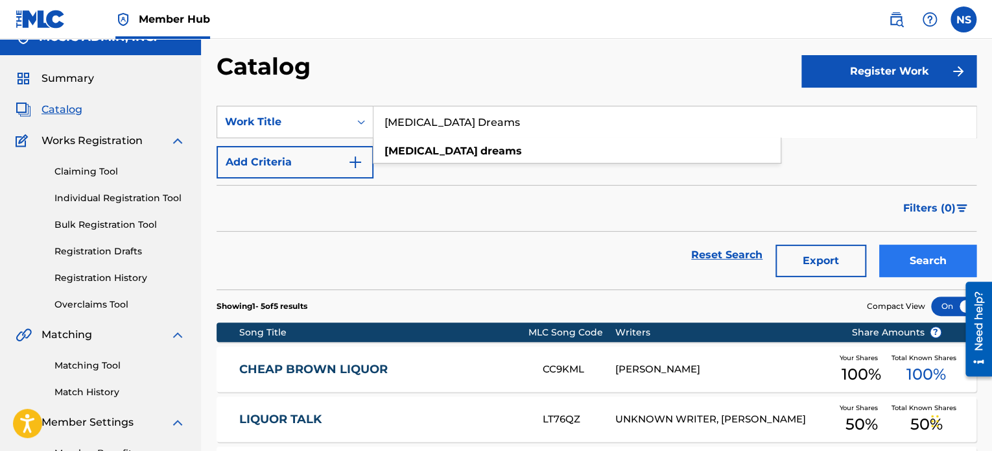
type input "[MEDICAL_DATA] Dreams"
click at [923, 269] on button "Search" at bounding box center [927, 261] width 97 height 32
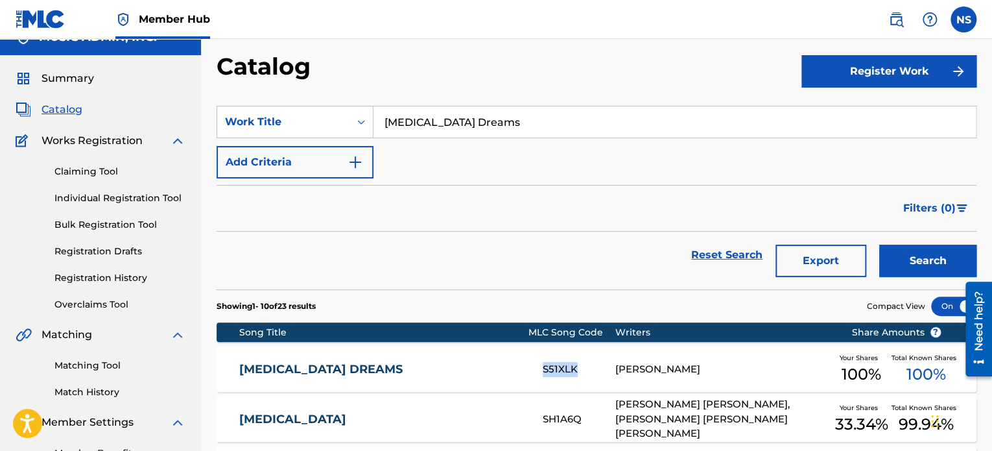
drag, startPoint x: 576, startPoint y: 372, endPoint x: 538, endPoint y: 370, distance: 38.3
click at [538, 370] on div "[MEDICAL_DATA] DREAMS S51XLK [PERSON_NAME] Your Shares 100 % Total Known Shares…" at bounding box center [597, 368] width 760 height 45
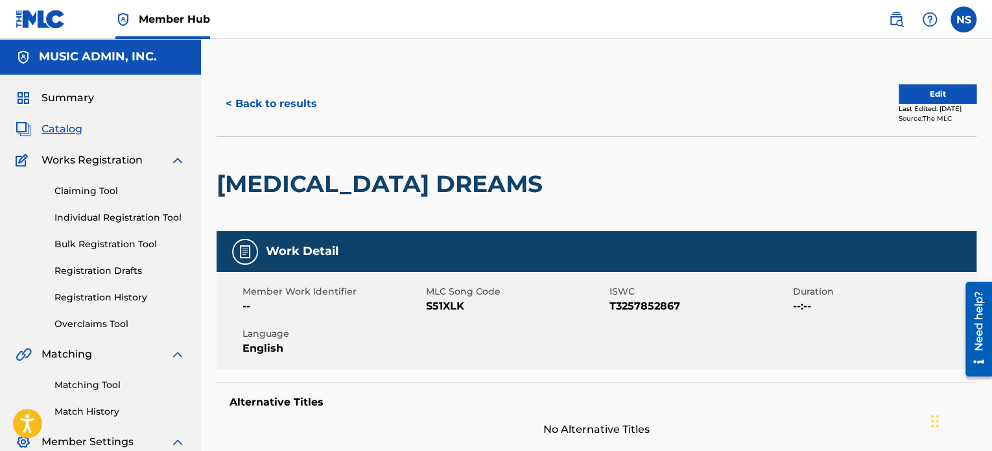
click at [436, 308] on span "S51XLK" at bounding box center [516, 306] width 180 height 16
click at [435, 308] on span "S51XLK" at bounding box center [516, 306] width 180 height 16
click at [270, 110] on button "< Back to results" at bounding box center [272, 104] width 110 height 32
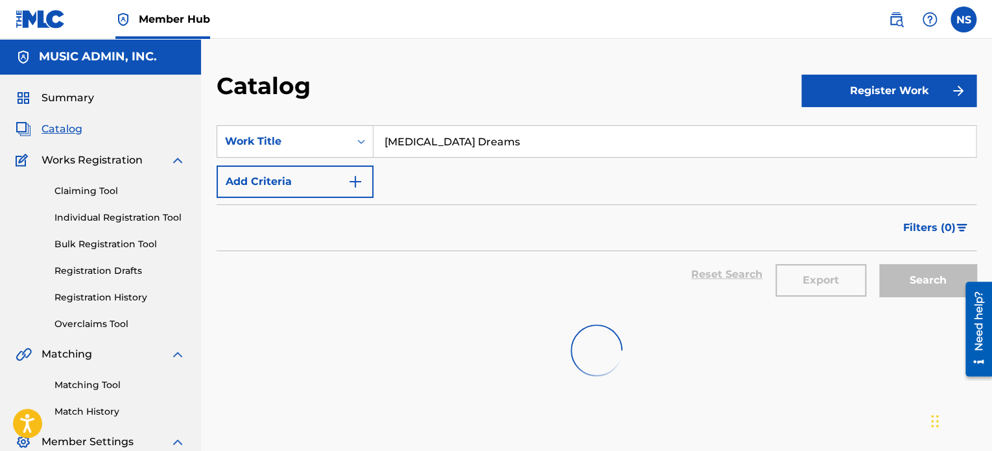
scroll to position [19, 0]
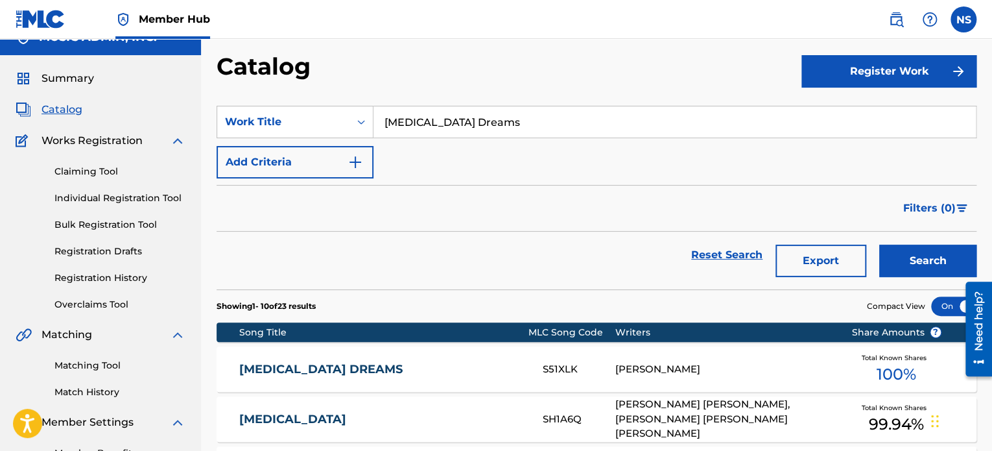
drag, startPoint x: 533, startPoint y: 129, endPoint x: 259, endPoint y: 104, distance: 275.5
click at [259, 104] on section "SearchWithCriteria208f2db5-655e-44a8-a4d0-c7f06fd8c3c5 Work Title [MEDICAL_DATA…" at bounding box center [597, 189] width 760 height 199
paste input "You Feel Like Home"
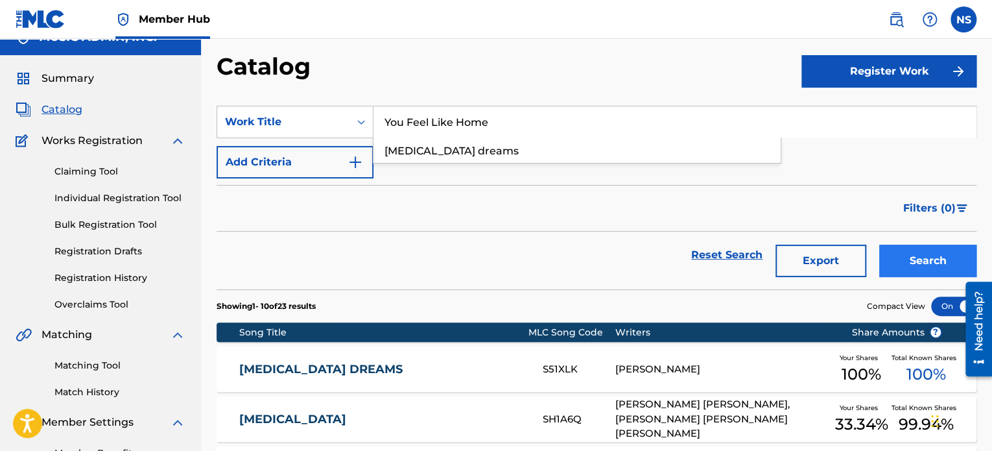
type input "You Feel Like Home"
click at [916, 272] on button "Search" at bounding box center [927, 261] width 97 height 32
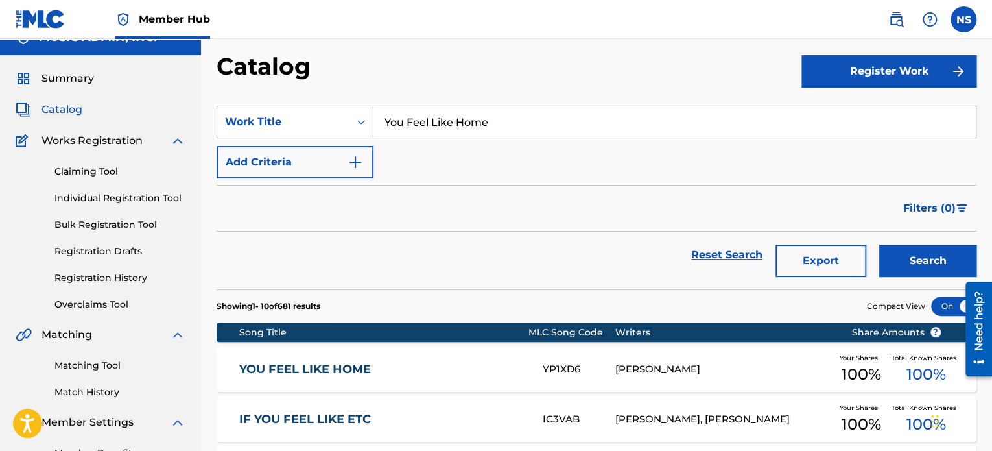
click at [377, 370] on link "YOU FEEL LIKE HOME" at bounding box center [382, 369] width 286 height 15
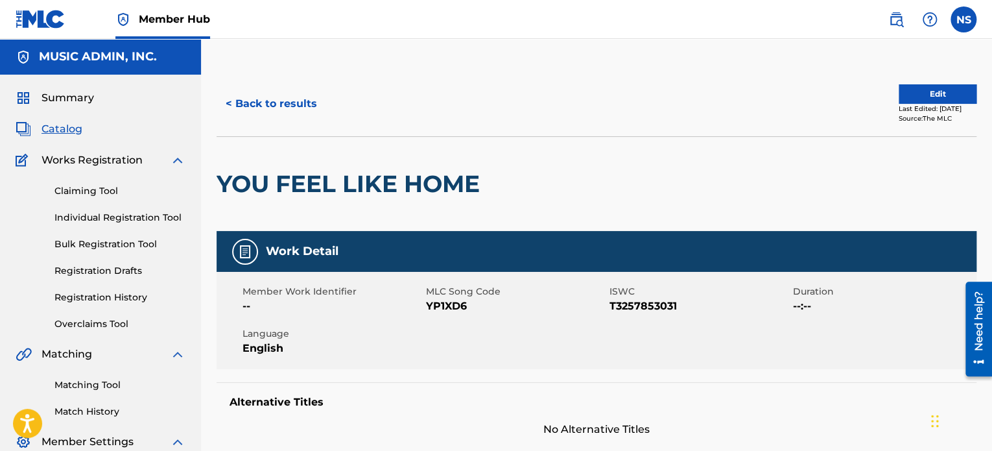
click at [435, 306] on span "YP1XD6" at bounding box center [516, 306] width 180 height 16
click at [272, 104] on button "< Back to results" at bounding box center [272, 104] width 110 height 32
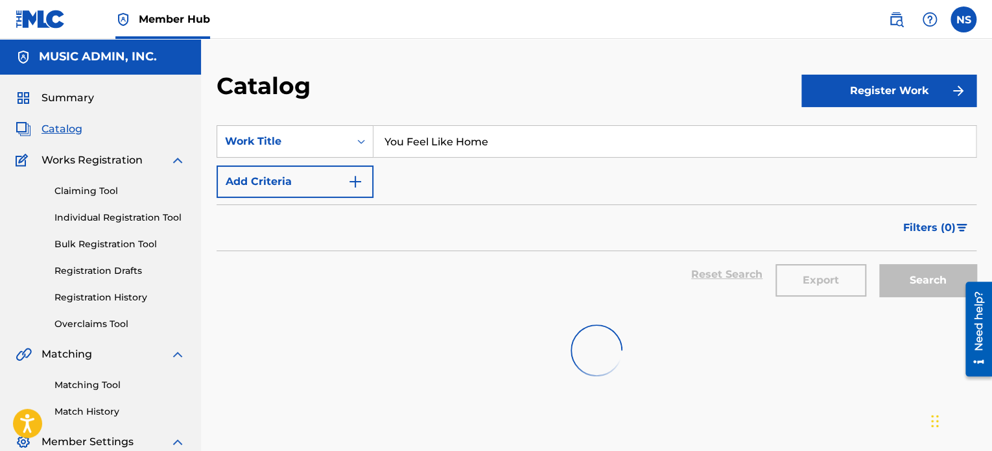
scroll to position [19, 0]
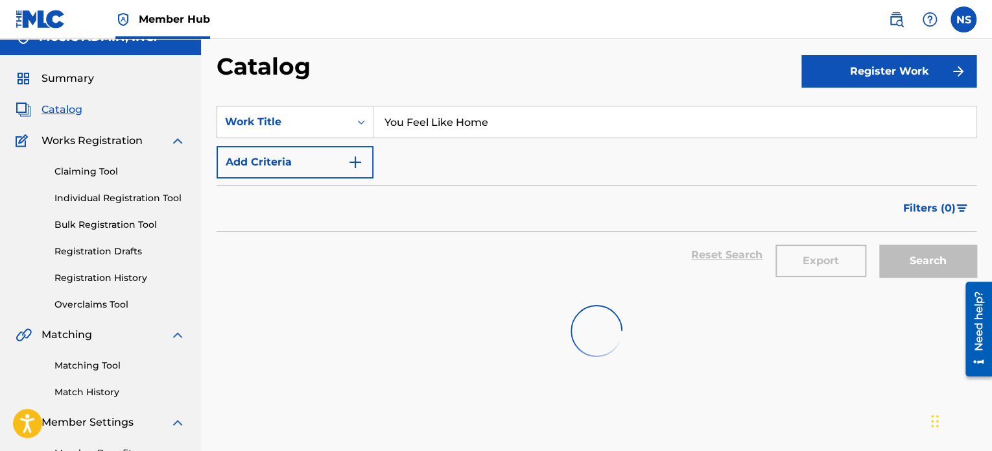
drag, startPoint x: 350, startPoint y: 108, endPoint x: 202, endPoint y: 99, distance: 147.5
click at [202, 99] on div "Catalog Register Work SearchWithCriteria208f2db5-655e-44a8-a4d0-c7f06fd8c3c5 Wo…" at bounding box center [596, 264] width 791 height 424
paste input "Halo"
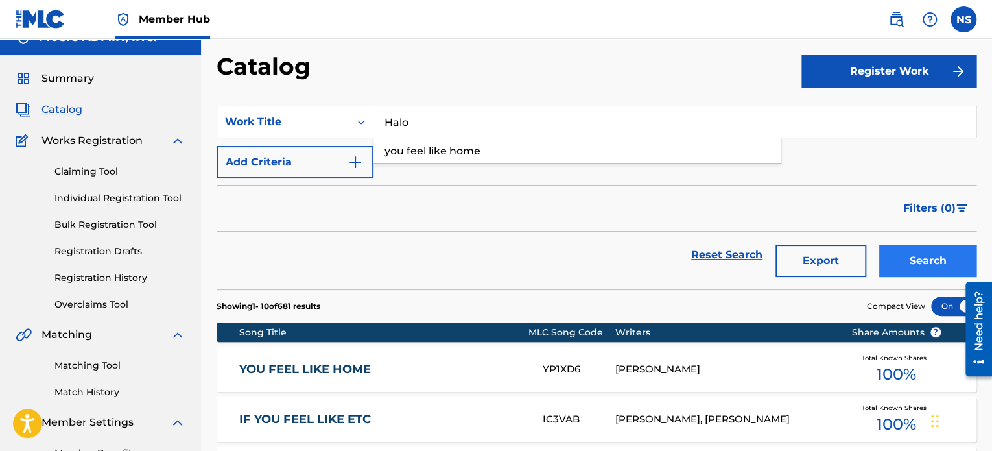
type input "Halo"
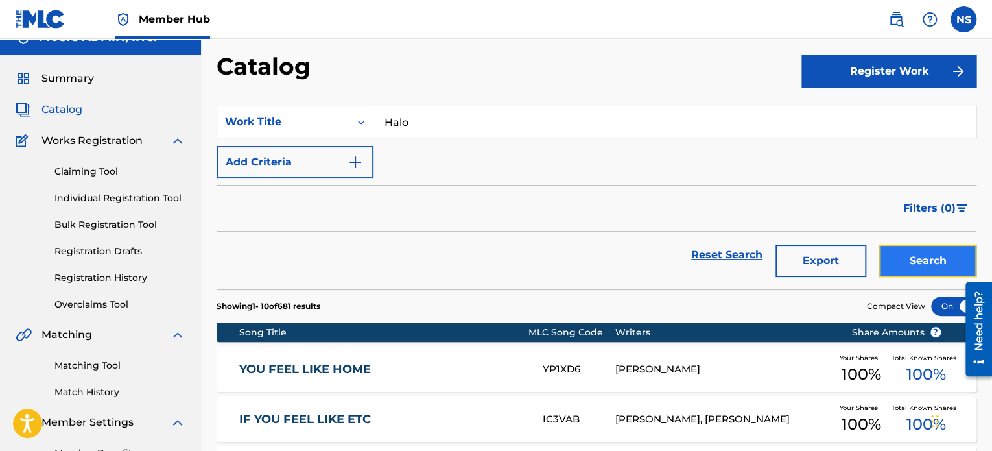
click at [934, 265] on button "Search" at bounding box center [927, 261] width 97 height 32
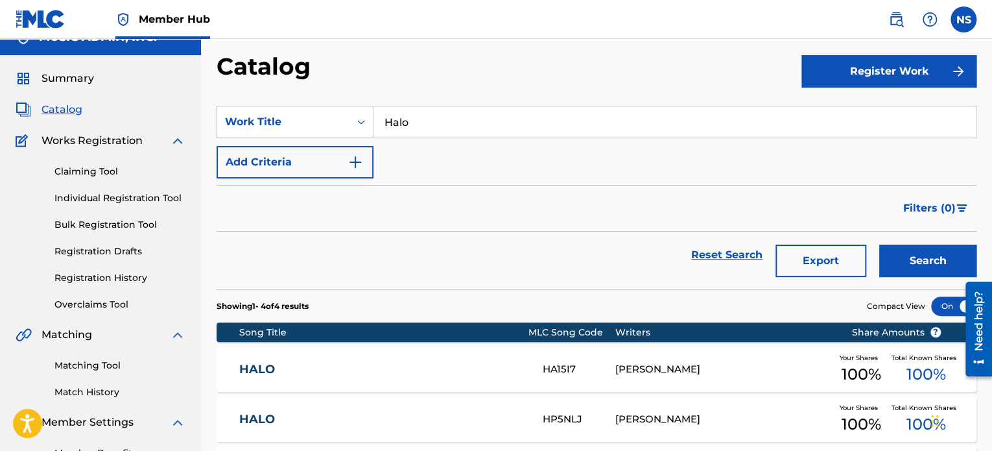
click at [550, 415] on div "HP5NLJ" at bounding box center [579, 419] width 72 height 15
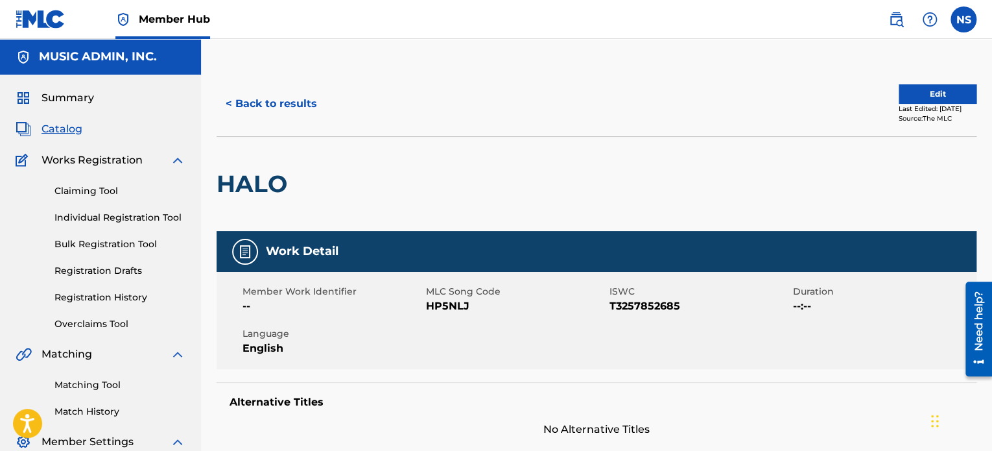
click at [443, 302] on span "HP5NLJ" at bounding box center [516, 306] width 180 height 16
click at [291, 111] on button "< Back to results" at bounding box center [272, 104] width 110 height 32
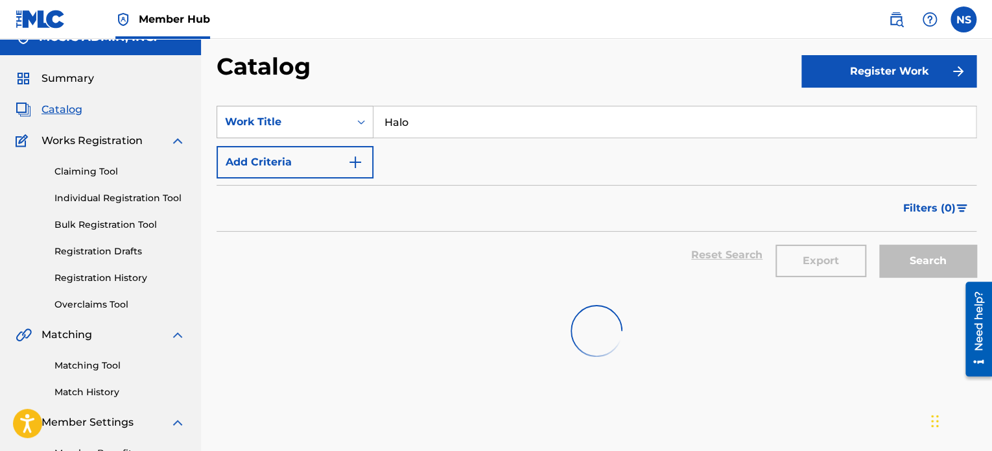
drag, startPoint x: 434, startPoint y: 129, endPoint x: 304, endPoint y: 115, distance: 131.1
click at [306, 115] on div "SearchWithCriteria208f2db5-655e-44a8-a4d0-c7f06fd8c3c5 Work Title Halo" at bounding box center [597, 122] width 760 height 32
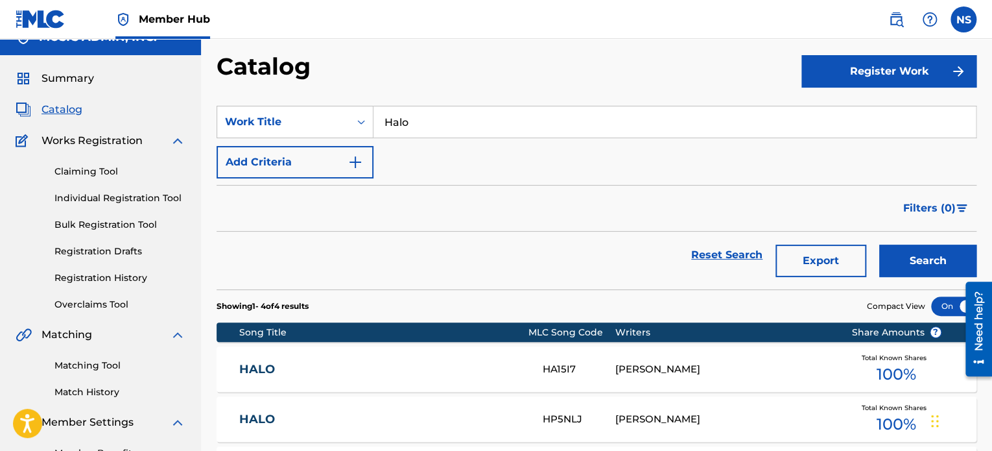
paste input "Ready To Fall"
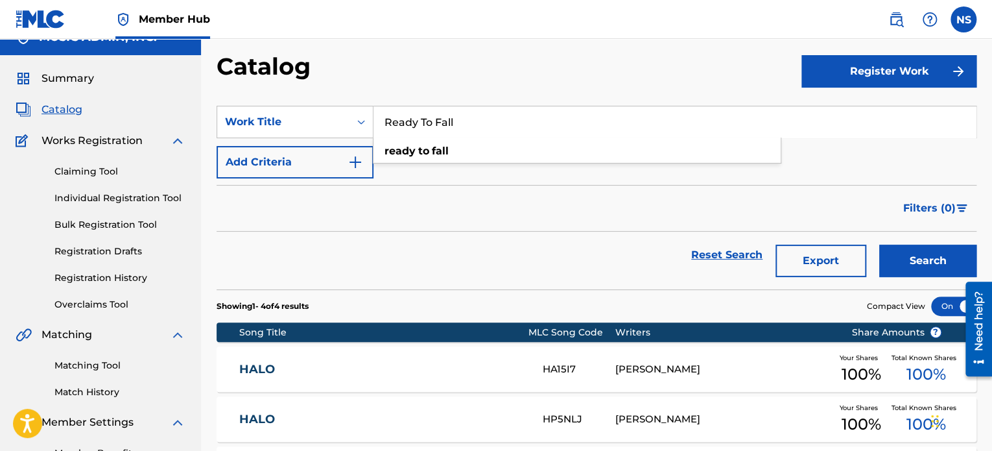
type input "Ready To Fall"
click at [933, 266] on button "Search" at bounding box center [927, 261] width 97 height 32
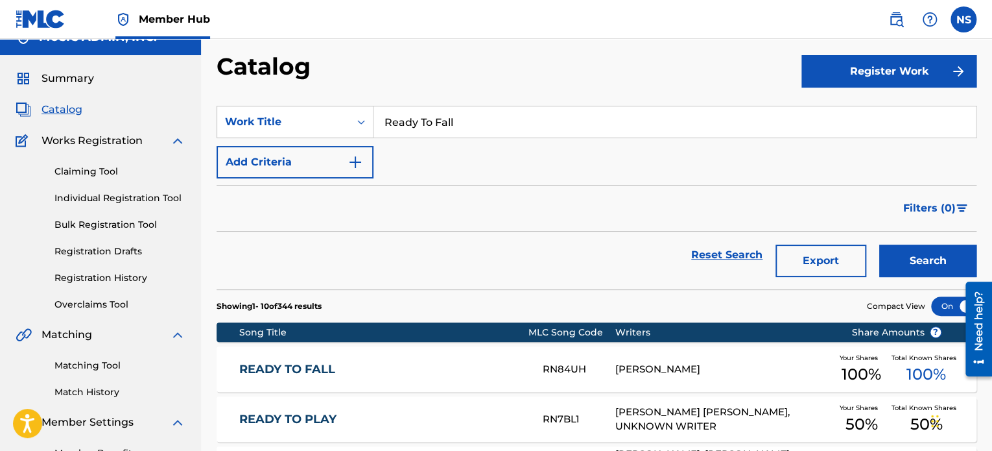
click at [324, 368] on link "READY TO FALL" at bounding box center [382, 369] width 286 height 15
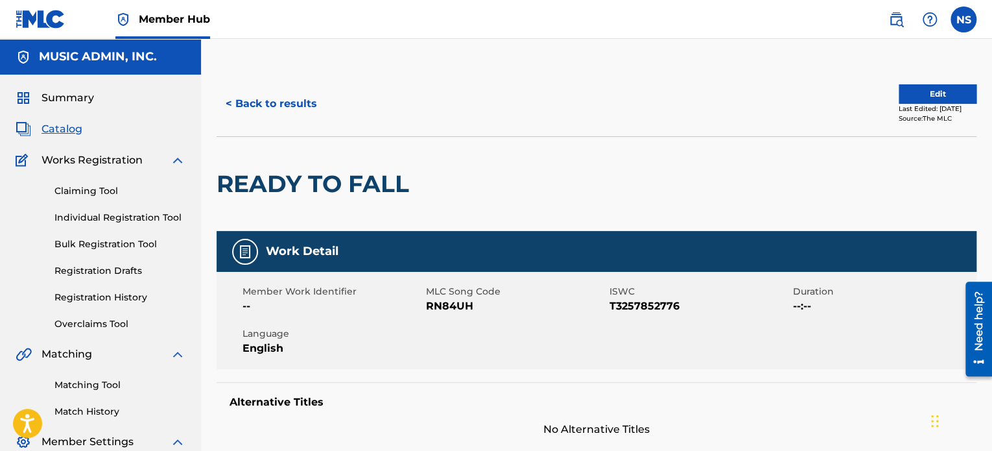
click at [444, 303] on span "RN84UH" at bounding box center [516, 306] width 180 height 16
click at [313, 110] on button "< Back to results" at bounding box center [272, 104] width 110 height 32
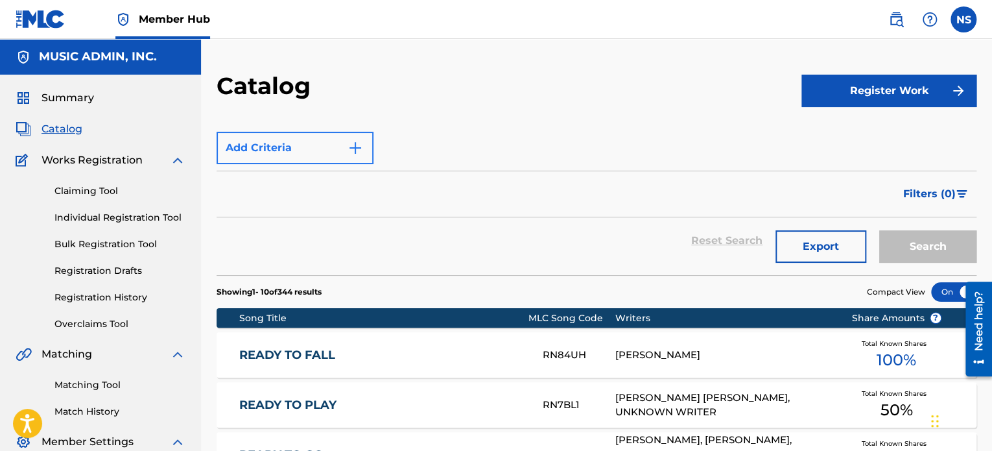
scroll to position [19, 0]
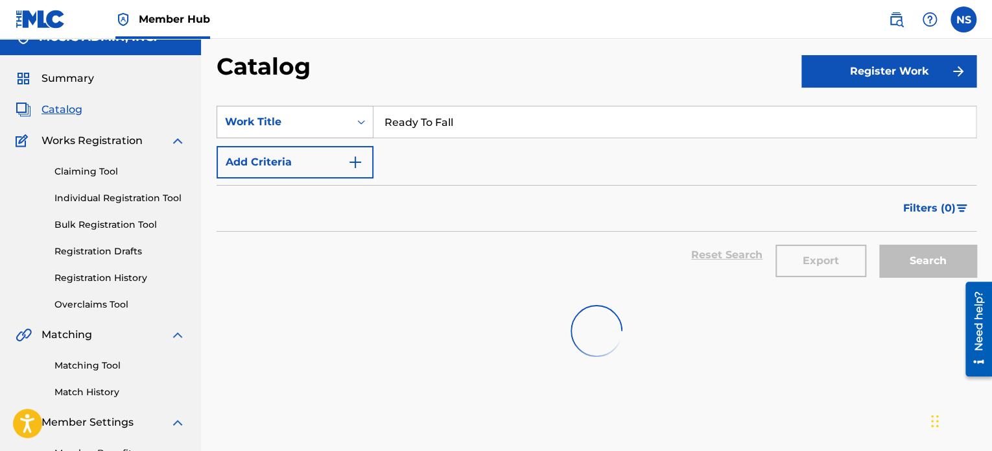
drag, startPoint x: 481, startPoint y: 121, endPoint x: 229, endPoint y: 108, distance: 252.0
click at [229, 108] on div "SearchWithCriteria208f2db5-655e-44a8-a4d0-c7f06fd8c3c5 Work Title Ready To Fall" at bounding box center [597, 122] width 760 height 32
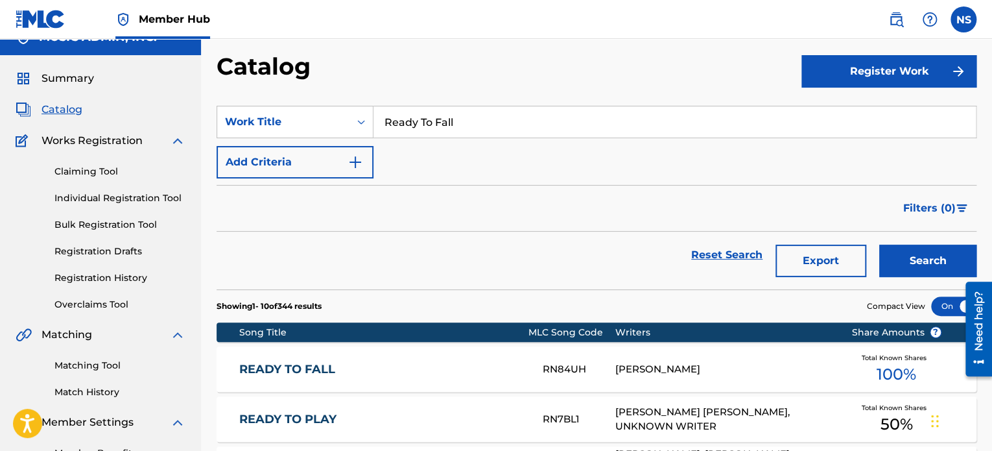
paste input "The Star-Spangled Banner"
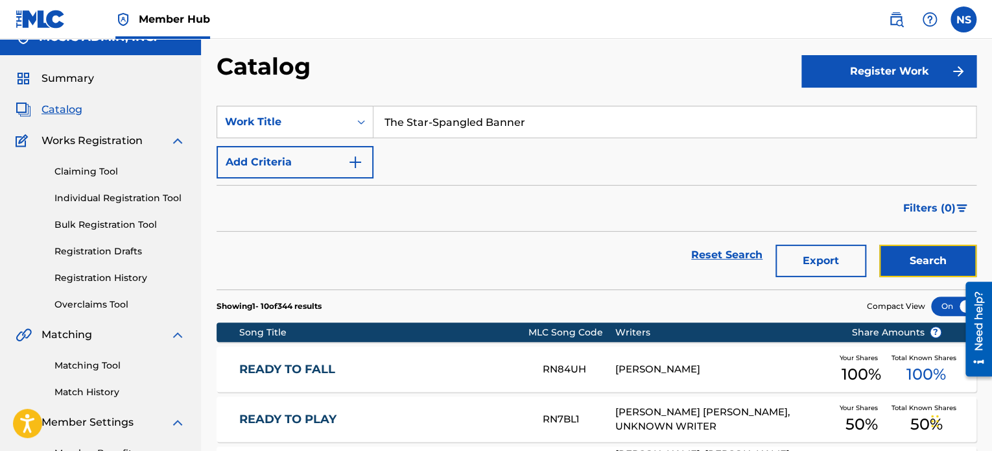
drag, startPoint x: 936, startPoint y: 267, endPoint x: 830, endPoint y: 267, distance: 105.7
click at [934, 267] on button "Search" at bounding box center [927, 261] width 97 height 32
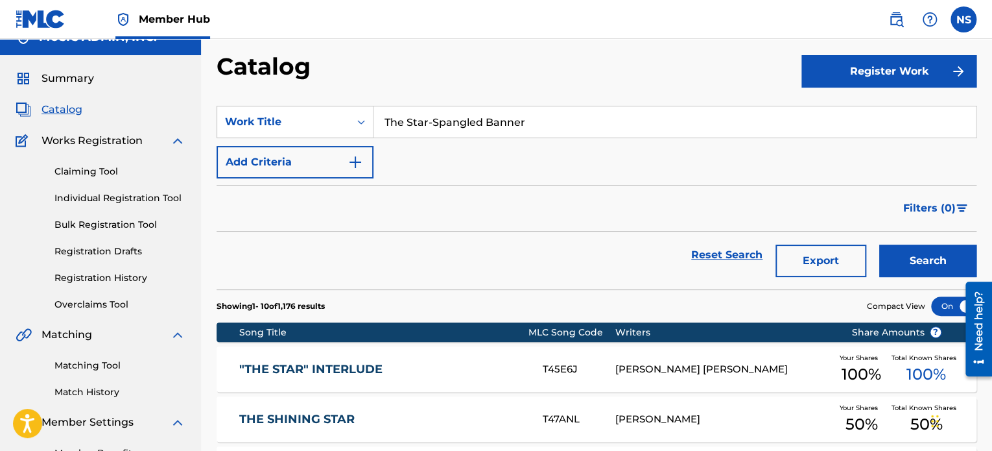
click at [430, 121] on input "The Star-Spangled Banner" at bounding box center [675, 121] width 603 height 31
click at [937, 261] on button "Search" at bounding box center [927, 261] width 97 height 32
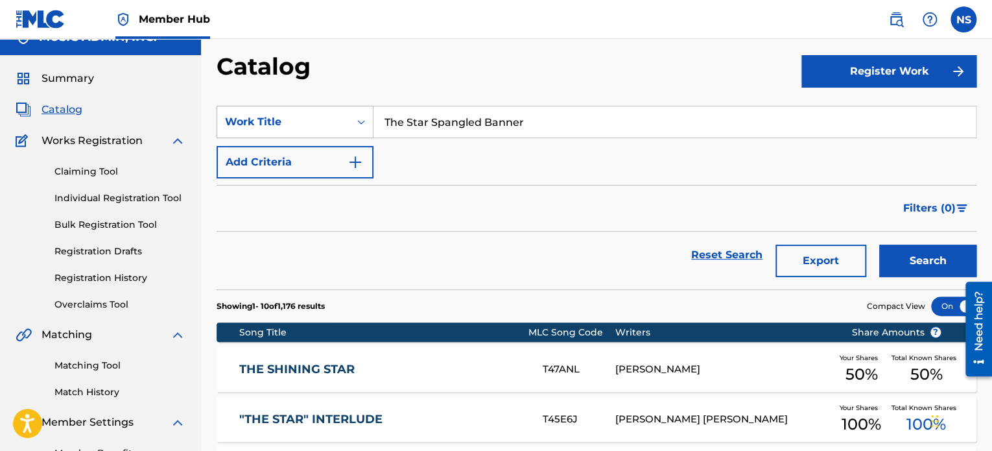
drag, startPoint x: 537, startPoint y: 126, endPoint x: 312, endPoint y: 110, distance: 225.6
click at [312, 110] on div "SearchWithCriteria208f2db5-655e-44a8-a4d0-c7f06fd8c3c5 Work Title The Star Span…" at bounding box center [597, 122] width 760 height 32
paste input "How To Curse (Acoustic)"
type input "How To Curse (Acoustic)"
drag, startPoint x: 924, startPoint y: 272, endPoint x: 906, endPoint y: 267, distance: 18.5
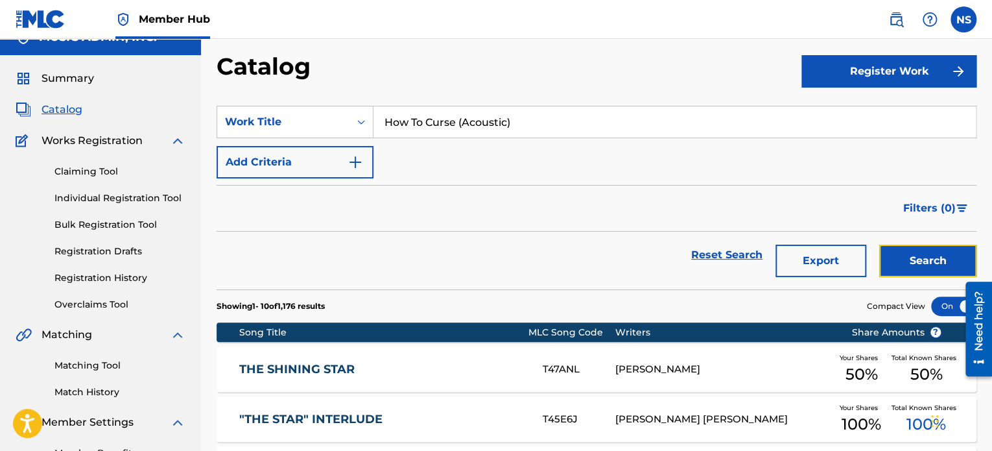
click at [924, 272] on button "Search" at bounding box center [927, 261] width 97 height 32
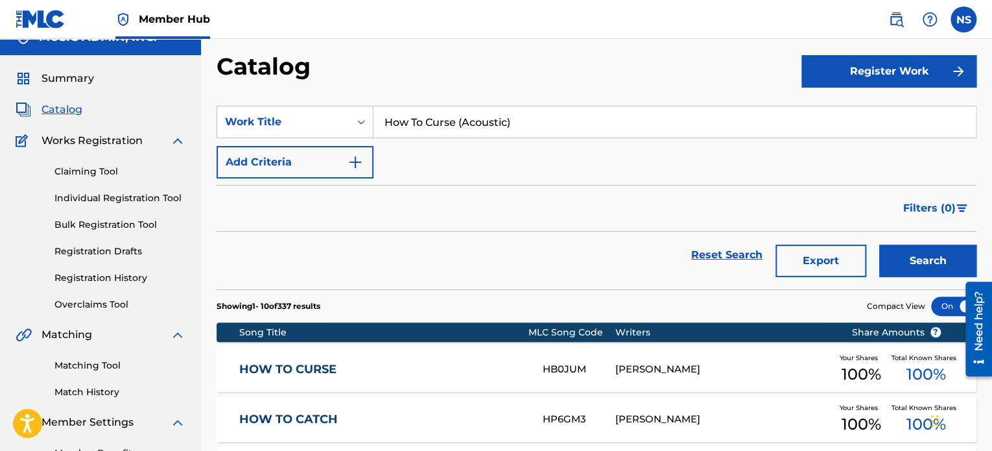
click at [298, 372] on link "HOW TO CURSE" at bounding box center [382, 369] width 286 height 15
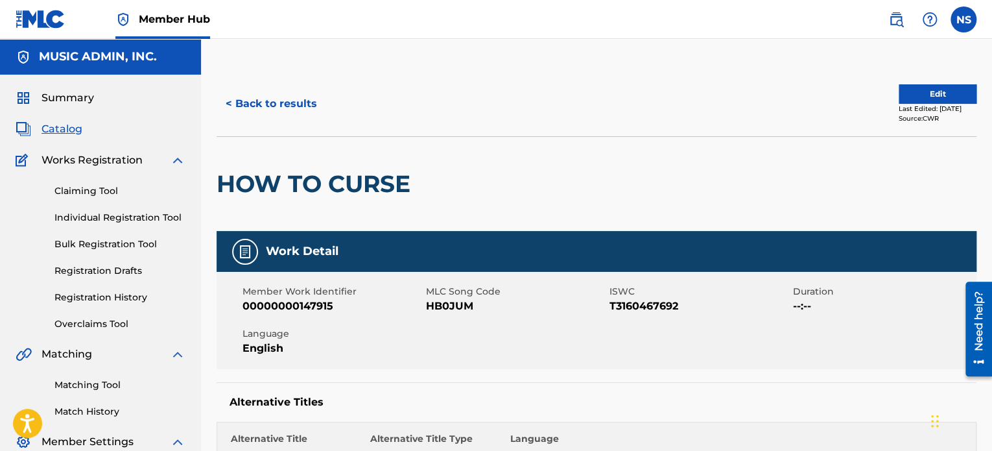
click at [436, 307] on span "HB0JUM" at bounding box center [516, 306] width 180 height 16
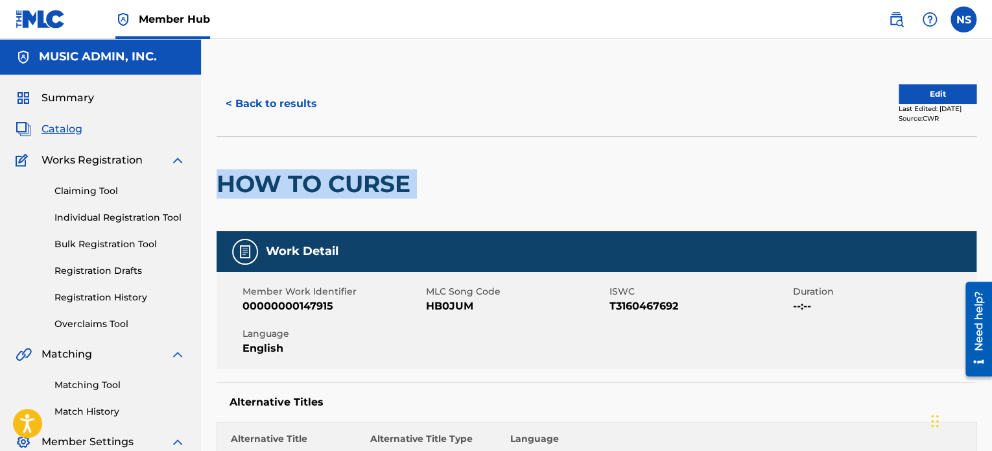
drag, startPoint x: 423, startPoint y: 187, endPoint x: 208, endPoint y: 184, distance: 215.4
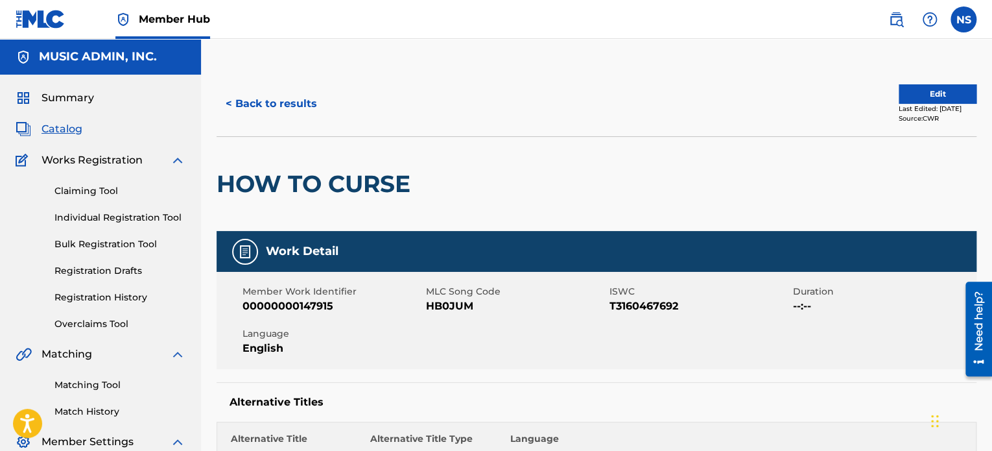
click at [440, 313] on span "HB0JUM" at bounding box center [516, 306] width 180 height 16
click at [438, 307] on span "HB0JUM" at bounding box center [516, 306] width 180 height 16
click at [438, 306] on span "HB0JUM" at bounding box center [516, 306] width 180 height 16
click at [304, 107] on button "< Back to results" at bounding box center [272, 104] width 110 height 32
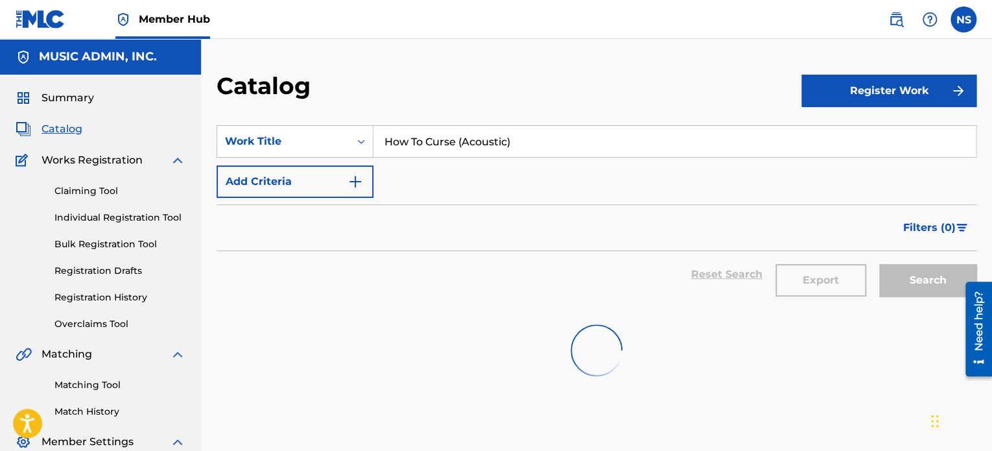
scroll to position [19, 0]
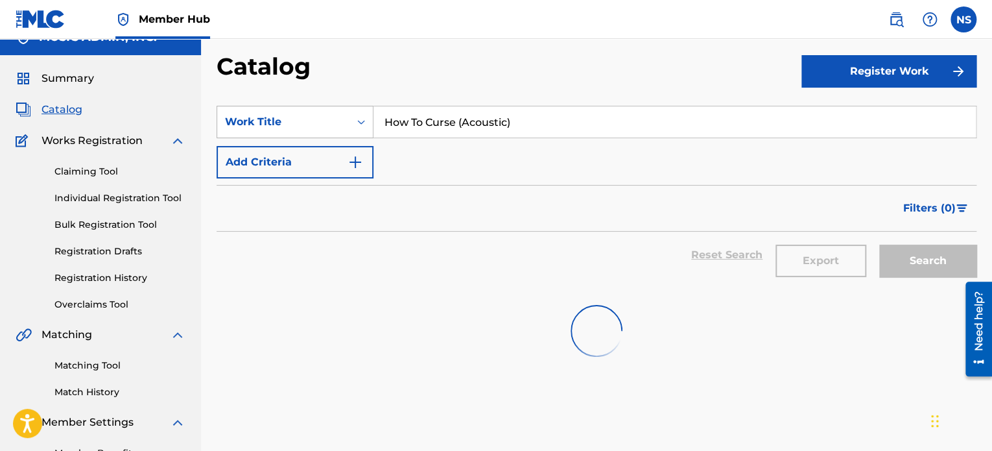
drag, startPoint x: 562, startPoint y: 122, endPoint x: 263, endPoint y: 114, distance: 298.5
click at [263, 114] on div "SearchWithCriteria208f2db5-655e-44a8-a4d0-c7f06fd8c3c5 Work Title How To Curse …" at bounding box center [597, 122] width 760 height 32
paste input "Vinegar And Pearls"
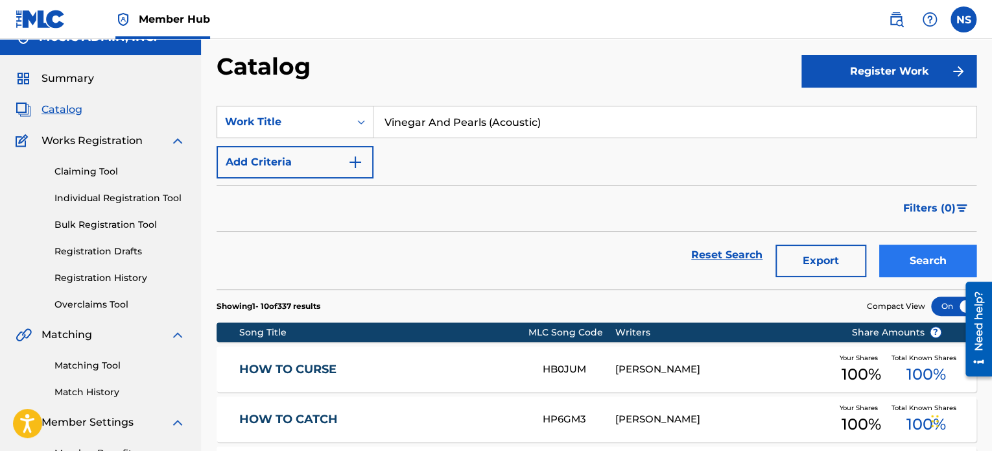
type input "Vinegar And Pearls (Acoustic)"
drag, startPoint x: 913, startPoint y: 268, endPoint x: 865, endPoint y: 277, distance: 48.8
click at [913, 267] on button "Search" at bounding box center [927, 261] width 97 height 32
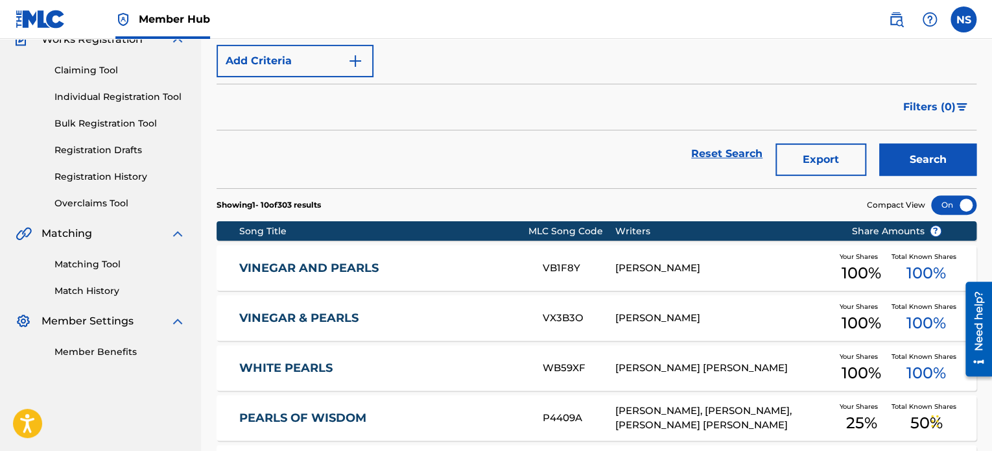
scroll to position [149, 0]
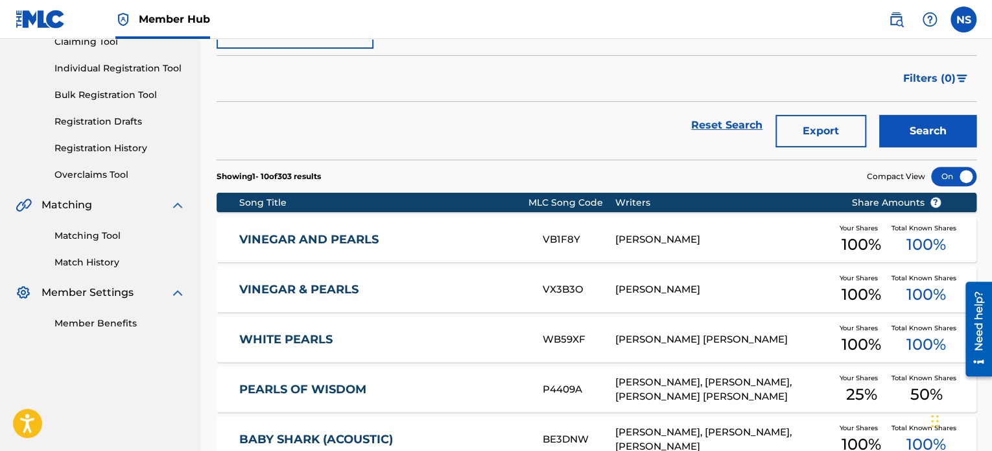
click at [322, 238] on link "VINEGAR AND PEARLS" at bounding box center [382, 239] width 286 height 15
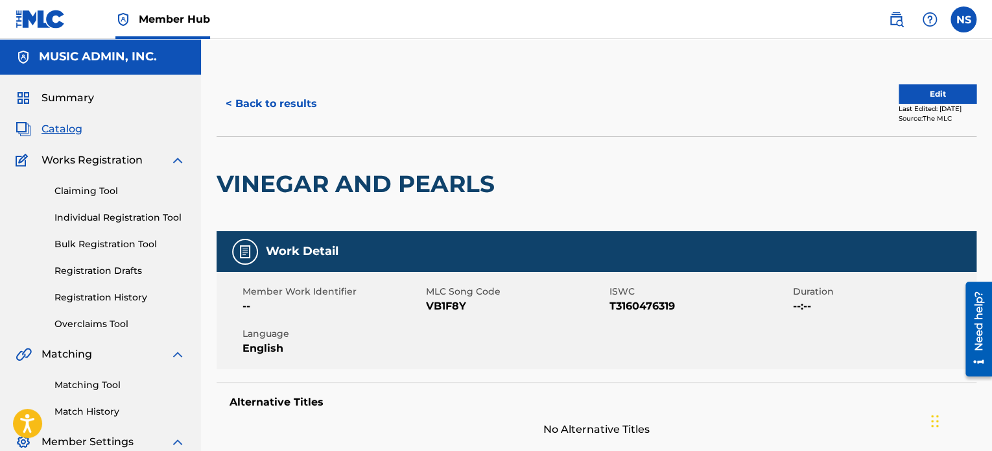
click at [450, 304] on span "VB1F8Y" at bounding box center [516, 306] width 180 height 16
click at [259, 108] on button "< Back to results" at bounding box center [272, 104] width 110 height 32
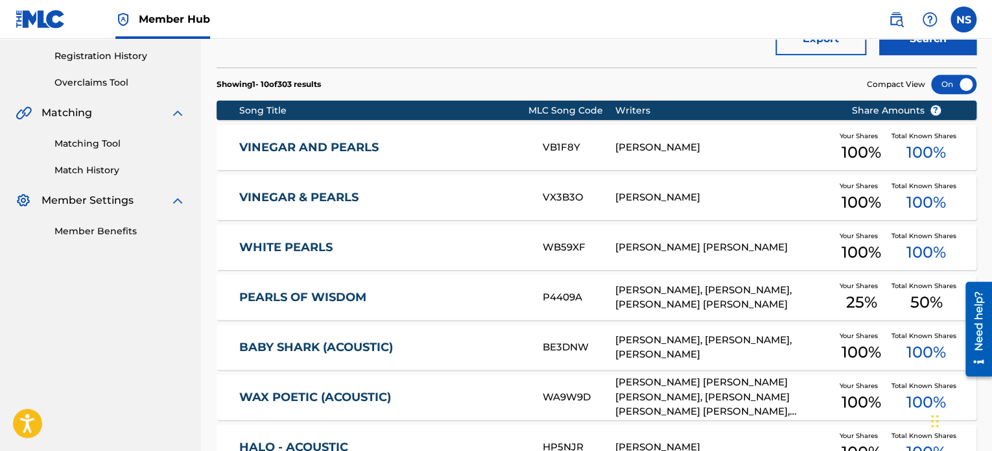
scroll to position [214, 0]
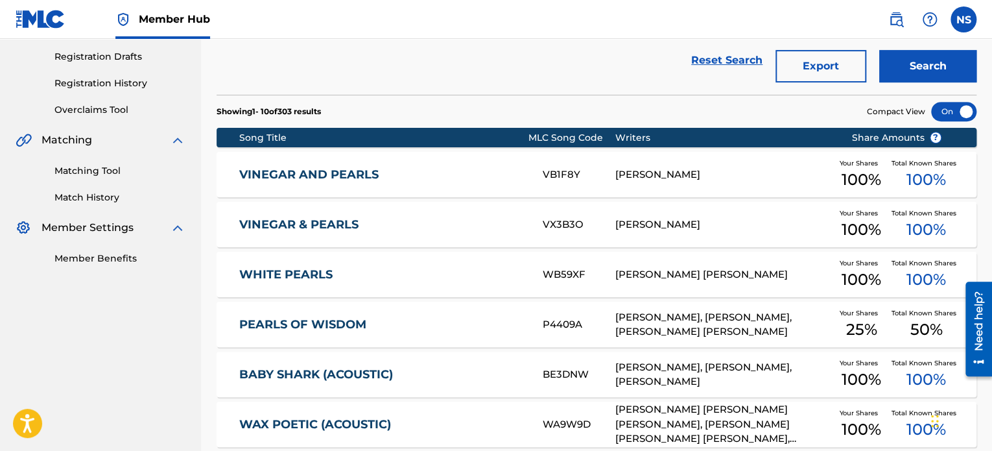
click at [270, 170] on link "VINEGAR AND PEARLS" at bounding box center [382, 174] width 286 height 15
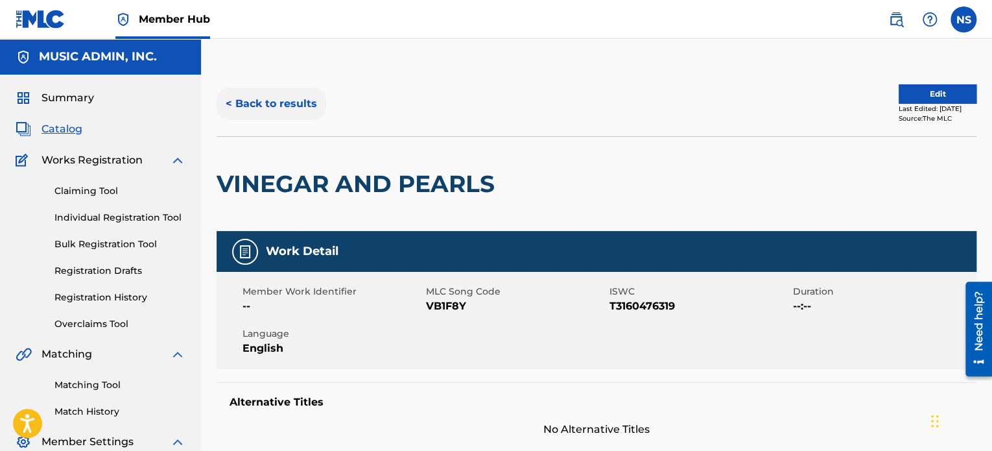
click at [291, 110] on button "< Back to results" at bounding box center [272, 104] width 110 height 32
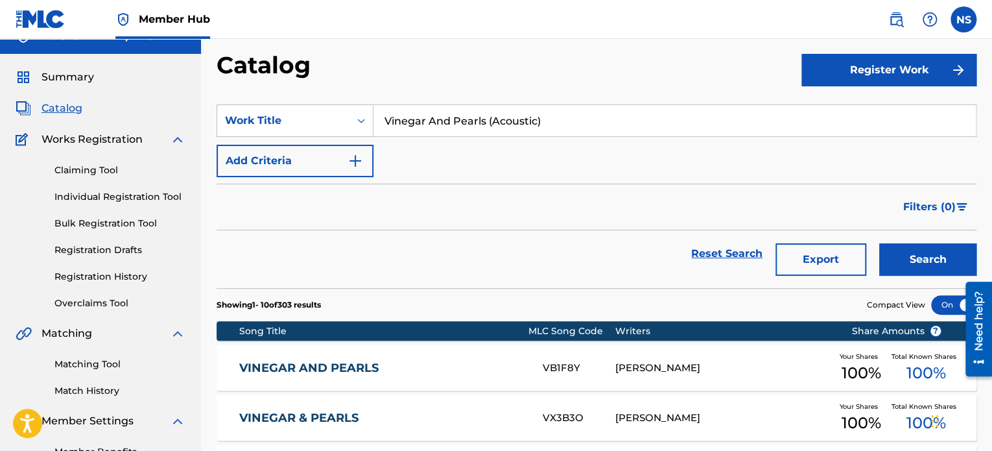
scroll to position [19, 0]
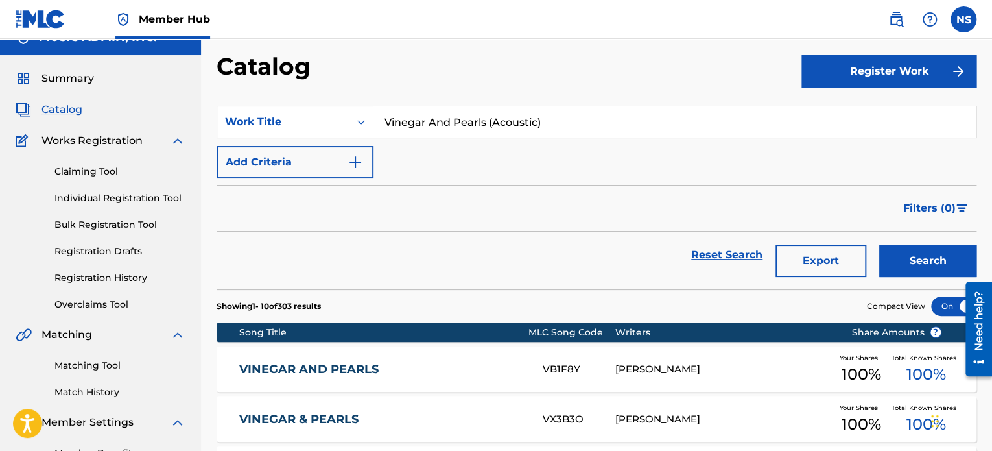
drag, startPoint x: 543, startPoint y: 120, endPoint x: 180, endPoint y: 99, distance: 363.2
paste input "Lock"
type input "Locks (Acoustic)"
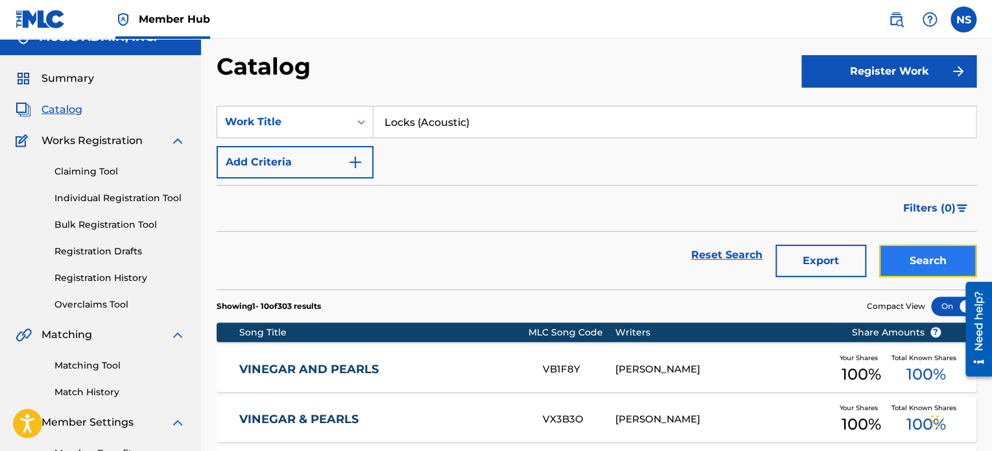
click at [936, 262] on button "Search" at bounding box center [927, 261] width 97 height 32
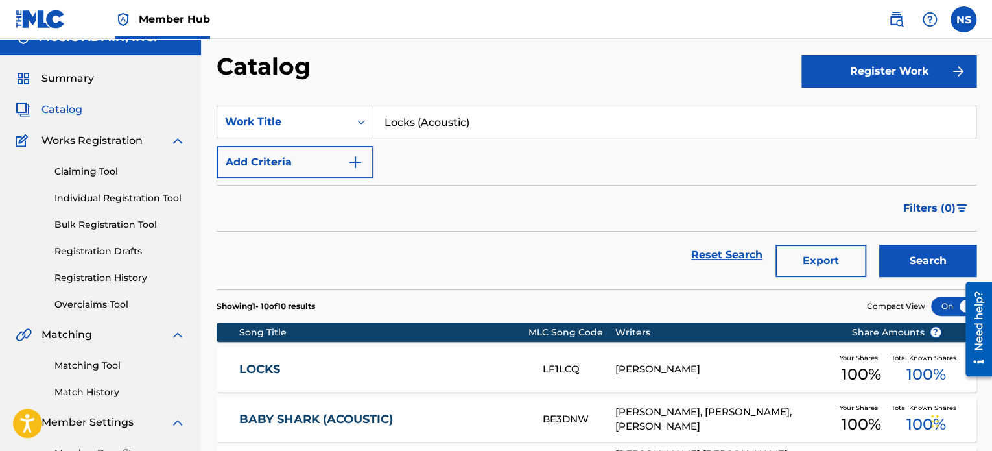
drag, startPoint x: 248, startPoint y: 370, endPoint x: 273, endPoint y: 365, distance: 25.1
click at [248, 369] on link "LOCKS" at bounding box center [382, 369] width 286 height 15
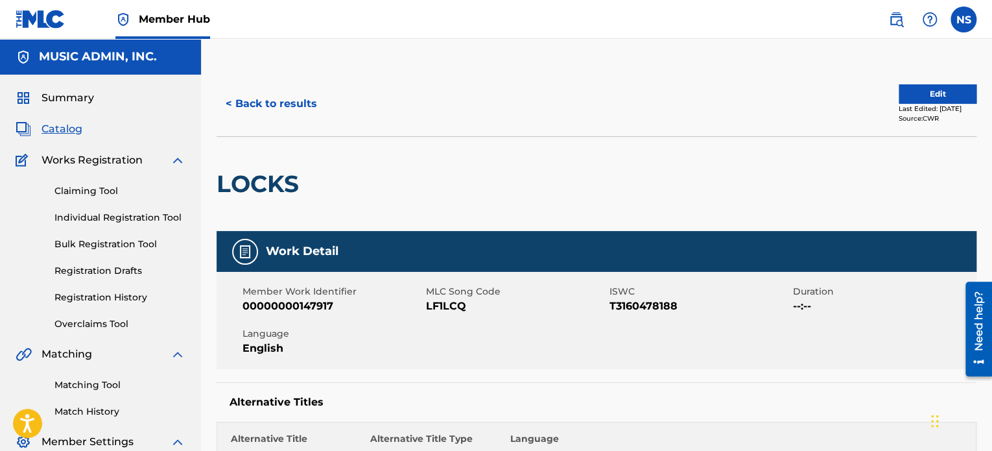
click at [438, 299] on span "LF1LCQ" at bounding box center [516, 306] width 180 height 16
click at [313, 112] on button "< Back to results" at bounding box center [272, 104] width 110 height 32
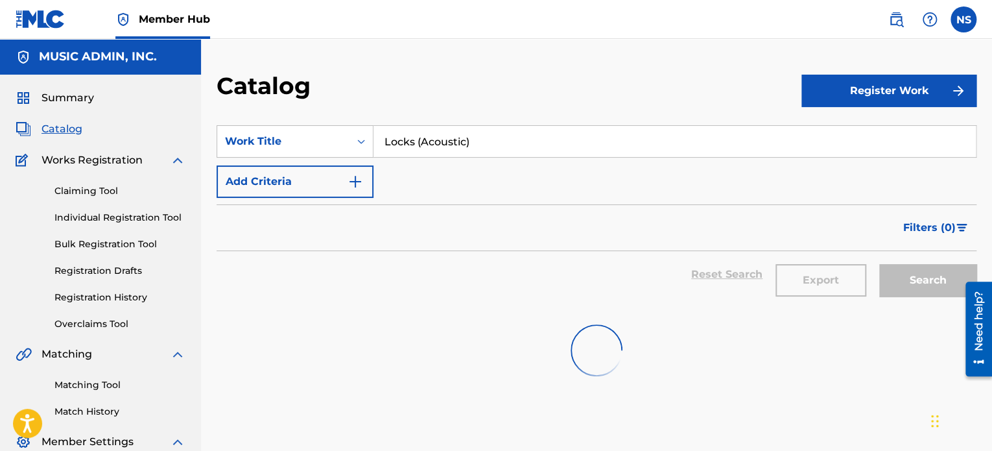
scroll to position [19, 0]
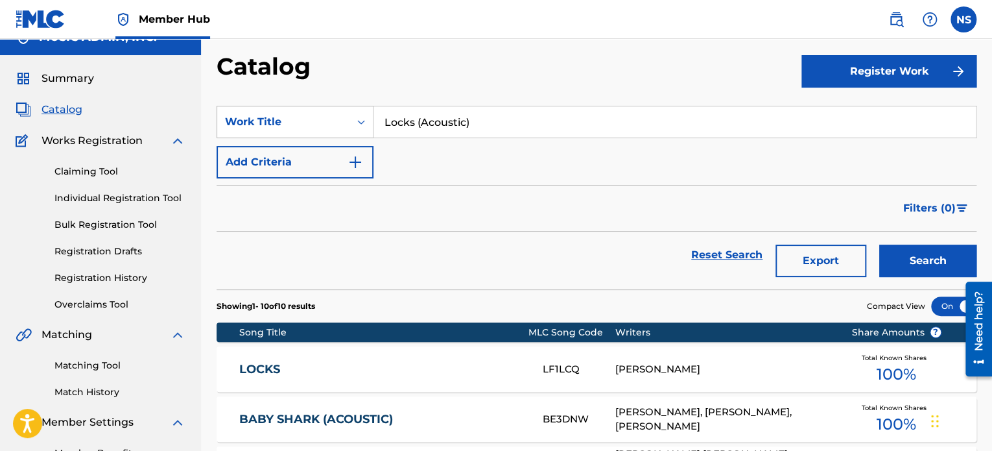
drag, startPoint x: 516, startPoint y: 134, endPoint x: 226, endPoint y: 112, distance: 291.4
click at [226, 112] on div "SearchWithCriteria208f2db5-655e-44a8-a4d0-c7f06fd8c3c5 Work Title Locks (Acoust…" at bounding box center [597, 122] width 760 height 32
paste input "Game Of Fool"
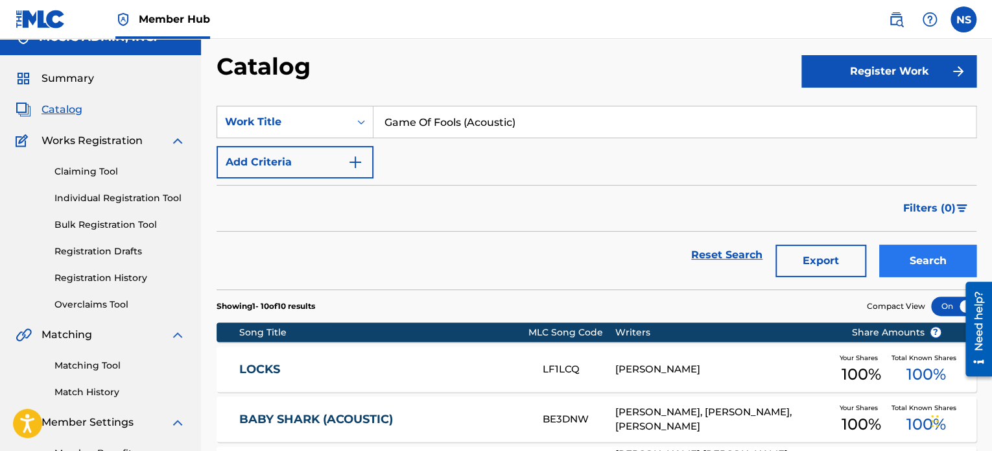
type input "Game Of Fools (Acoustic)"
click at [898, 264] on button "Search" at bounding box center [927, 261] width 97 height 32
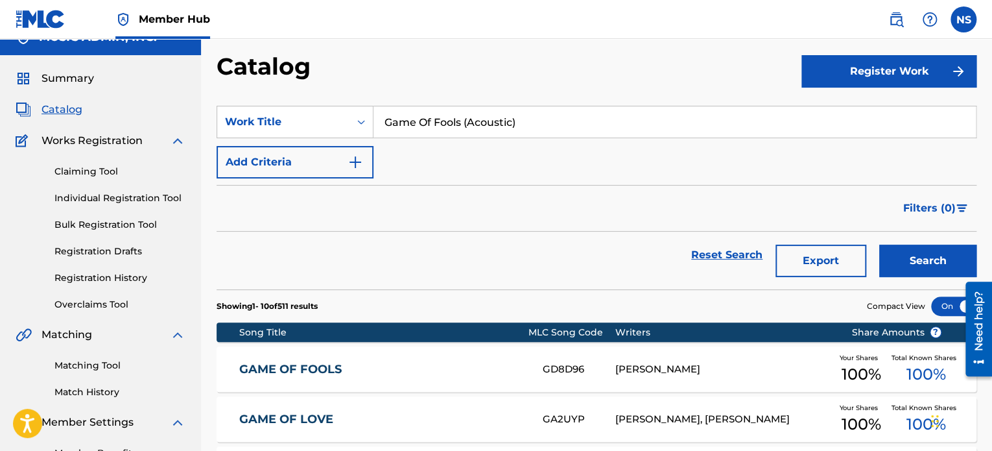
click at [335, 356] on div "GAME OF FOOLS GD8D96 [PERSON_NAME] Your Shares 100 % Total Known Shares 100 %" at bounding box center [597, 368] width 760 height 45
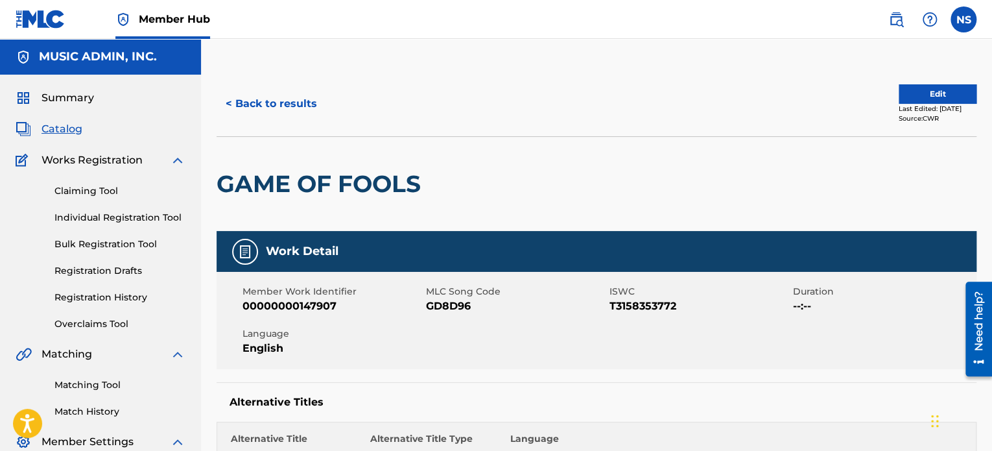
click at [443, 309] on span "GD8D96" at bounding box center [516, 306] width 180 height 16
click at [443, 308] on span "GD8D96" at bounding box center [516, 306] width 180 height 16
click at [443, 303] on span "GD8D96" at bounding box center [516, 306] width 180 height 16
click at [298, 103] on button "< Back to results" at bounding box center [272, 104] width 110 height 32
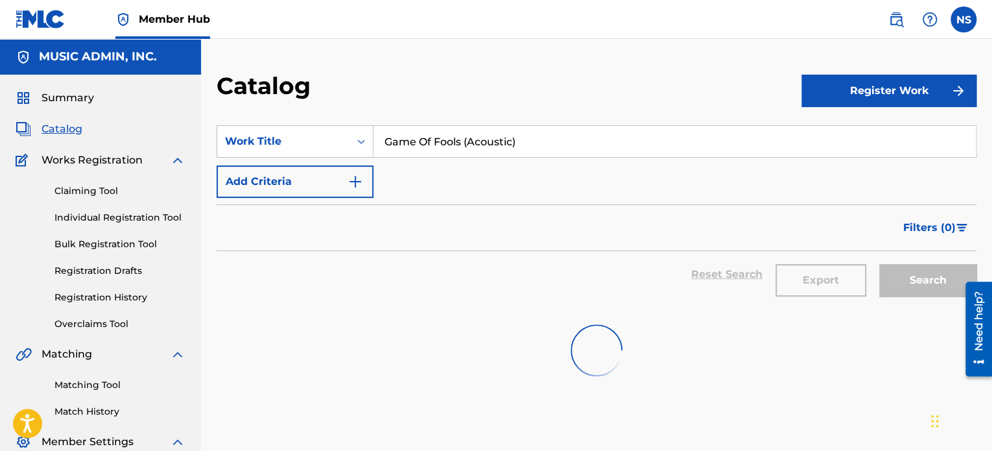
scroll to position [19, 0]
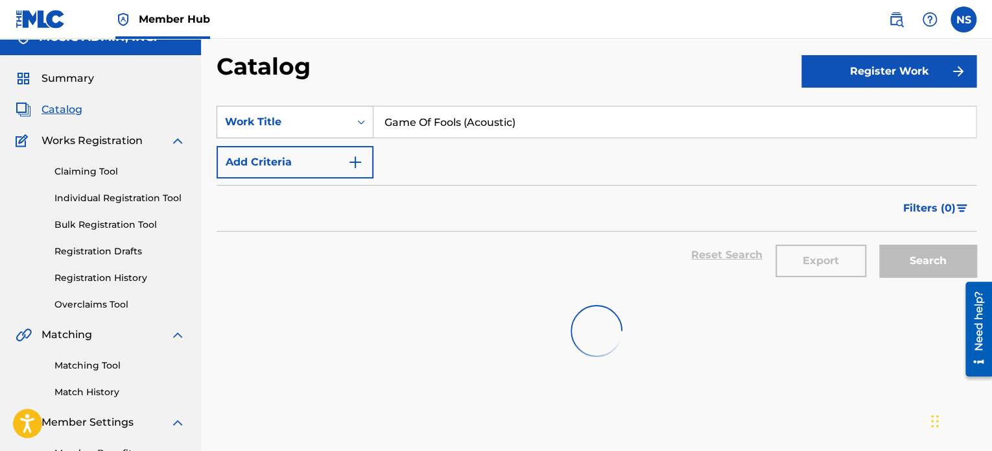
drag, startPoint x: 584, startPoint y: 130, endPoint x: 314, endPoint y: 114, distance: 271.0
click at [308, 113] on div "SearchWithCriteria208f2db5-655e-44a8-a4d0-c7f06fd8c3c5 Work Title Game Of Fools…" at bounding box center [597, 122] width 760 height 32
paste input "Lost Your Place"
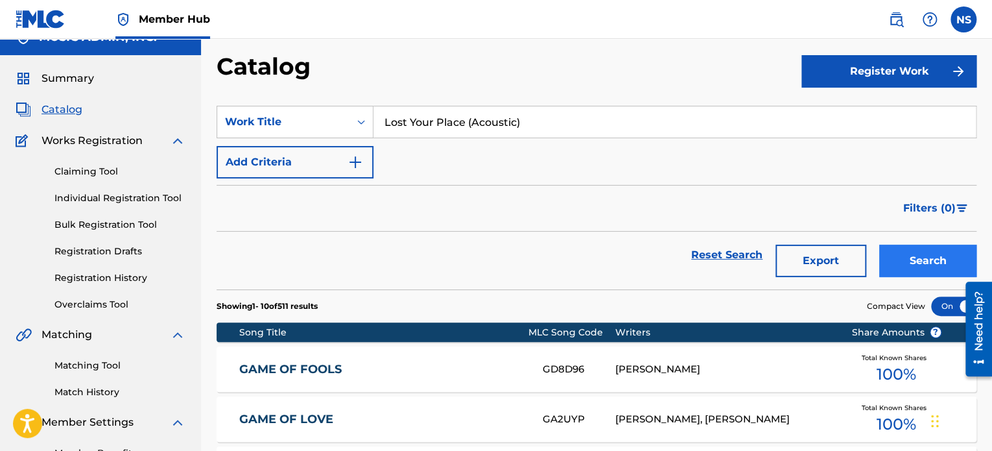
type input "Lost Your Place (Acoustic)"
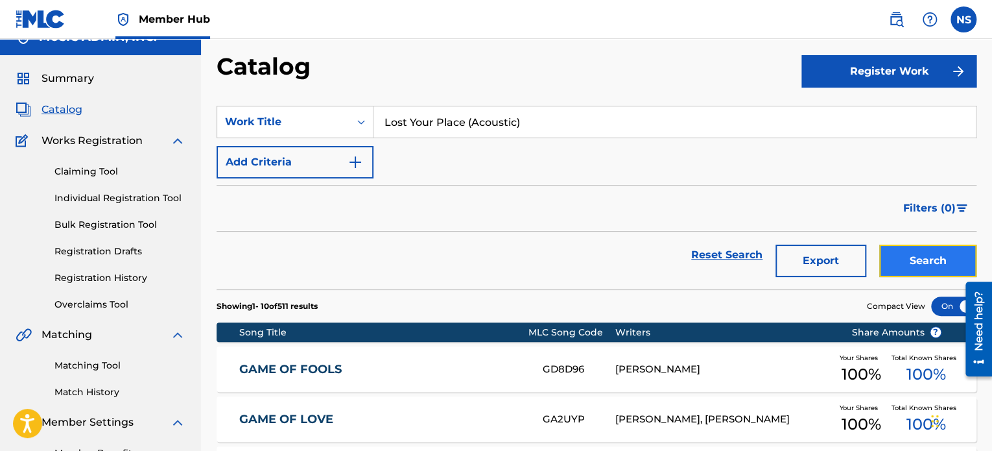
click at [897, 261] on button "Search" at bounding box center [927, 261] width 97 height 32
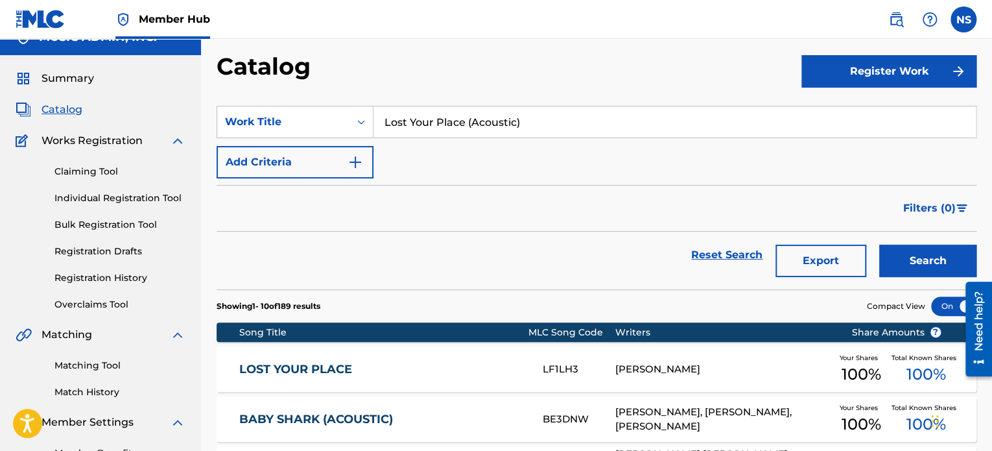
click at [311, 368] on link "LOST YOUR PLACE" at bounding box center [382, 369] width 286 height 15
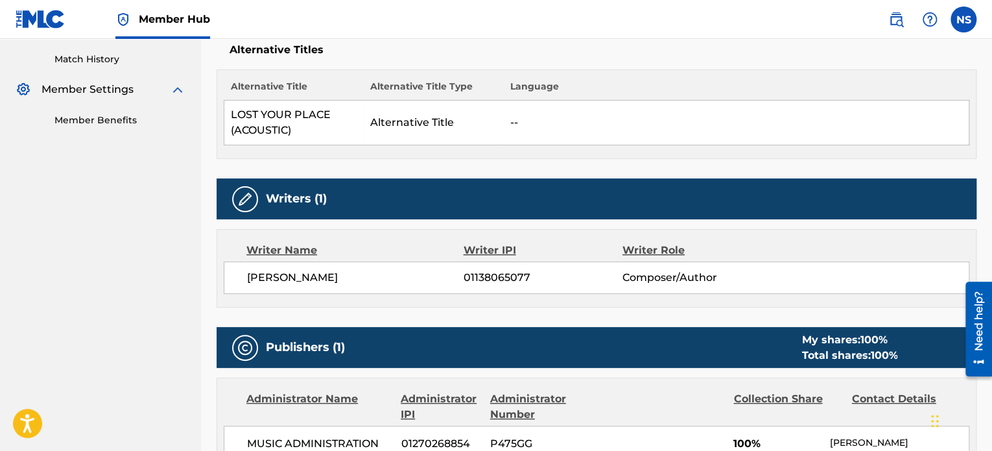
scroll to position [195, 0]
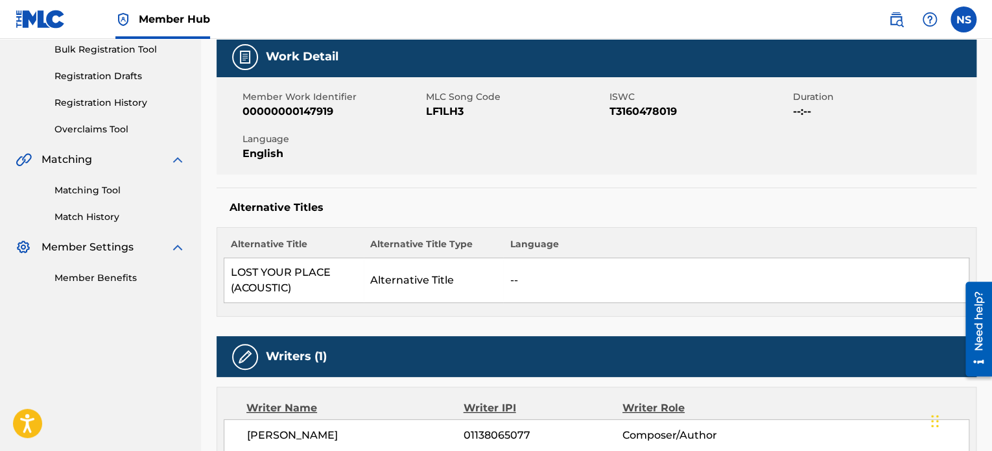
click at [442, 107] on span "LF1LH3" at bounding box center [516, 112] width 180 height 16
click at [441, 106] on span "LF1LH3" at bounding box center [516, 112] width 180 height 16
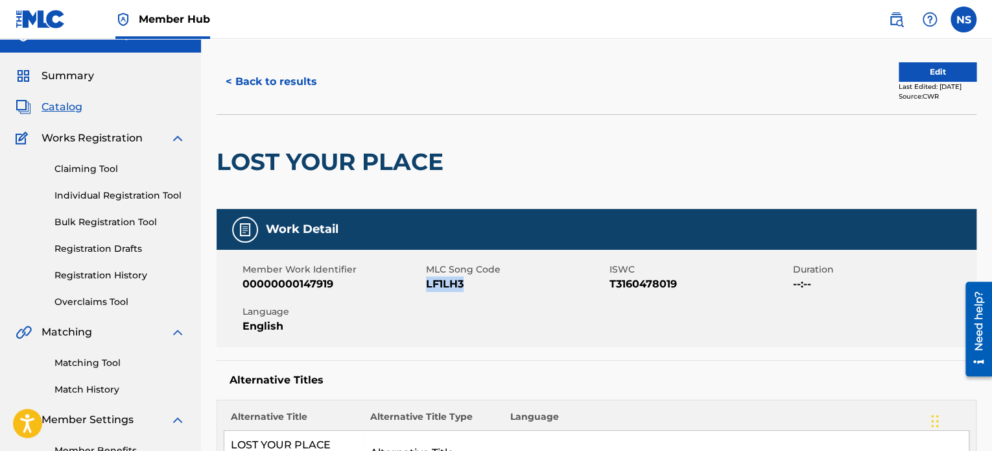
scroll to position [0, 0]
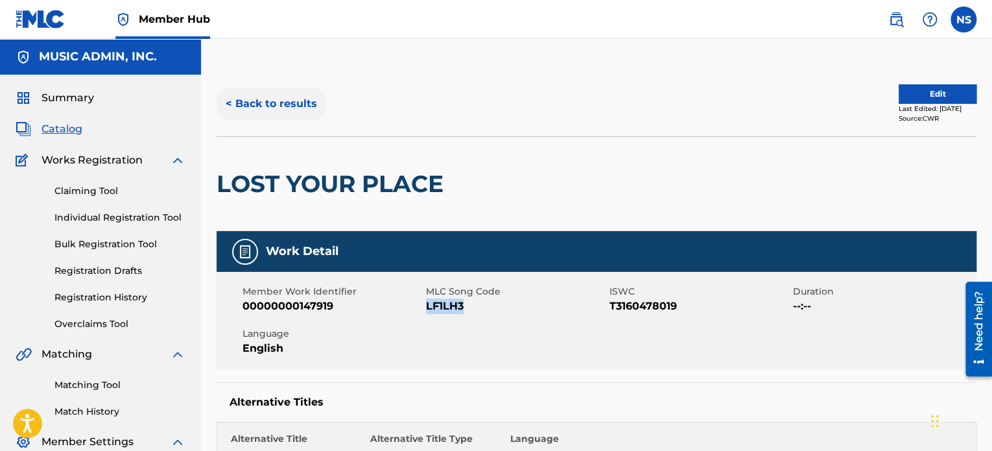
click at [287, 107] on button "< Back to results" at bounding box center [272, 104] width 110 height 32
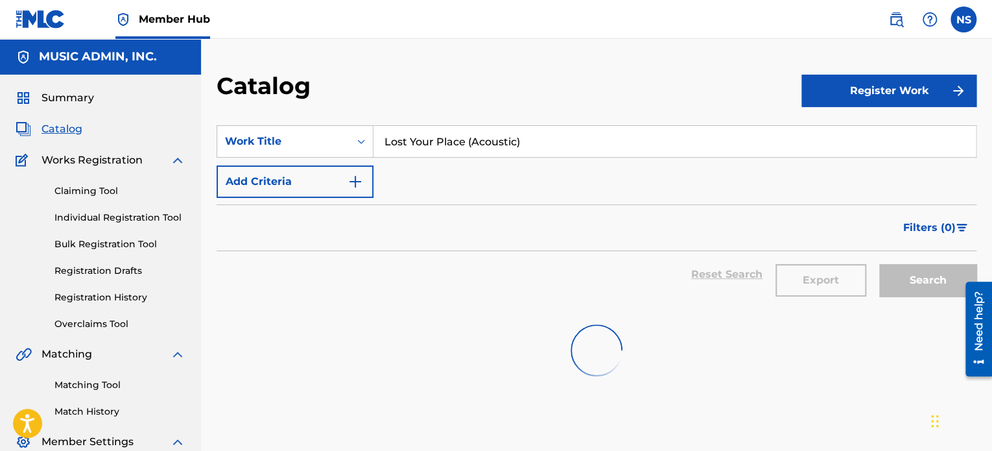
scroll to position [19, 0]
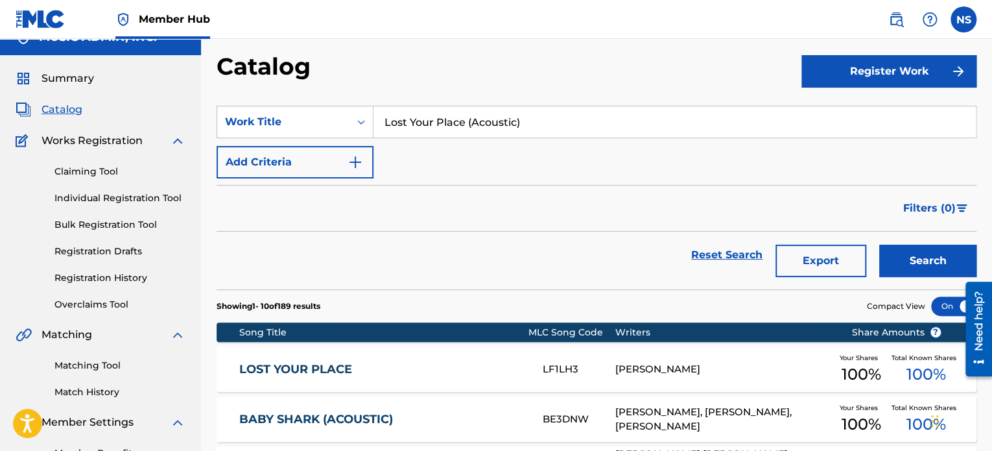
click at [318, 370] on link "LOST YOUR PLACE" at bounding box center [382, 369] width 286 height 15
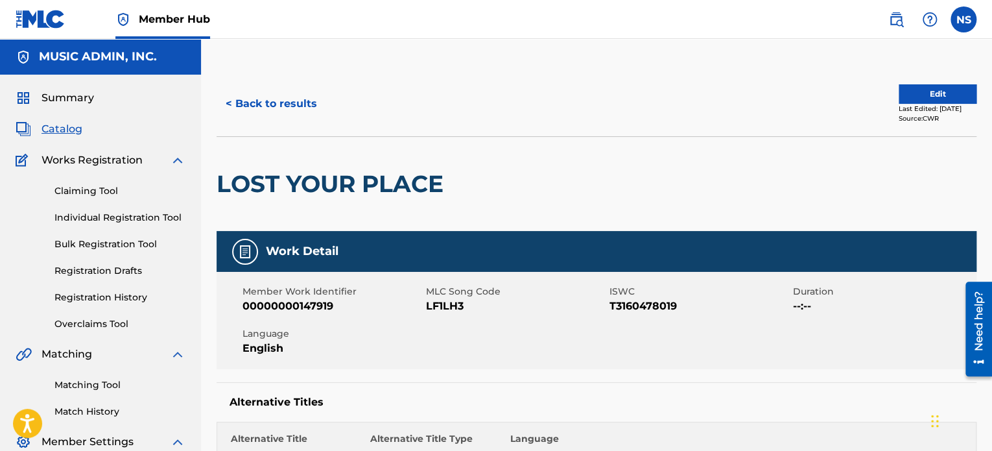
click at [434, 301] on span "LF1LH3" at bounding box center [516, 306] width 180 height 16
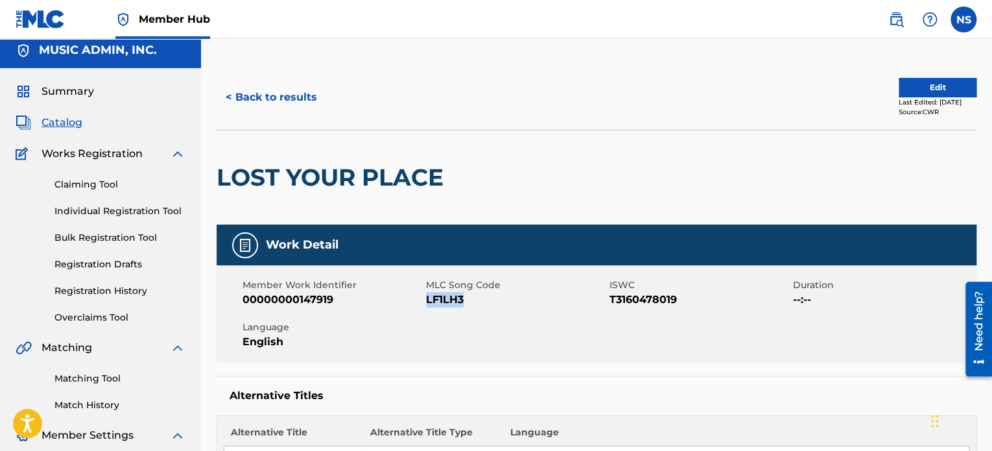
scroll to position [7, 0]
click at [267, 93] on button "< Back to results" at bounding box center [272, 96] width 110 height 32
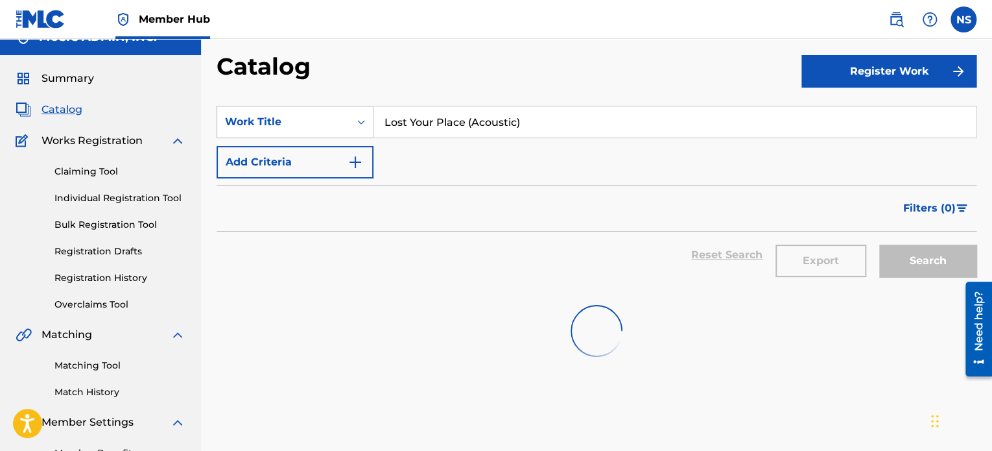
drag, startPoint x: 534, startPoint y: 128, endPoint x: 270, endPoint y: 119, distance: 264.1
click at [270, 119] on div "SearchWithCriteria208f2db5-655e-44a8-a4d0-c7f06fd8c3c5 Work Title Lost Your Pla…" at bounding box center [597, 122] width 760 height 32
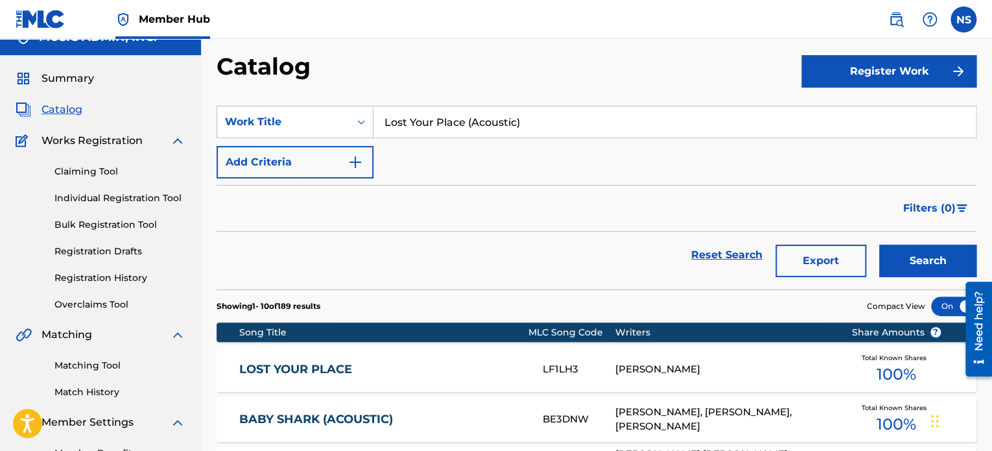
paste input "What A Fool Love Was"
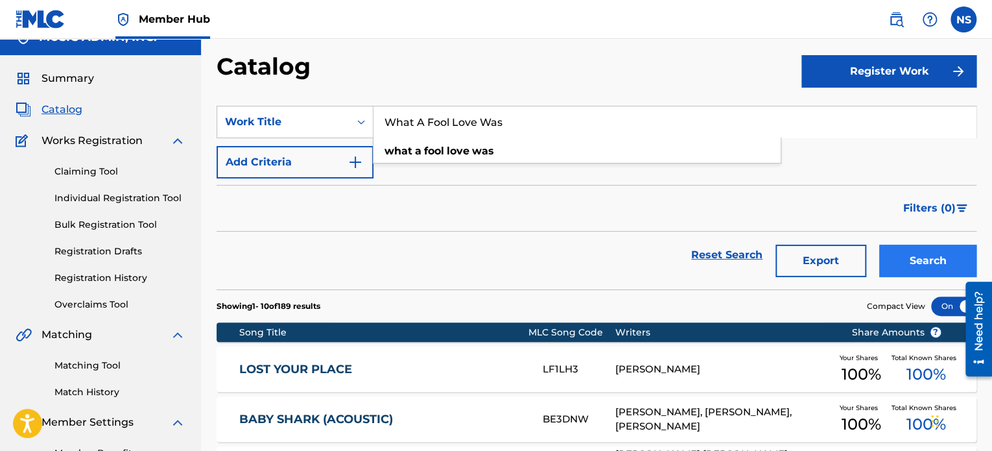
type input "What A Fool Love Was"
drag, startPoint x: 910, startPoint y: 267, endPoint x: 889, endPoint y: 261, distance: 22.0
click at [909, 266] on button "Search" at bounding box center [927, 261] width 97 height 32
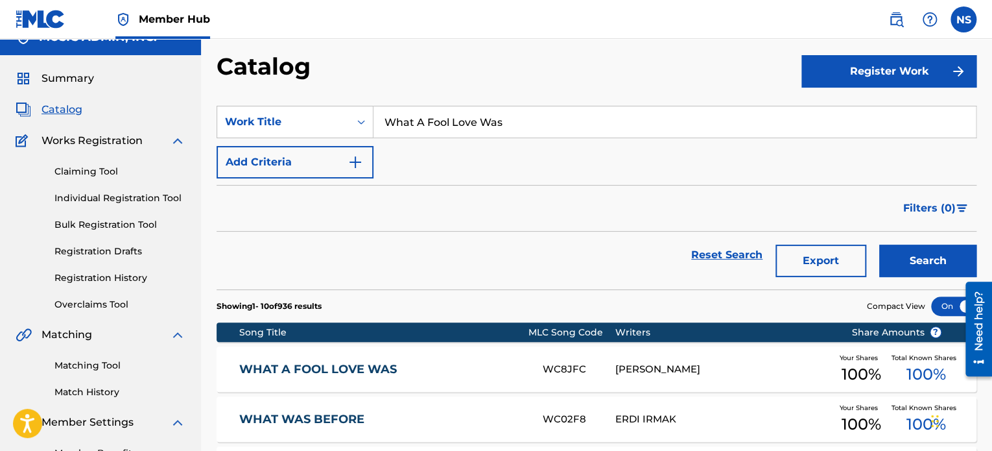
click at [293, 382] on div "WHAT A FOOL LOVE WAS WC8JFC [PERSON_NAME] Your Shares 100 % Total Known Shares …" at bounding box center [597, 368] width 760 height 45
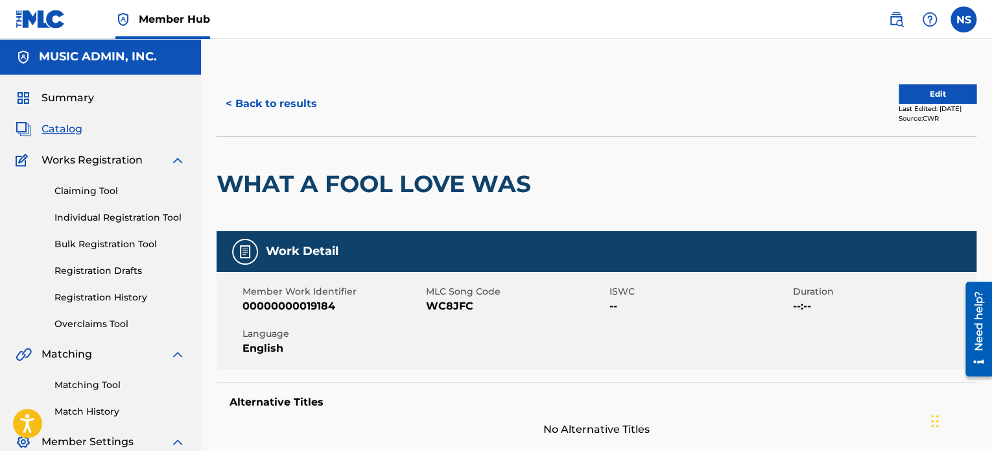
click at [427, 311] on span "WC8JFC" at bounding box center [516, 306] width 180 height 16
click at [438, 305] on span "WC8JFC" at bounding box center [516, 306] width 180 height 16
click at [262, 100] on button "< Back to results" at bounding box center [272, 104] width 110 height 32
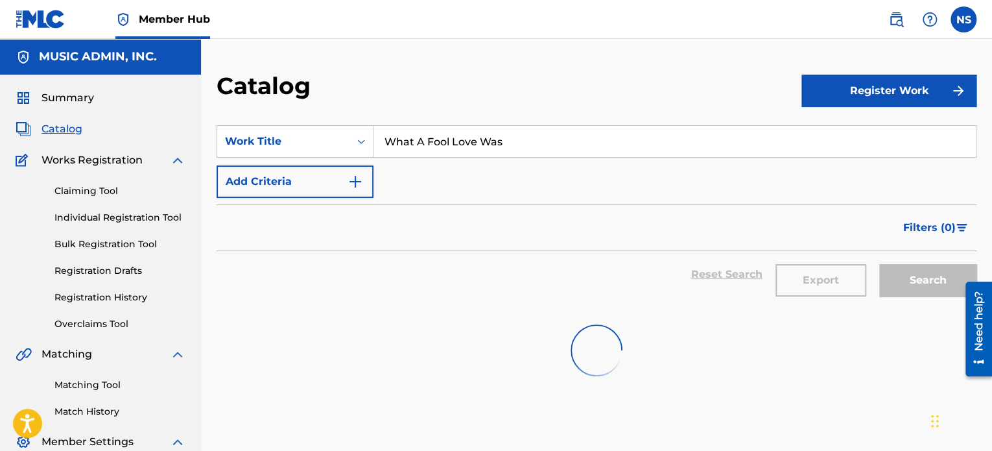
scroll to position [19, 0]
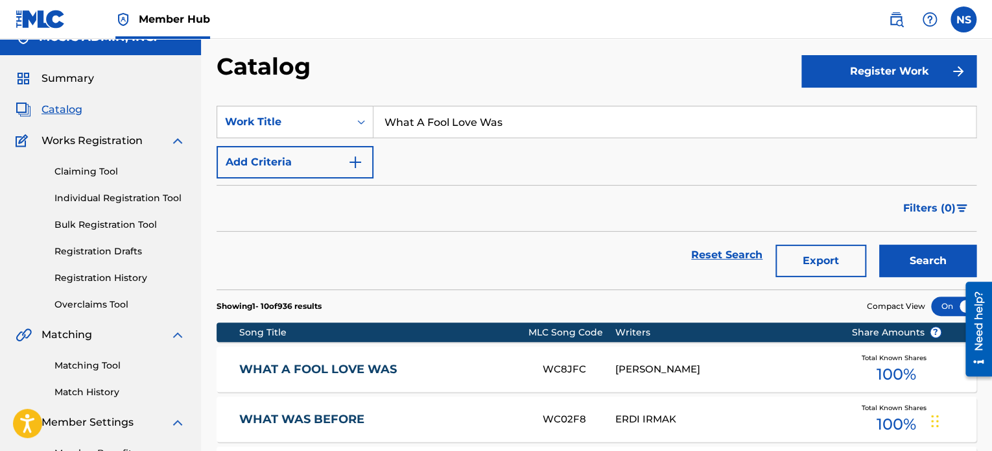
drag, startPoint x: 521, startPoint y: 129, endPoint x: 213, endPoint y: 114, distance: 309.1
paste input "Misdirection"
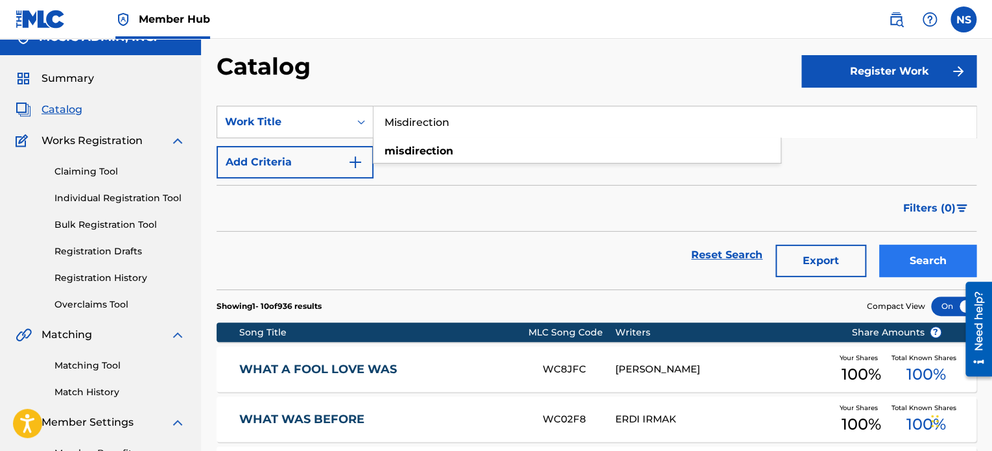
type input "Misdirection"
click at [911, 261] on button "Search" at bounding box center [927, 261] width 97 height 32
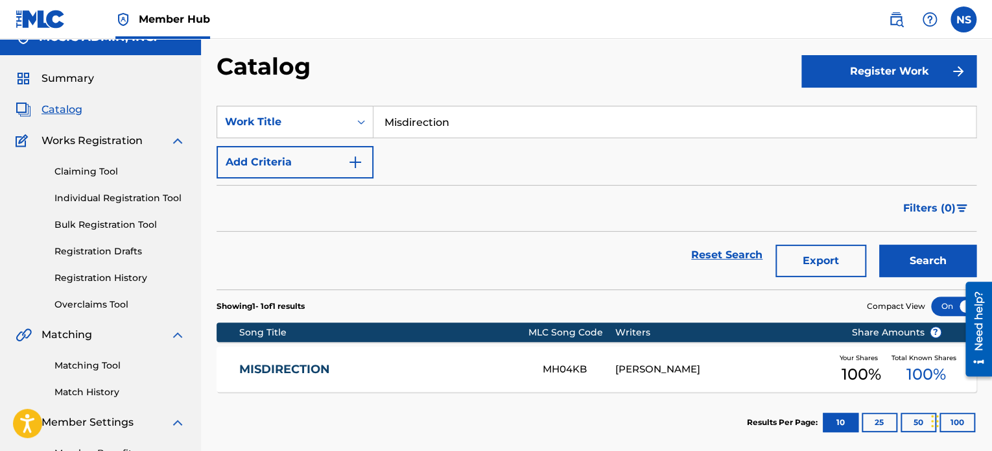
click at [298, 363] on link "MISDIRECTION" at bounding box center [382, 369] width 286 height 15
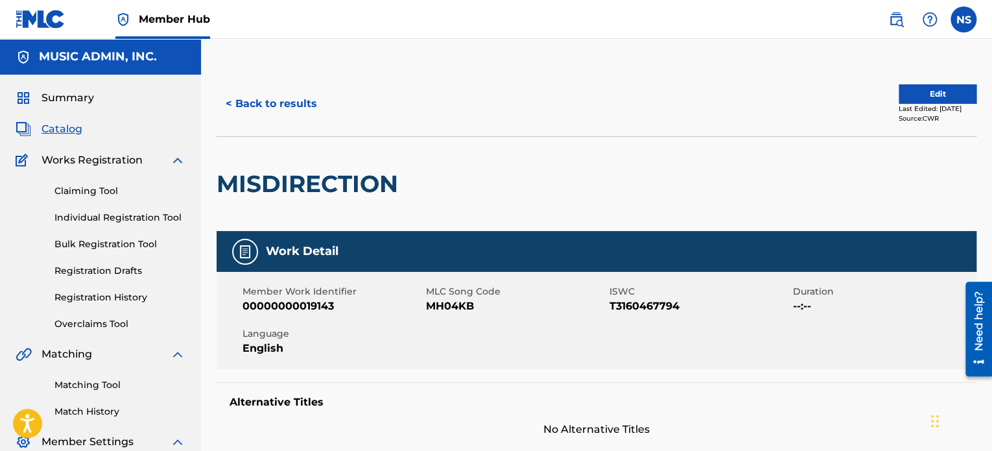
click at [454, 308] on span "MH04KB" at bounding box center [516, 306] width 180 height 16
click at [309, 106] on button "< Back to results" at bounding box center [272, 104] width 110 height 32
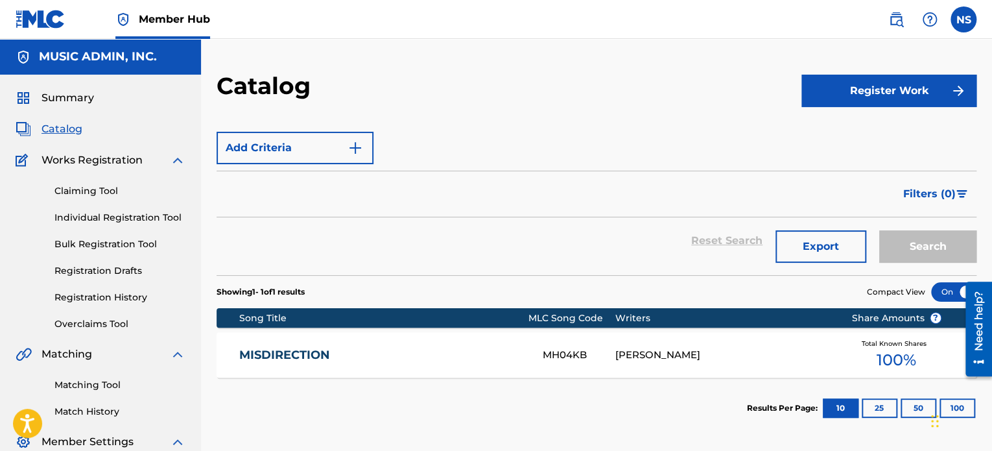
scroll to position [19, 0]
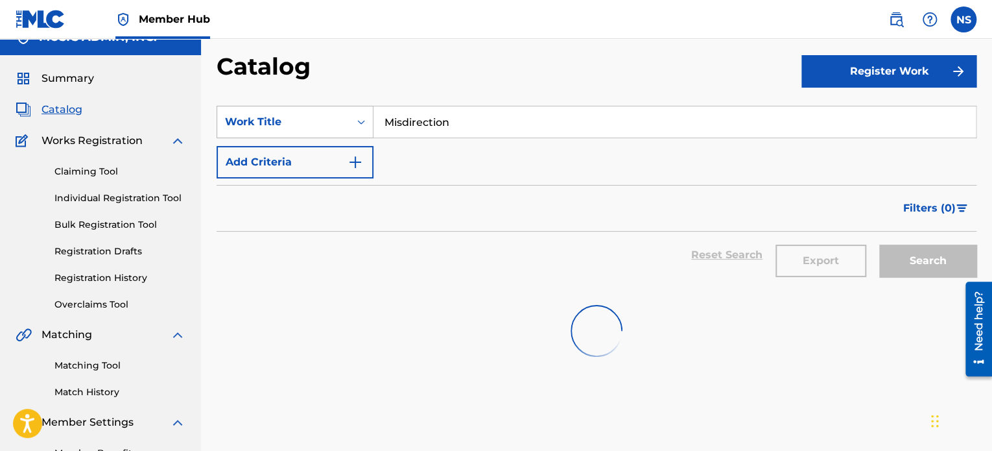
drag, startPoint x: 483, startPoint y: 121, endPoint x: 276, endPoint y: 113, distance: 207.7
click at [277, 113] on div "SearchWithCriteria208f2db5-655e-44a8-a4d0-c7f06fd8c3c5 Work Title Misdirection" at bounding box center [597, 122] width 760 height 32
paste input "Locks"
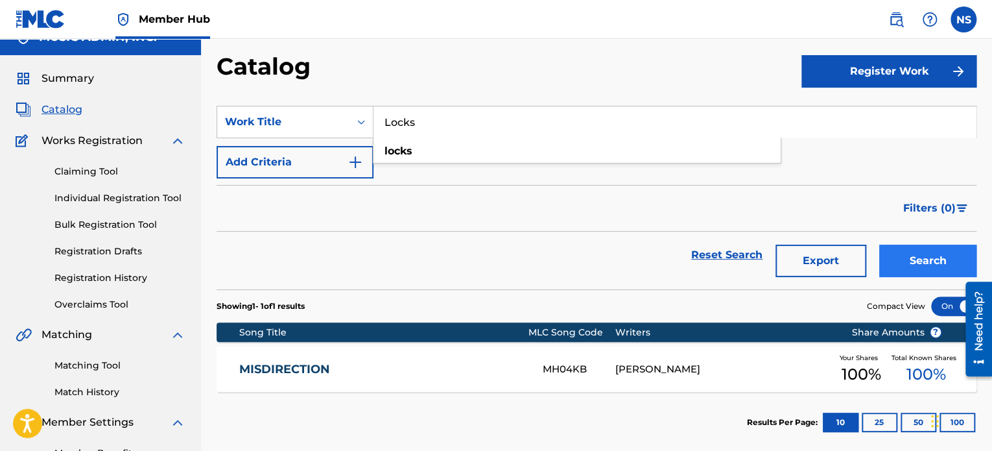
type input "Locks"
click at [917, 261] on button "Search" at bounding box center [927, 261] width 97 height 32
click at [280, 365] on link "LOCKS" at bounding box center [382, 369] width 286 height 15
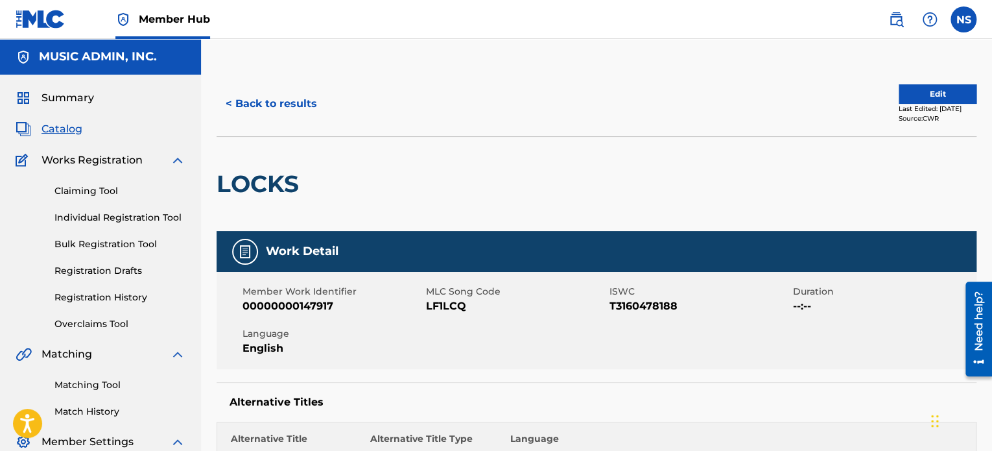
click at [438, 303] on span "LF1LCQ" at bounding box center [516, 306] width 180 height 16
click at [274, 108] on button "< Back to results" at bounding box center [272, 104] width 110 height 32
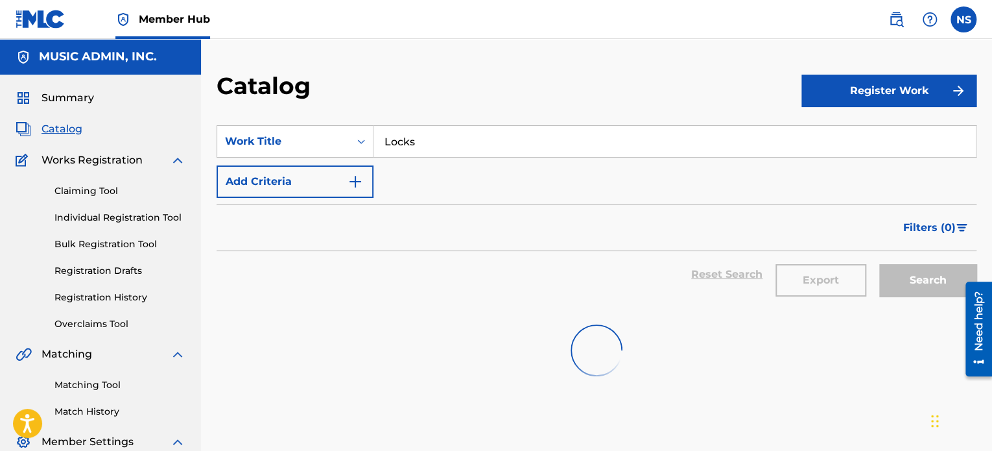
scroll to position [19, 0]
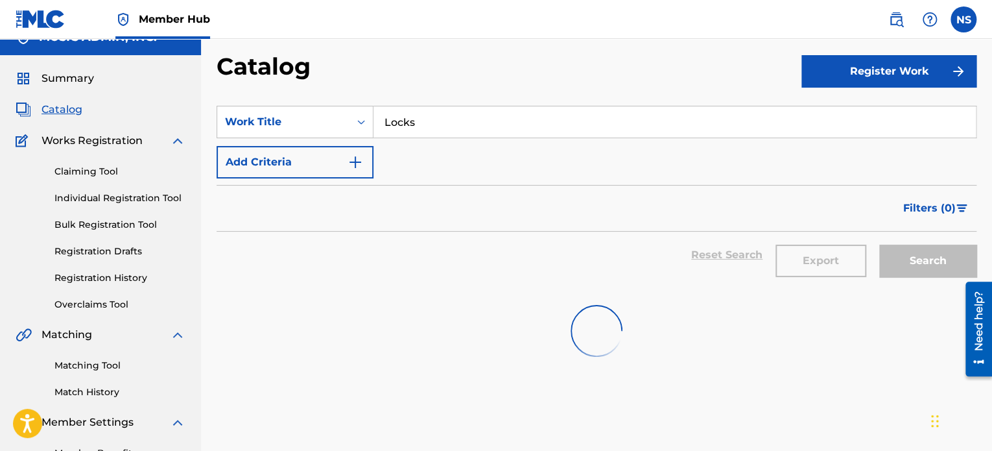
drag, startPoint x: 341, startPoint y: 121, endPoint x: 618, endPoint y: 184, distance: 284.0
click at [302, 117] on div "SearchWithCriteria208f2db5-655e-44a8-a4d0-c7f06fd8c3c5 Work Title Locks" at bounding box center [597, 122] width 760 height 32
paste input "Misdirection"
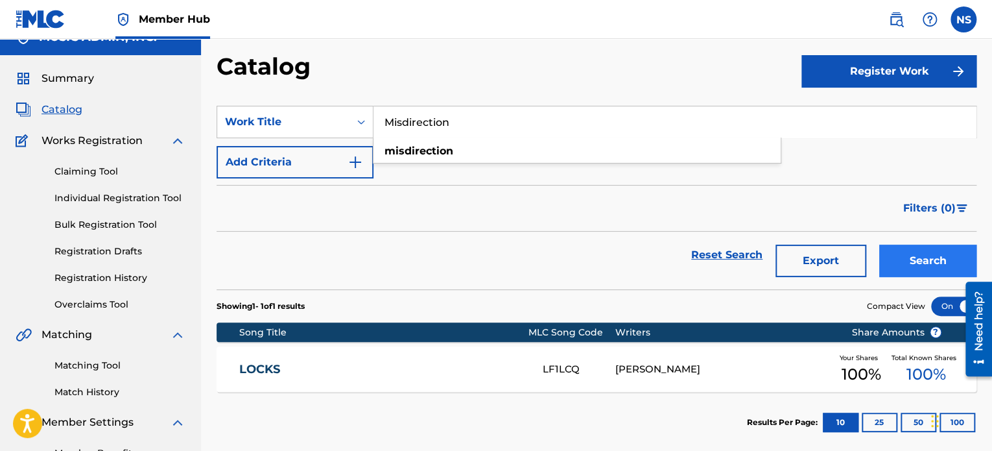
type input "Misdirection"
click at [911, 264] on button "Search" at bounding box center [927, 261] width 97 height 32
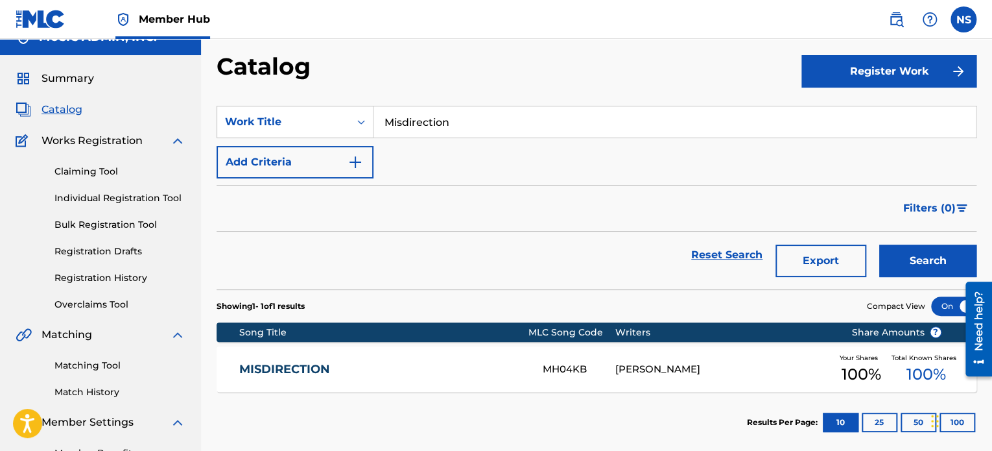
click at [337, 369] on link "MISDIRECTION" at bounding box center [382, 369] width 286 height 15
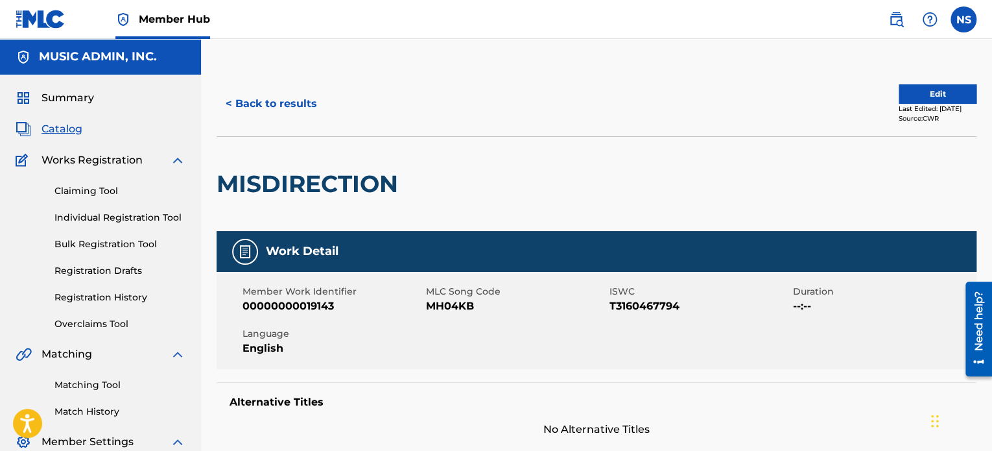
click at [451, 301] on span "MH04KB" at bounding box center [516, 306] width 180 height 16
click at [265, 108] on button "< Back to results" at bounding box center [272, 104] width 110 height 32
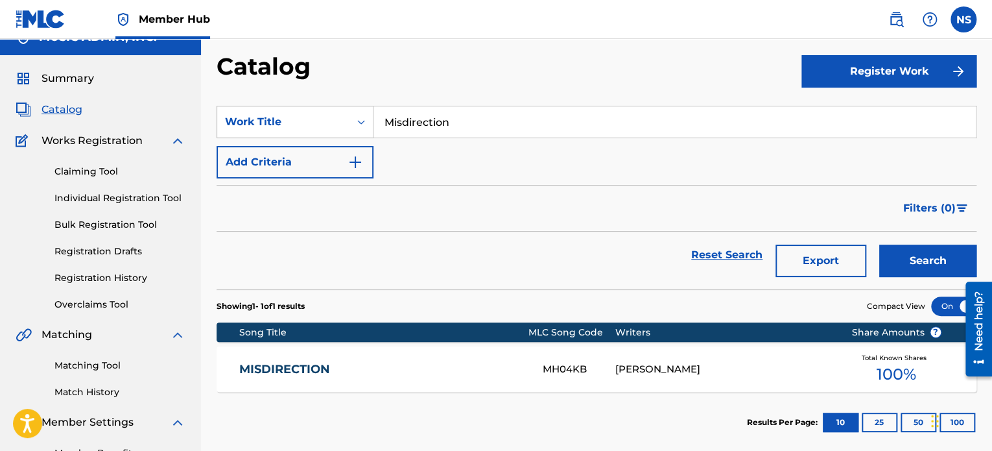
drag, startPoint x: 503, startPoint y: 126, endPoint x: 327, endPoint y: 115, distance: 176.1
click at [317, 113] on div "SearchWithCriteria208f2db5-655e-44a8-a4d0-c7f06fd8c3c5 Work Title Misdirection" at bounding box center [597, 122] width 760 height 32
paste input "How To Curse"
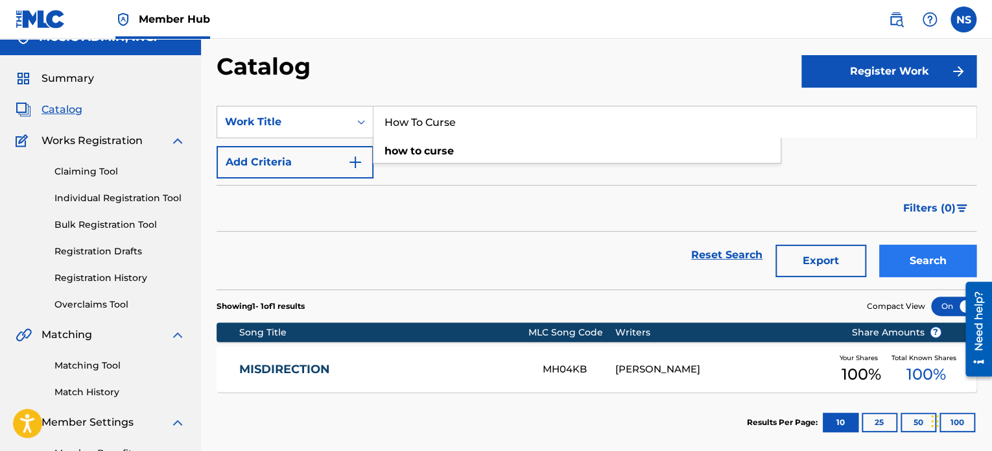
type input "How To Curse"
click at [896, 255] on button "Search" at bounding box center [927, 261] width 97 height 32
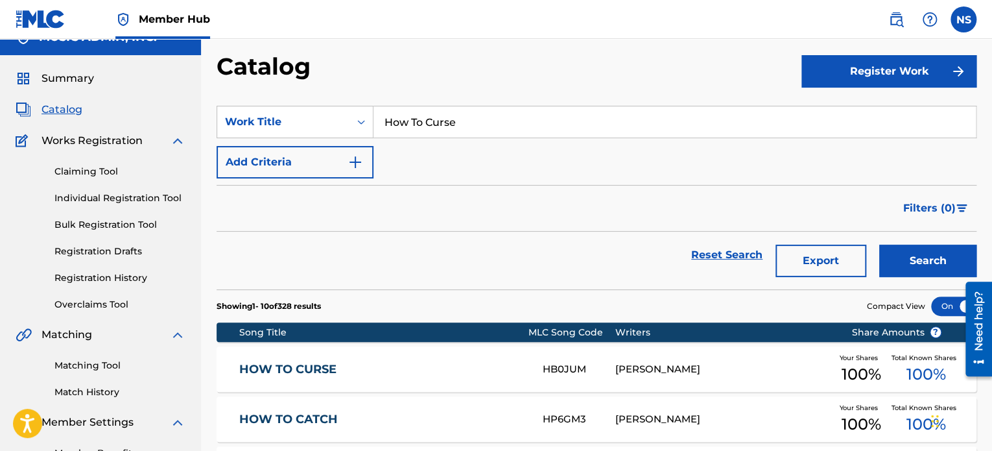
click at [324, 363] on link "HOW TO CURSE" at bounding box center [382, 369] width 286 height 15
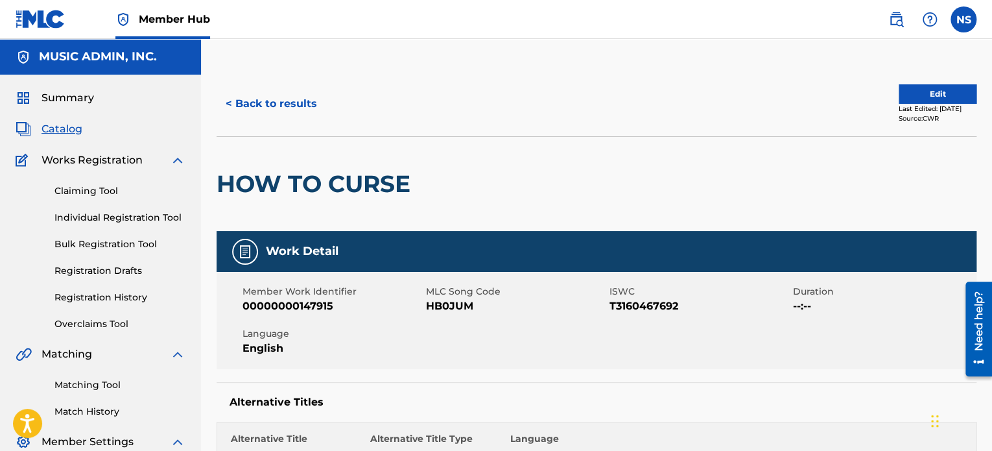
click at [449, 304] on span "HB0JUM" at bounding box center [516, 306] width 180 height 16
click at [289, 102] on button "< Back to results" at bounding box center [272, 104] width 110 height 32
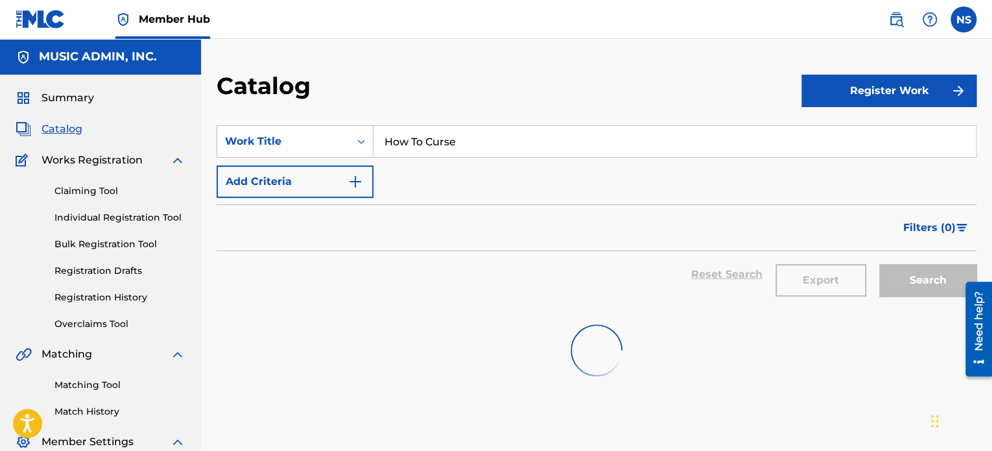
scroll to position [19, 0]
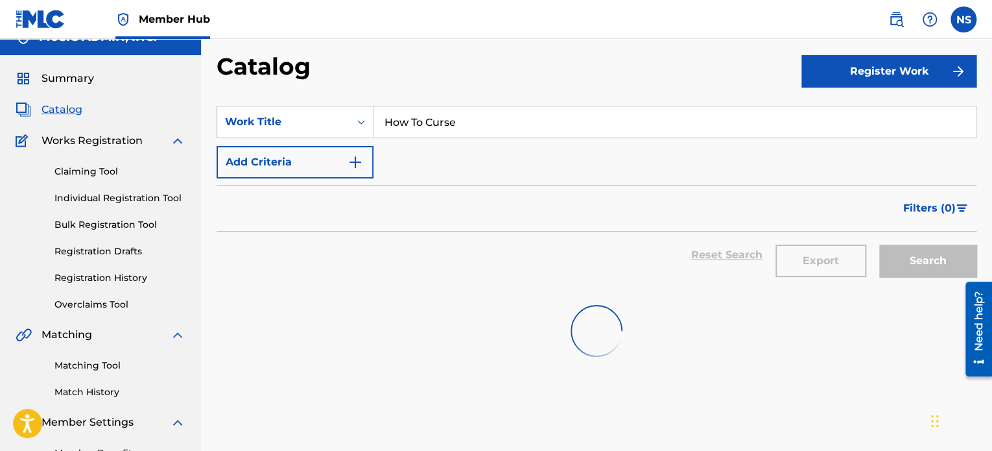
drag, startPoint x: 483, startPoint y: 119, endPoint x: 224, endPoint y: 102, distance: 258.7
click at [224, 102] on section "SearchWithCriteria208f2db5-655e-44a8-a4d0-c7f06fd8c3c5 Work Title How To Curse …" at bounding box center [597, 189] width 760 height 199
paste input "[GEOGRAPHIC_DATA]"
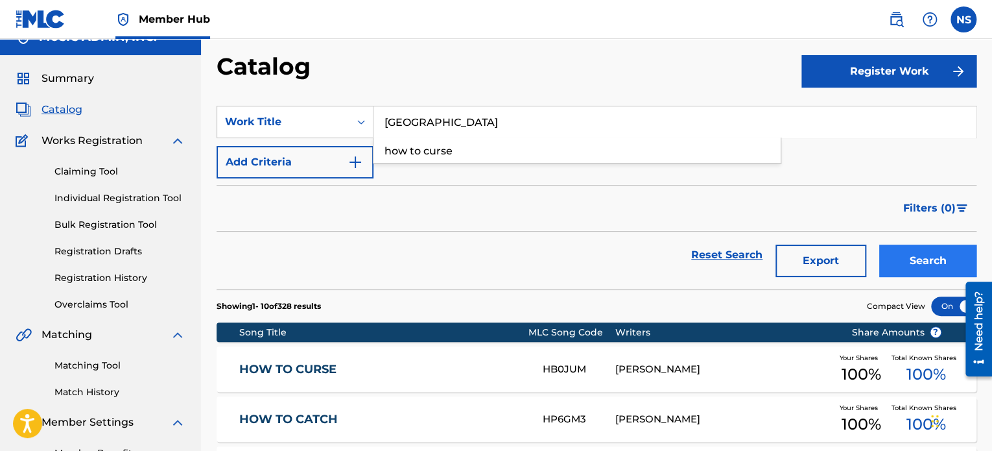
type input "[GEOGRAPHIC_DATA]"
click at [927, 256] on button "Search" at bounding box center [927, 261] width 97 height 32
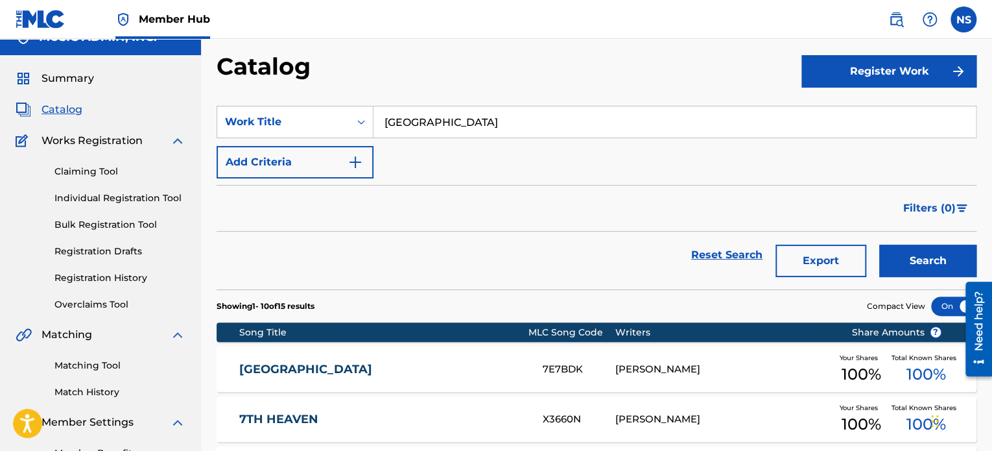
click at [306, 367] on link "[GEOGRAPHIC_DATA]" at bounding box center [382, 369] width 286 height 15
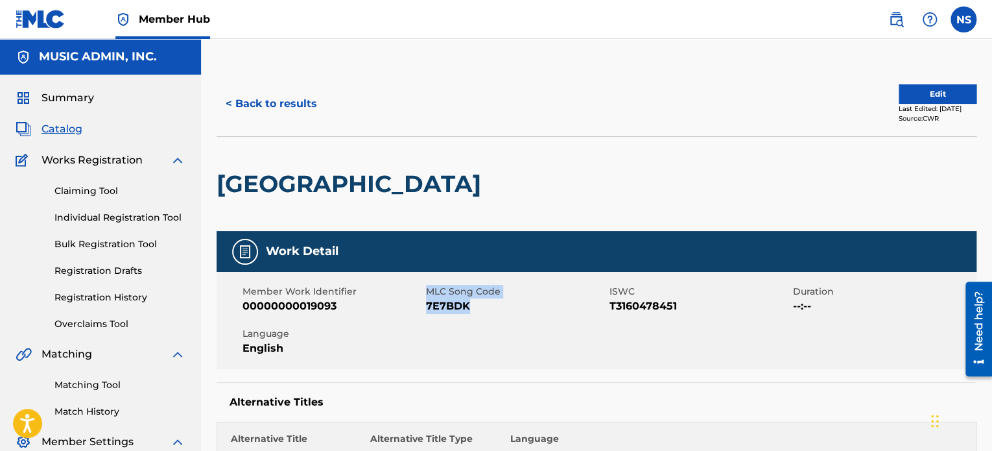
drag, startPoint x: 477, startPoint y: 309, endPoint x: 425, endPoint y: 304, distance: 52.9
click at [425, 304] on div "Member Work Identifier 00000000019093 MLC Song Code 7E7BDK ISWC T3160478451 Dur…" at bounding box center [597, 320] width 760 height 97
click at [438, 308] on span "7E7BDK" at bounding box center [516, 306] width 180 height 16
click at [244, 90] on button "< Back to results" at bounding box center [272, 104] width 110 height 32
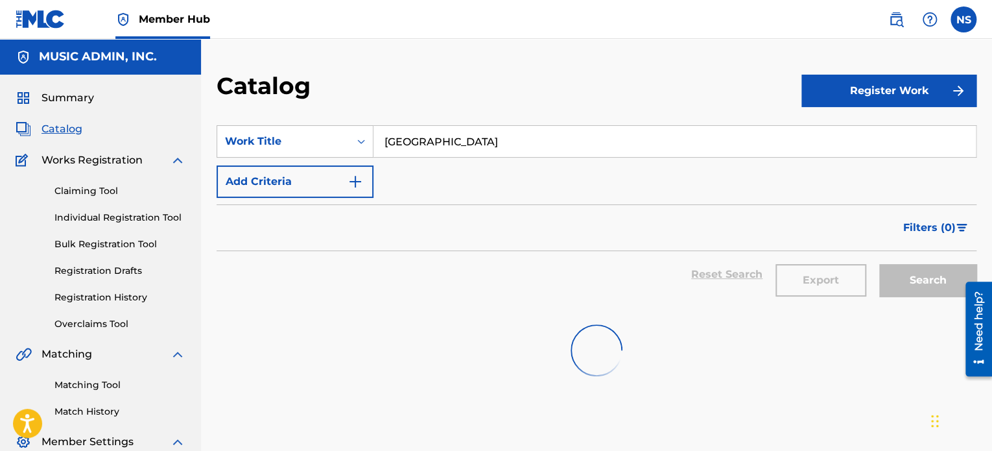
scroll to position [19, 0]
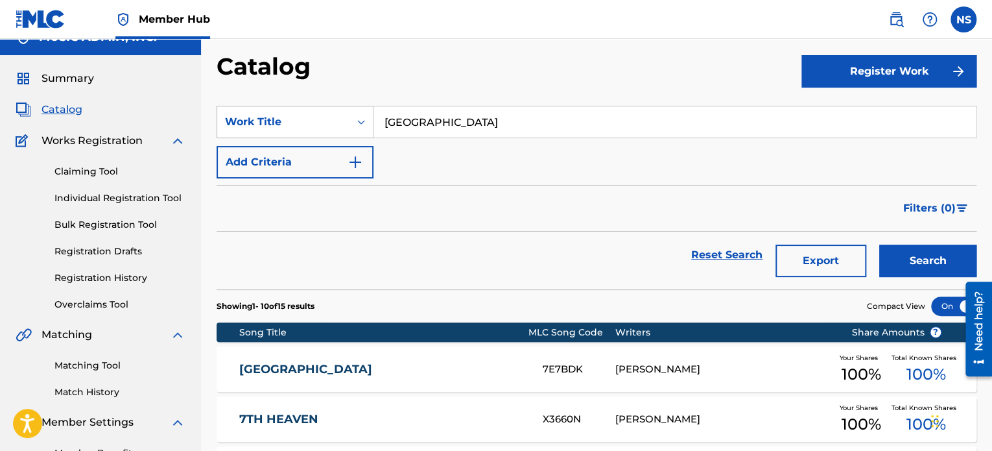
drag, startPoint x: 461, startPoint y: 123, endPoint x: 362, endPoint y: 126, distance: 98.6
click at [217, 116] on div "SearchWithCriteria208f2db5-655e-44a8-a4d0-c7f06fd8c3c5 Work Title 7th Street" at bounding box center [597, 122] width 760 height 32
paste input "Give It To Me"
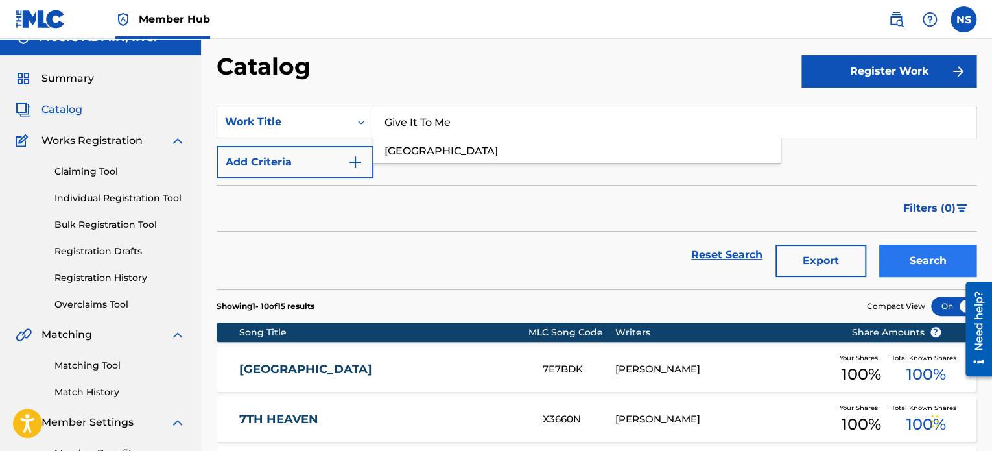
type input "Give It To Me"
click at [892, 252] on button "Search" at bounding box center [927, 261] width 97 height 32
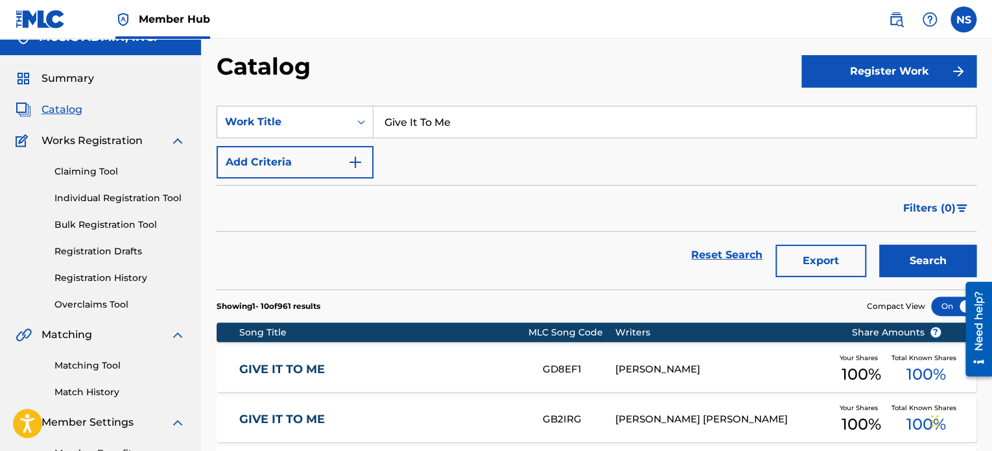
click at [296, 373] on link "GIVE IT TO ME" at bounding box center [382, 369] width 286 height 15
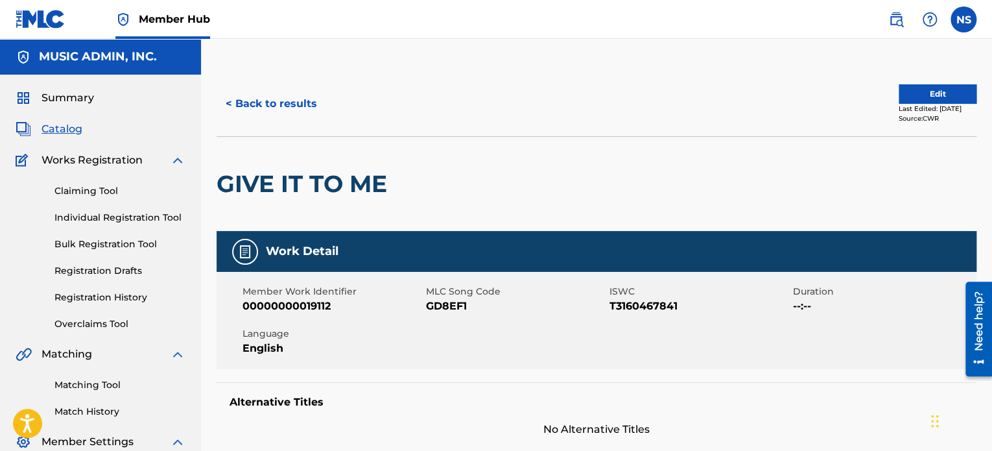
click at [438, 304] on span "GD8EF1" at bounding box center [516, 306] width 180 height 16
click at [275, 110] on button "< Back to results" at bounding box center [272, 104] width 110 height 32
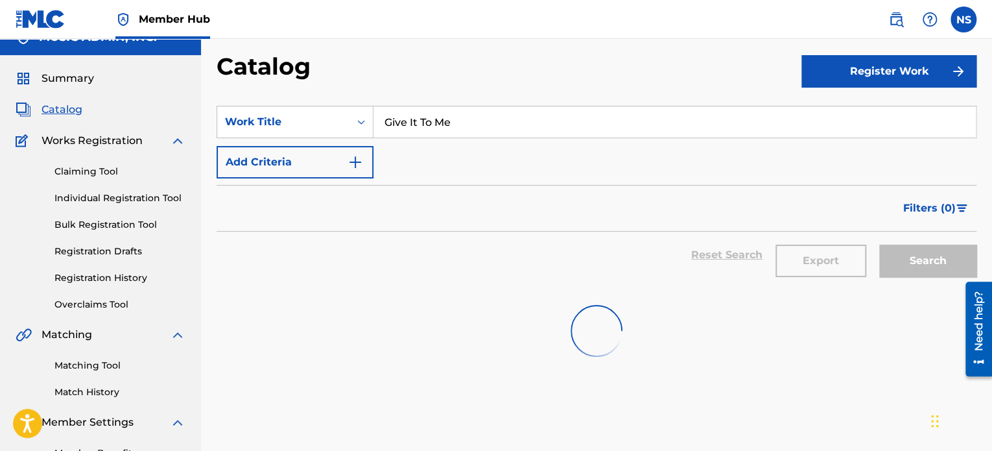
drag, startPoint x: 485, startPoint y: 125, endPoint x: 205, endPoint y: 108, distance: 280.1
click at [207, 108] on div "Catalog Register Work SearchWithCriteria208f2db5-655e-44a8-a4d0-c7f06fd8c3c5 Wo…" at bounding box center [596, 264] width 791 height 424
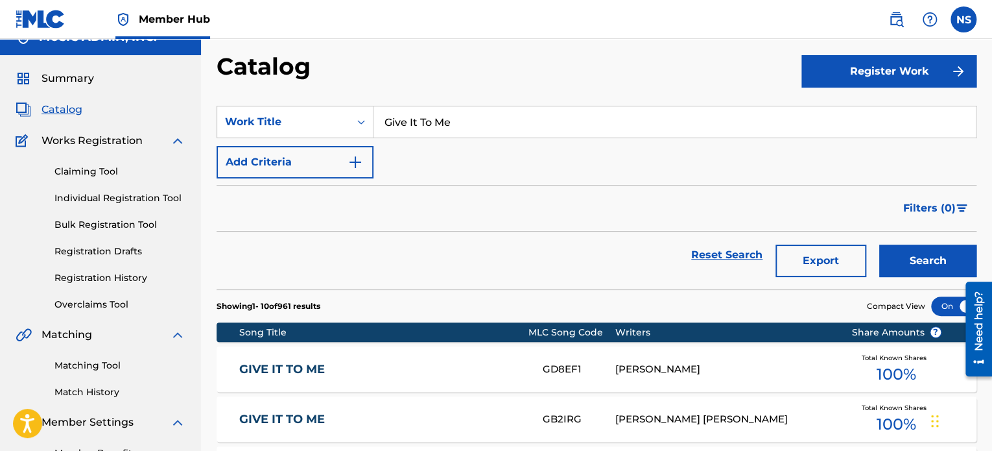
paste input "What A Fool Love Was"
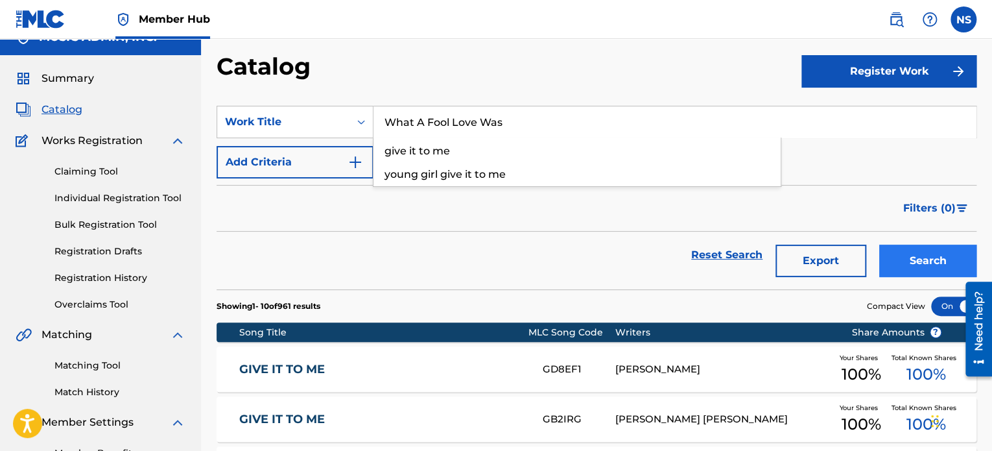
type input "What A Fool Love Was"
click at [908, 256] on button "Search" at bounding box center [927, 261] width 97 height 32
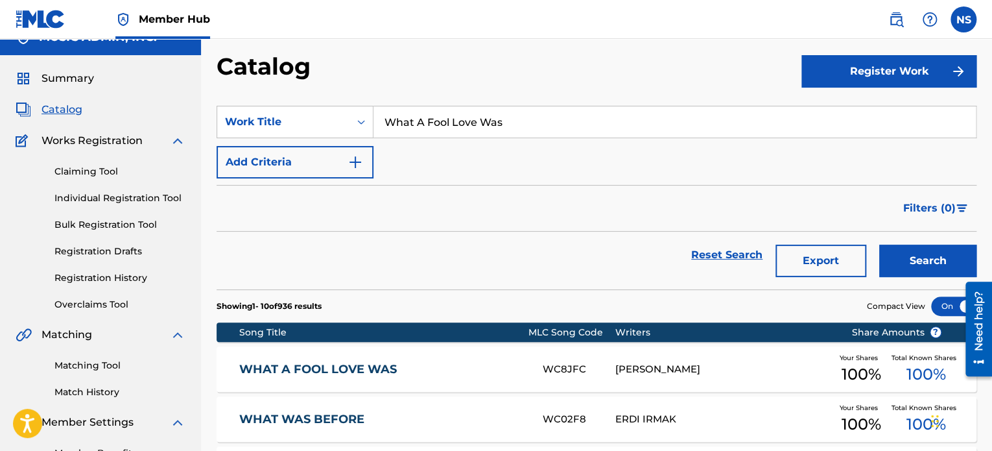
click at [296, 373] on link "WHAT A FOOL LOVE WAS" at bounding box center [382, 369] width 286 height 15
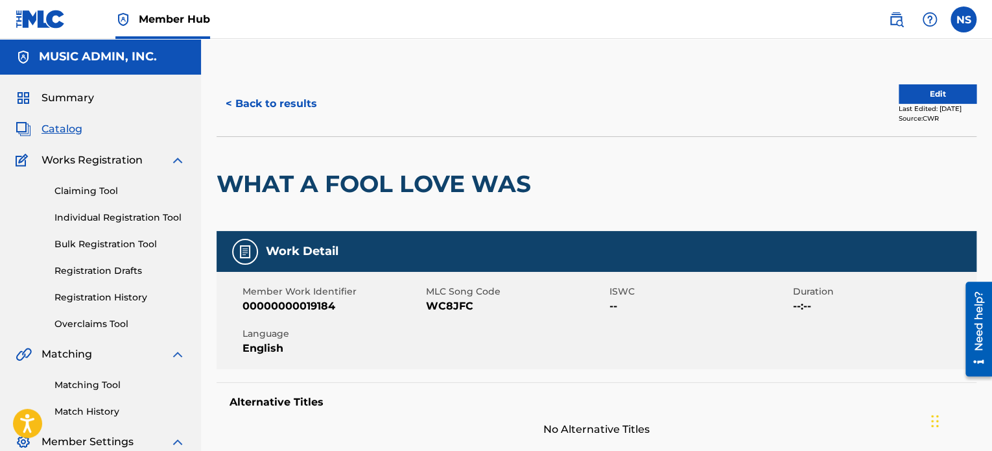
click at [436, 309] on span "WC8JFC" at bounding box center [516, 306] width 180 height 16
click at [280, 101] on button "< Back to results" at bounding box center [272, 104] width 110 height 32
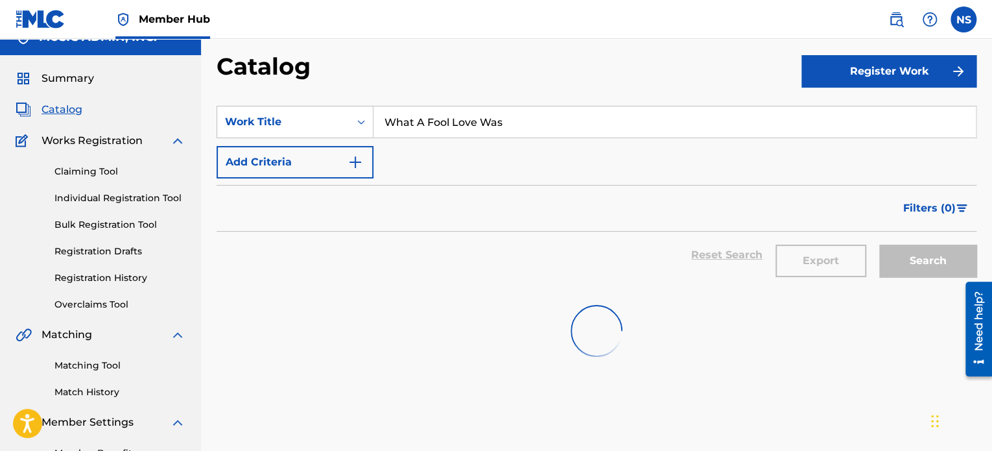
drag, startPoint x: 547, startPoint y: 126, endPoint x: 200, endPoint y: 93, distance: 348.6
click at [200, 93] on main "MUSIC ADMIN, INC. Summary Catalog Works Registration Claiming Tool Individual R…" at bounding box center [496, 247] width 992 height 456
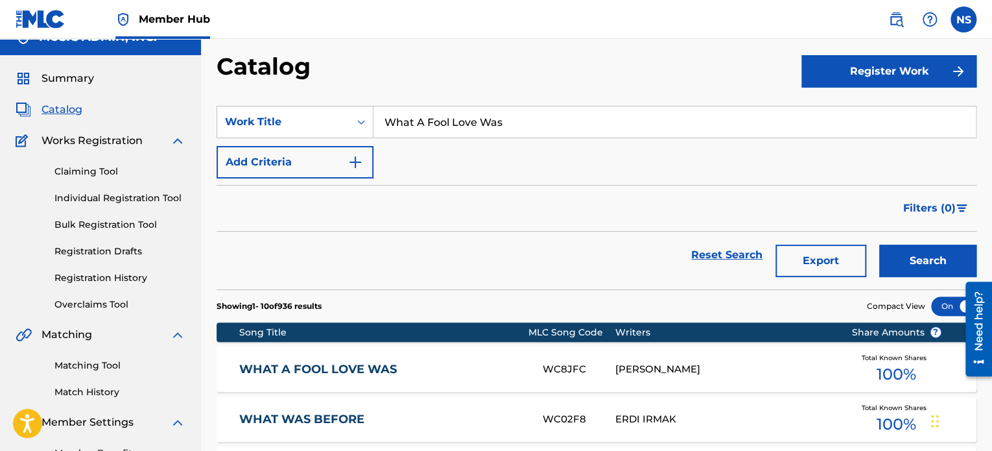
paste input "Game Of Fool"
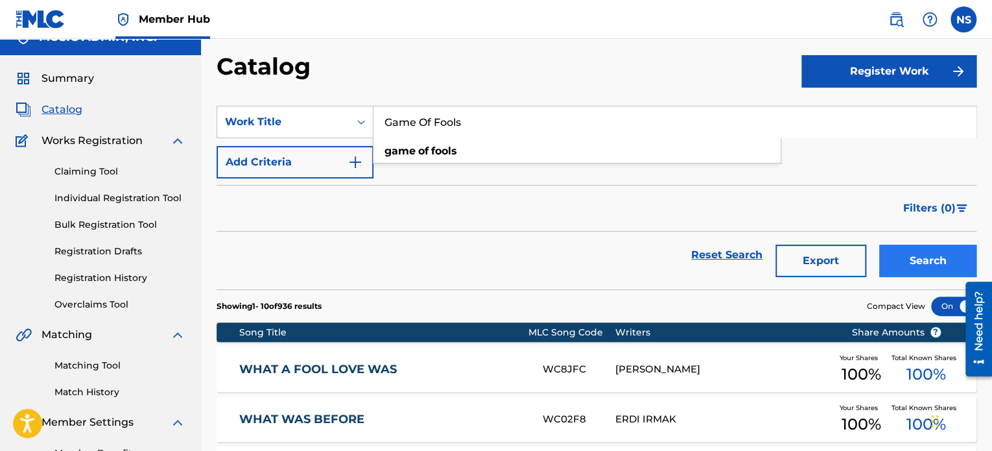
type input "Game Of Fools"
drag, startPoint x: 932, startPoint y: 253, endPoint x: 926, endPoint y: 252, distance: 6.5
click at [931, 254] on button "Search" at bounding box center [927, 261] width 97 height 32
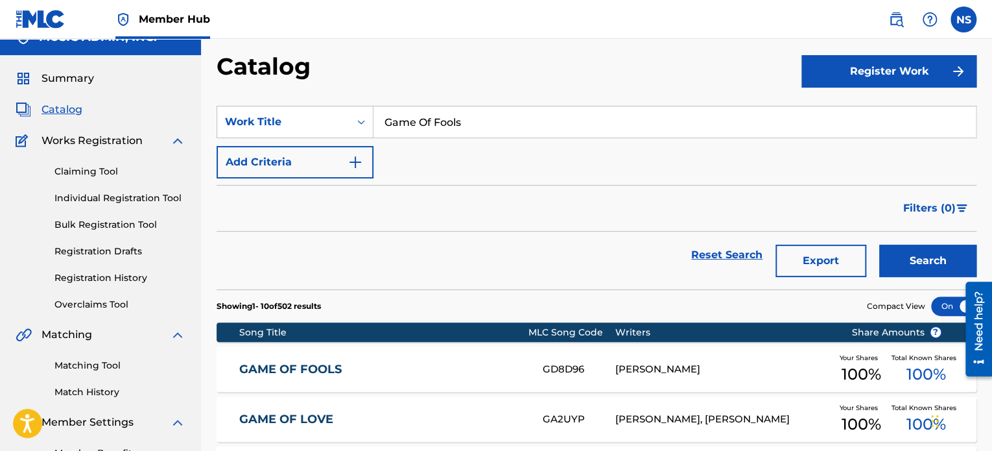
click at [309, 360] on div "GAME OF FOOLS GD8D96 [PERSON_NAME] Your Shares 100 % Total Known Shares 100 %" at bounding box center [597, 368] width 760 height 45
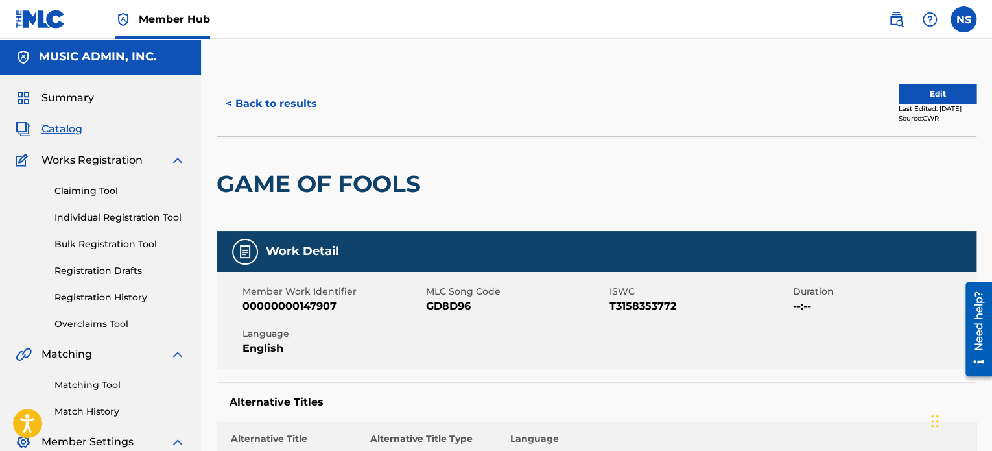
click at [448, 308] on span "GD8D96" at bounding box center [516, 306] width 180 height 16
click at [301, 114] on button "< Back to results" at bounding box center [272, 104] width 110 height 32
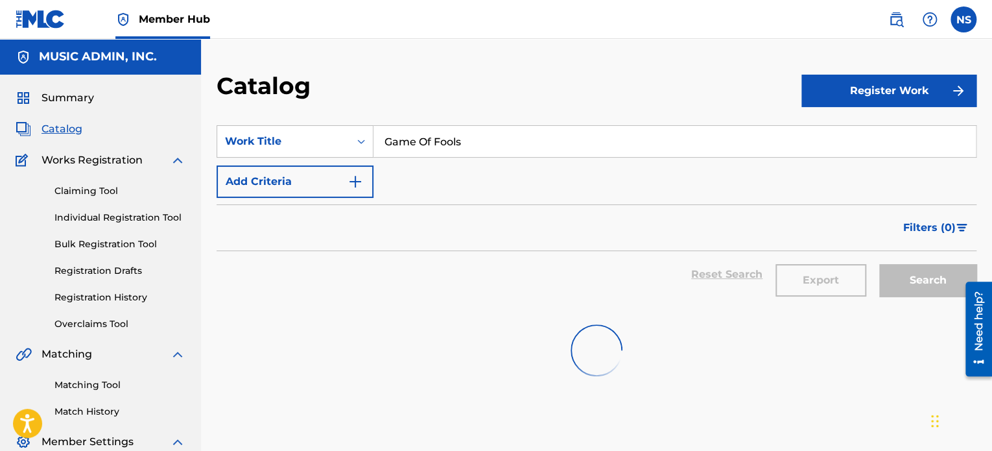
scroll to position [19, 0]
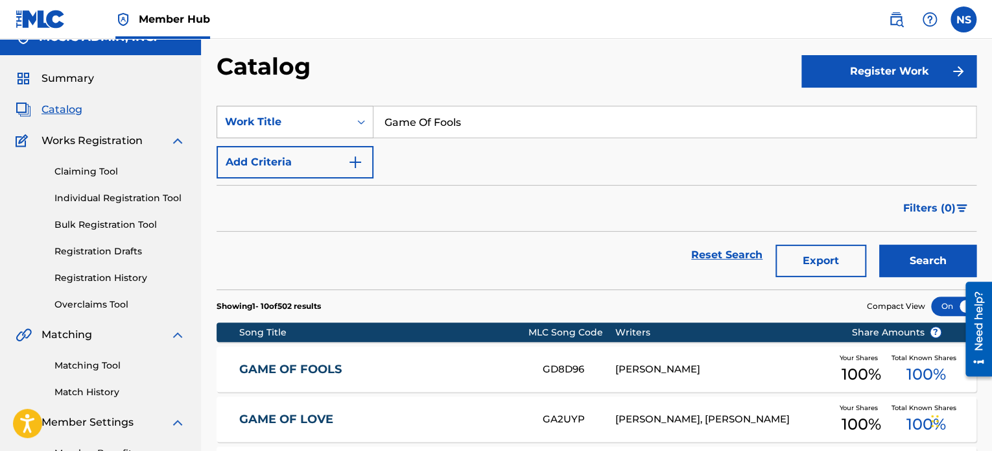
drag, startPoint x: 467, startPoint y: 128, endPoint x: 318, endPoint y: 115, distance: 149.1
click at [318, 115] on div "SearchWithCriteria208f2db5-655e-44a8-a4d0-c7f06fd8c3c5 Work Title Game Of Fools" at bounding box center [597, 122] width 760 height 32
paste input "[GEOGRAPHIC_DATA]"
click at [929, 259] on button "Search" at bounding box center [927, 261] width 97 height 32
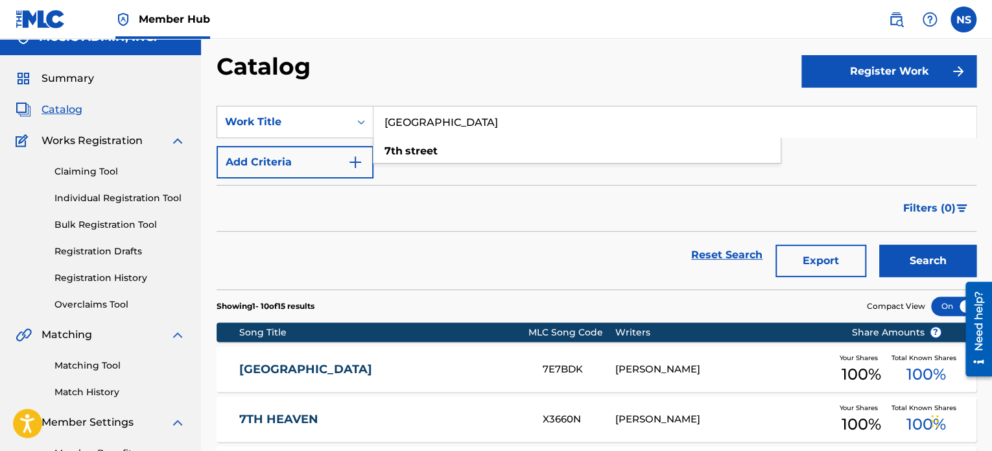
drag, startPoint x: 317, startPoint y: 101, endPoint x: 281, endPoint y: 101, distance: 35.7
click at [245, 98] on section "SearchWithCriteria208f2db5-655e-44a8-a4d0-c7f06fd8c3c5 Work Title [GEOGRAPHIC_D…" at bounding box center [597, 189] width 760 height 199
paste input "Winter Again"
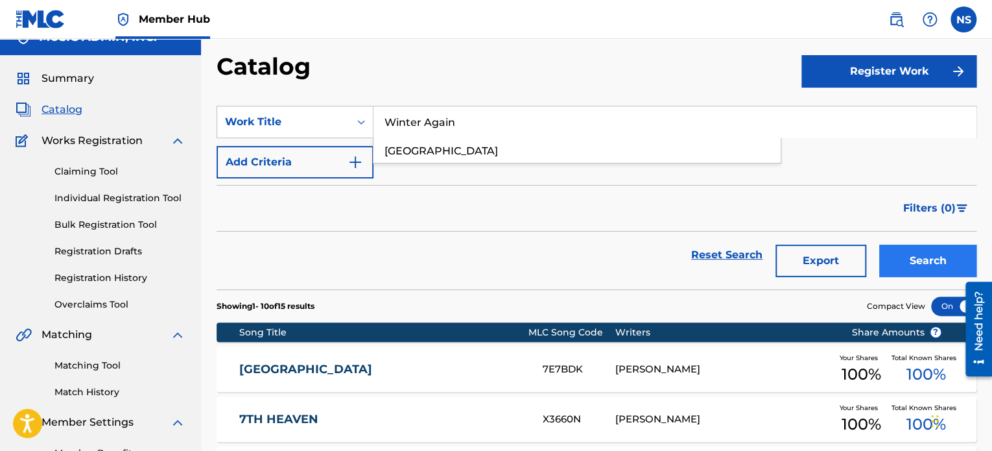
type input "Winter Again"
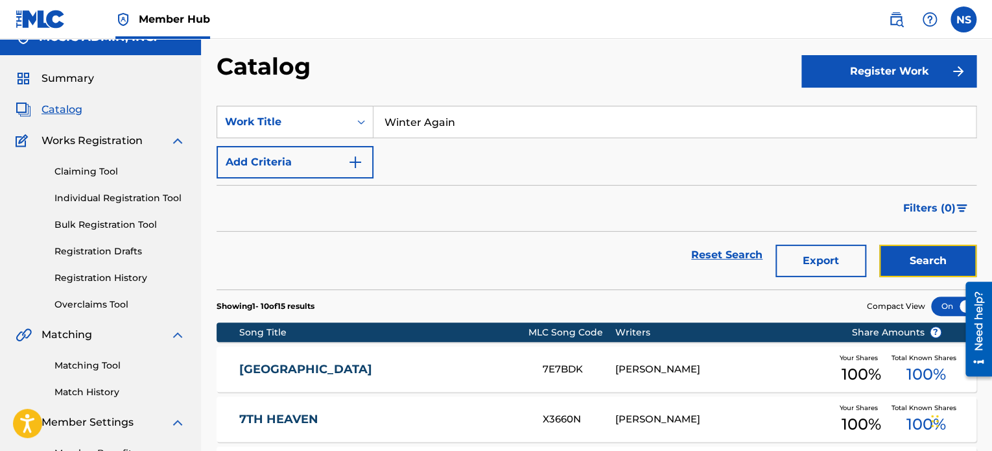
click at [917, 252] on button "Search" at bounding box center [927, 261] width 97 height 32
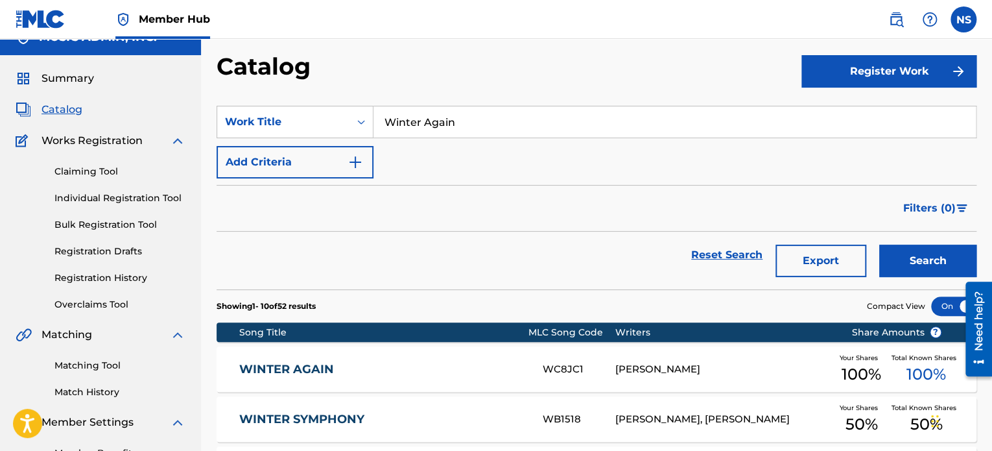
click at [196, 119] on div "Summary Catalog Works Registration Claiming Tool Individual Registration Tool B…" at bounding box center [100, 265] width 201 height 420
click at [806, 289] on section "Showing 1 - 10 of 52 results Compact View" at bounding box center [597, 302] width 760 height 27
click at [296, 360] on div "WINTER AGAIN WC8JC1 [PERSON_NAME] Your Shares 100 % Total Known Shares 100 %" at bounding box center [597, 368] width 760 height 45
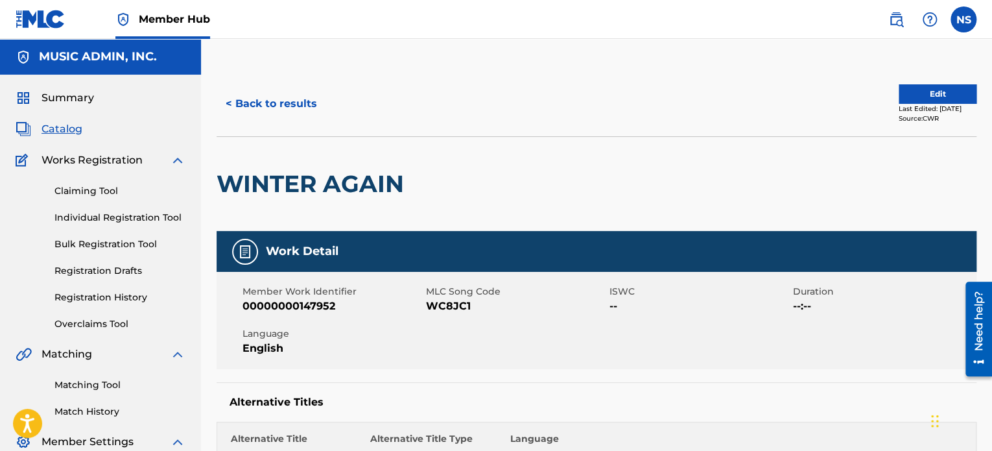
click at [454, 304] on span "WC8JC1" at bounding box center [516, 306] width 180 height 16
click at [275, 122] on div "< Back to results Edit Last Edited: [DATE] Source: CWR" at bounding box center [597, 103] width 760 height 65
click at [294, 104] on button "< Back to results" at bounding box center [272, 104] width 110 height 32
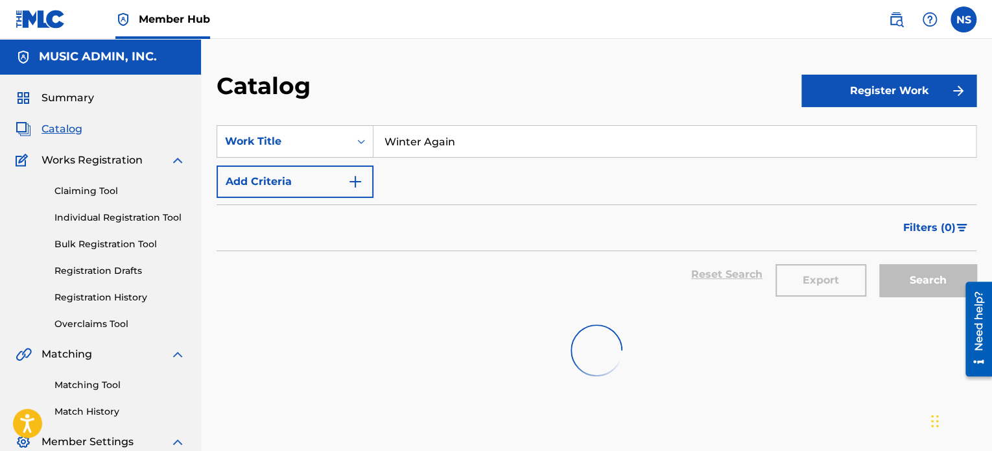
scroll to position [19, 0]
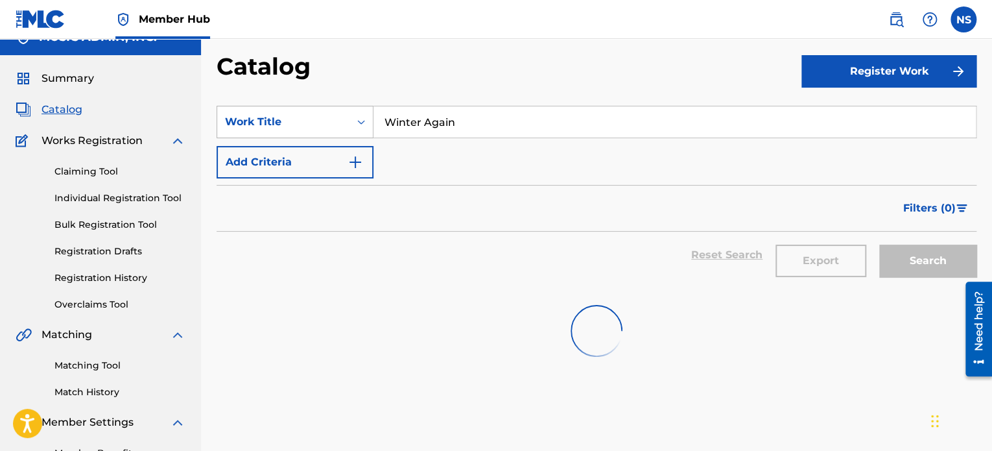
drag, startPoint x: 486, startPoint y: 121, endPoint x: 285, endPoint y: 107, distance: 201.5
click at [285, 107] on div "SearchWithCriteria208f2db5-655e-44a8-a4d0-c7f06fd8c3c5 Work Title Winter Again" at bounding box center [597, 122] width 760 height 32
paste input "Cheap Brown Liquor"
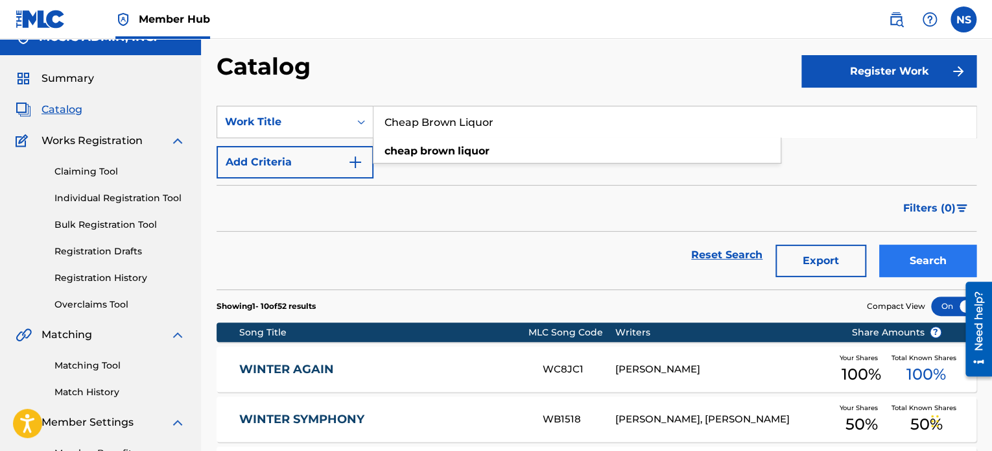
type input "Cheap Brown Liquor"
click at [922, 262] on button "Search" at bounding box center [927, 261] width 97 height 32
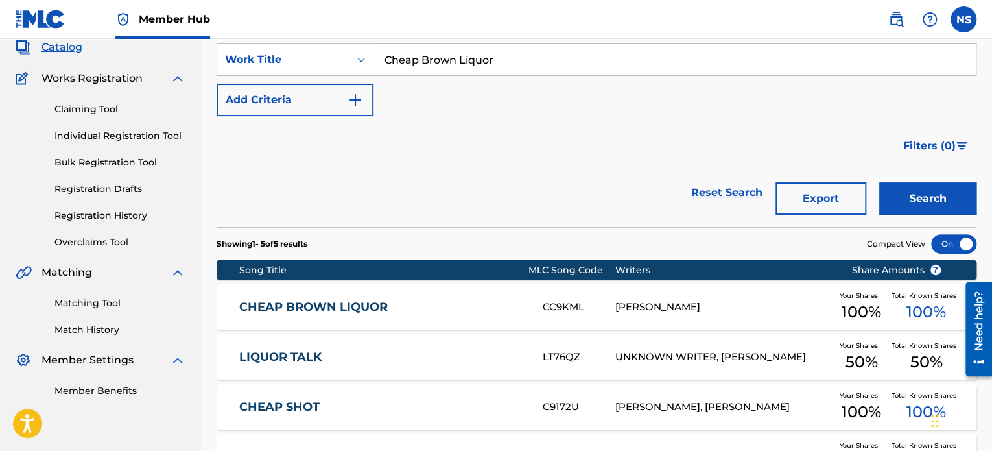
scroll to position [84, 0]
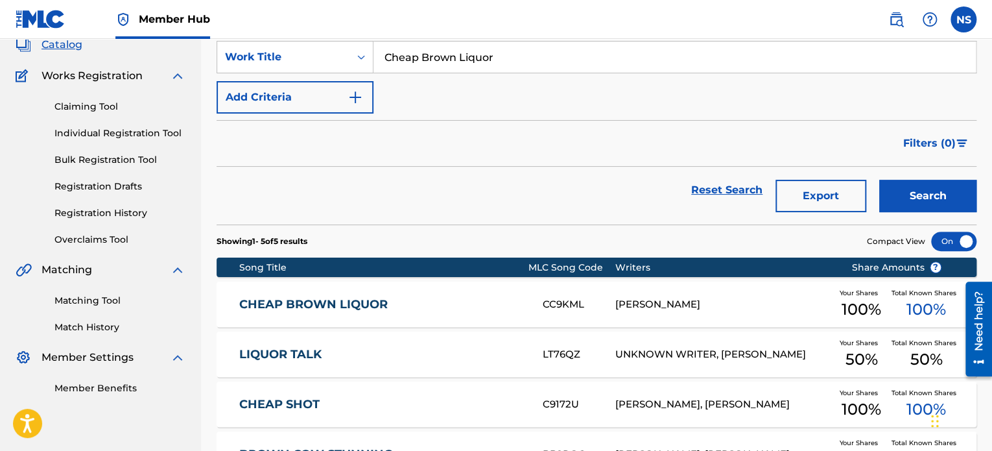
click at [340, 300] on link "CHEAP BROWN LIQUOR" at bounding box center [382, 304] width 286 height 15
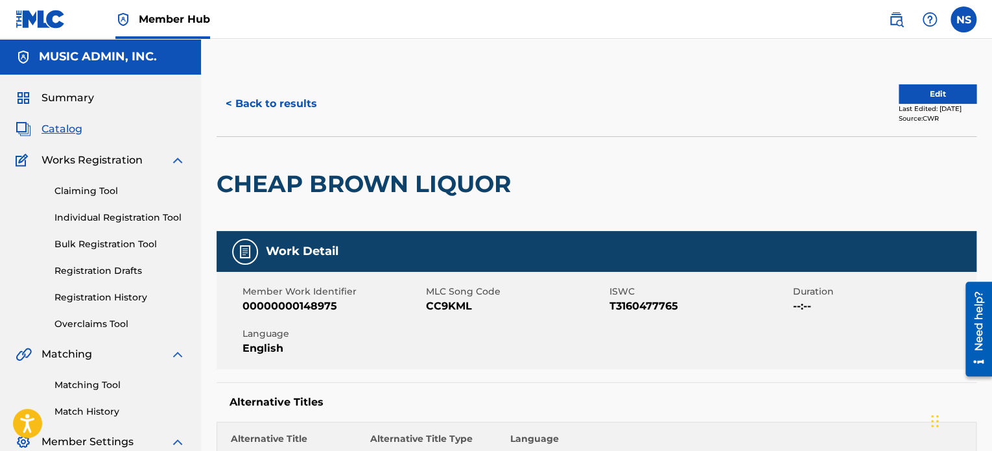
click at [449, 307] on span "CC9KML" at bounding box center [516, 306] width 180 height 16
click at [449, 306] on span "CC9KML" at bounding box center [516, 306] width 180 height 16
click at [309, 107] on button "< Back to results" at bounding box center [272, 104] width 110 height 32
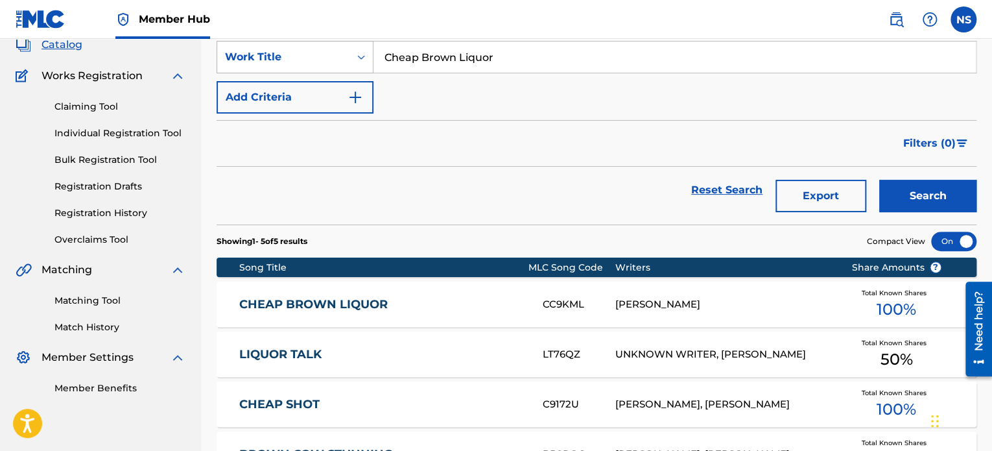
drag, startPoint x: 478, startPoint y: 56, endPoint x: 346, endPoint y: 45, distance: 132.2
click at [347, 45] on div "SearchWithCriteria208f2db5-655e-44a8-a4d0-c7f06fd8c3c5 Work Title Cheap Brown L…" at bounding box center [597, 57] width 760 height 32
paste input "Things I want"
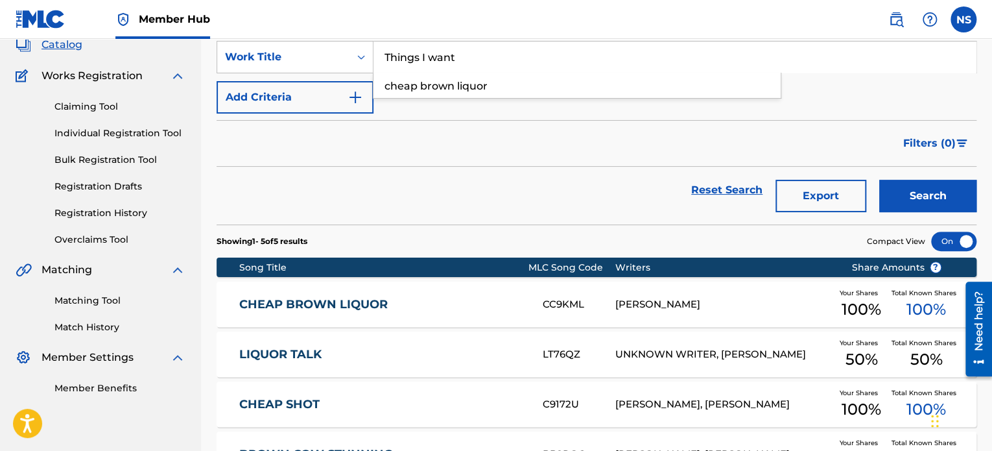
type input "Things I want"
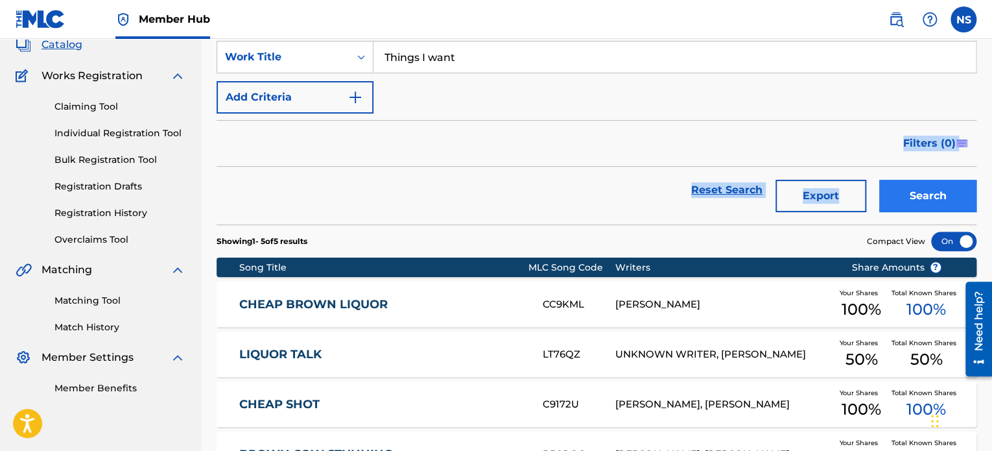
drag, startPoint x: 824, startPoint y: 147, endPoint x: 889, endPoint y: 190, distance: 77.7
click at [877, 191] on form "SearchWithCriteria208f2db5-655e-44a8-a4d0-c7f06fd8c3c5 Work Title Things I want…" at bounding box center [597, 133] width 760 height 184
click at [900, 193] on button "Search" at bounding box center [927, 196] width 97 height 32
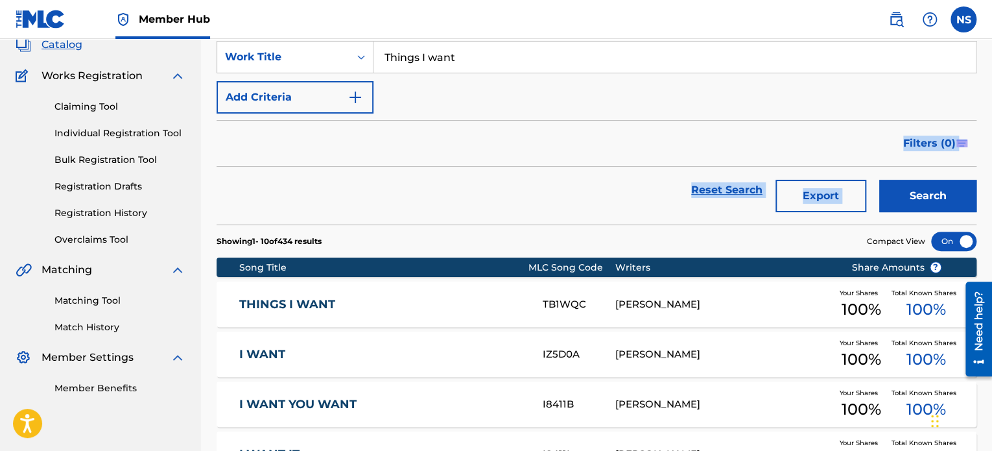
click at [291, 306] on link "THINGS I WANT" at bounding box center [382, 304] width 286 height 15
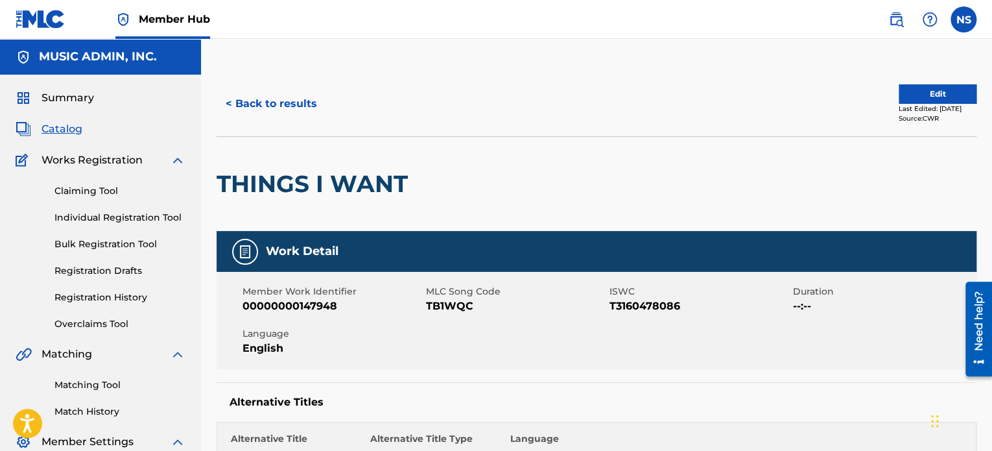
click at [433, 308] on span "TB1WQC" at bounding box center [516, 306] width 180 height 16
click at [433, 307] on span "TB1WQC" at bounding box center [516, 306] width 180 height 16
click at [299, 102] on button "< Back to results" at bounding box center [272, 104] width 110 height 32
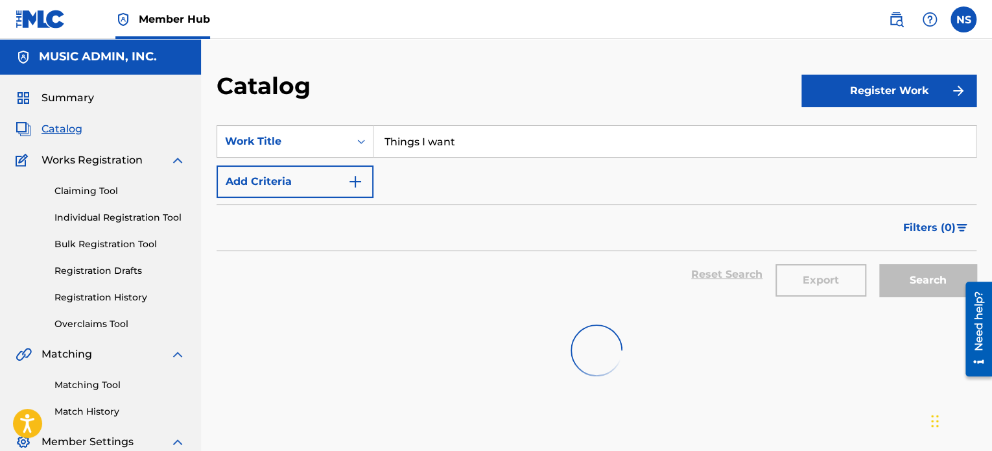
scroll to position [84, 0]
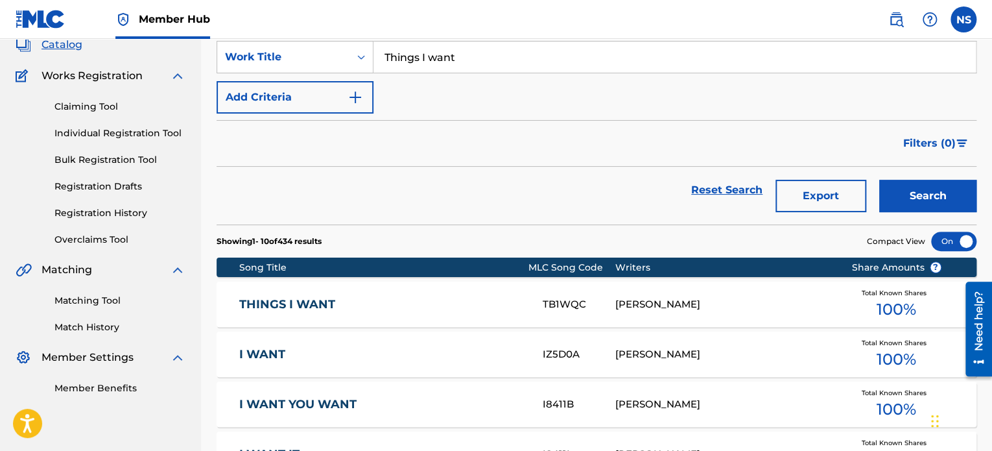
drag, startPoint x: 480, startPoint y: 57, endPoint x: 154, endPoint y: 26, distance: 327.1
click at [154, 26] on div "Member Hub NS NS [PERSON_NAME] [PERSON_NAME][EMAIL_ADDRESS][PERSON_NAME][DOMAIN…" at bounding box center [496, 411] width 992 height 990
paste input "e Fall"
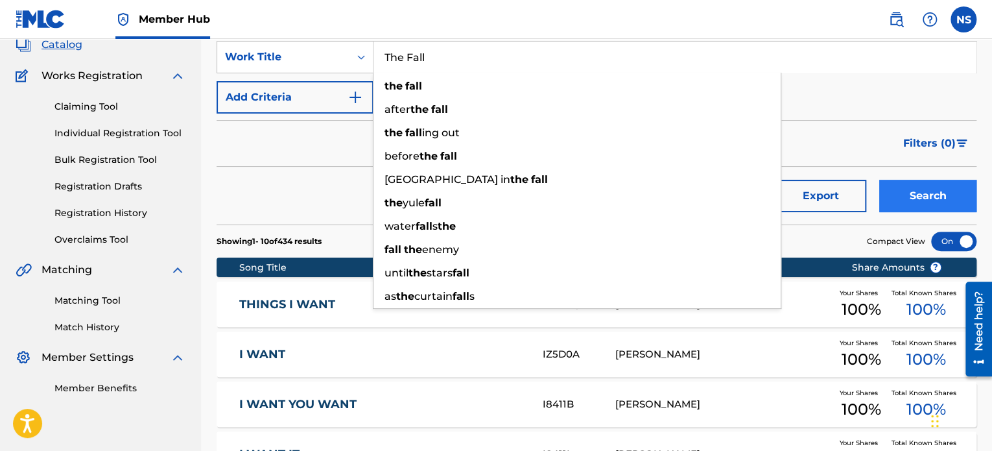
type input "The Fall"
click at [935, 196] on button "Search" at bounding box center [927, 196] width 97 height 32
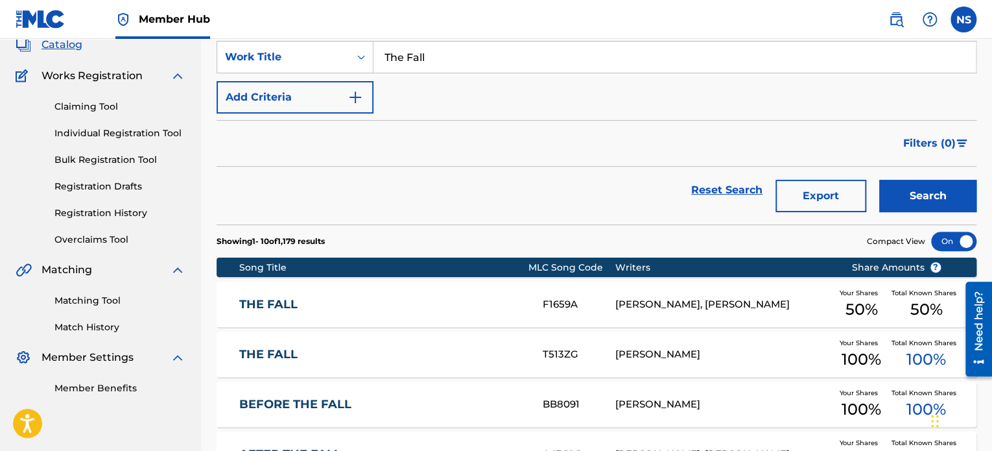
click at [293, 309] on link "THE FALL" at bounding box center [382, 304] width 286 height 15
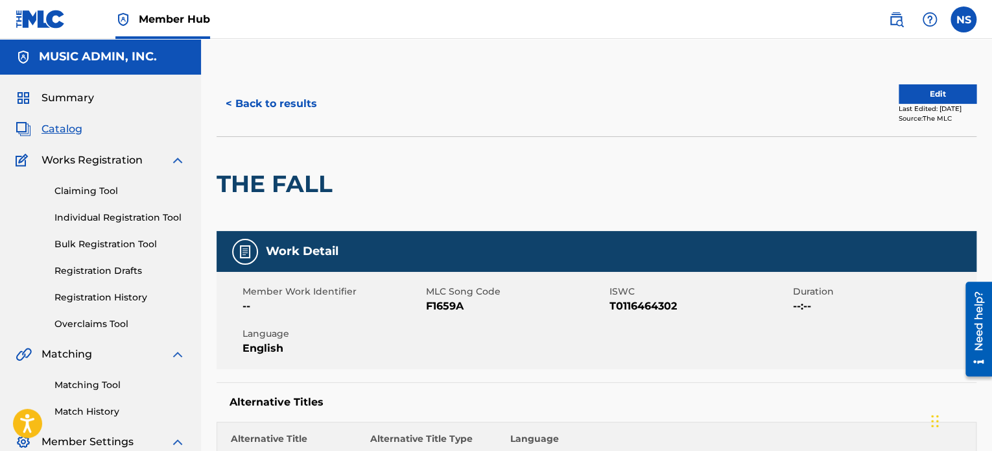
click at [270, 121] on div "< Back to results Edit Last Edited: [DATE] Source: The MLC" at bounding box center [597, 103] width 760 height 65
click at [270, 104] on button "< Back to results" at bounding box center [272, 104] width 110 height 32
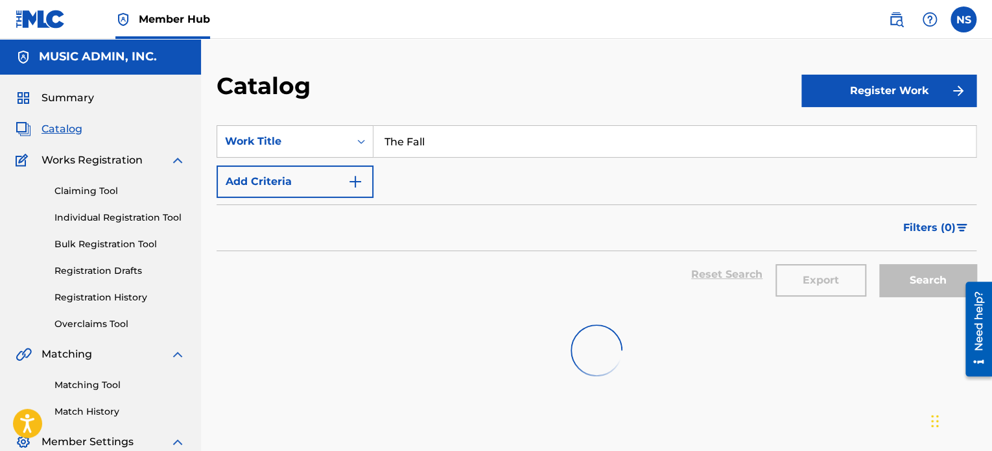
scroll to position [84, 0]
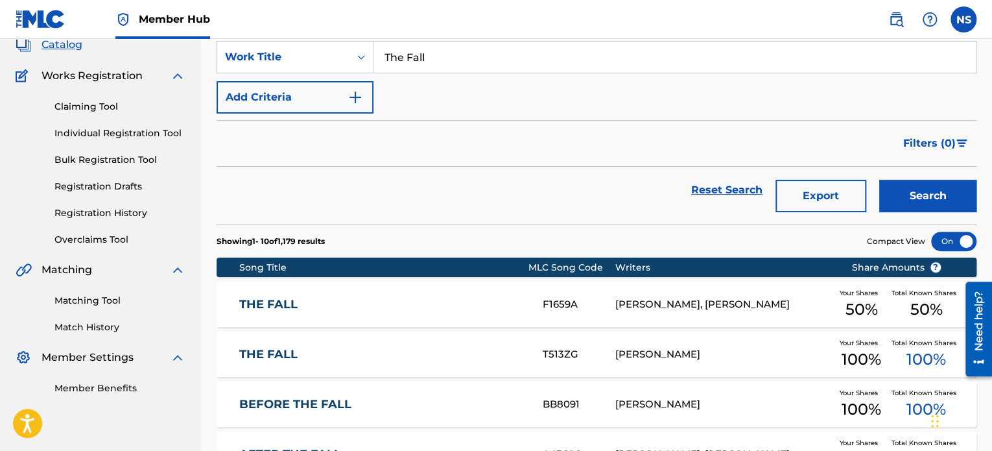
click at [291, 353] on link "THE FALL" at bounding box center [382, 354] width 286 height 15
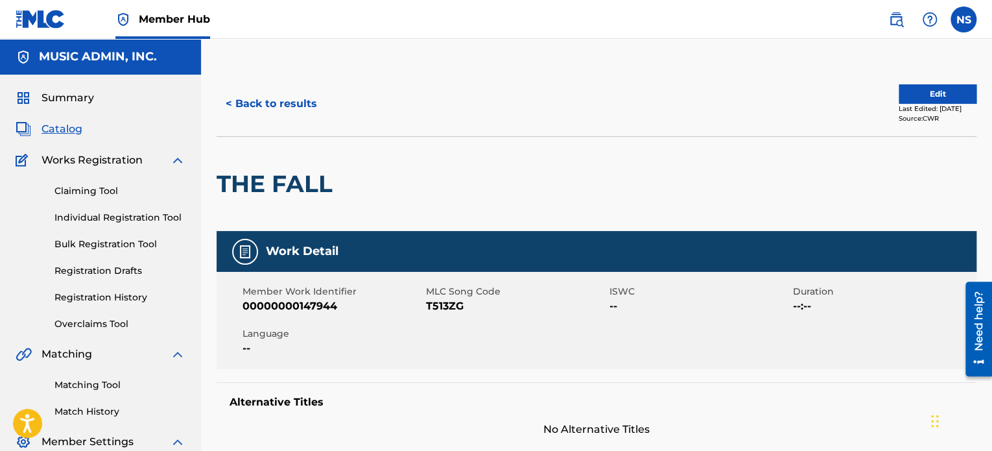
click at [448, 309] on span "T513ZG" at bounding box center [516, 306] width 180 height 16
click at [299, 101] on button "< Back to results" at bounding box center [272, 104] width 110 height 32
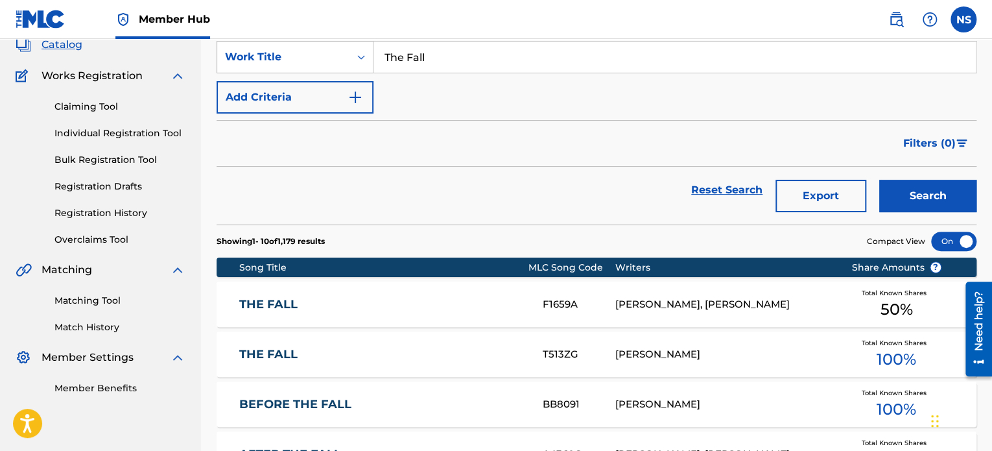
drag, startPoint x: 298, startPoint y: 51, endPoint x: 283, endPoint y: 49, distance: 15.7
click at [283, 49] on div "SearchWithCriteria208f2db5-655e-44a8-a4d0-c7f06fd8c3c5 Work Title The Fall" at bounding box center [597, 57] width 760 height 32
paste input "Something To Belong To"
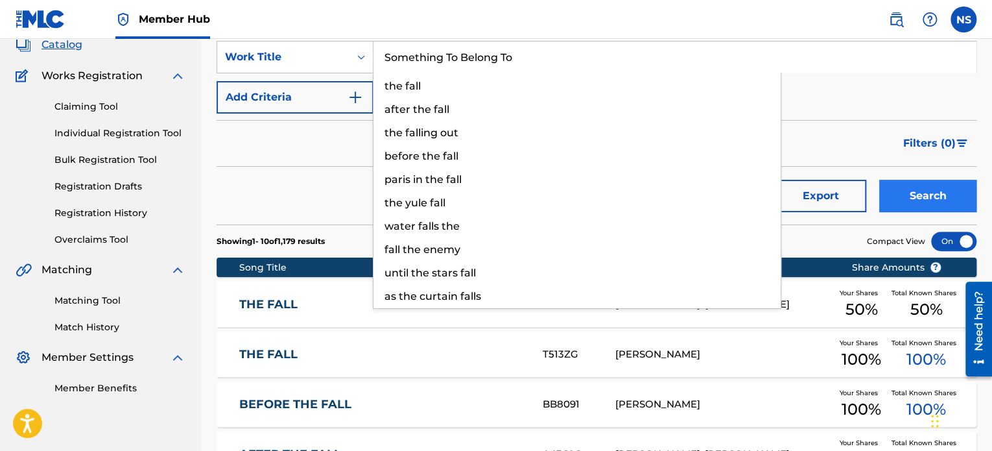
type input "Something To Belong To"
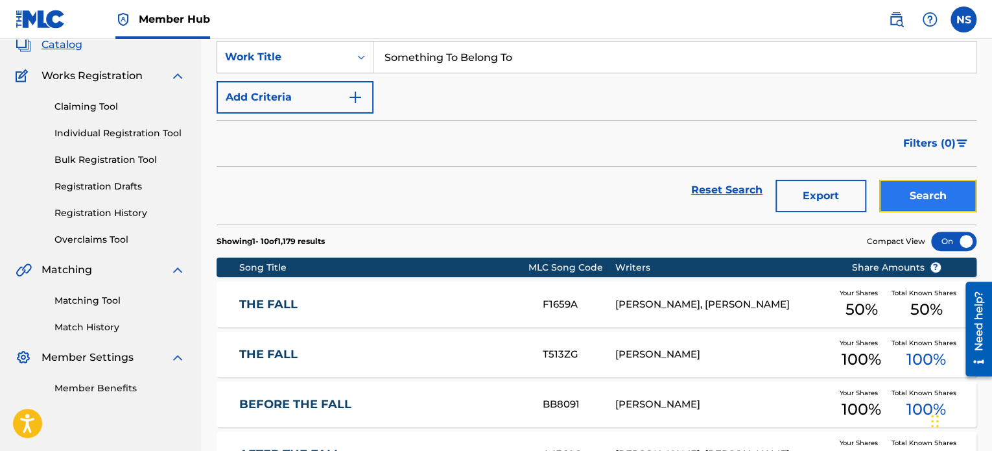
click at [895, 188] on button "Search" at bounding box center [927, 196] width 97 height 32
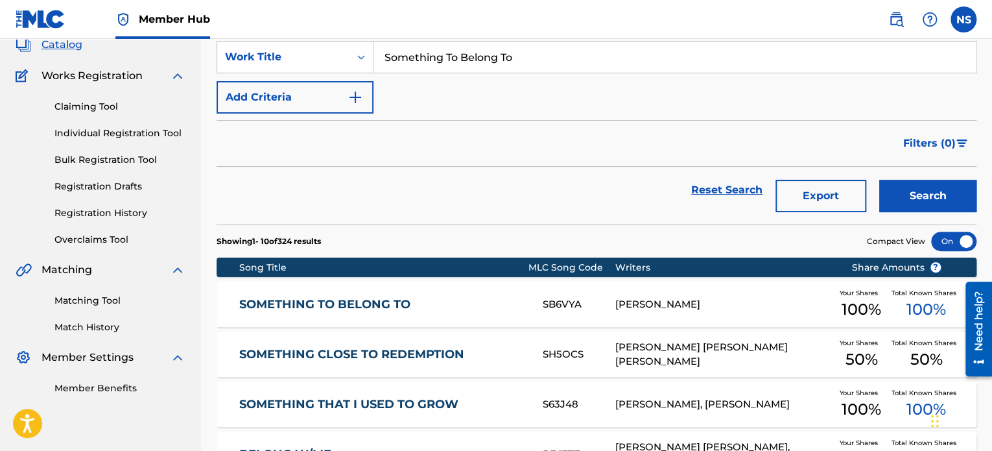
click at [315, 302] on link "SOMETHING TO BELONG TO" at bounding box center [382, 304] width 286 height 15
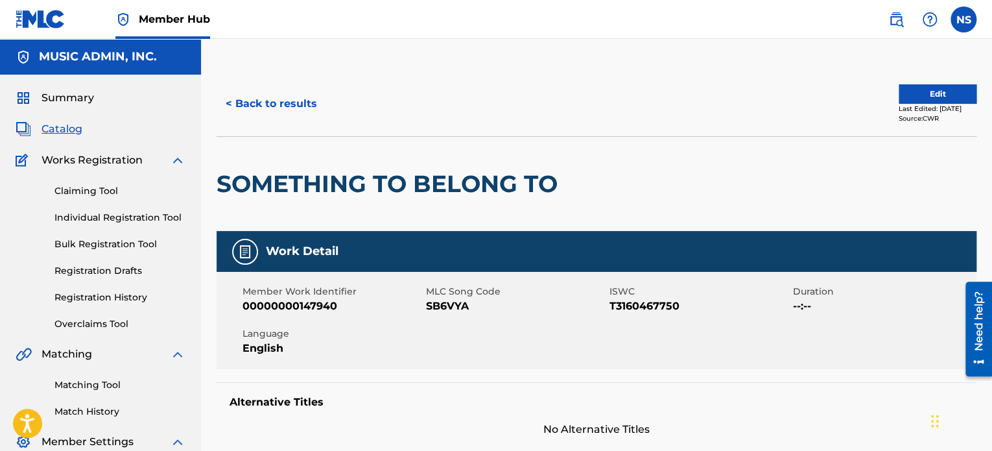
click at [443, 304] on span "SB6VYA" at bounding box center [516, 306] width 180 height 16
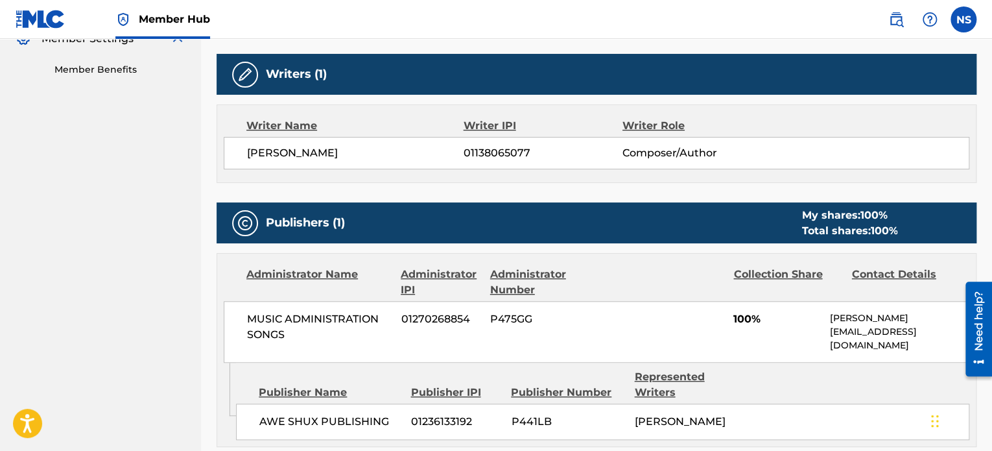
scroll to position [195, 0]
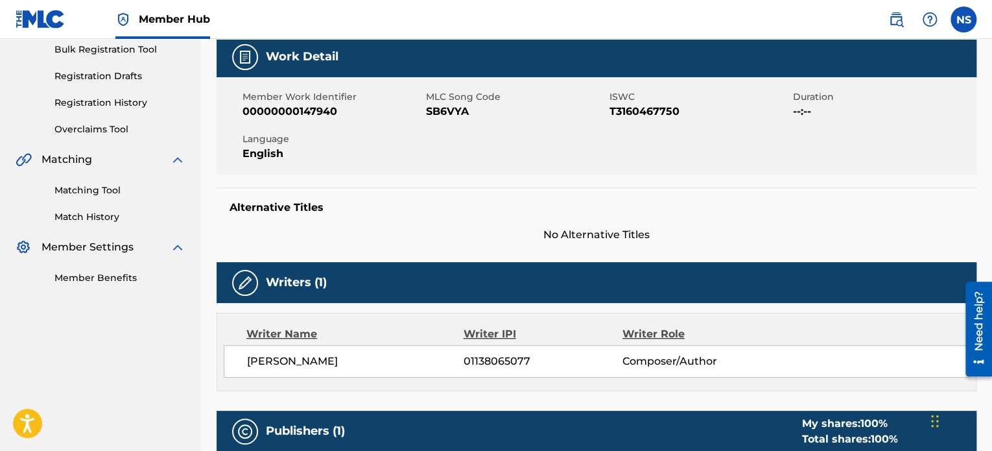
click at [445, 114] on span "SB6VYA" at bounding box center [516, 112] width 180 height 16
